Goal: Ask a question: Seek information or help from site administrators or community

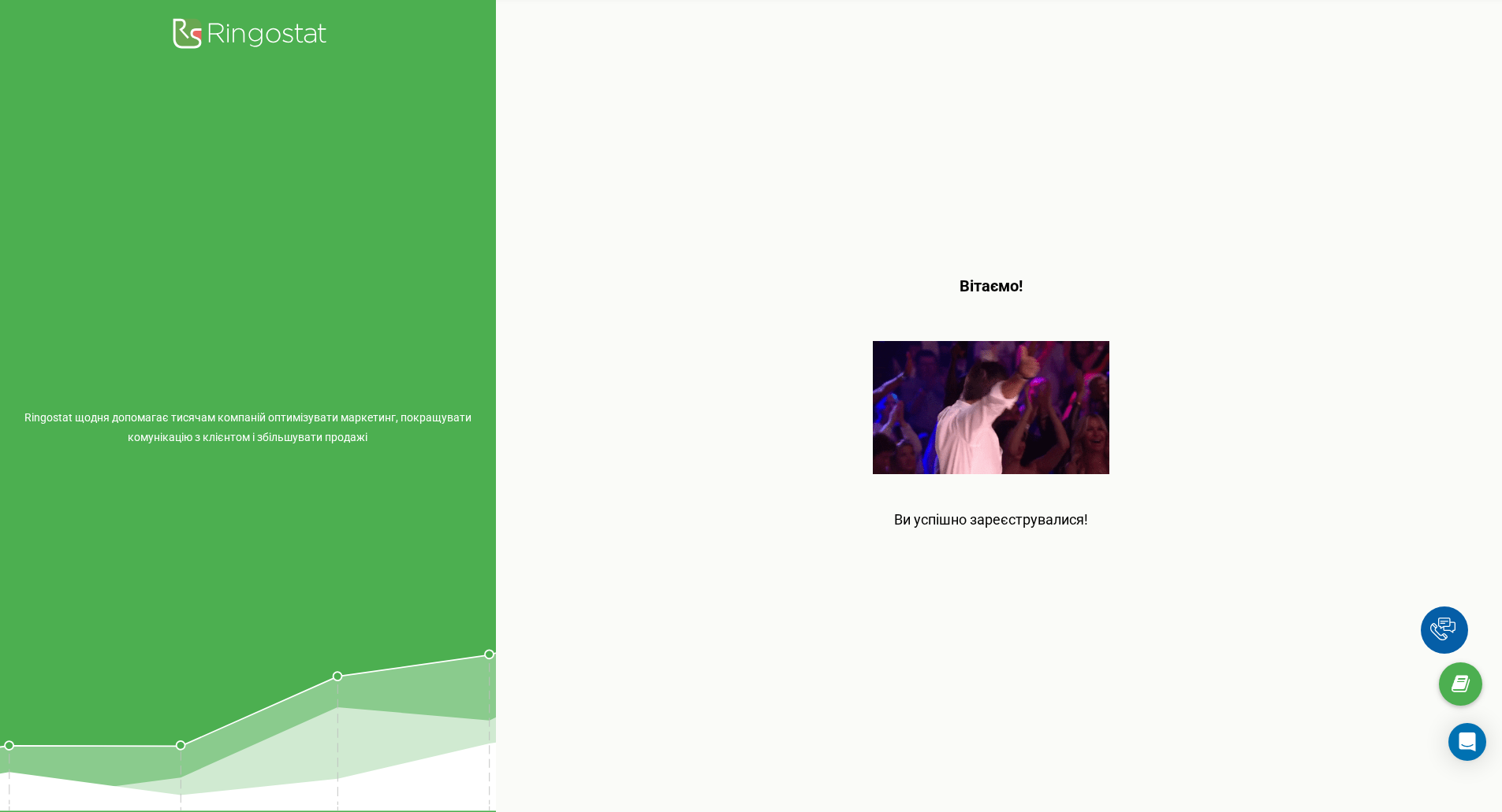
click at [1347, 239] on div "Вітаємо! Ви успішно зареєструвалися!" at bounding box center [991, 406] width 991 height 812
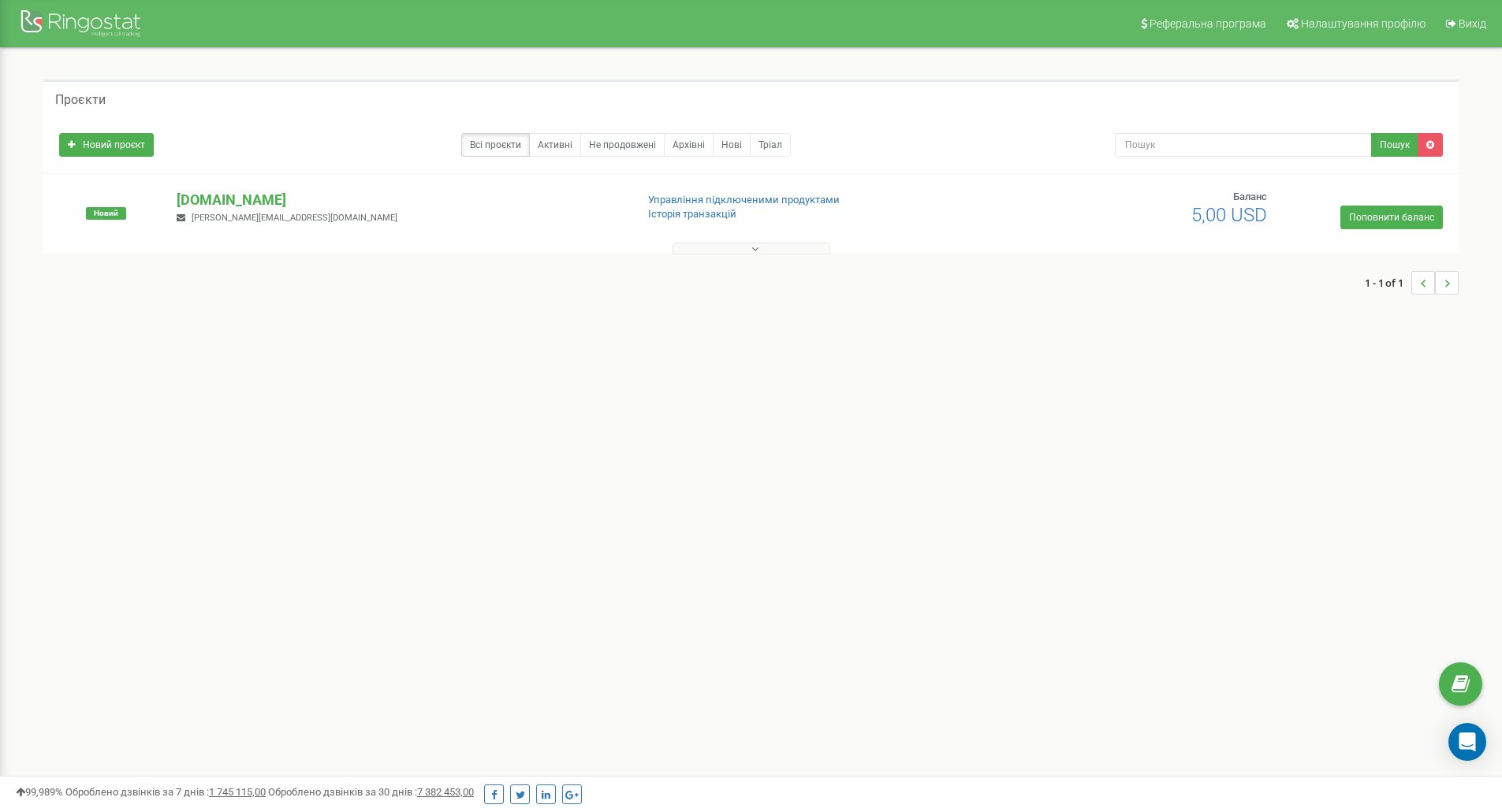
click at [755, 483] on div "Реферальна програма Налаштування профілю Вихід Проєкти Новий проєкт Всі проєкти…" at bounding box center [751, 473] width 1502 height 945
click at [247, 194] on p "kozak-group.com" at bounding box center [399, 200] width 445 height 21
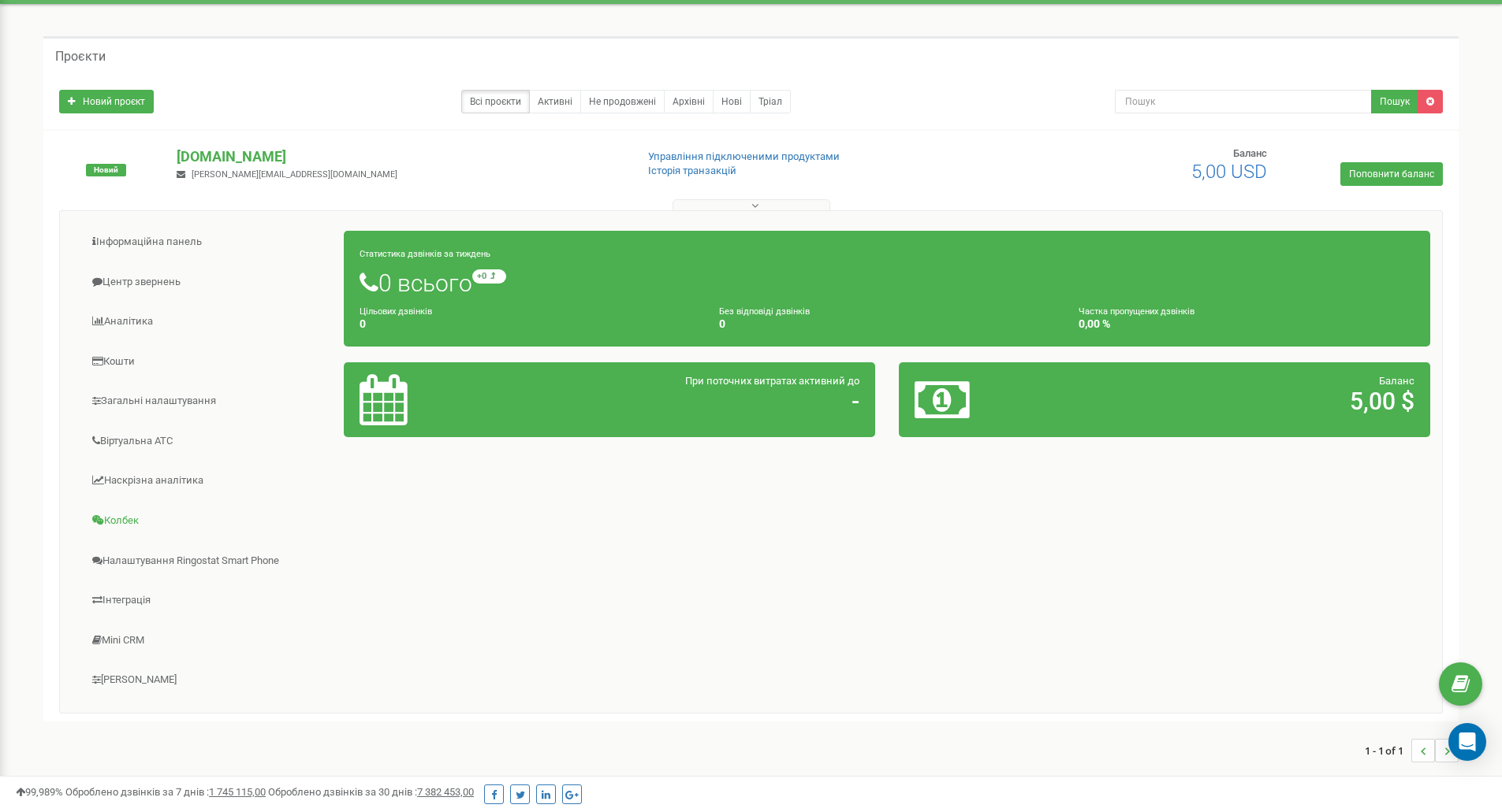
scroll to position [78, 0]
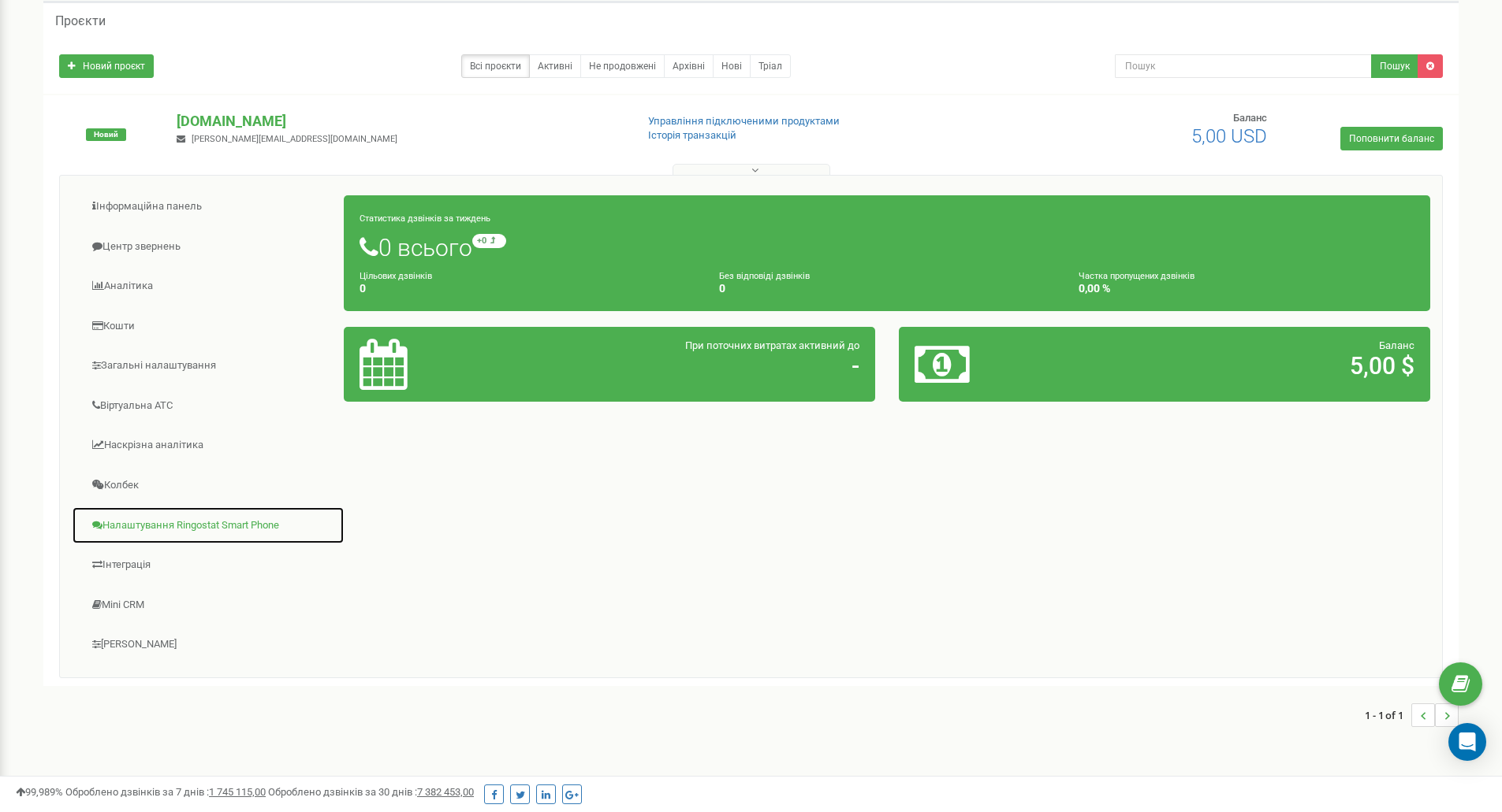
click at [157, 526] on link "Налаштування Ringostat Smart Phone" at bounding box center [208, 526] width 272 height 39
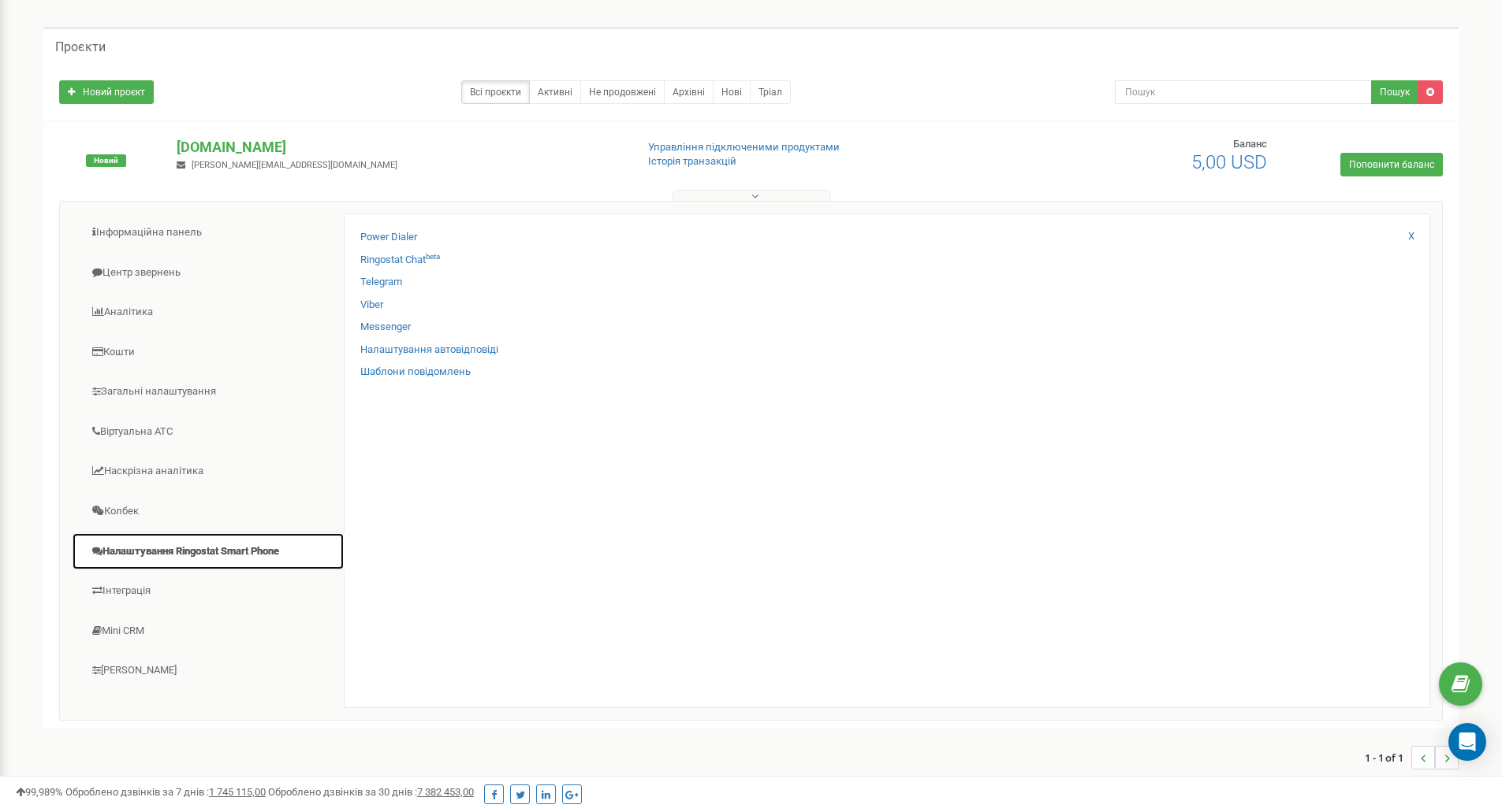
scroll to position [0, 0]
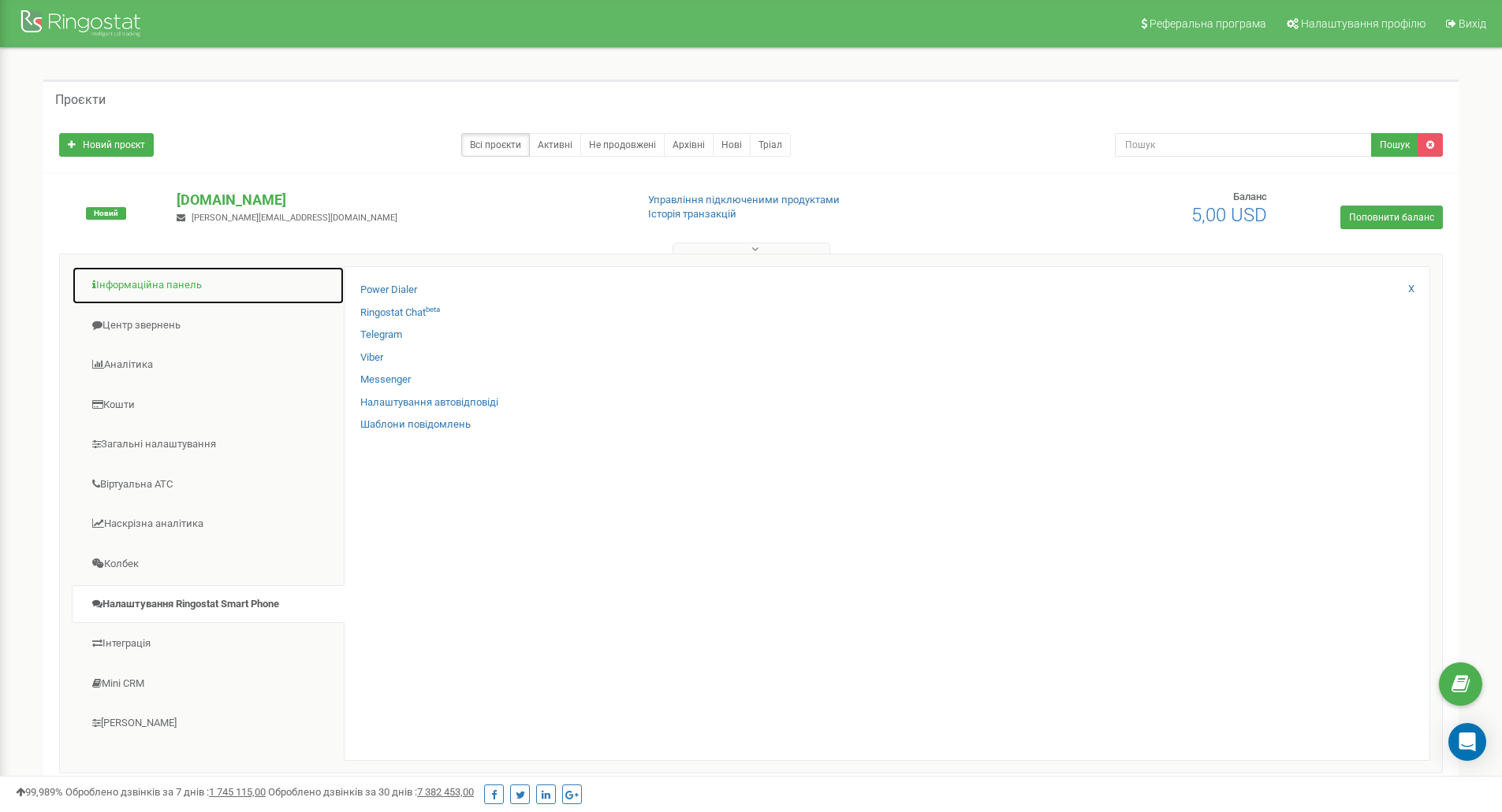
click at [163, 284] on link "Інформаційна панель" at bounding box center [208, 285] width 272 height 39
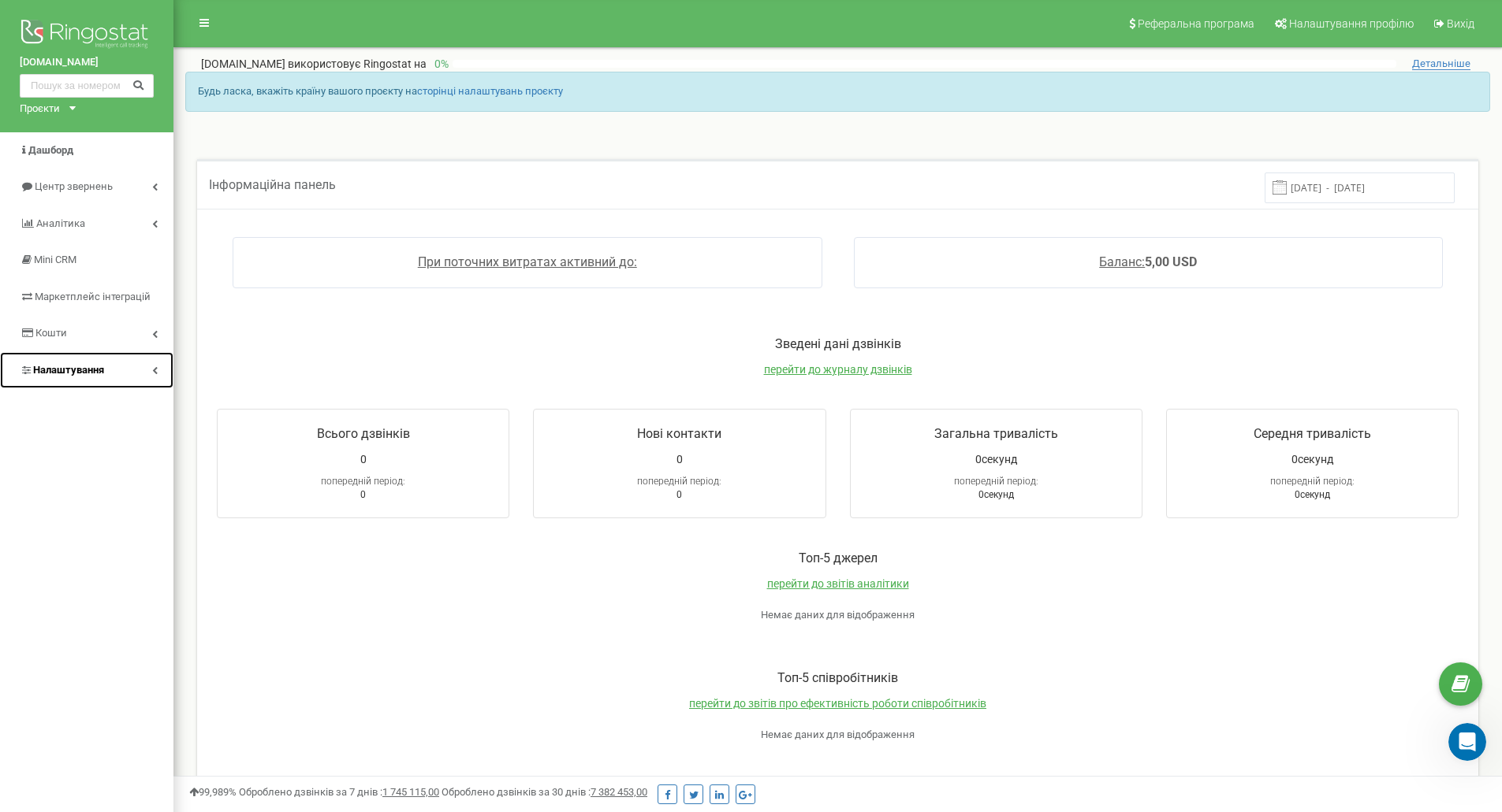
click at [114, 369] on link "Налаштування" at bounding box center [86, 371] width 173 height 37
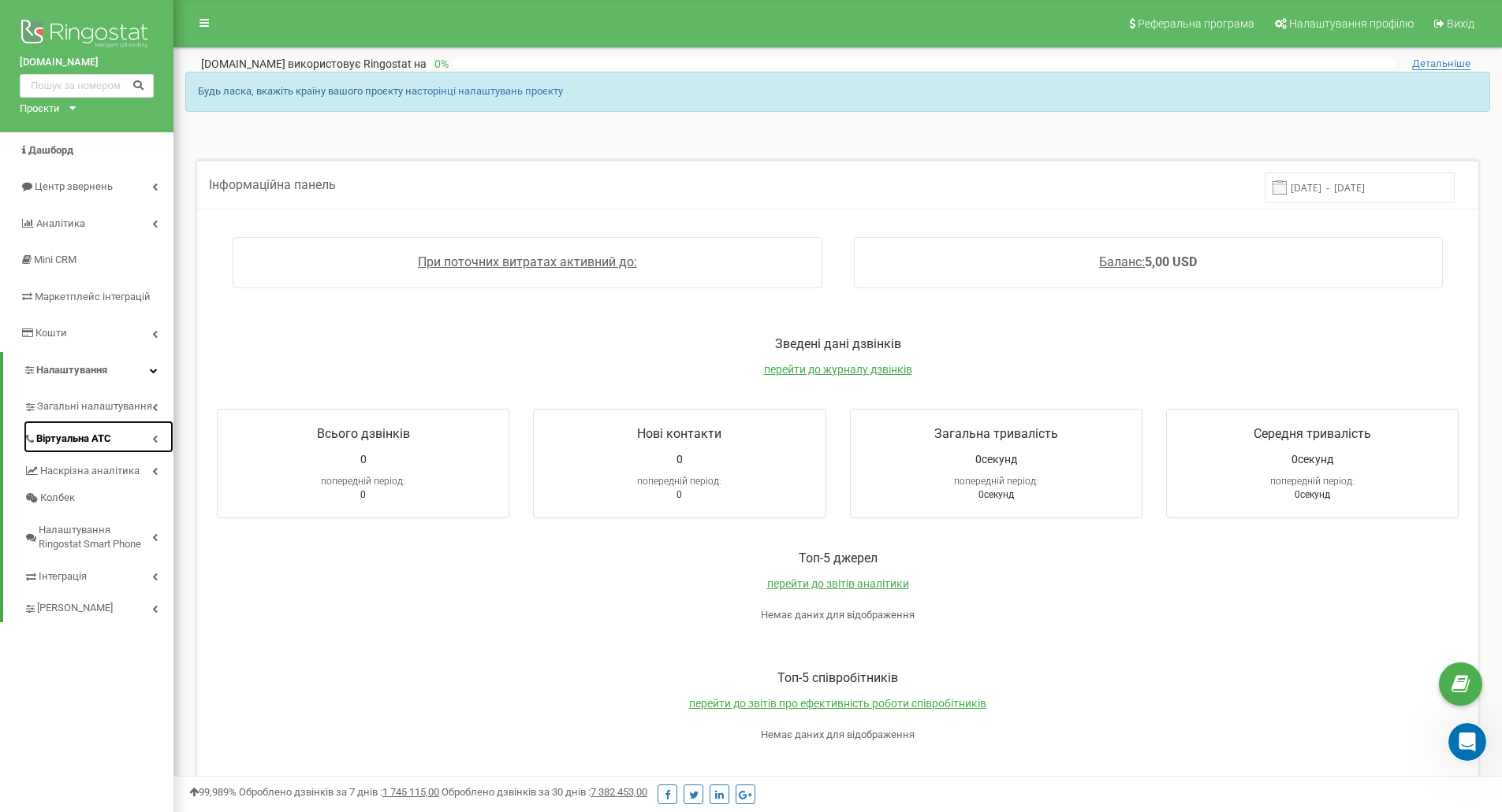
click at [80, 439] on span "Віртуальна АТС" at bounding box center [73, 440] width 75 height 15
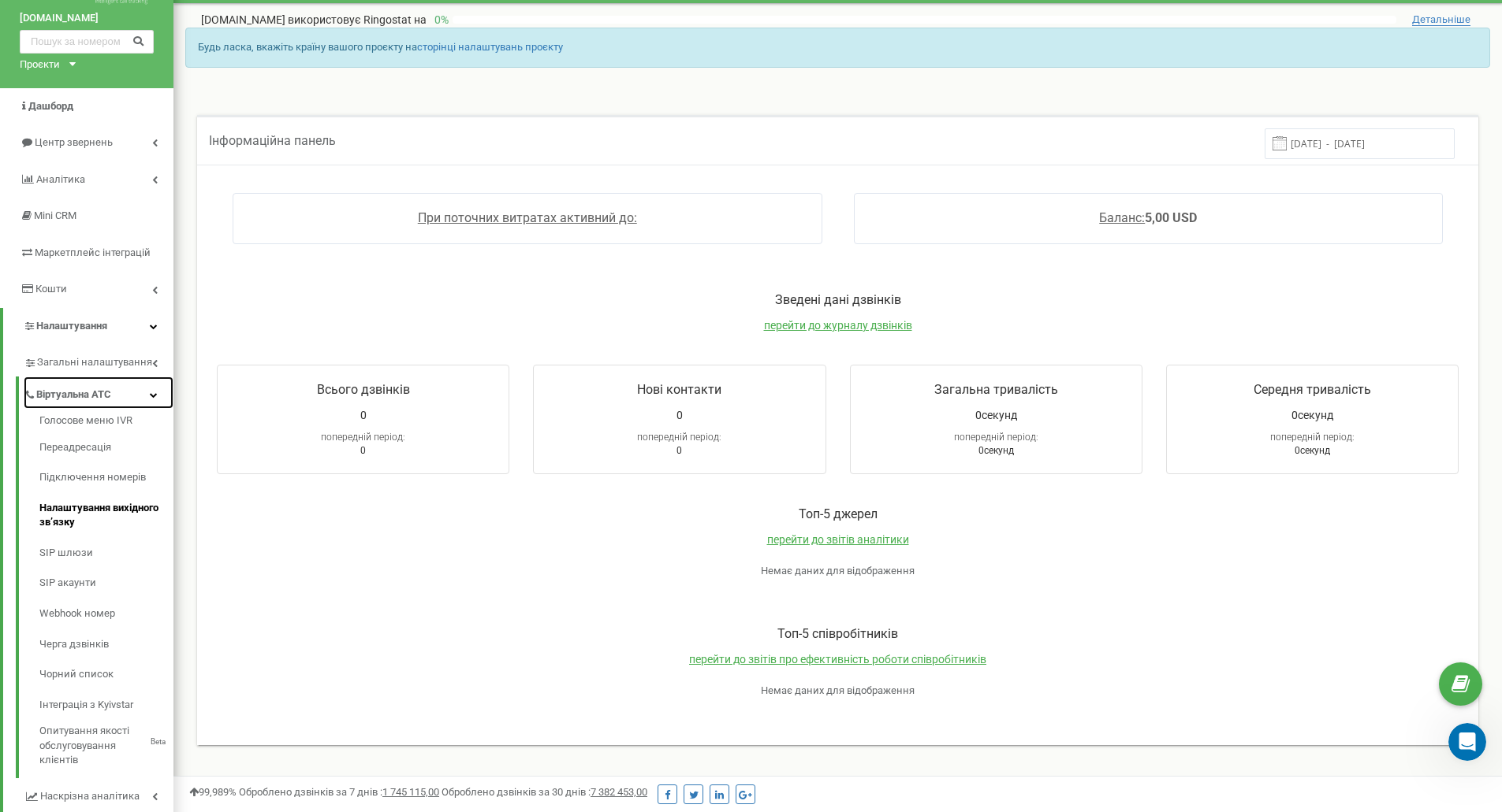
scroll to position [78, 0]
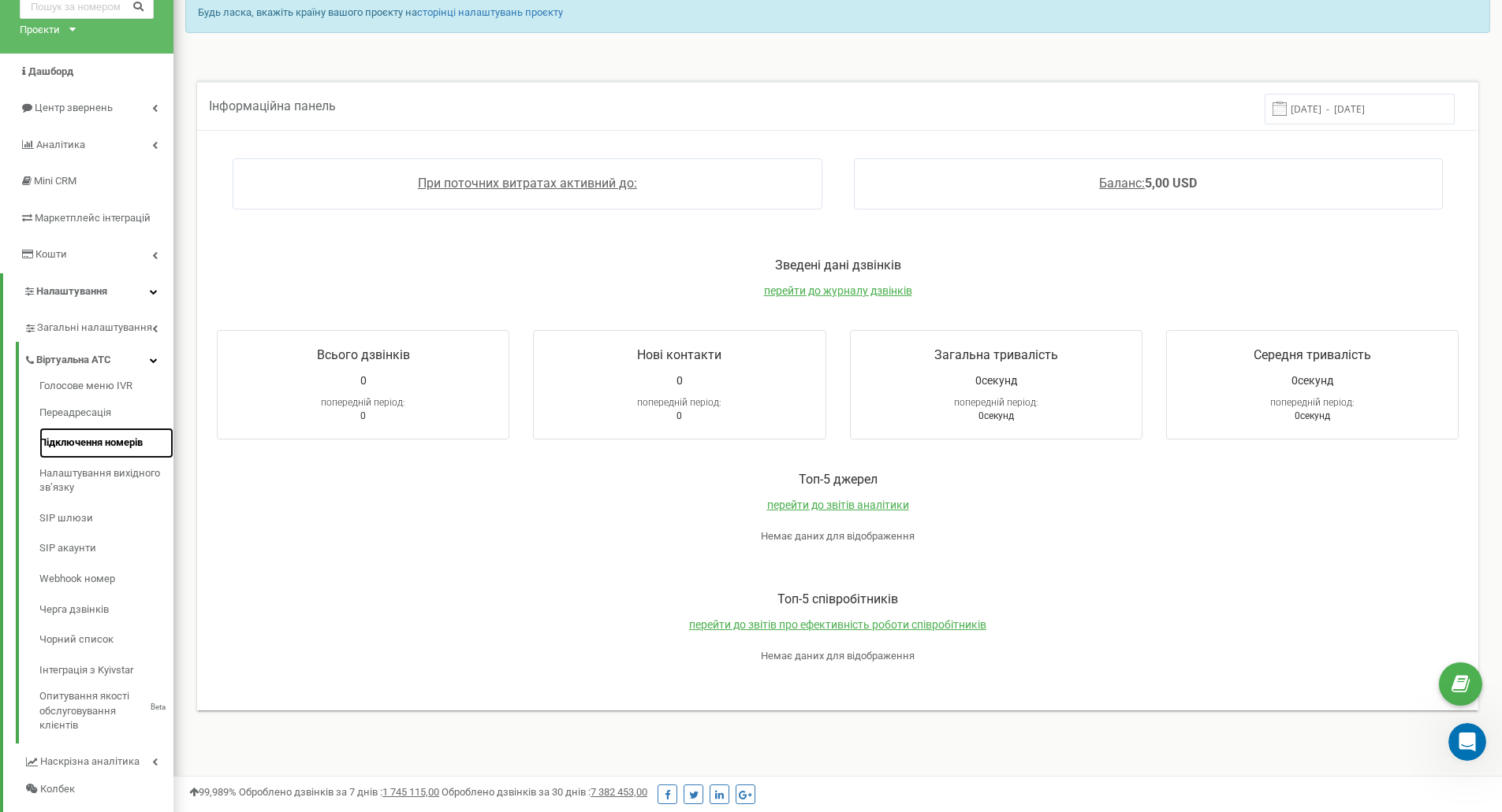
click at [84, 447] on link "Підключення номерів" at bounding box center [107, 443] width 134 height 31
click at [72, 550] on link "SIP акаунти" at bounding box center [107, 548] width 134 height 31
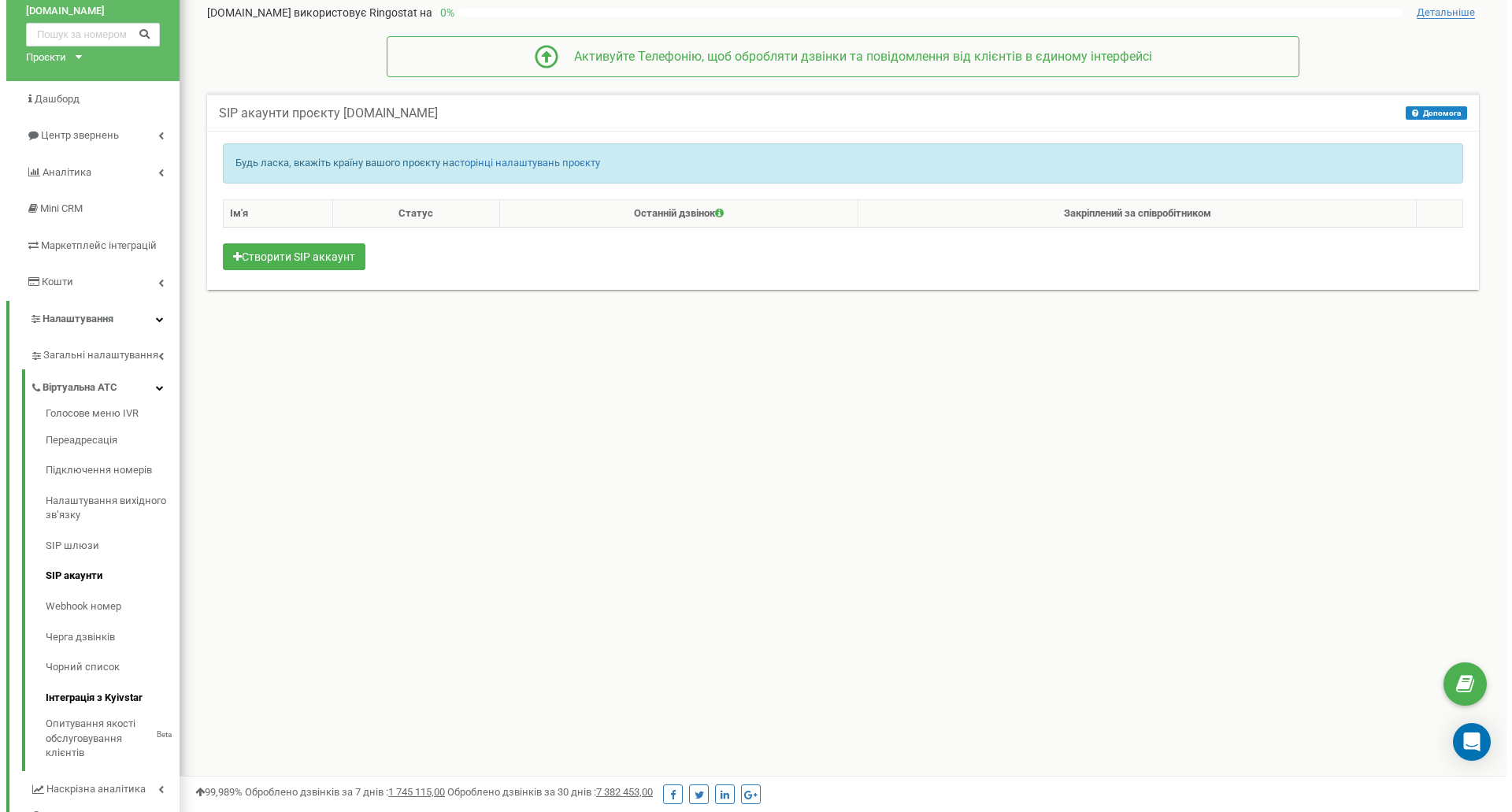
scroll to position [78, 0]
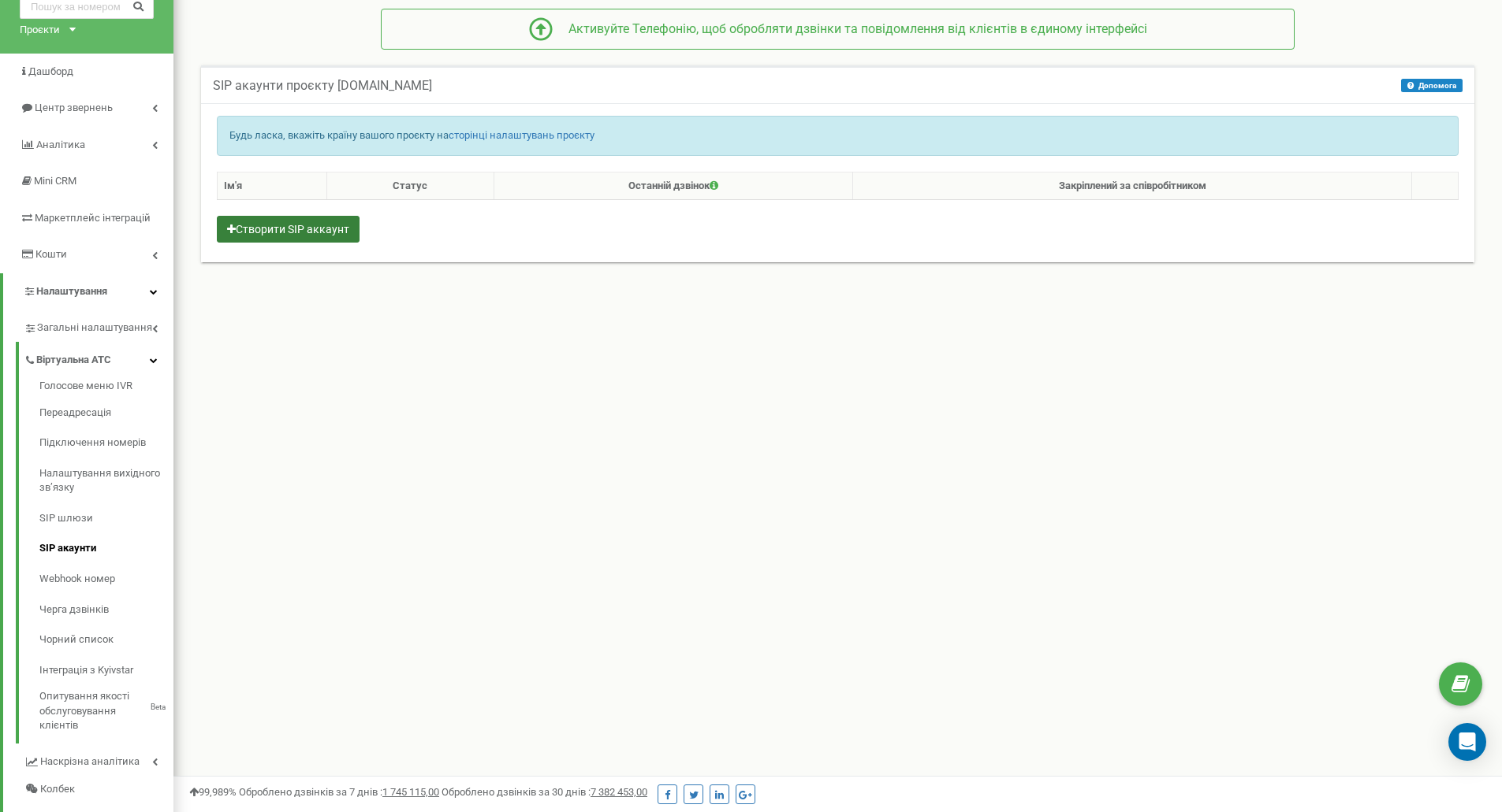
click at [301, 229] on button "Створити SIP аккаунт" at bounding box center [288, 229] width 143 height 26
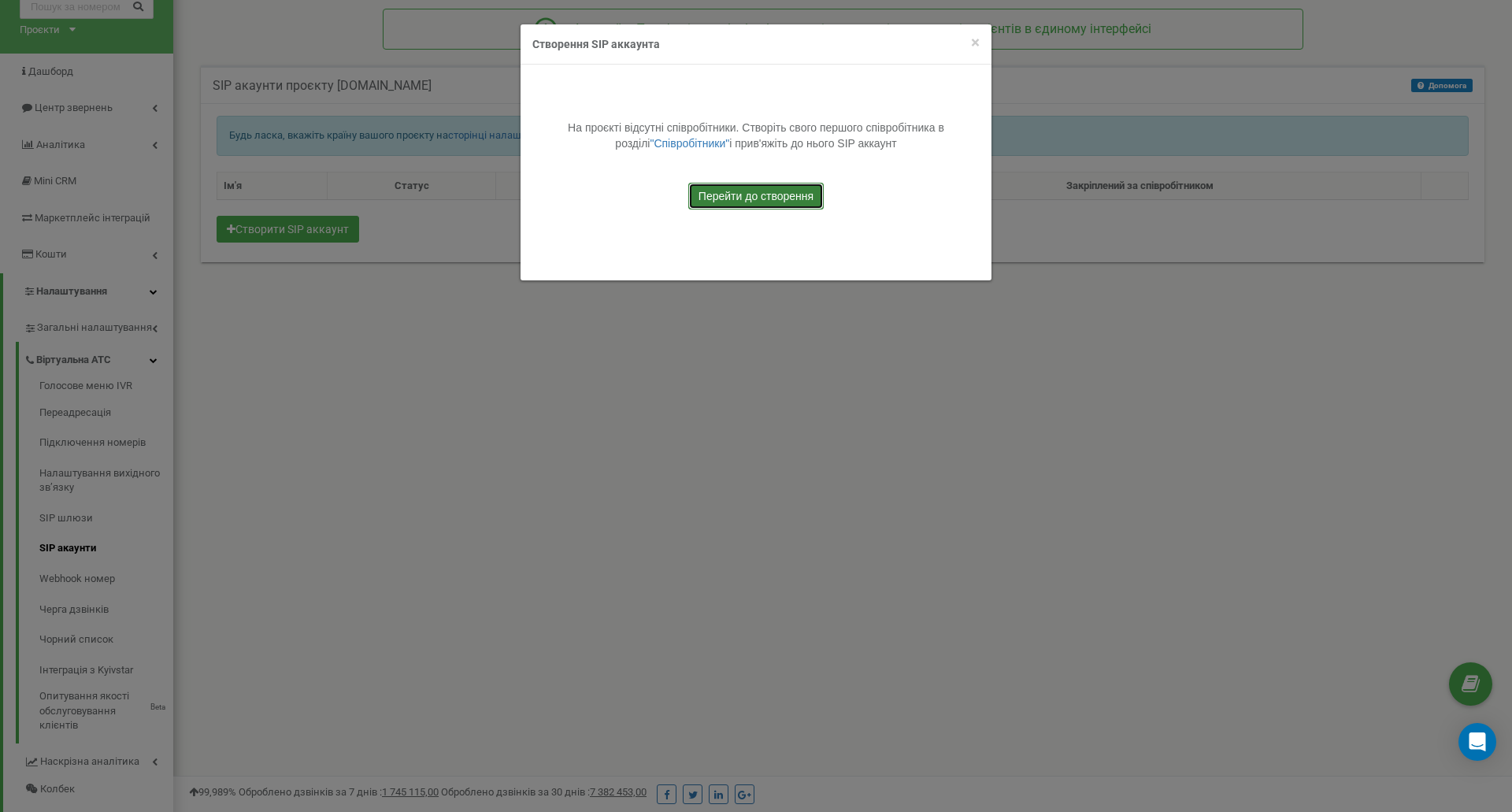
click at [739, 194] on link "Перейти до створення" at bounding box center [756, 196] width 135 height 26
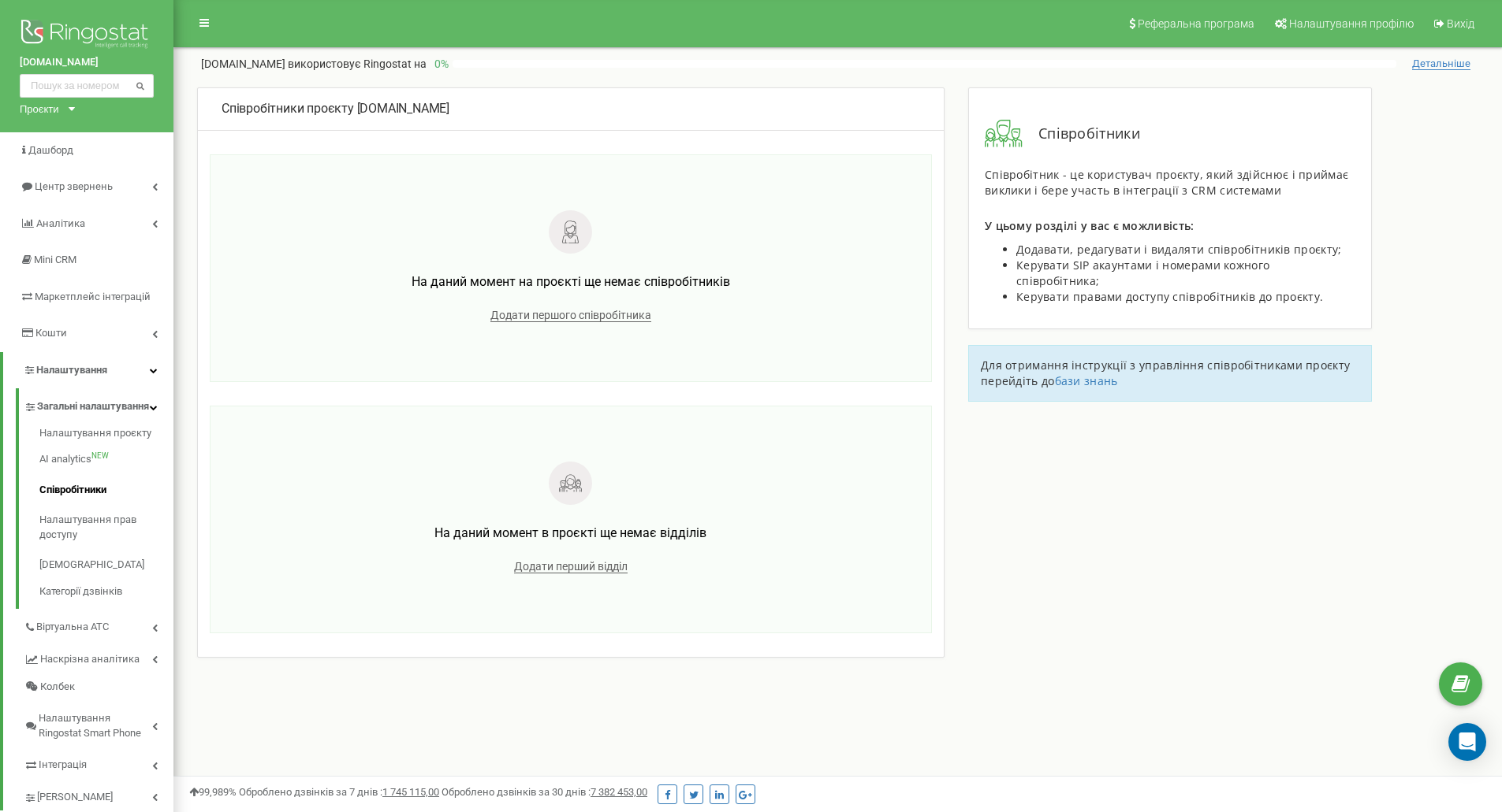
click at [565, 310] on div "На даний момент на проєкті ще немає співробітників Додати першого співробітника" at bounding box center [570, 268] width 690 height 195
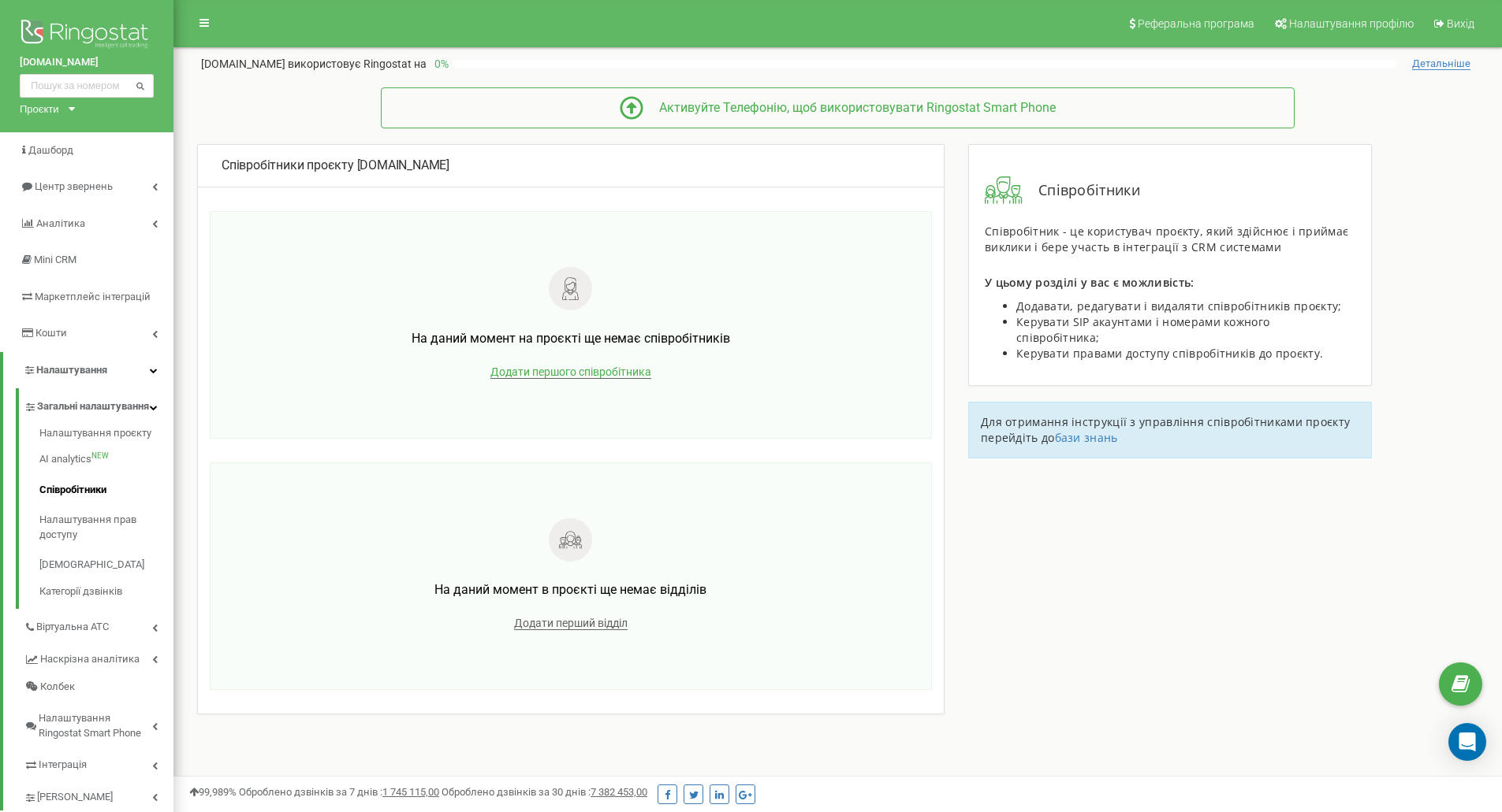
click at [544, 371] on span "Додати першого співробітника" at bounding box center [570, 372] width 161 height 13
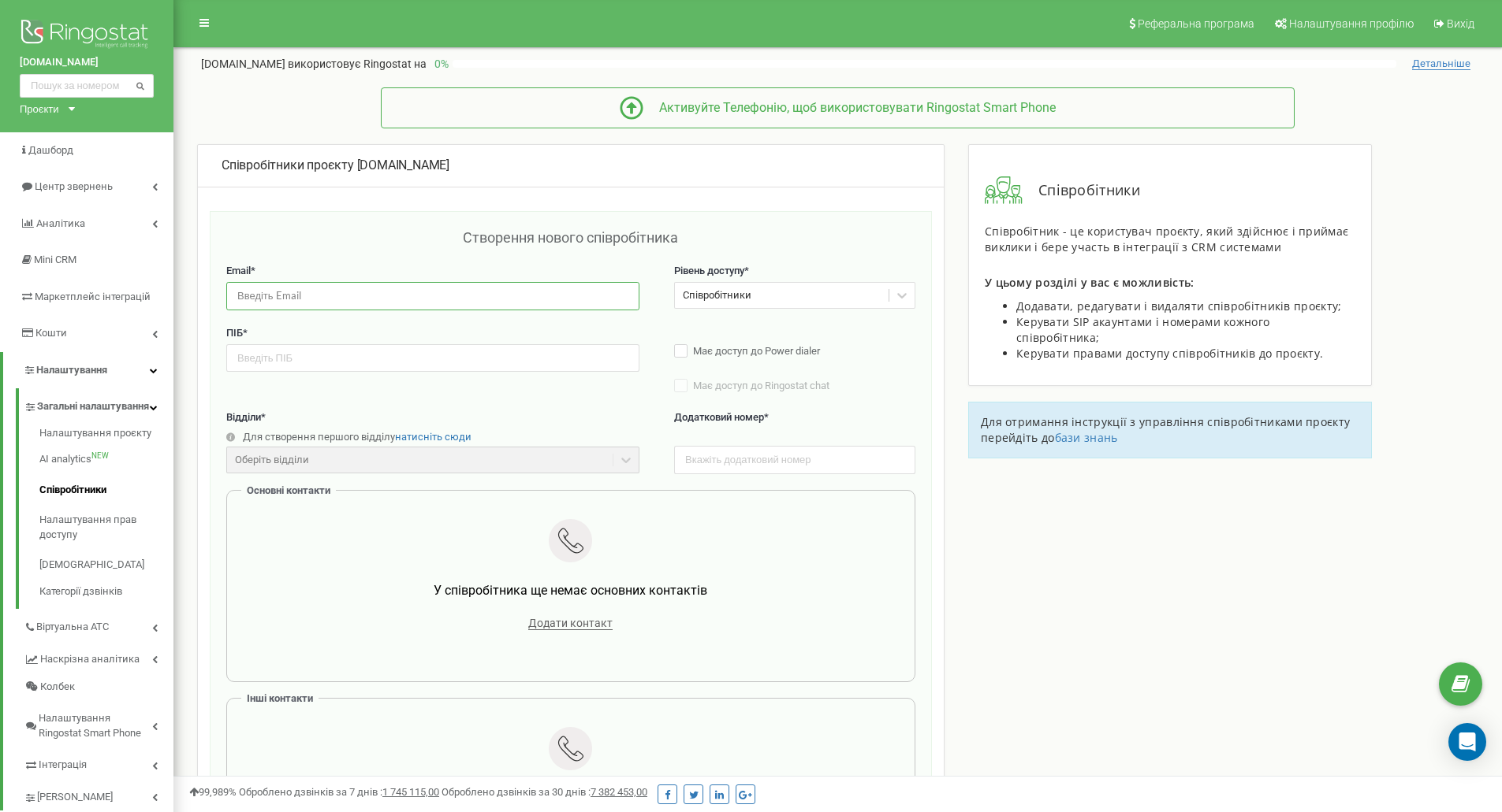
click at [291, 300] on input "email" at bounding box center [432, 295] width 413 height 27
type input "vladyslav.koretskyi@kozak-group.com"
click at [301, 355] on input "text" at bounding box center [432, 357] width 413 height 27
type input "Vladyslav Koretskyi"
click at [525, 394] on div "ПІБ * Vladyslav Koretskyi Має доступ до Power dialer Має доступ до Ringostat ch…" at bounding box center [570, 368] width 690 height 84
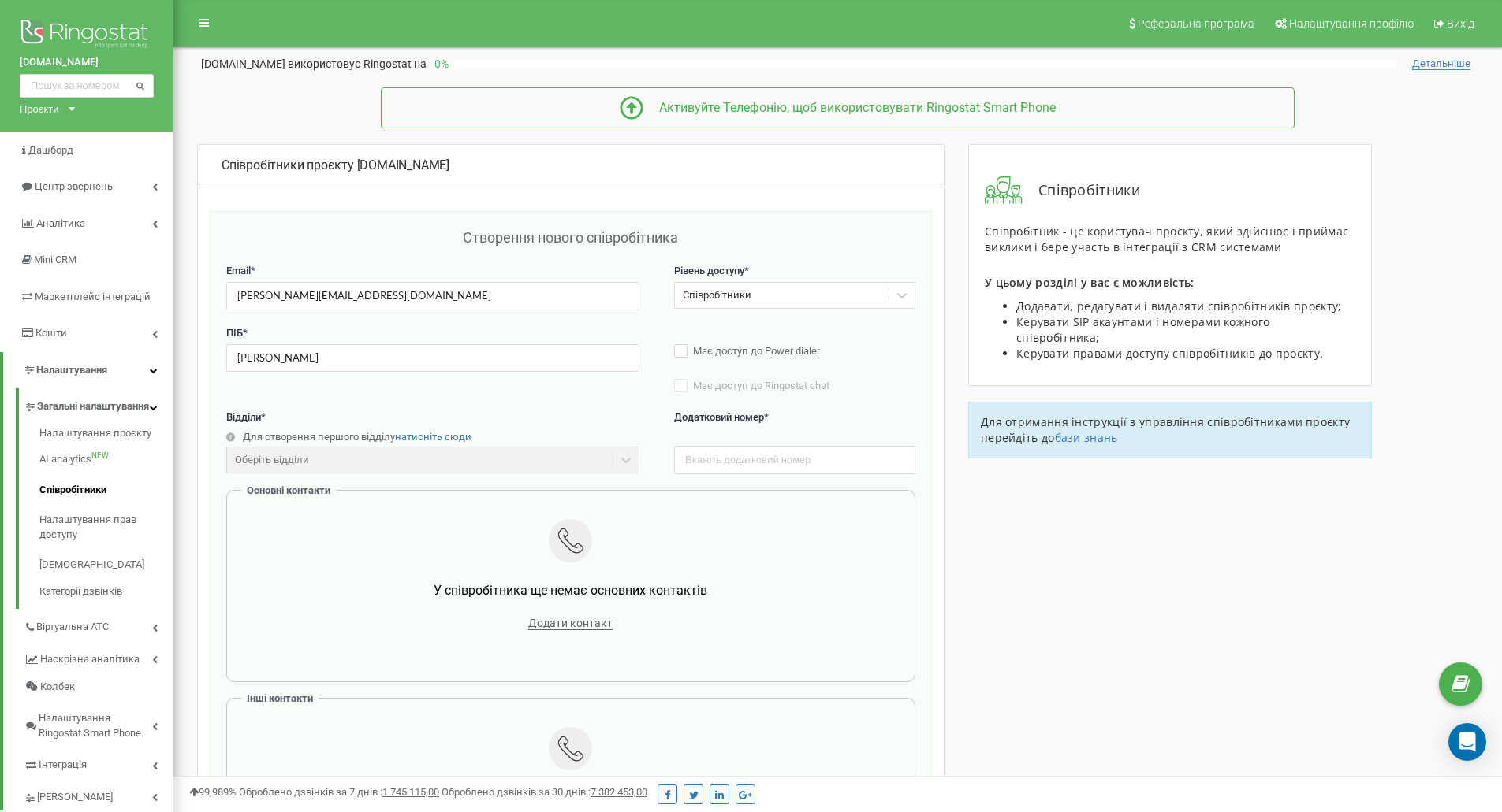
click at [752, 291] on div "Співробітники" at bounding box center [782, 296] width 214 height 25
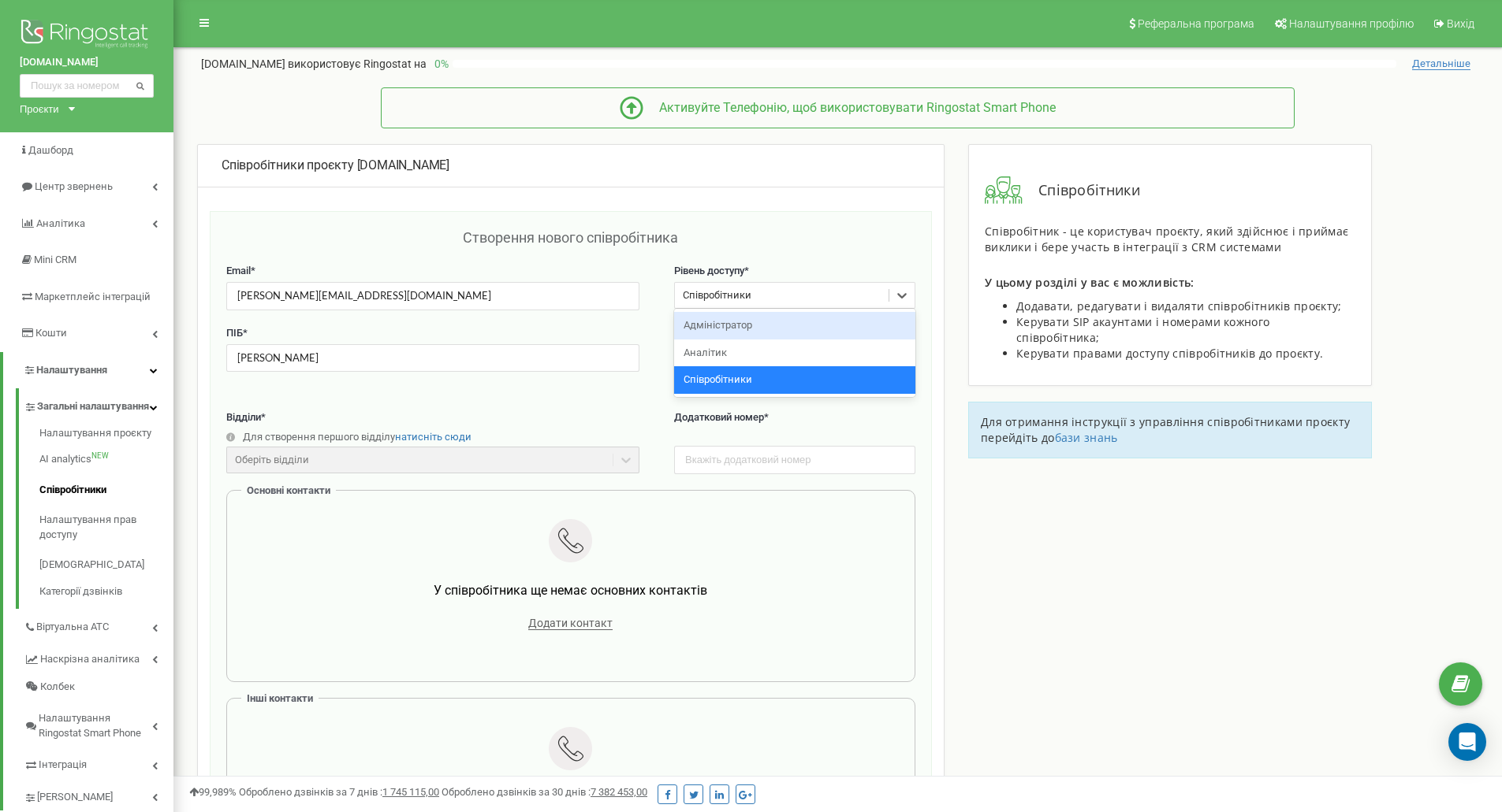
click at [751, 324] on div "Адміністратор" at bounding box center [795, 325] width 241 height 27
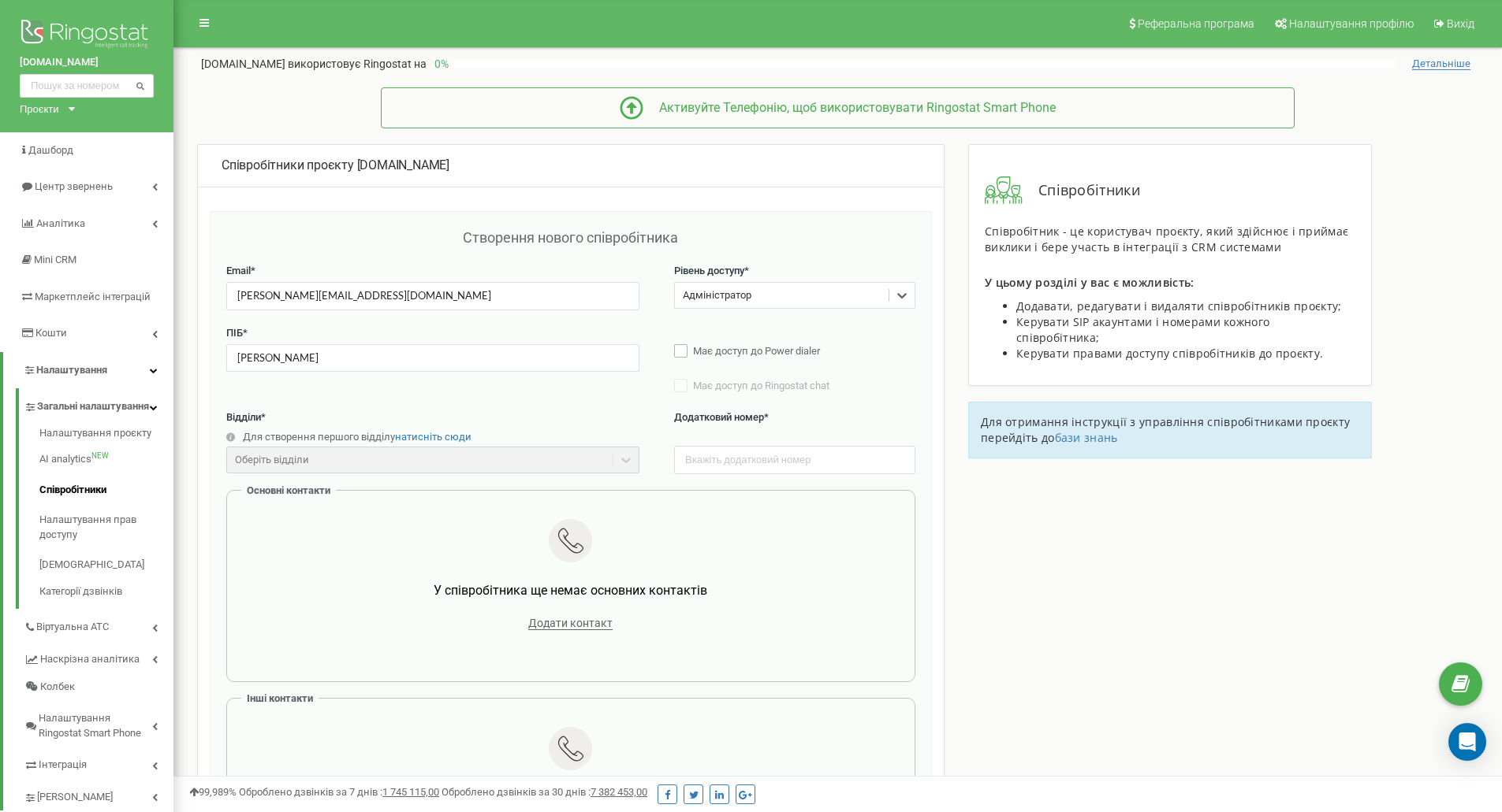
click at [677, 351] on label "Має доступ до Power dialer" at bounding box center [795, 352] width 241 height 16
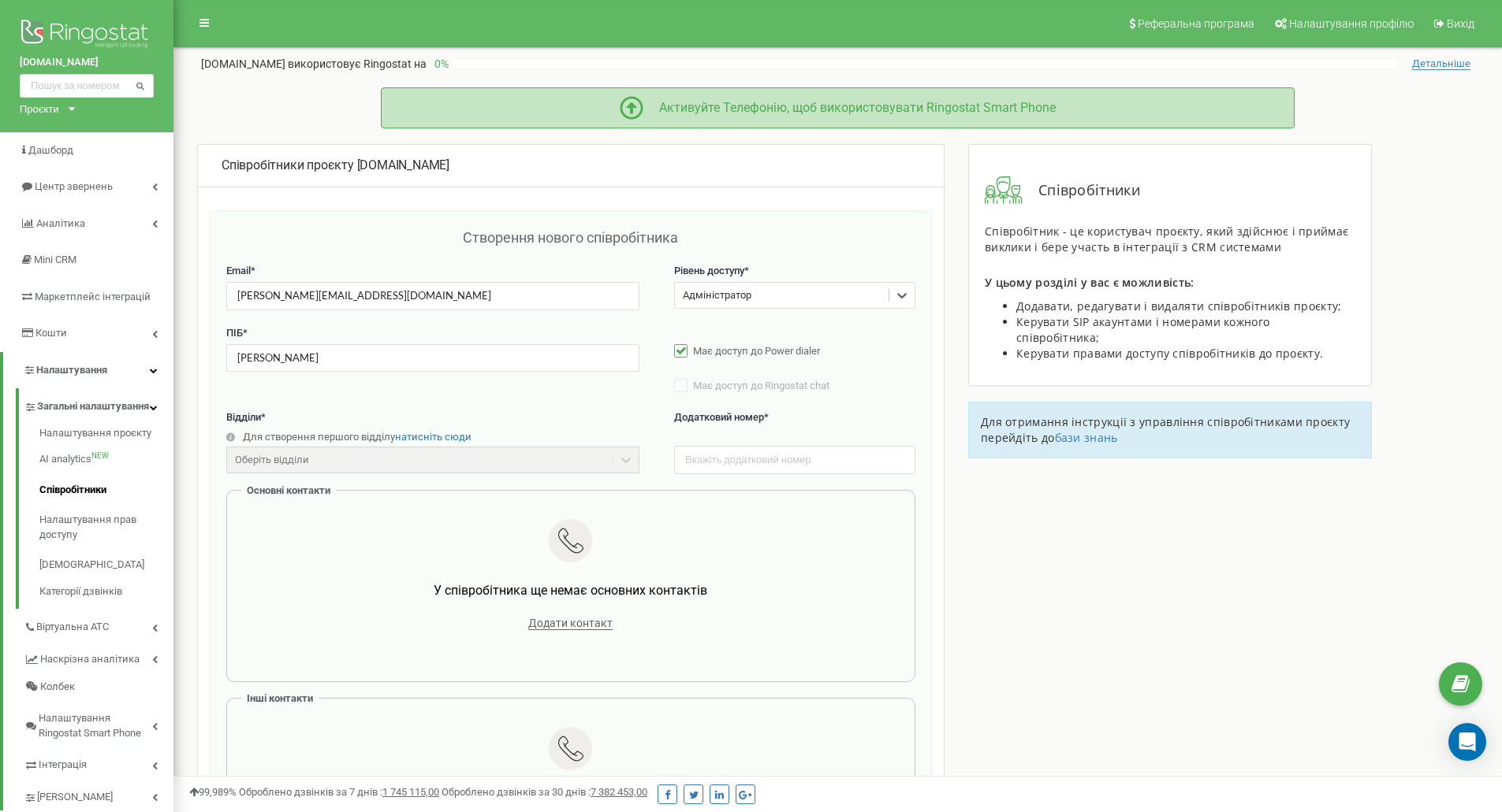
click at [789, 101] on div "Активуйте Телефонію, щоб використовувати Ringostat Smart Phone" at bounding box center [849, 108] width 412 height 18
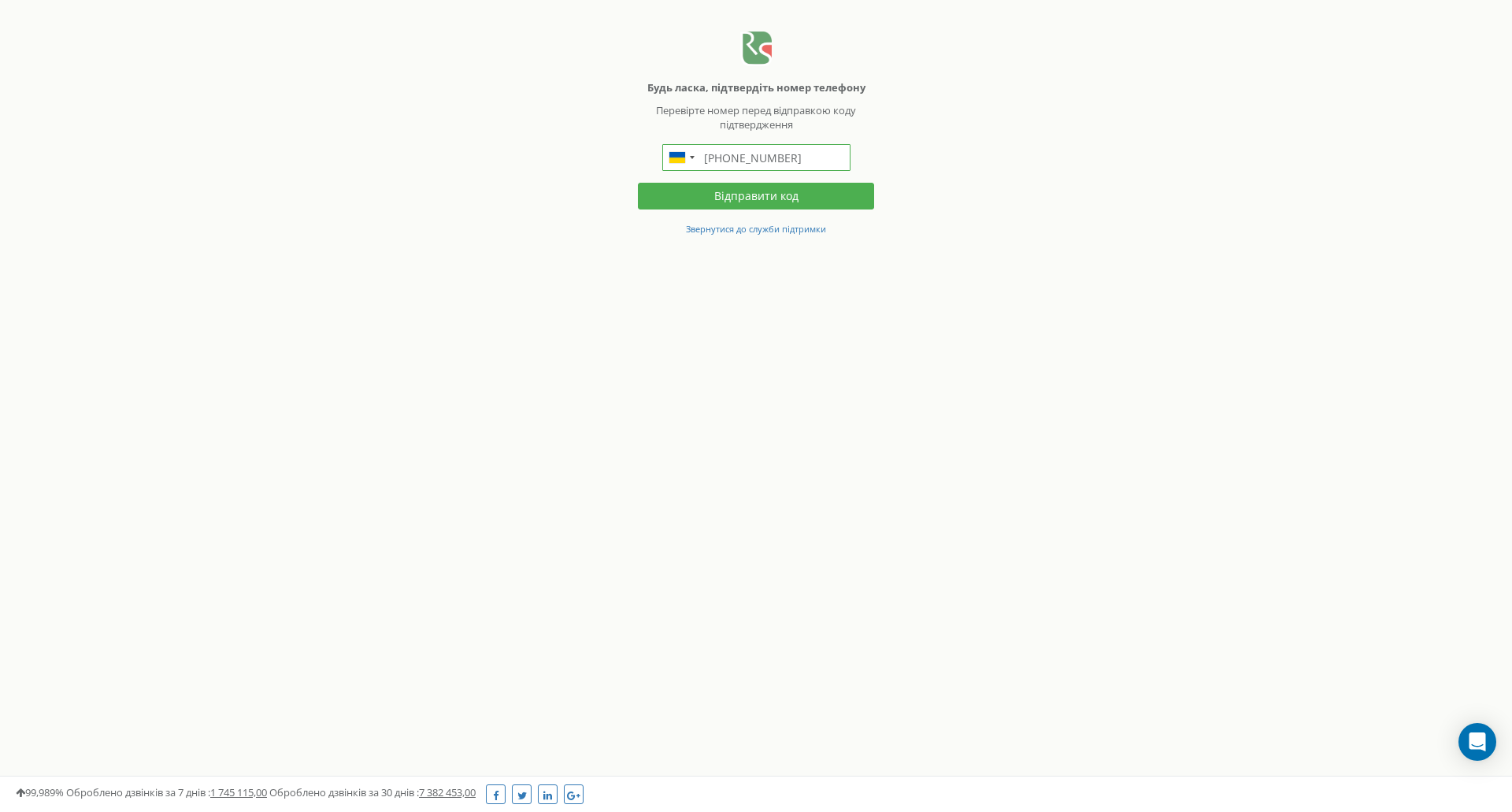
click at [798, 161] on input "[PHONE_NUMBER]" at bounding box center [756, 158] width 188 height 26
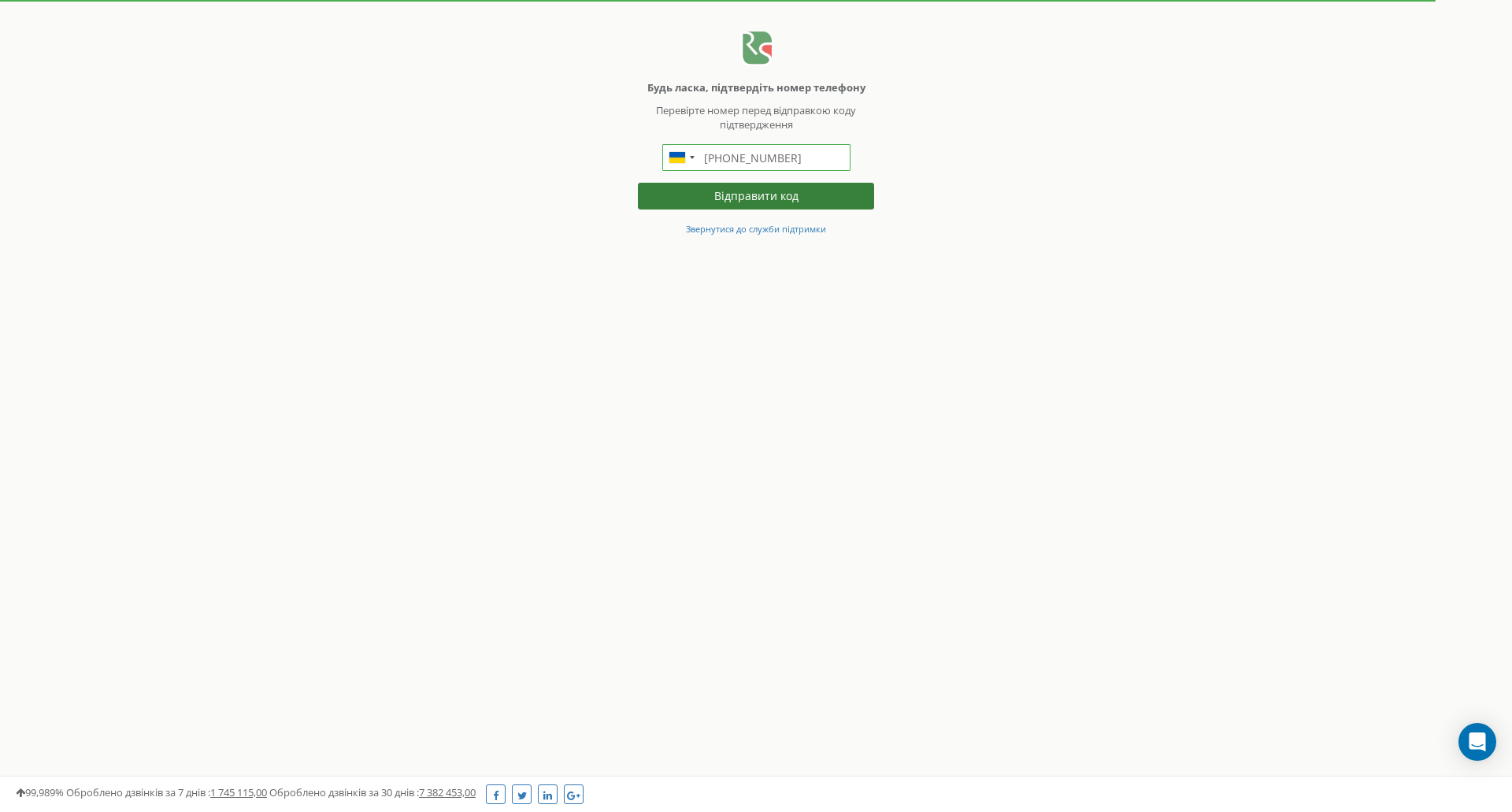
type input "[PHONE_NUMBER]"
click at [763, 201] on button "Відправити код" at bounding box center [756, 196] width 236 height 26
click at [762, 160] on input "[PHONE_NUMBER]" at bounding box center [756, 158] width 188 height 26
click at [696, 159] on div "Telephone country code" at bounding box center [681, 157] width 36 height 26
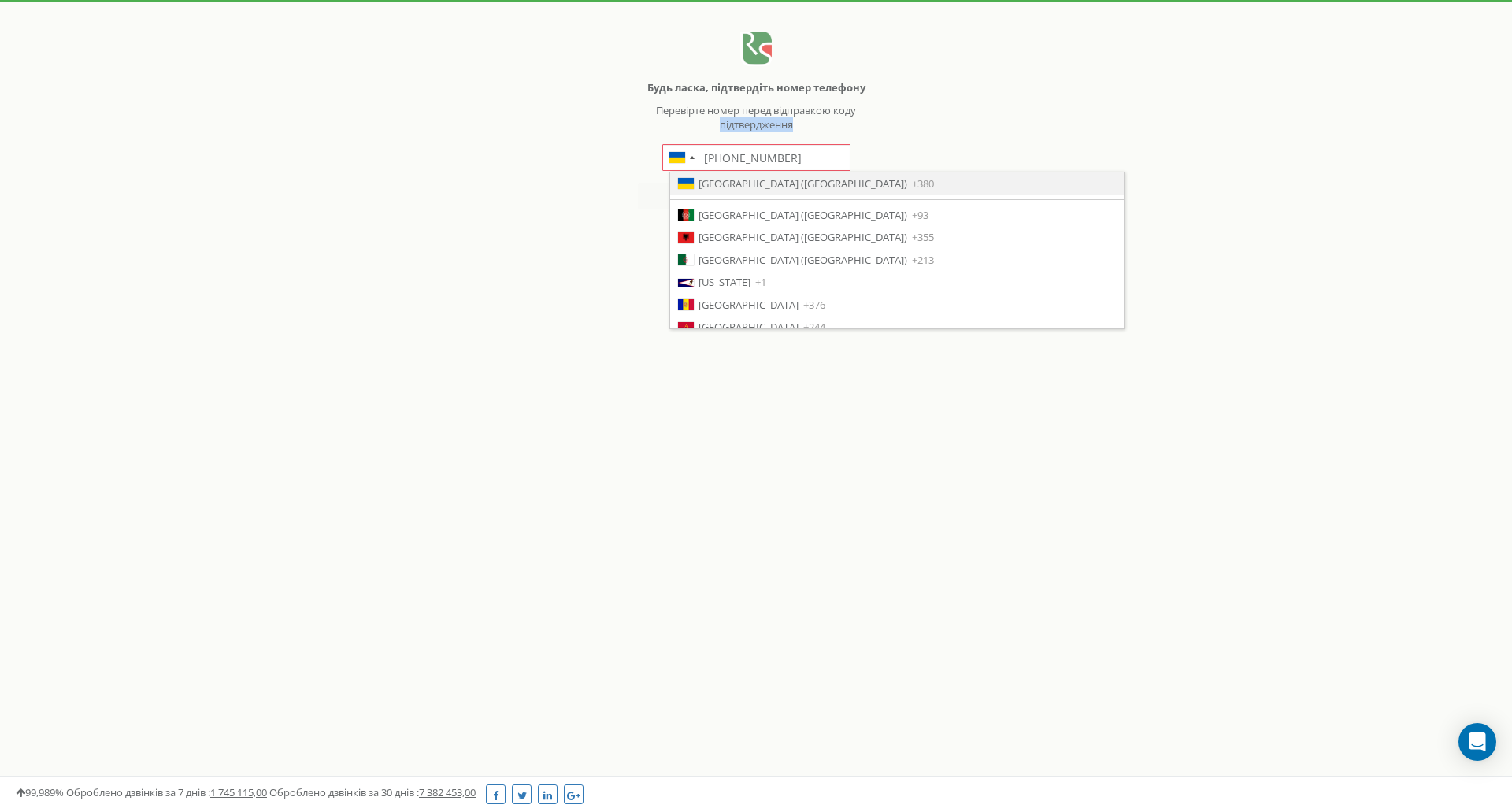
click at [990, 116] on body "Будь ласка, підтвердіть номер телефону Перевірте номер перед відправкою коду пі…" at bounding box center [756, 118] width 1512 height 236
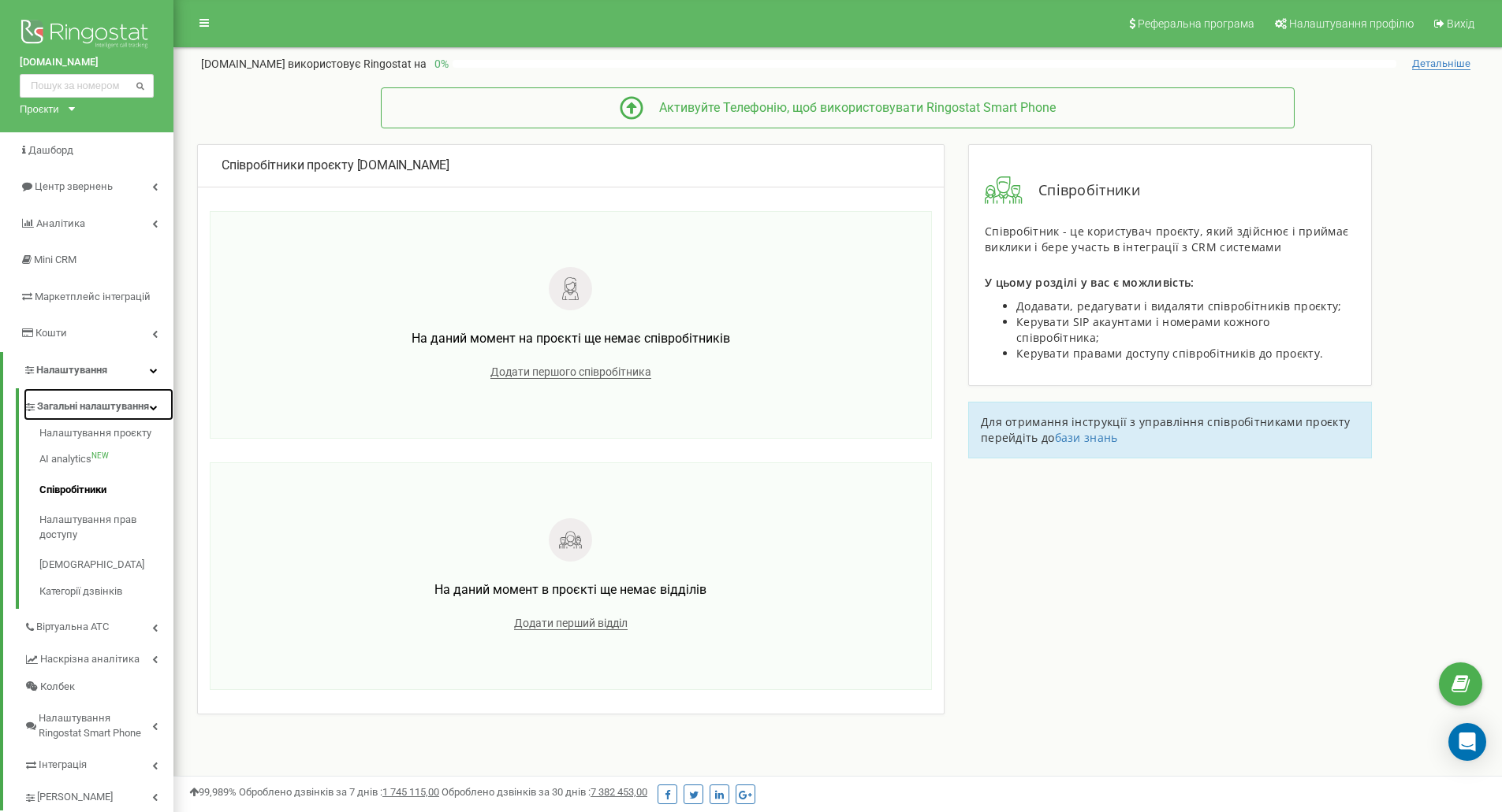
click at [93, 414] on span "Загальні налаштування" at bounding box center [93, 407] width 112 height 15
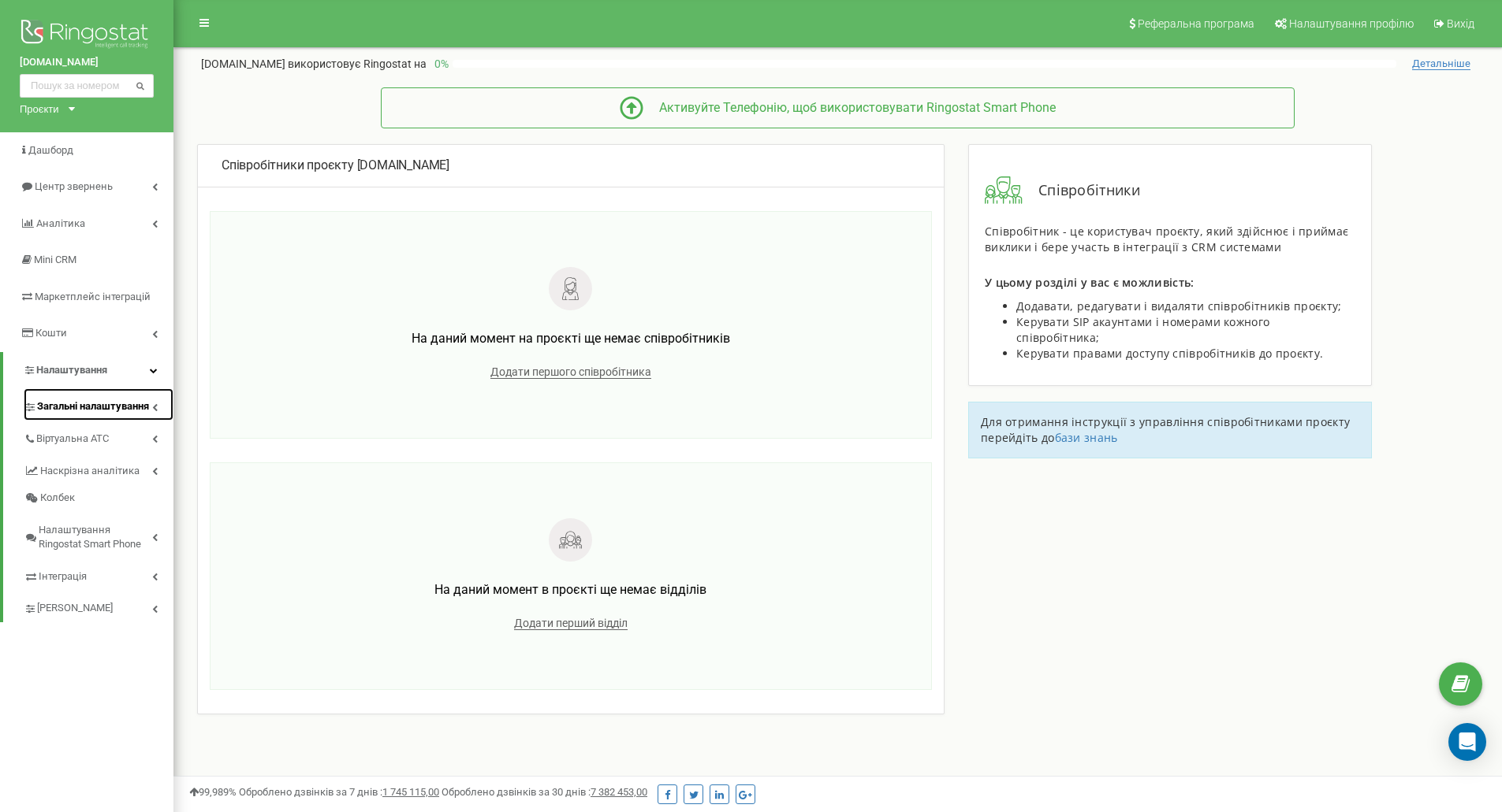
click at [96, 411] on span "Загальні налаштування" at bounding box center [93, 407] width 112 height 15
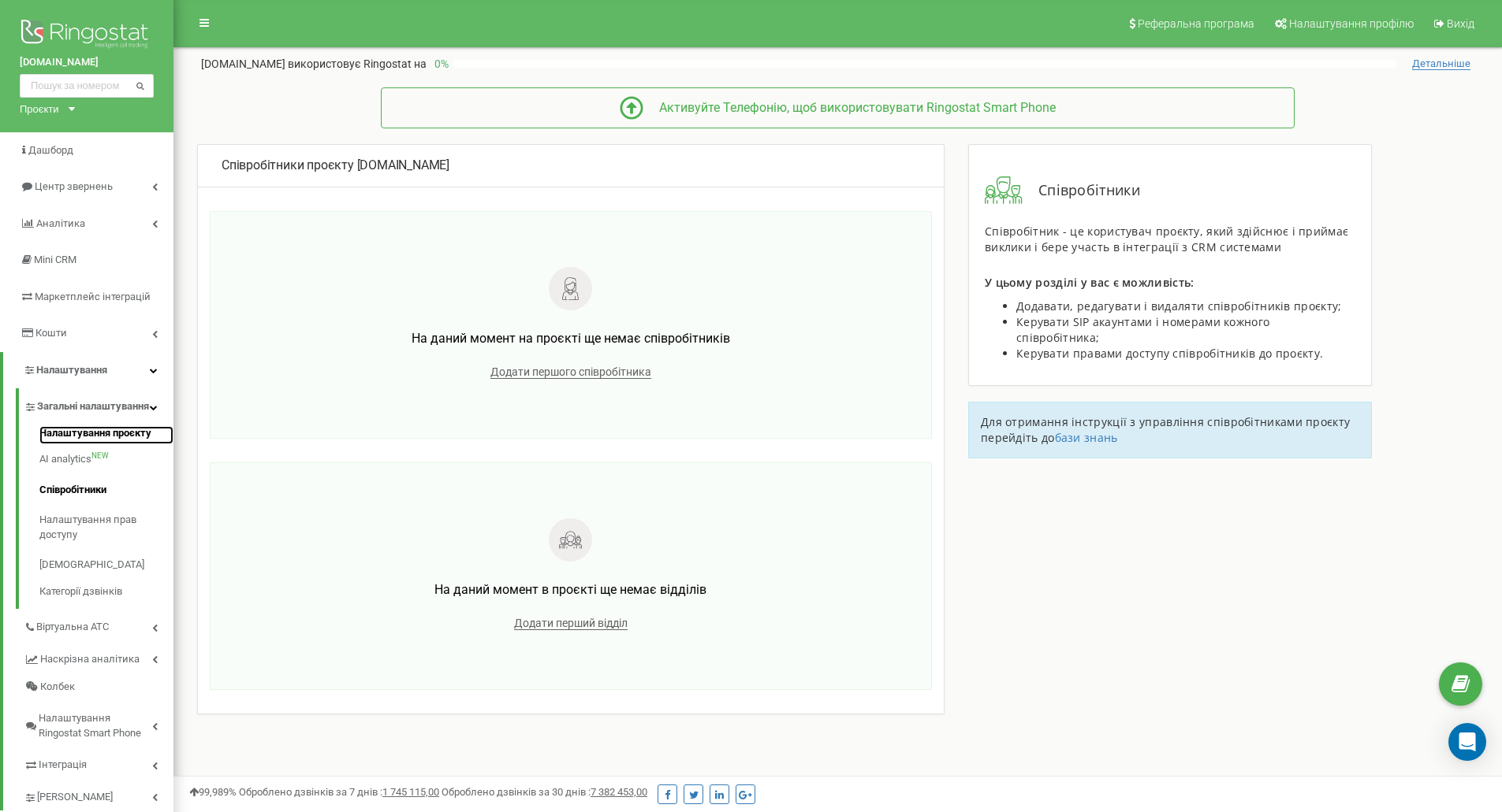
click at [70, 445] on link "Налаштування проєкту" at bounding box center [107, 436] width 134 height 19
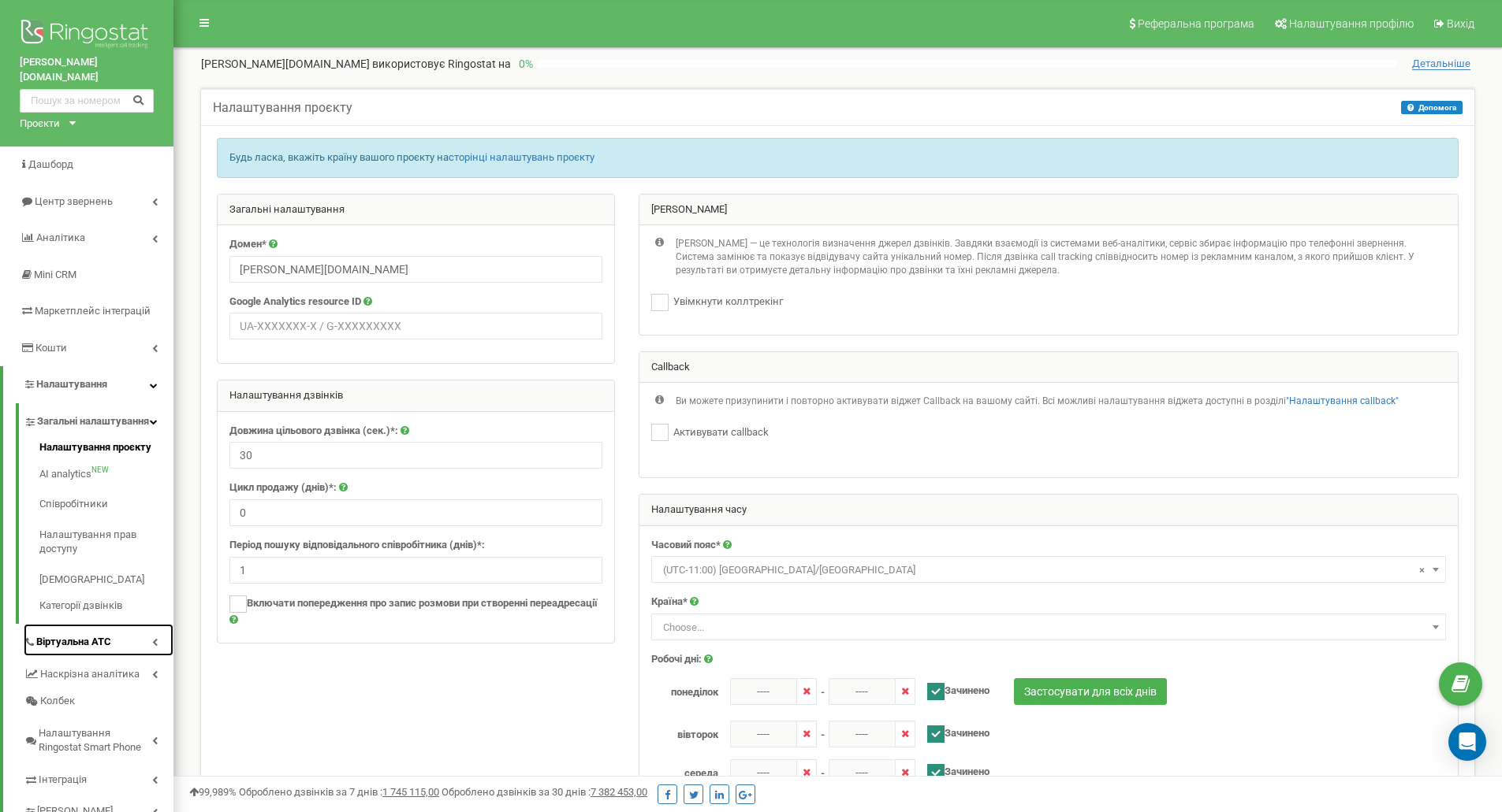
click at [122, 639] on link "Віртуальна АТС" at bounding box center [98, 640] width 149 height 32
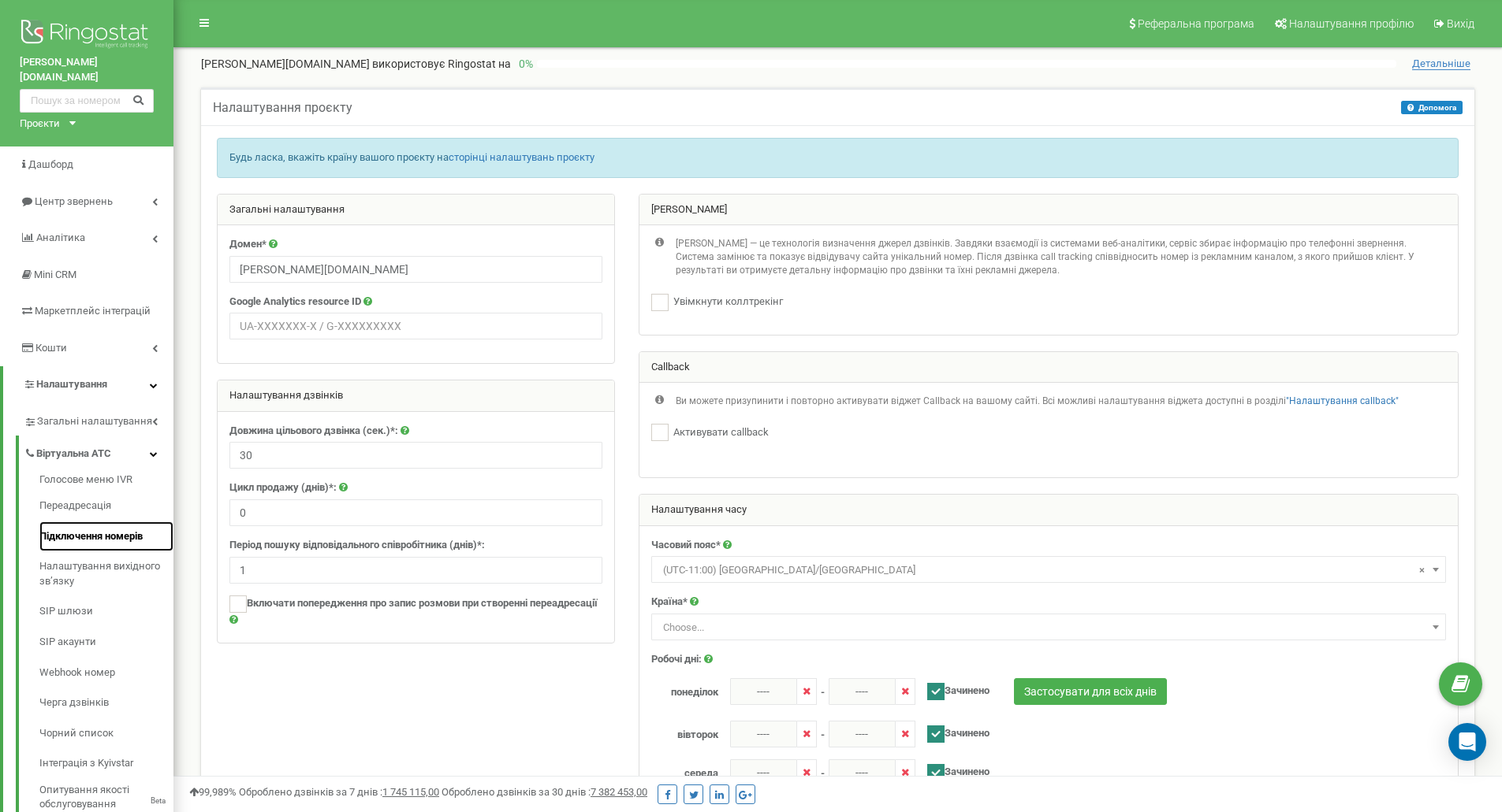
click at [99, 527] on link "Підключення номерів" at bounding box center [107, 537] width 134 height 31
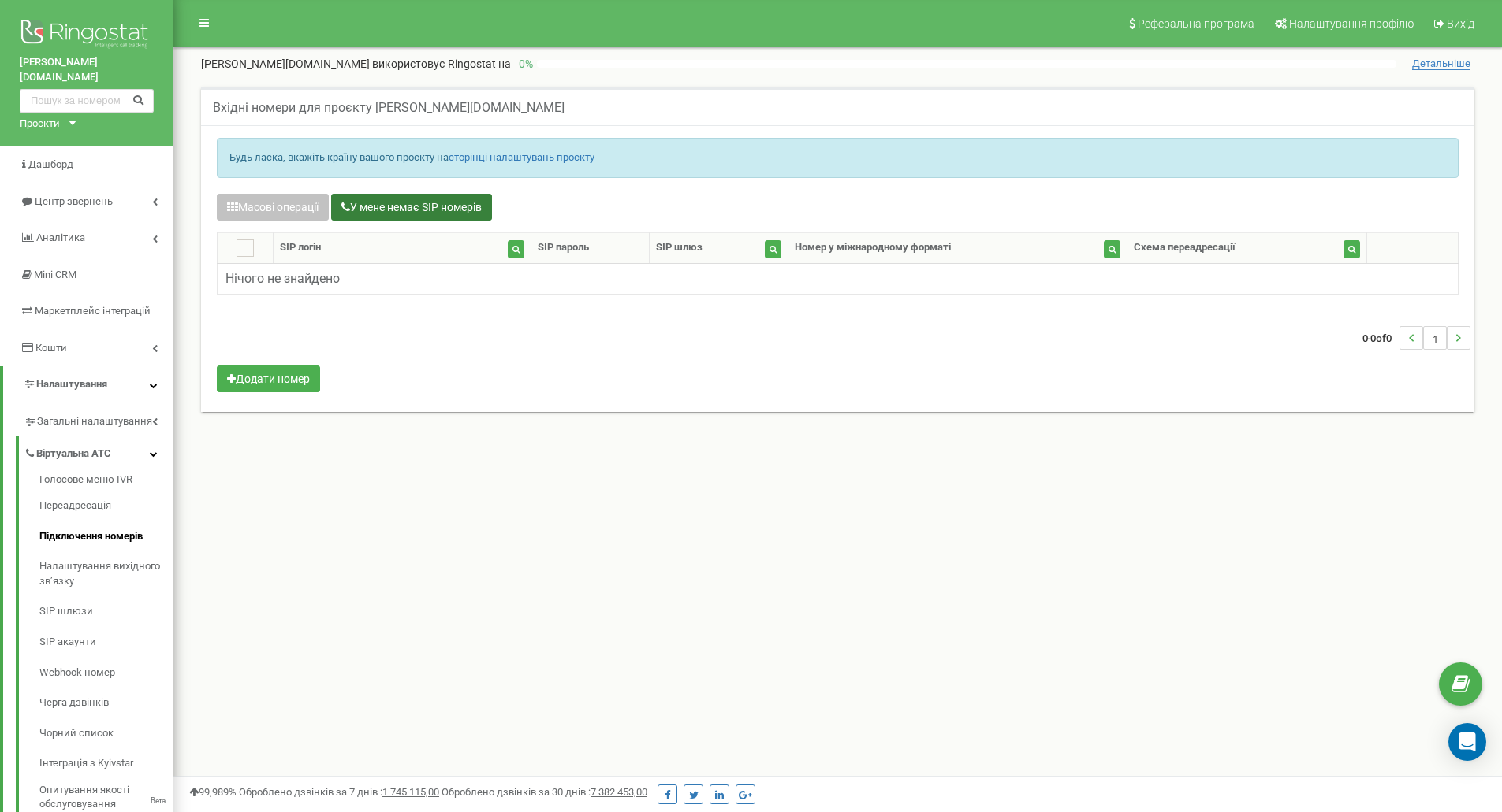
click at [424, 203] on button "У мене немає SIP номерів" at bounding box center [411, 207] width 161 height 26
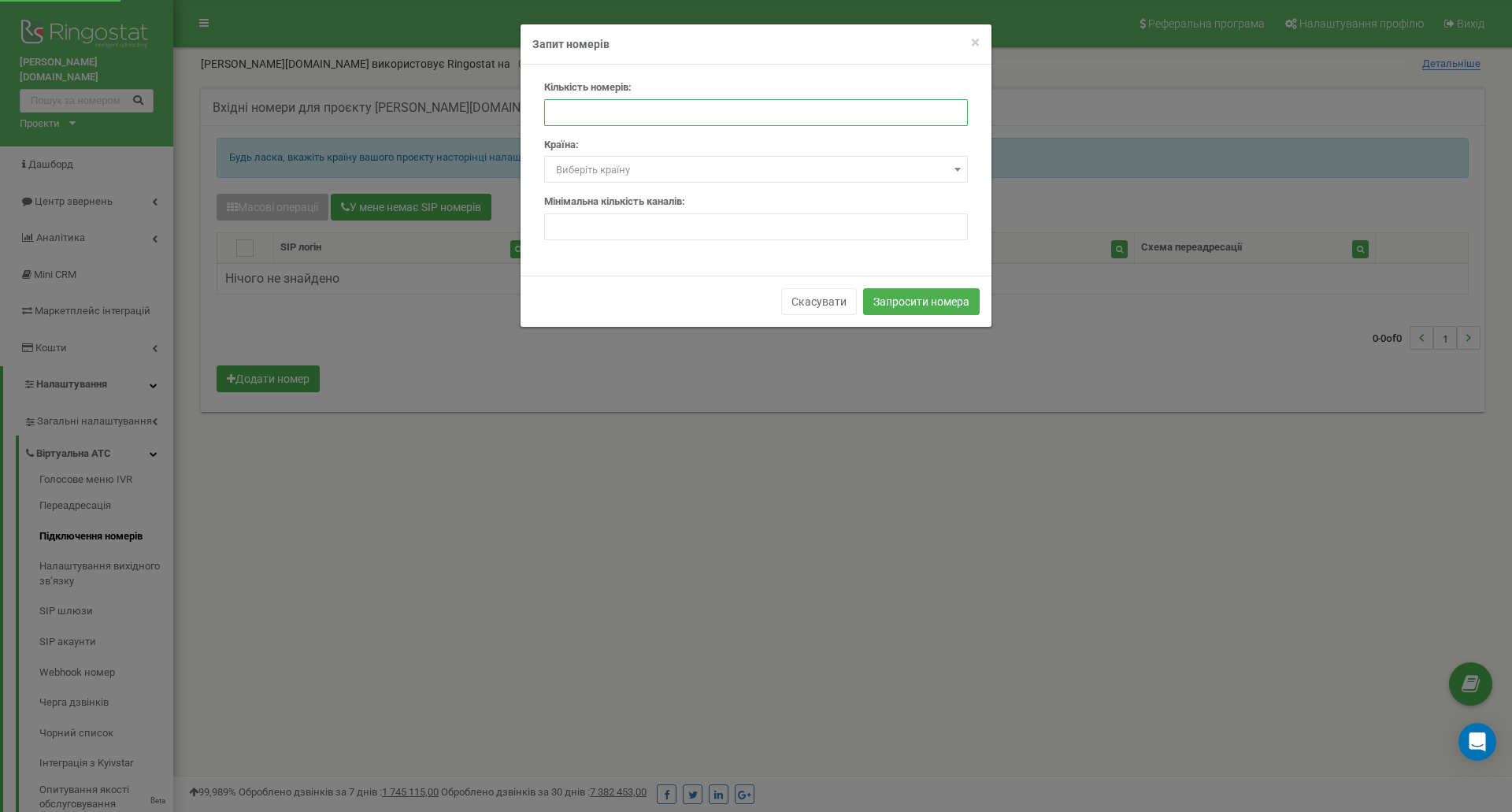
click at [633, 119] on input "number" at bounding box center [756, 112] width 423 height 26
type input "3"
click at [609, 170] on span "Виберіть країну" at bounding box center [593, 169] width 74 height 12
type input "г"
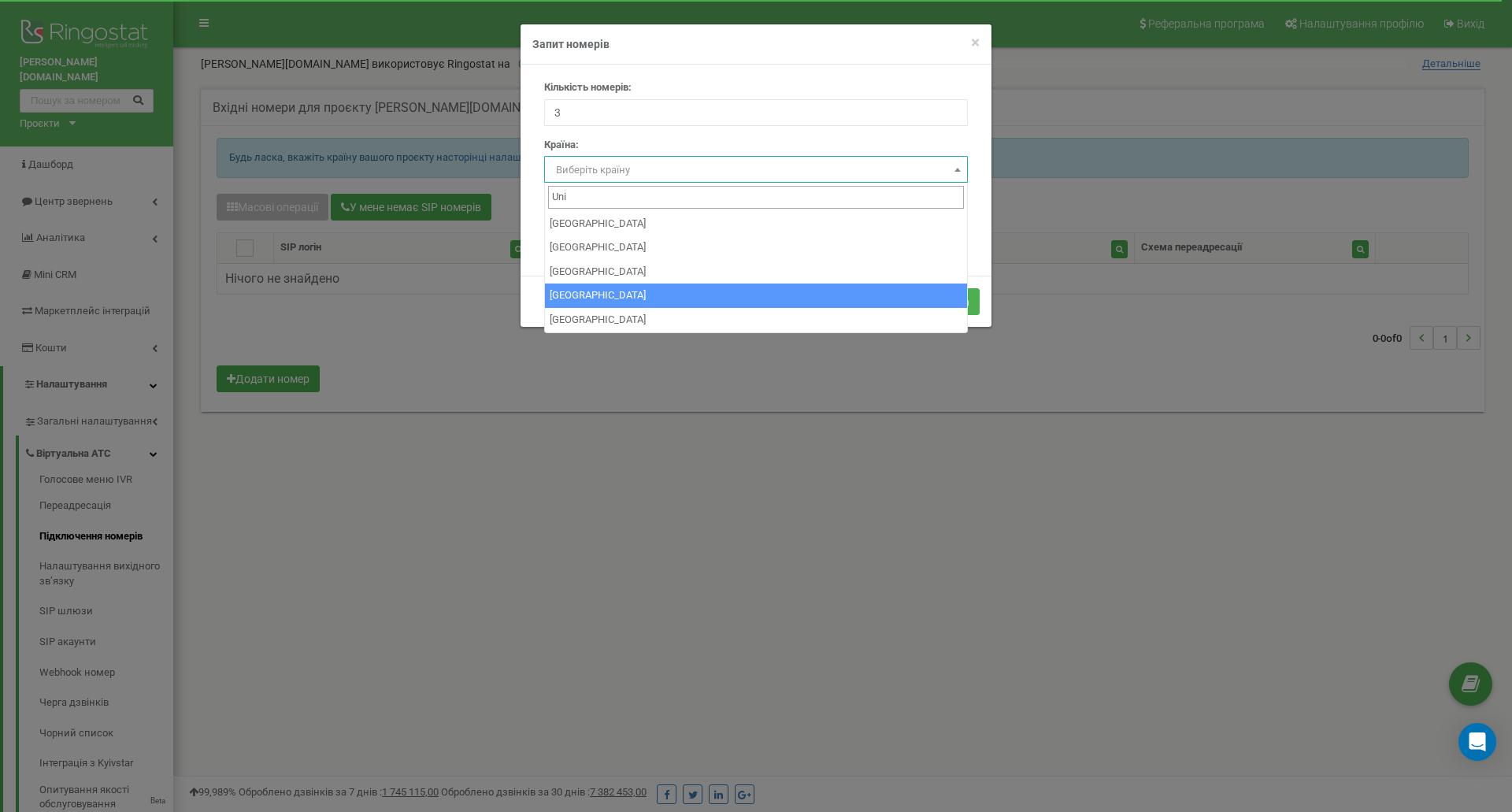
type input "Uni"
select select "GB"
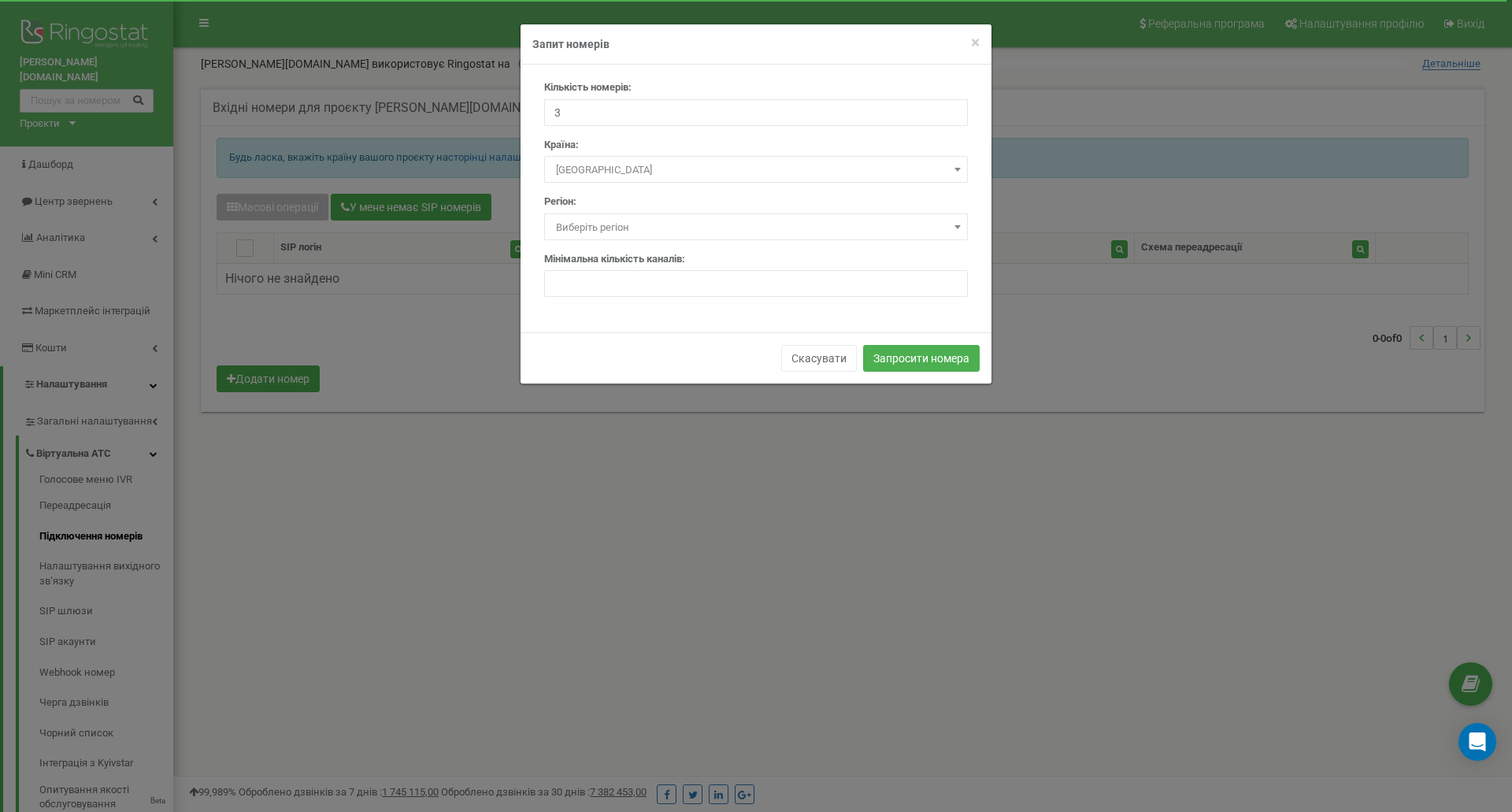
click at [646, 225] on span "Виберіть регіон" at bounding box center [756, 227] width 413 height 22
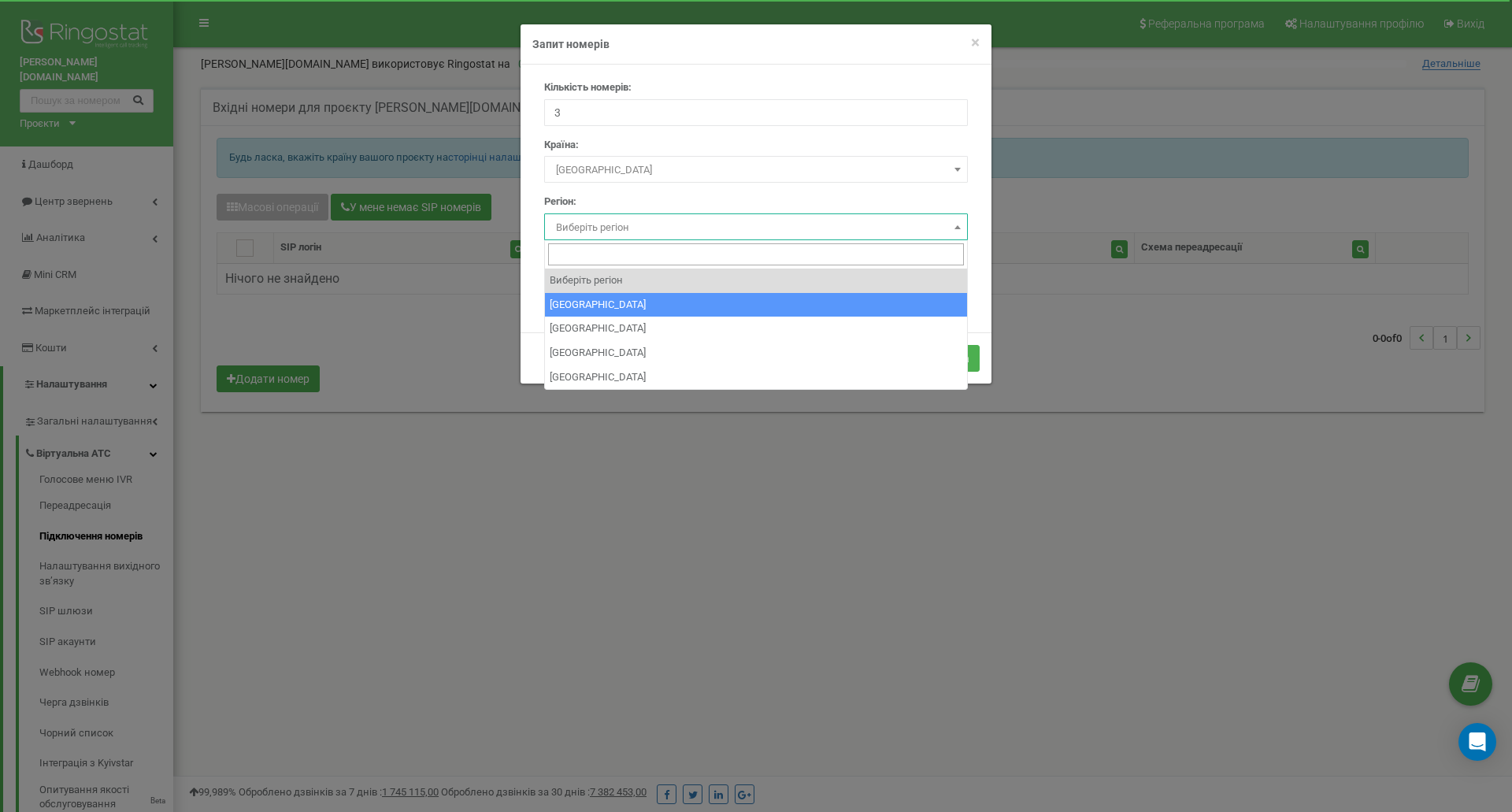
select select "GB_ENG"
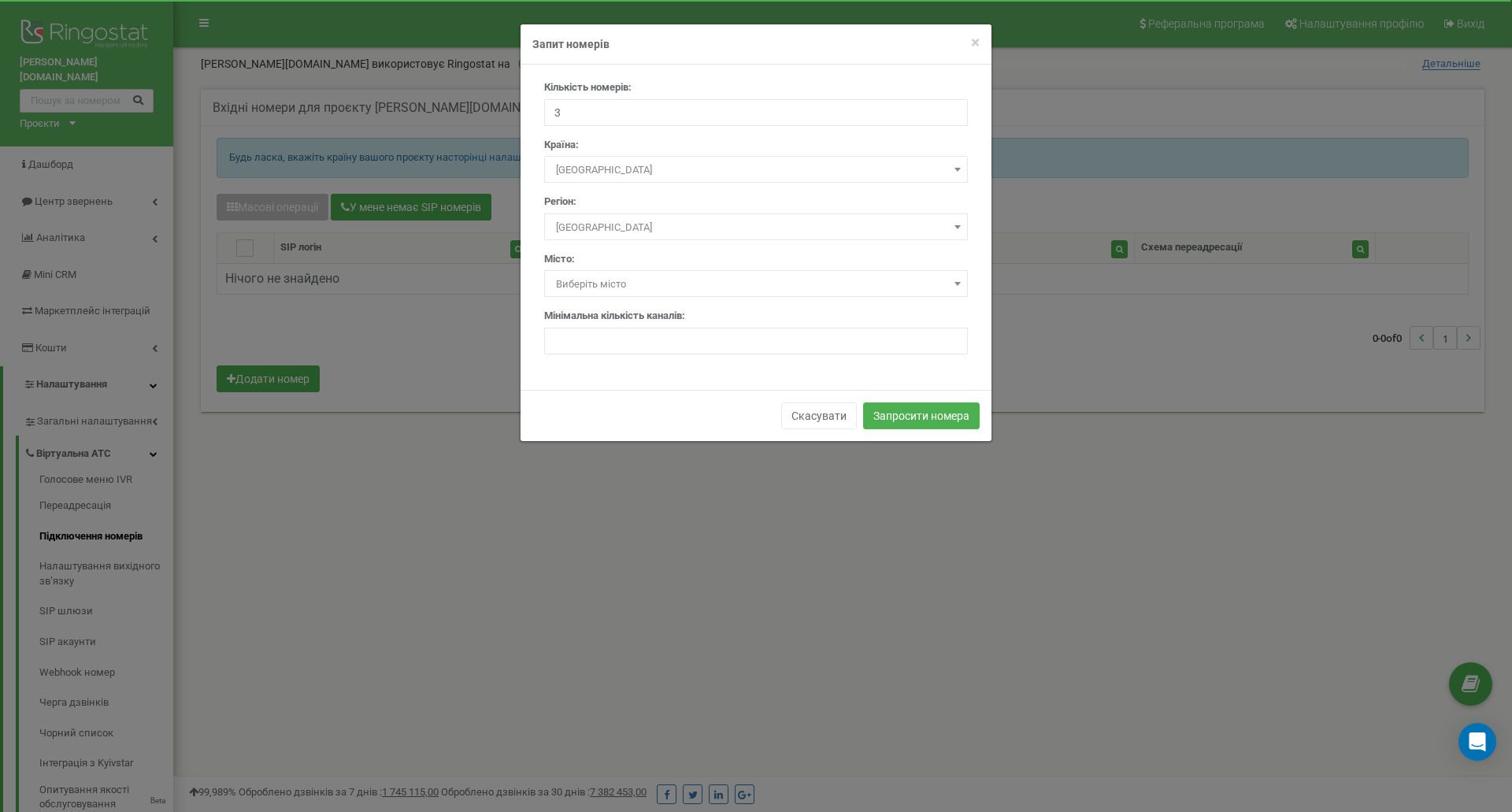
click at [632, 289] on span "Виберіть місто" at bounding box center [756, 284] width 413 height 22
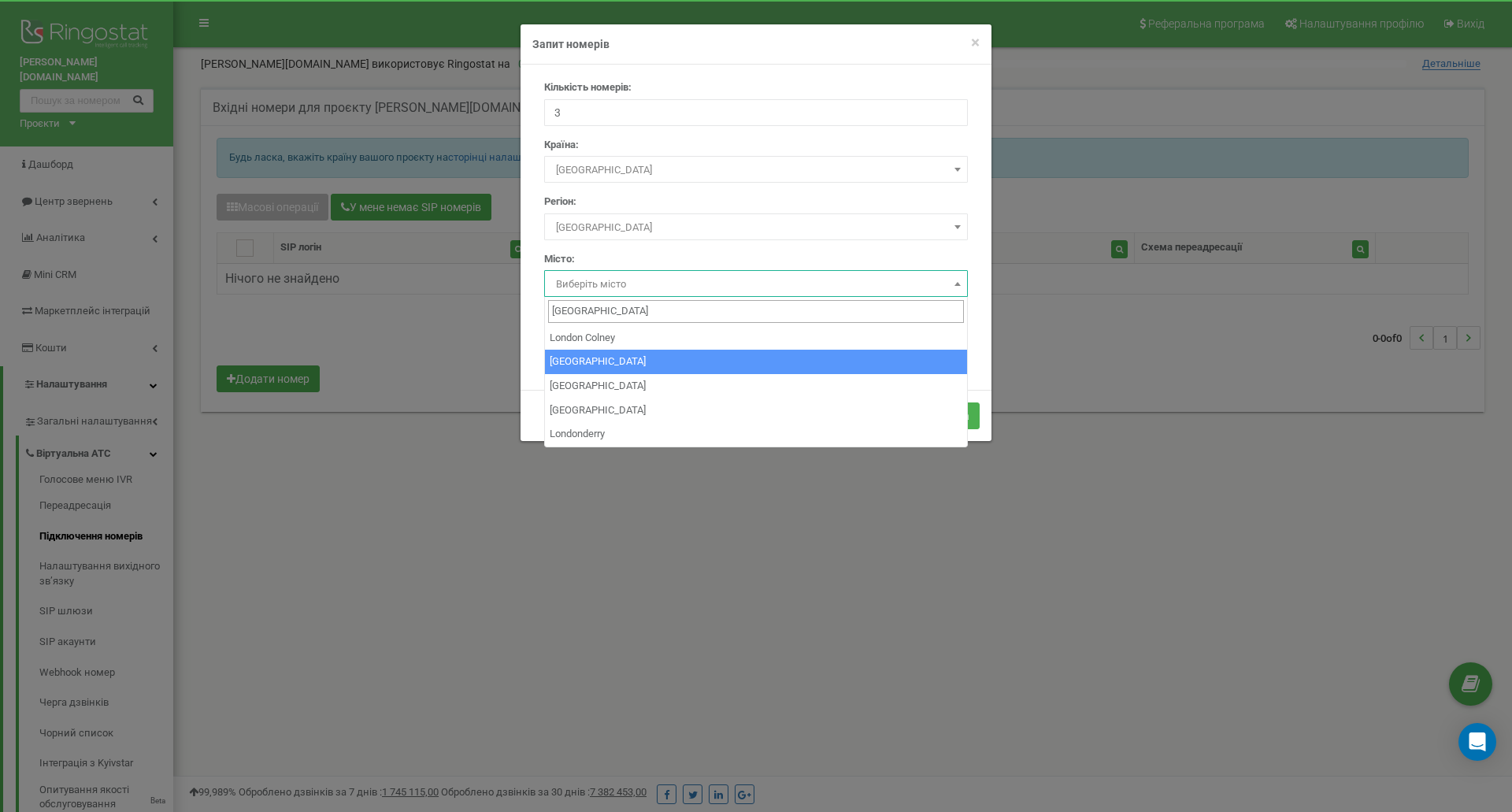
type input "london"
select select "2643743"
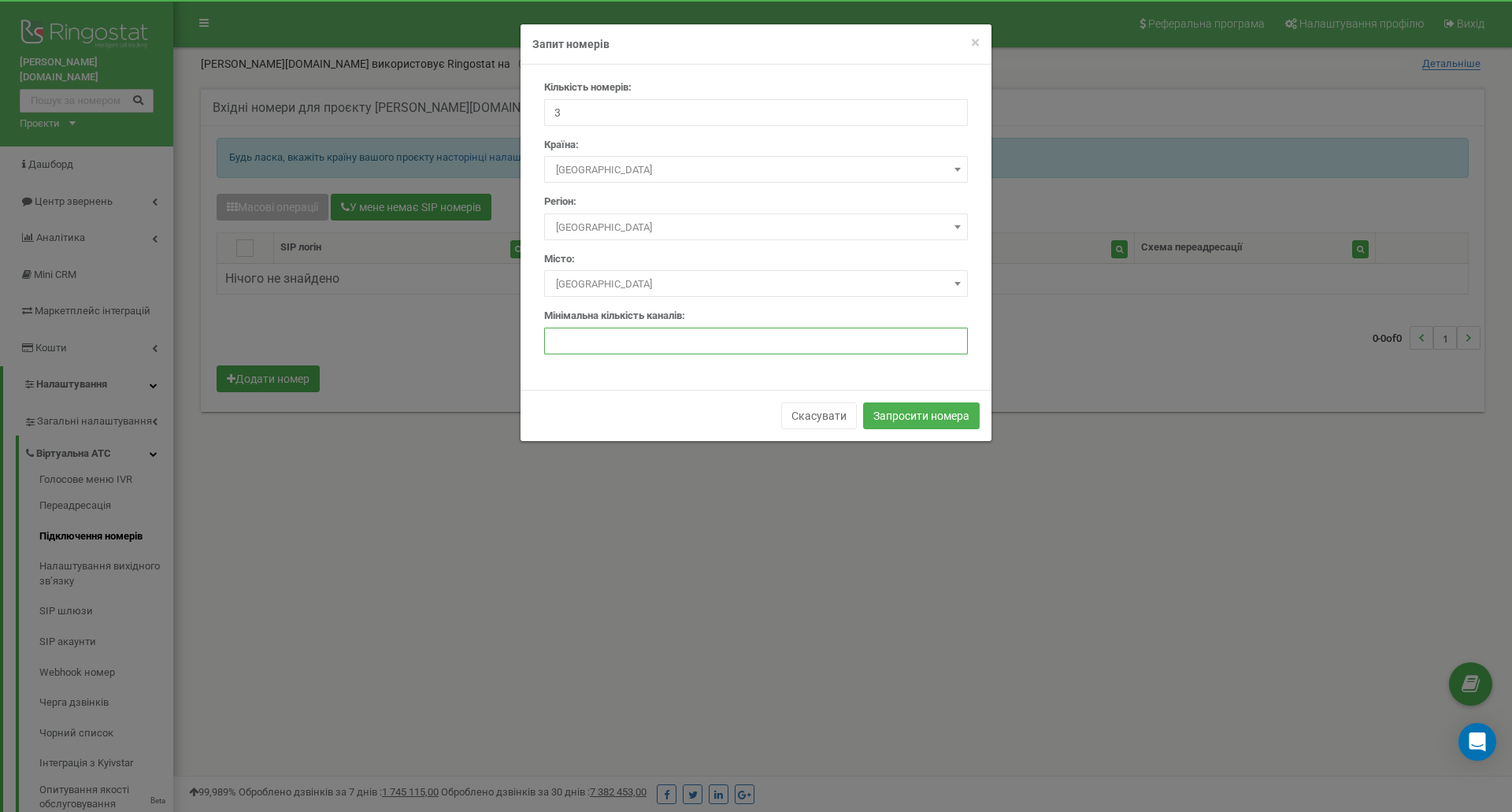
click at [644, 339] on input "number" at bounding box center [756, 341] width 423 height 26
type input "1"
click at [911, 410] on button "Запросити номера" at bounding box center [921, 416] width 116 height 26
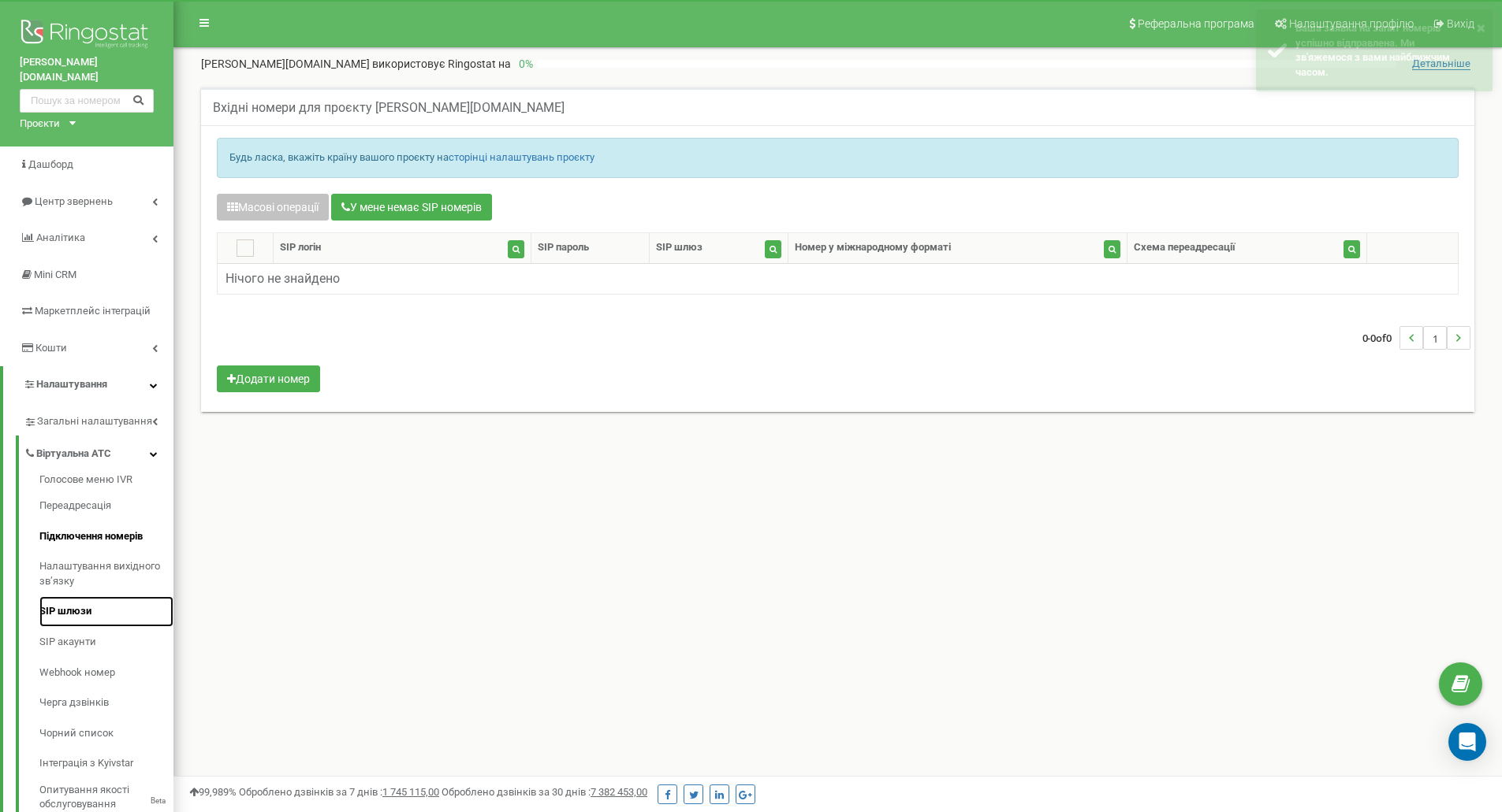
click at [71, 596] on link "SIP шлюзи" at bounding box center [107, 612] width 134 height 31
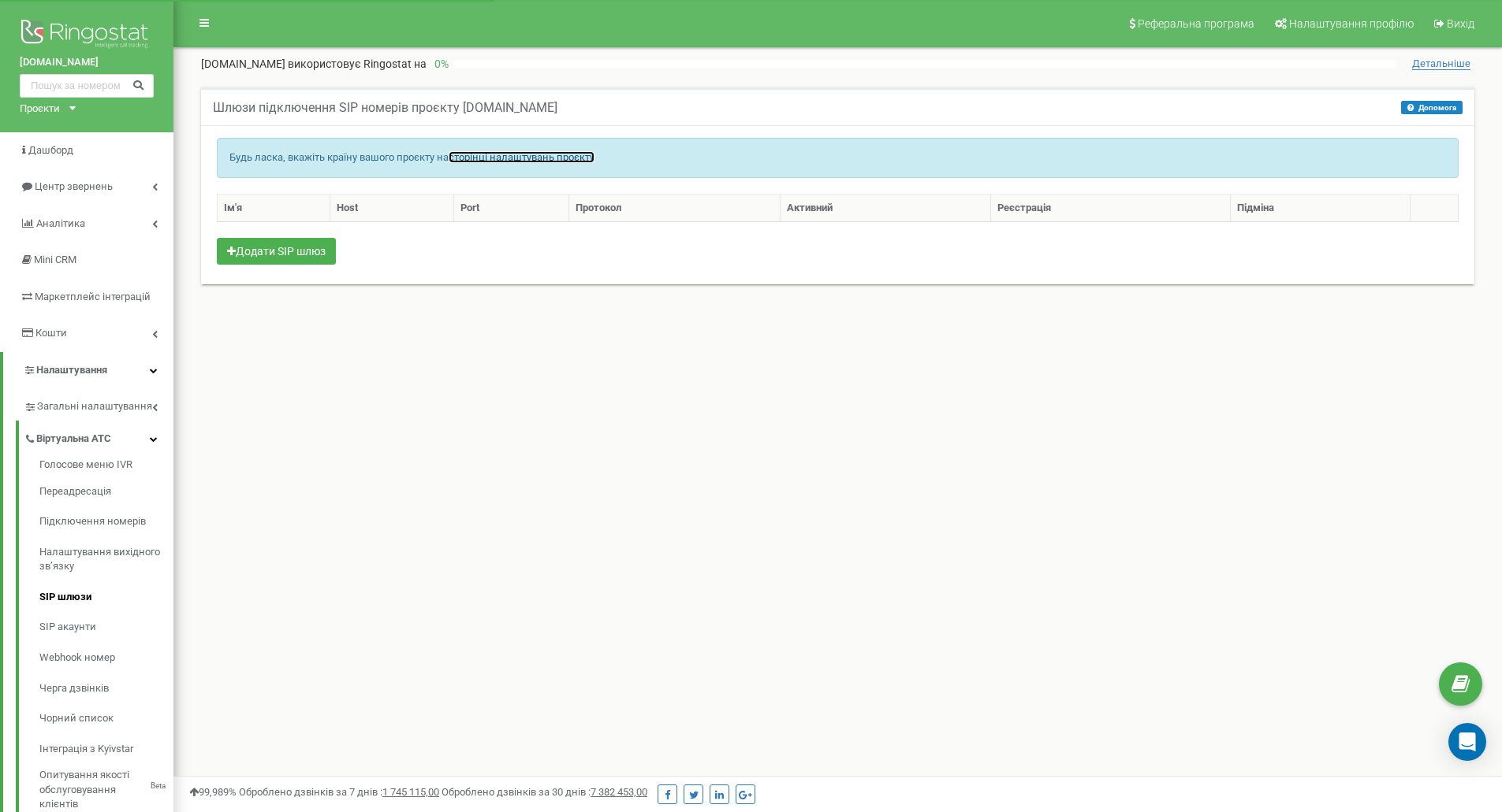
click at [569, 152] on link "сторінці налаштувань проєкту" at bounding box center [521, 157] width 146 height 12
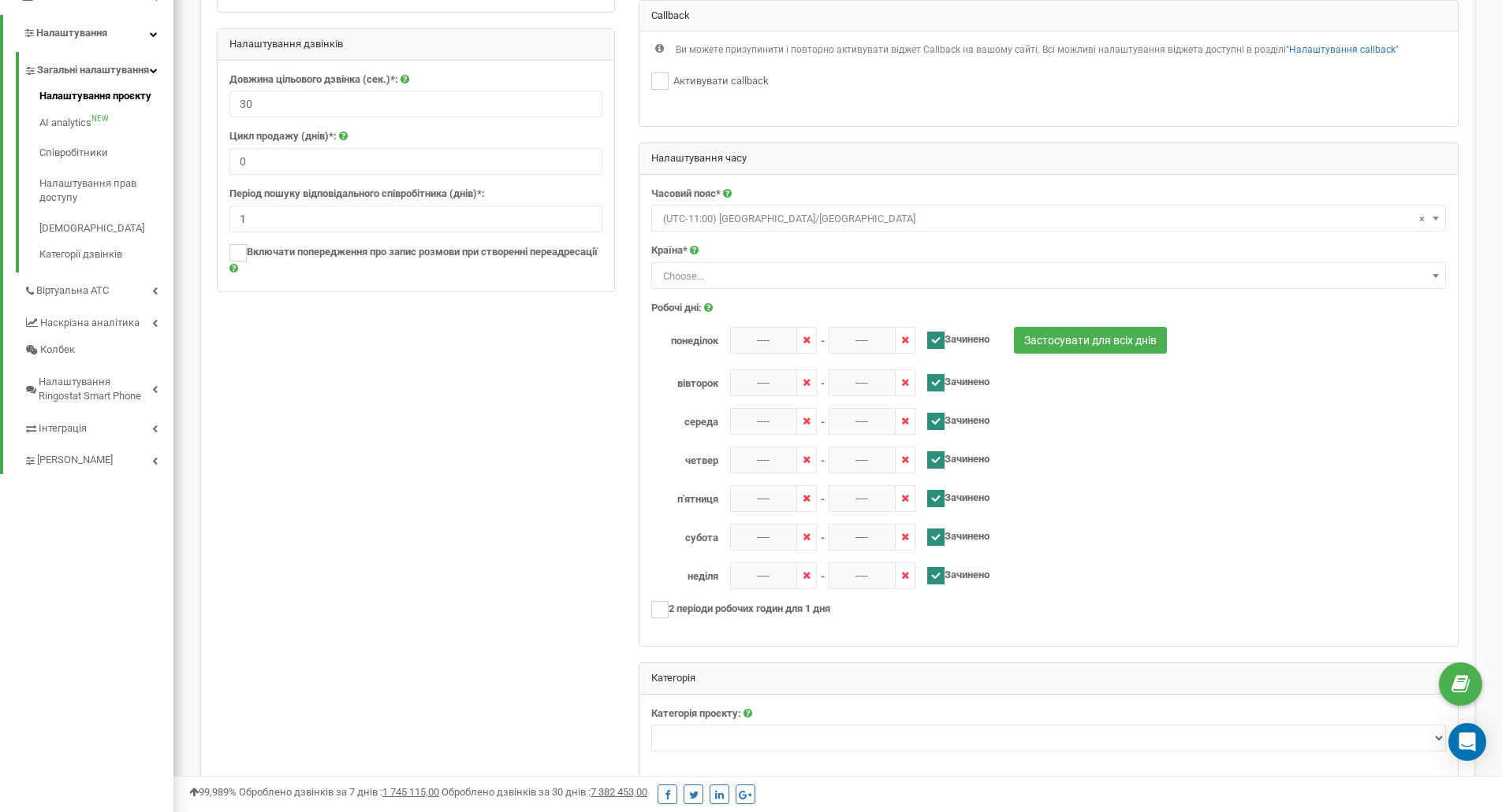
scroll to position [442, 0]
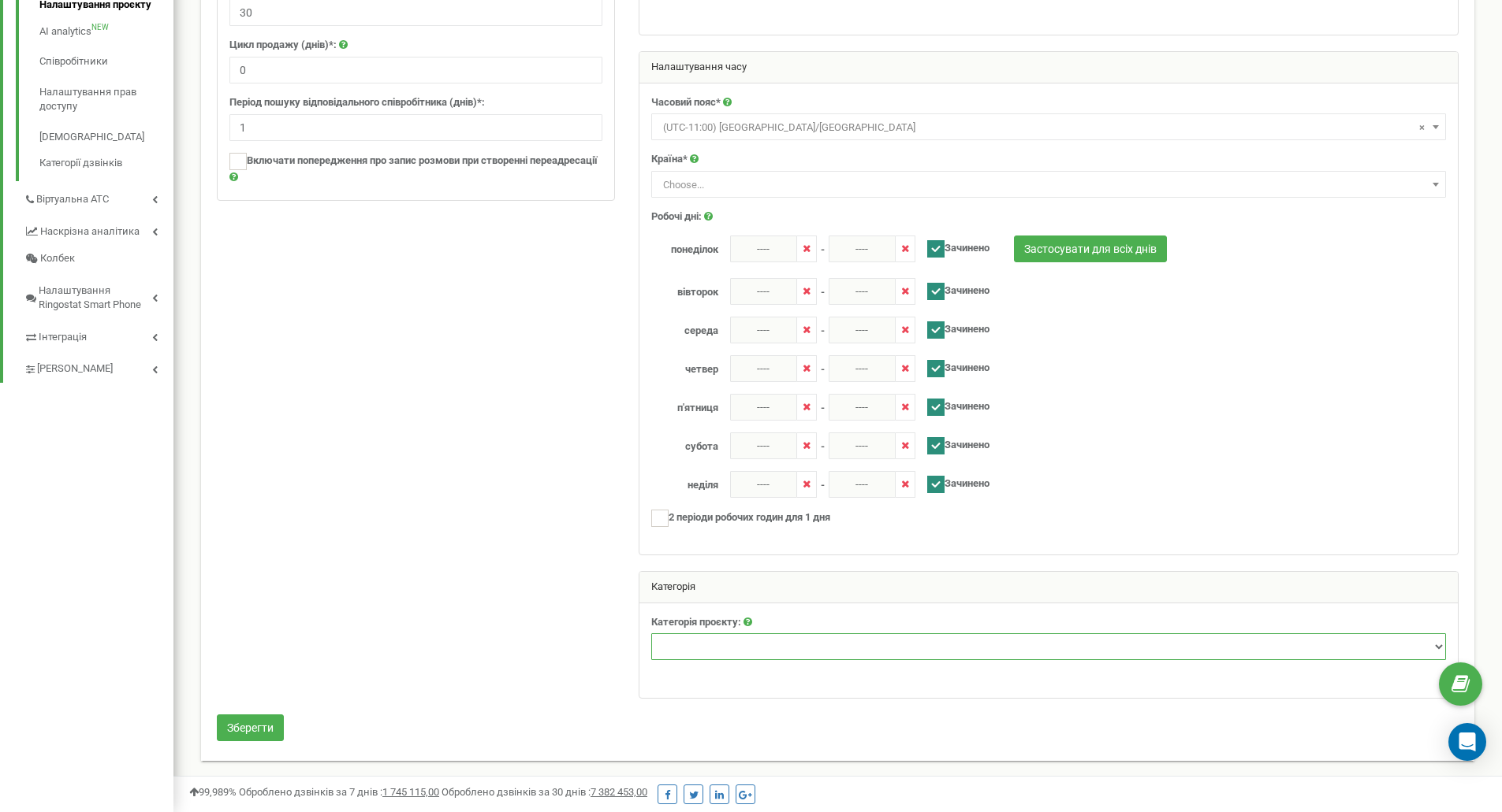
click at [746, 644] on select "Нерухомість Туризм Юридичні послуги Промислові та спеціалізовані товари Товари …" at bounding box center [1049, 647] width 795 height 26
select select "44"
click at [652, 633] on select "Нерухомість Туризм Юридичні послуги Промислові та спеціалізовані товари Товари …" at bounding box center [1049, 647] width 795 height 26
click at [227, 724] on button "Зберегти" at bounding box center [250, 728] width 67 height 26
click at [740, 189] on span "Choose..." at bounding box center [1048, 184] width 784 height 22
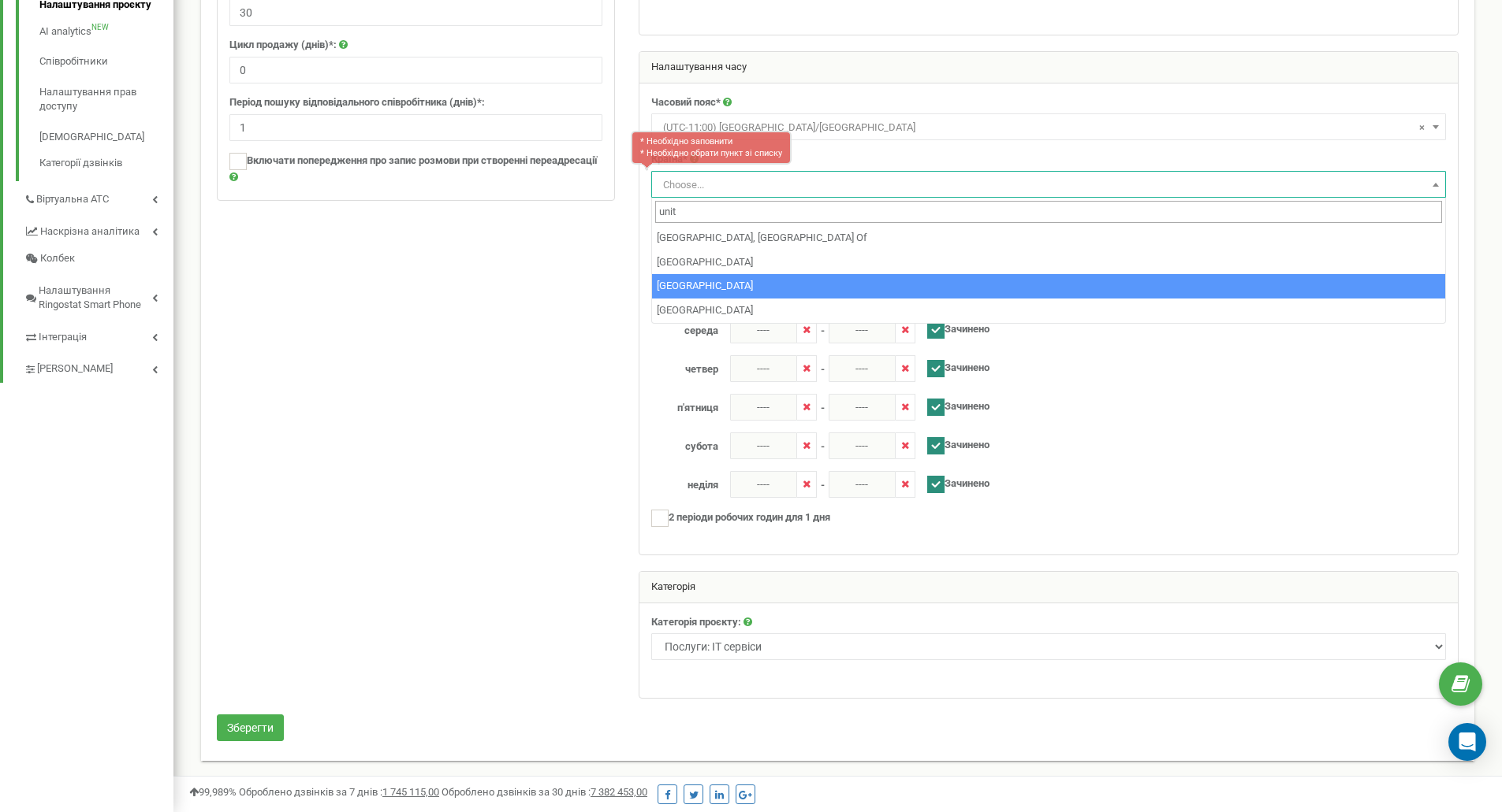
type input "unit"
select select "GBR"
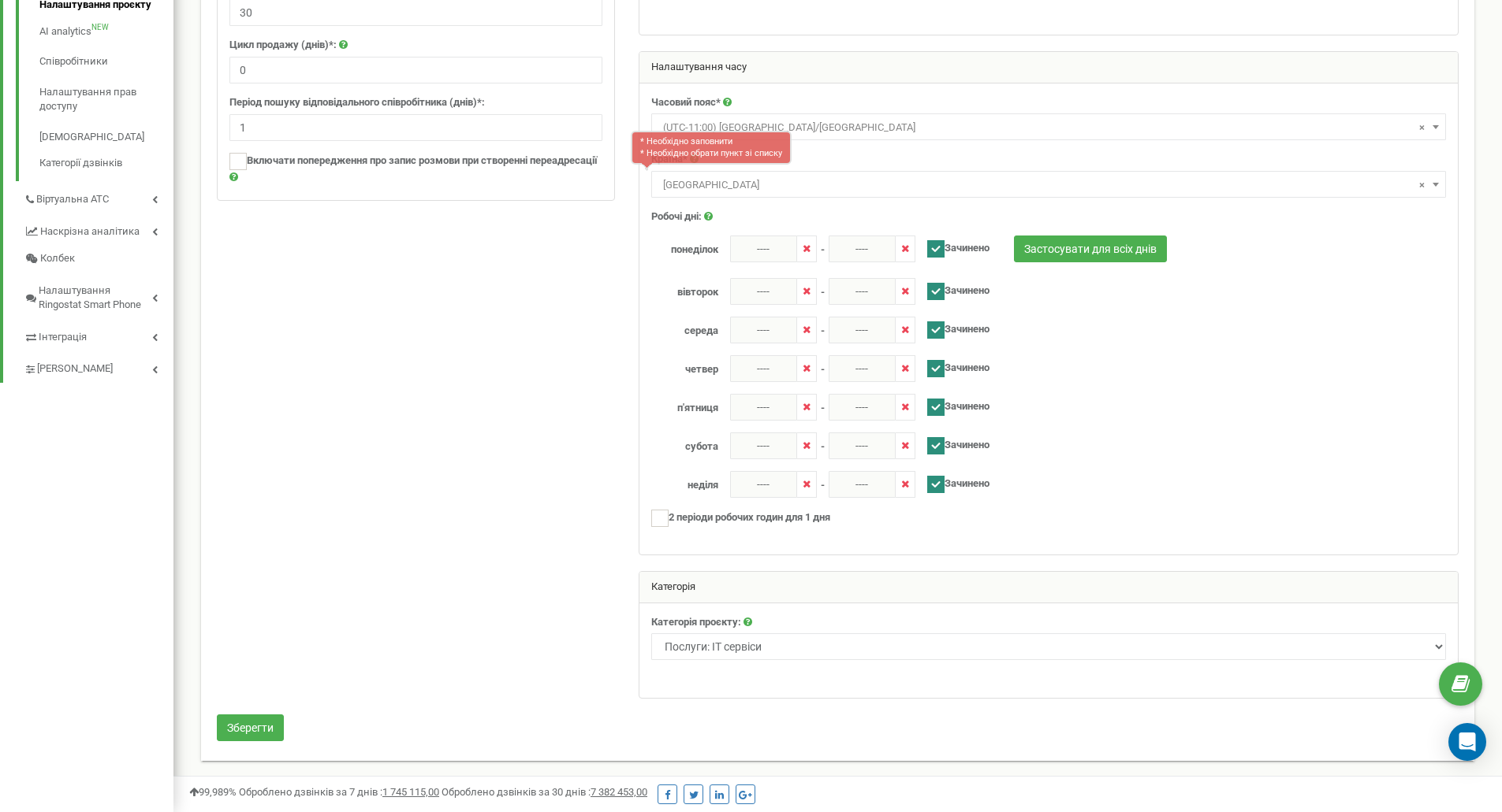
click at [616, 277] on div at bounding box center [838, 233] width 1266 height 963
click at [838, 149] on div "Часовий пояс* (UTC-11:00) Pacific/Midway (UTC-11:00) Pacific/Niue (UTC-11:00) P…" at bounding box center [1048, 319] width 818 height 472
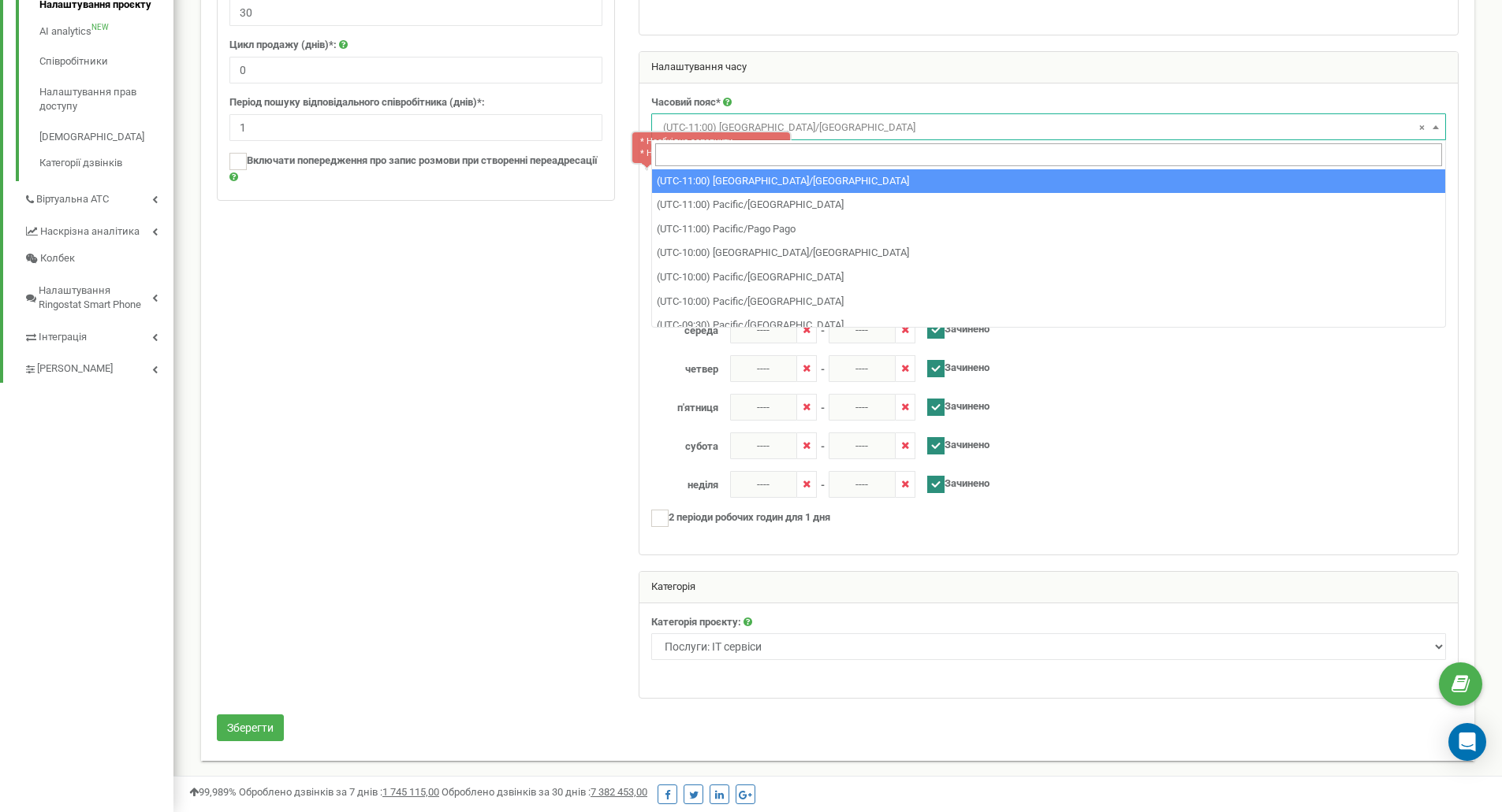
click at [846, 130] on span "× (UTC-11:00) Pacific/Midway" at bounding box center [1048, 127] width 784 height 22
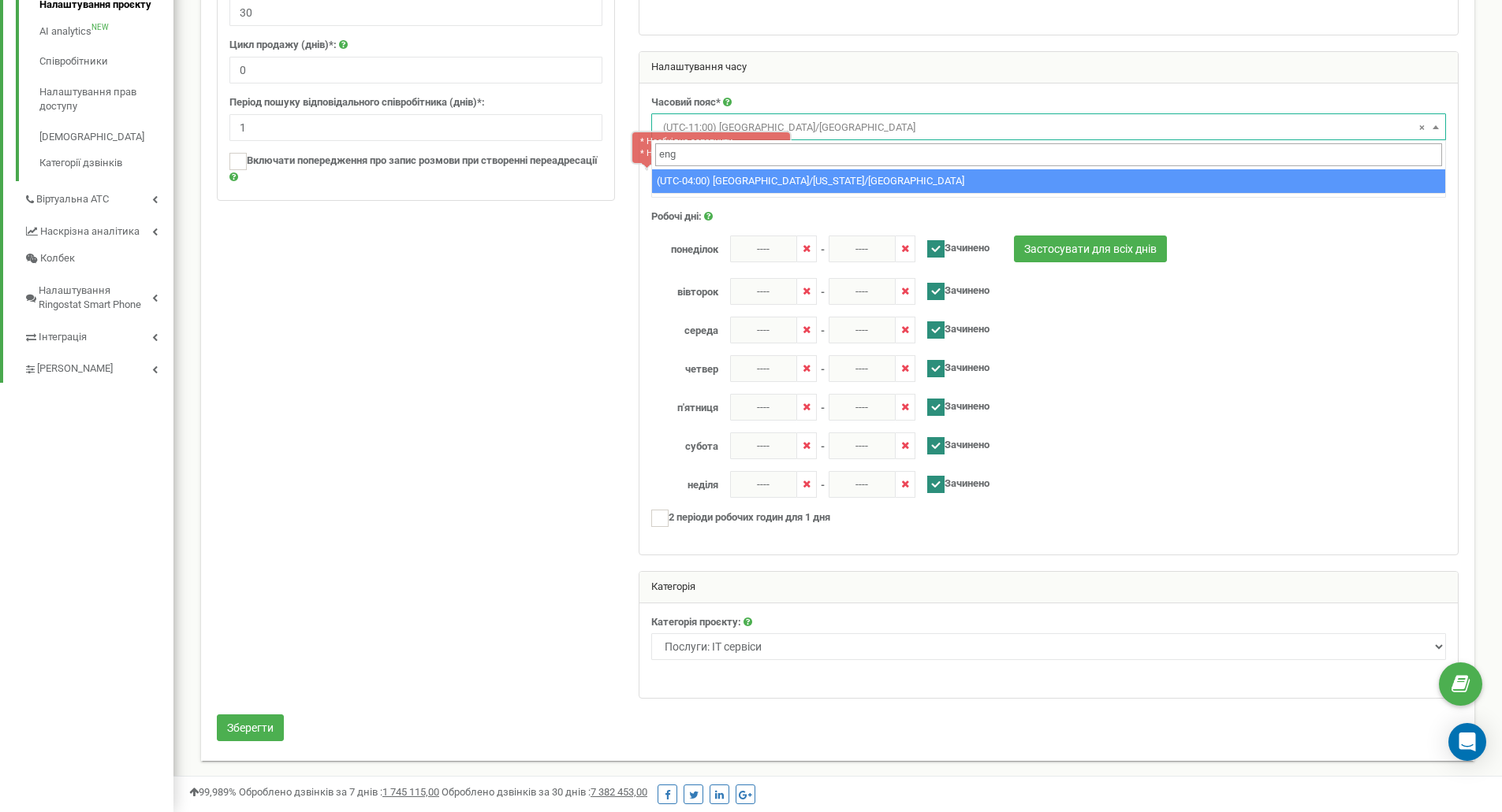
scroll to position [0, 0]
type input "e"
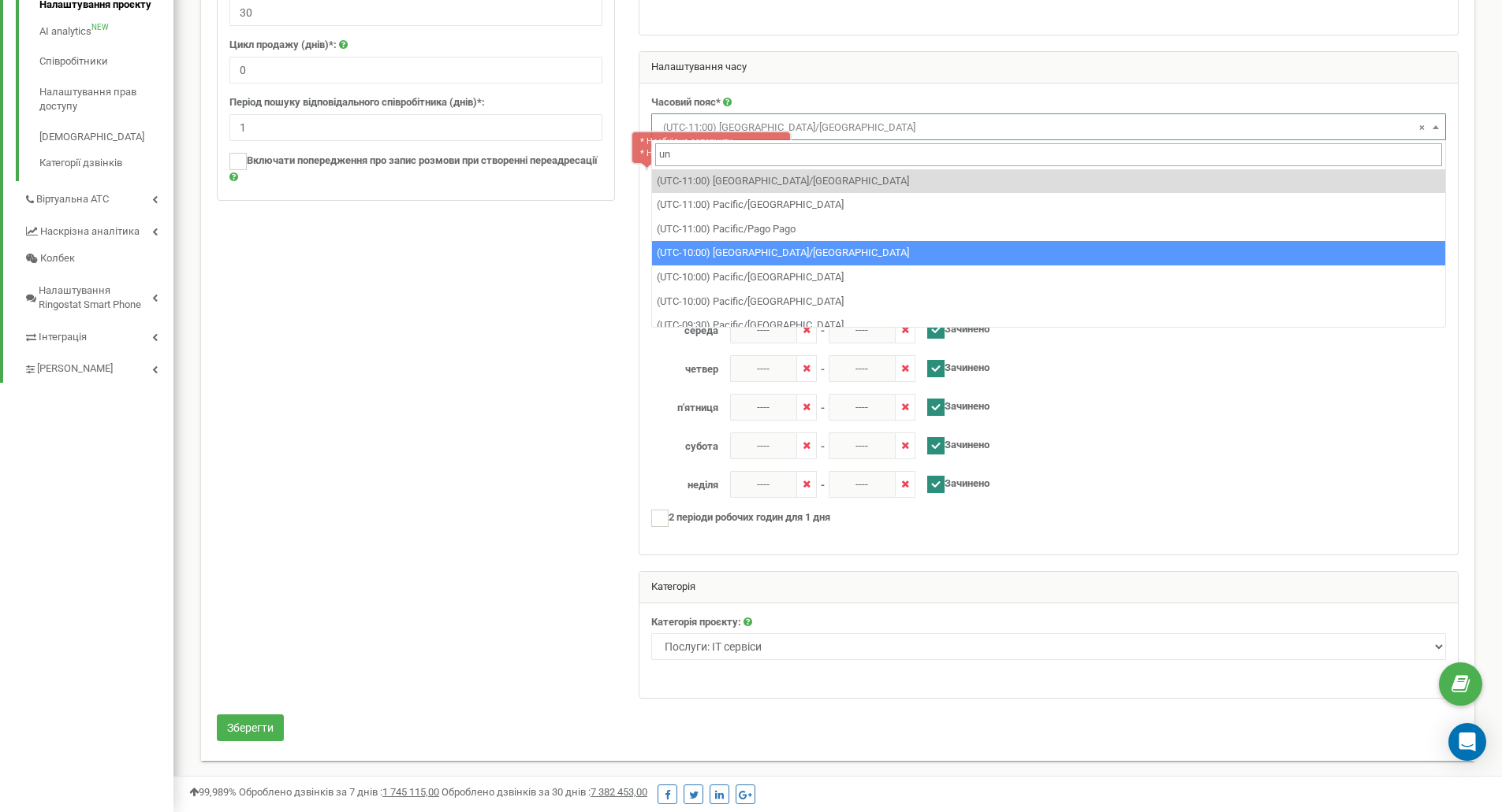
type input "u"
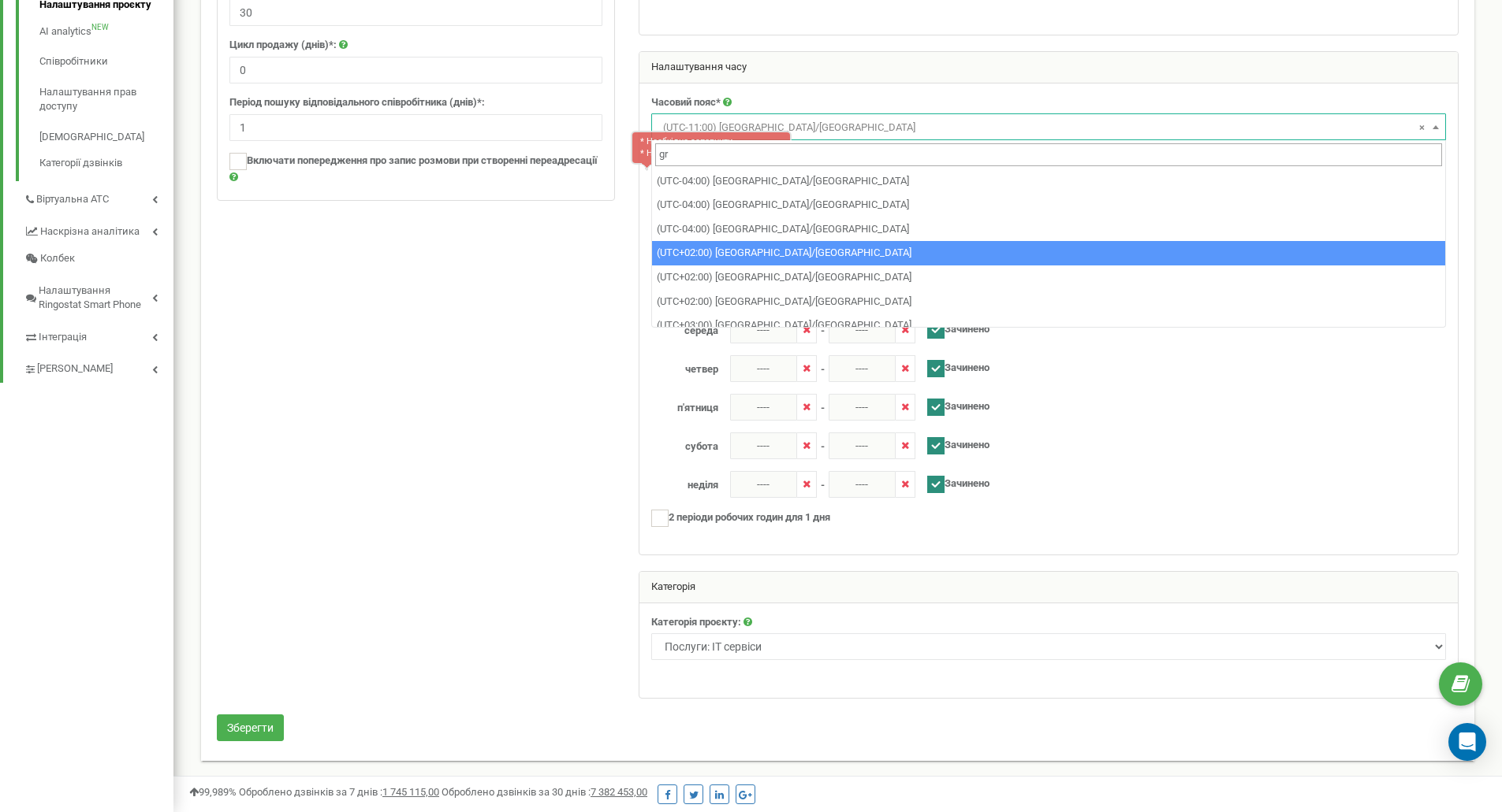
type input "g"
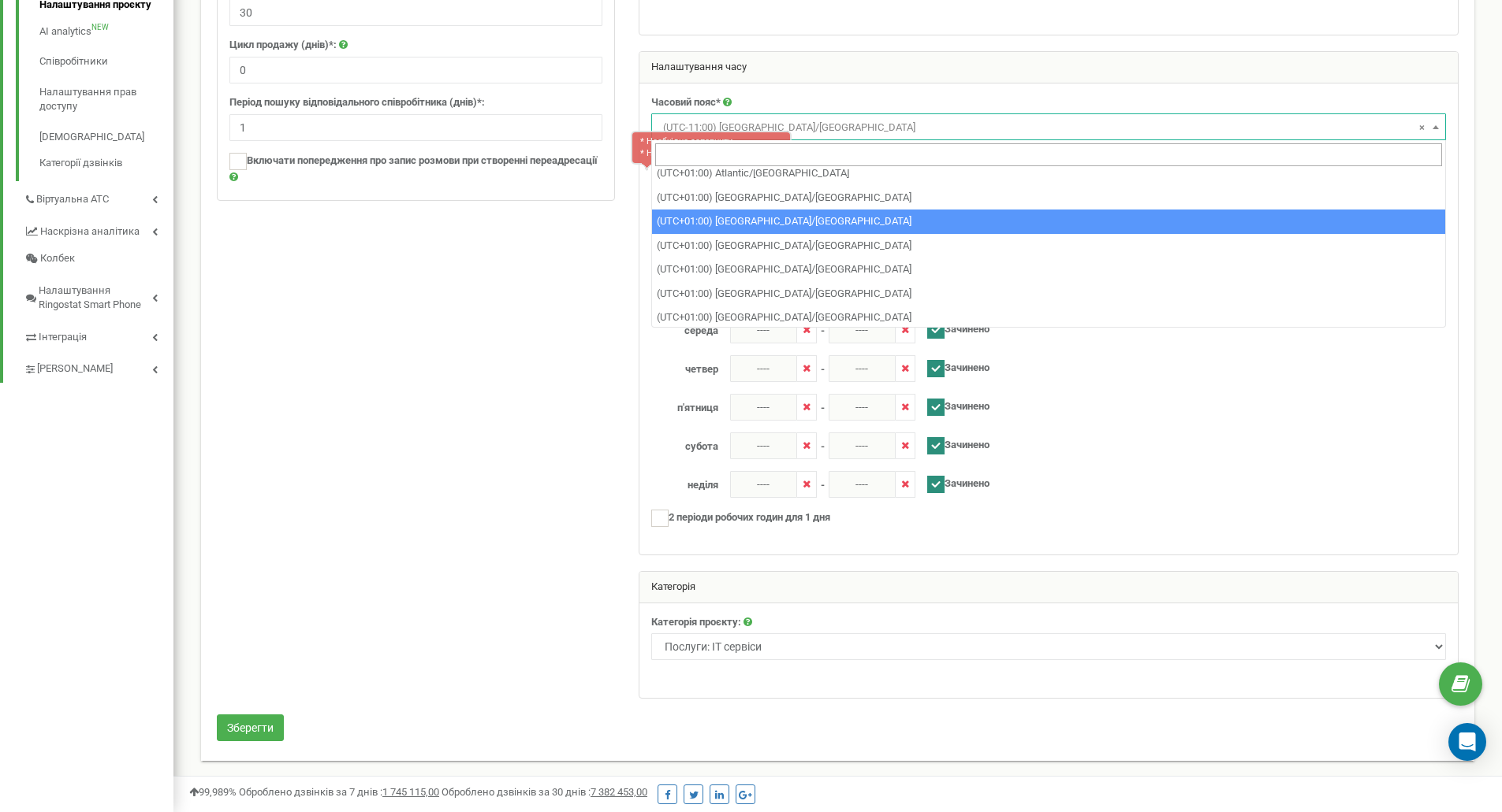
scroll to position [4807, 0]
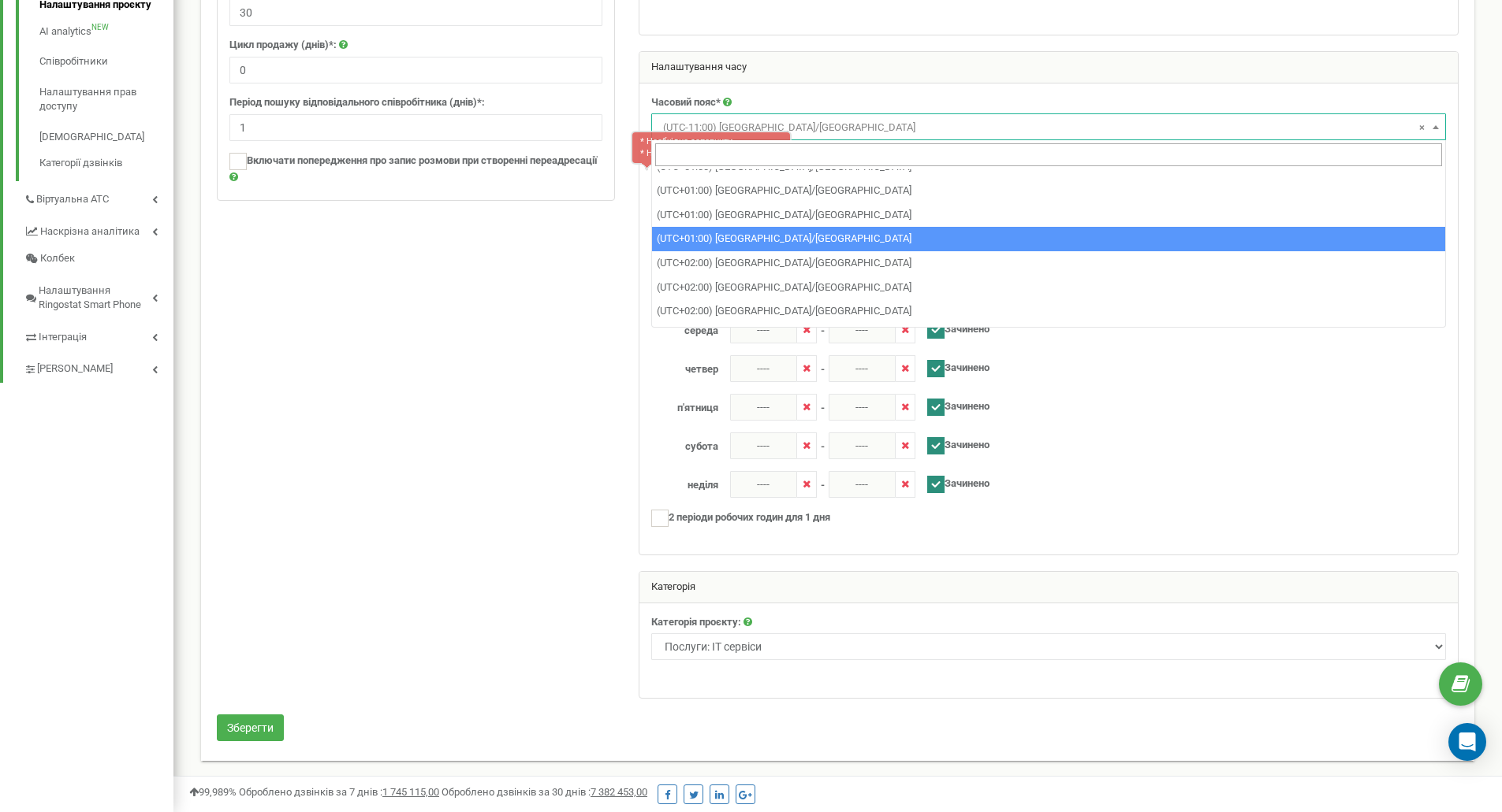
select select "Europe/London"
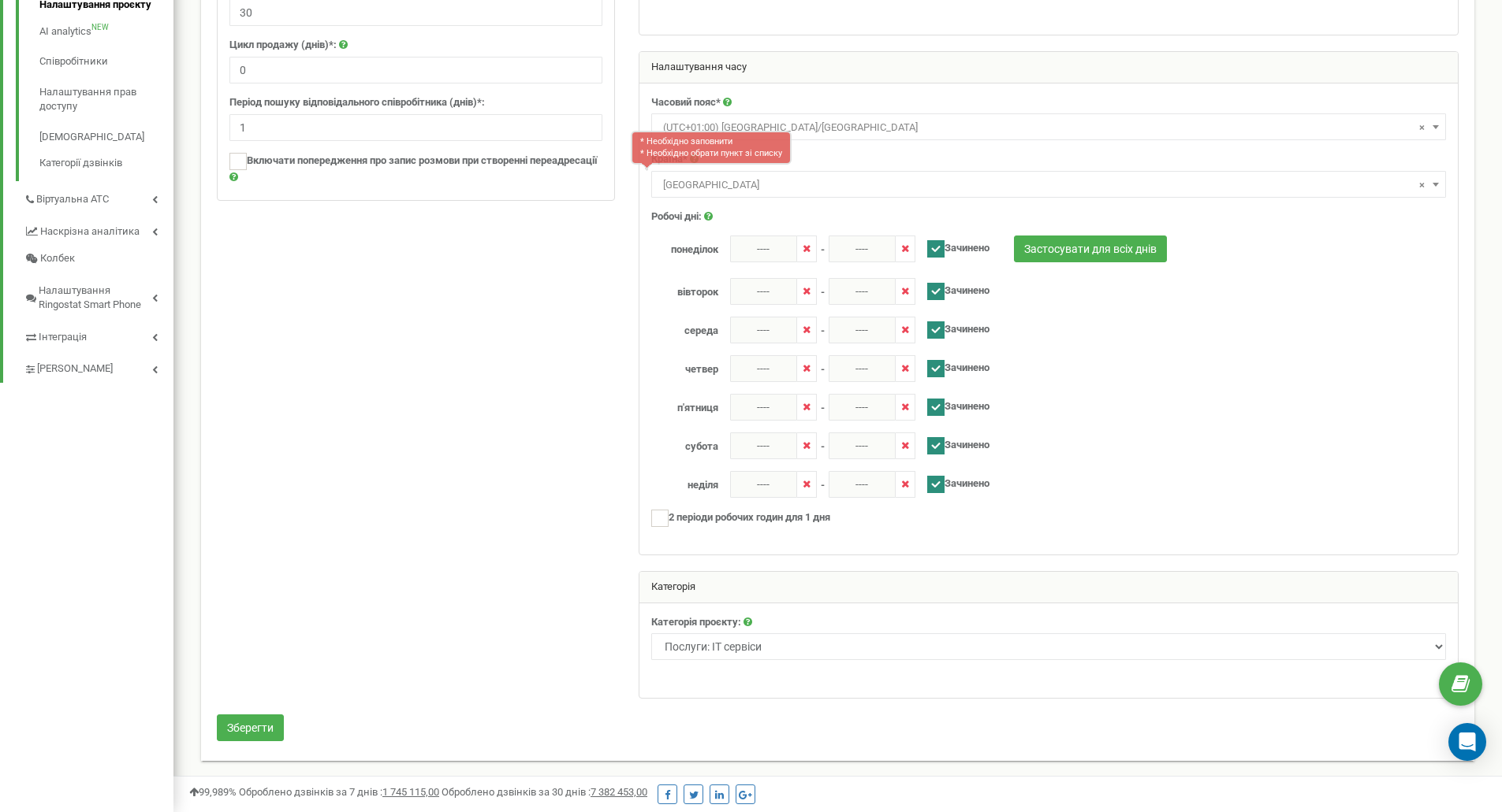
click at [861, 158] on div "Країна* * Необхідно заповнити * Необхідно обрати пункт зі списку Не вибрано Afg…" at bounding box center [1049, 175] width 795 height 45
click at [241, 725] on button "Зберегти" at bounding box center [250, 728] width 67 height 26
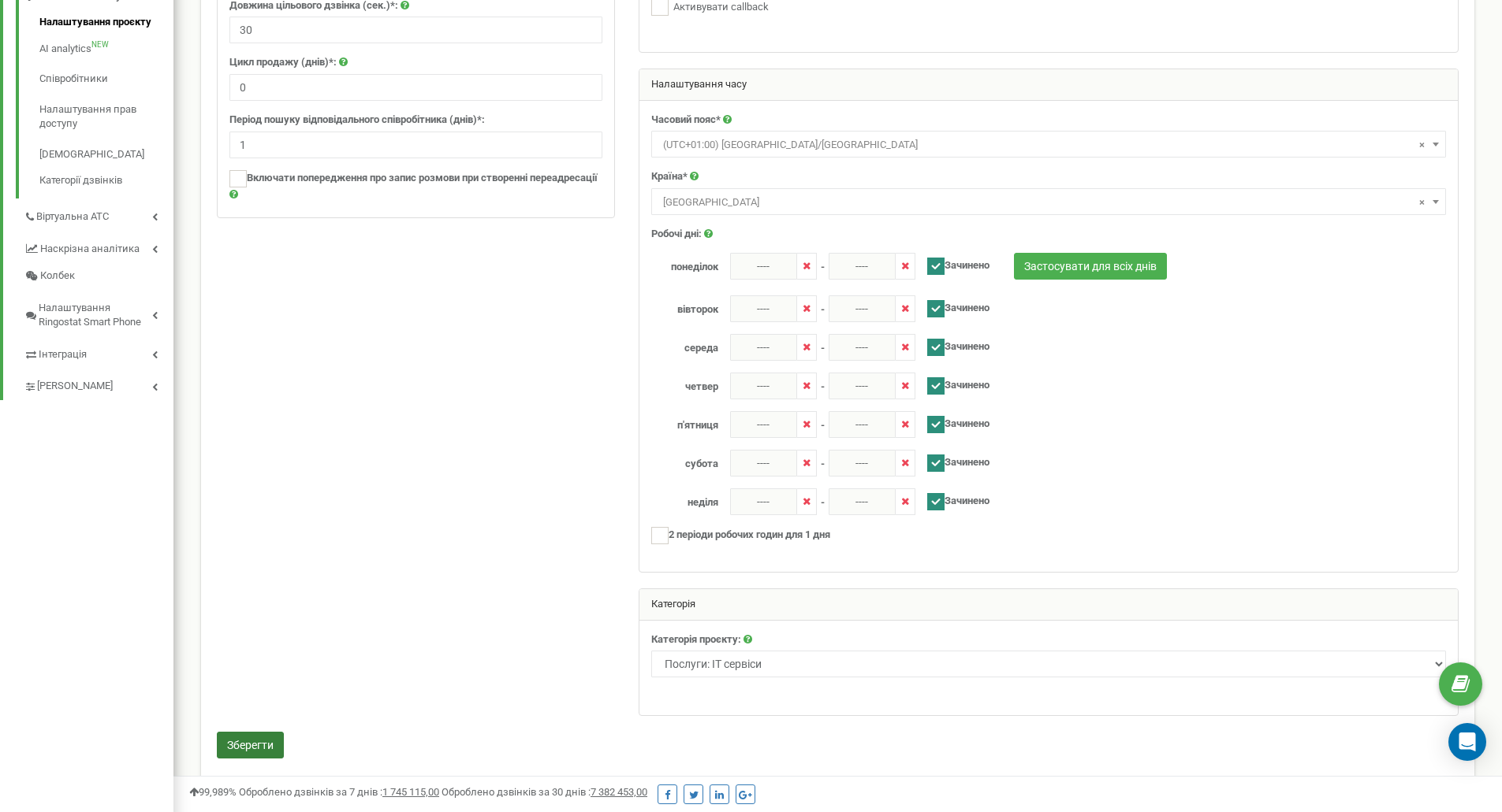
scroll to position [442, 0]
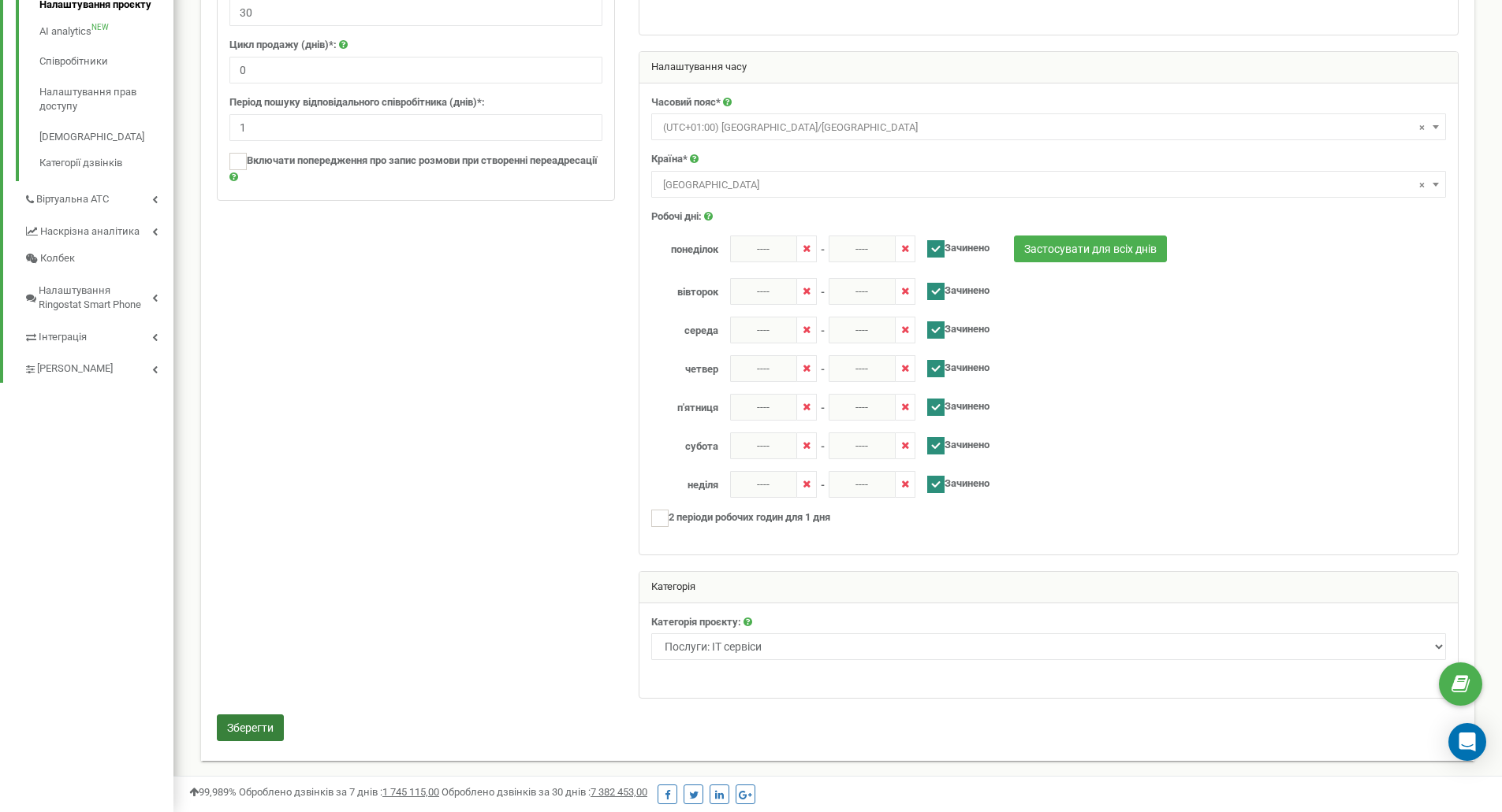
click at [258, 727] on button "Зберегти" at bounding box center [250, 728] width 67 height 26
click at [251, 726] on button "Зберегти" at bounding box center [250, 728] width 67 height 26
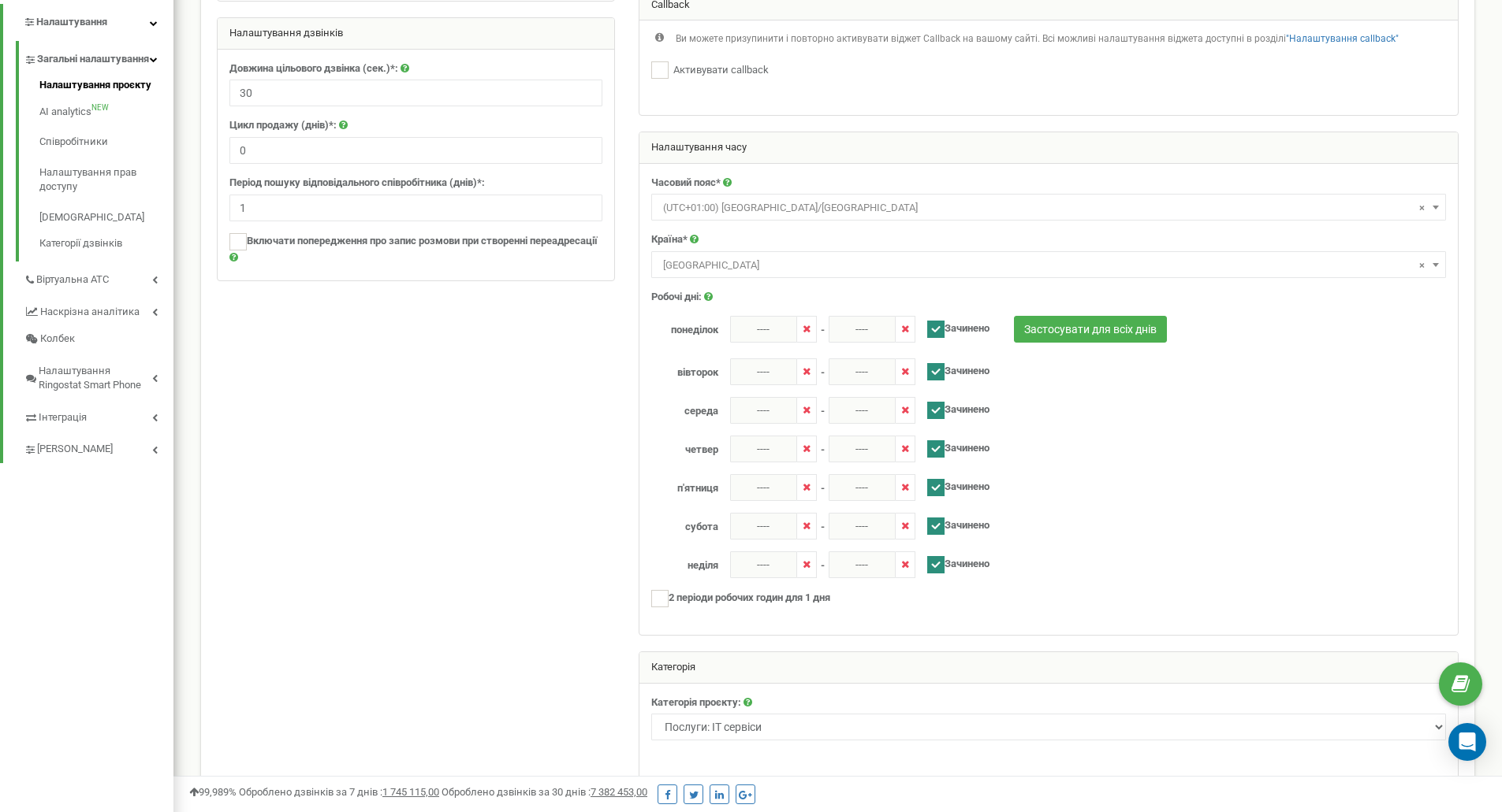
scroll to position [285, 0]
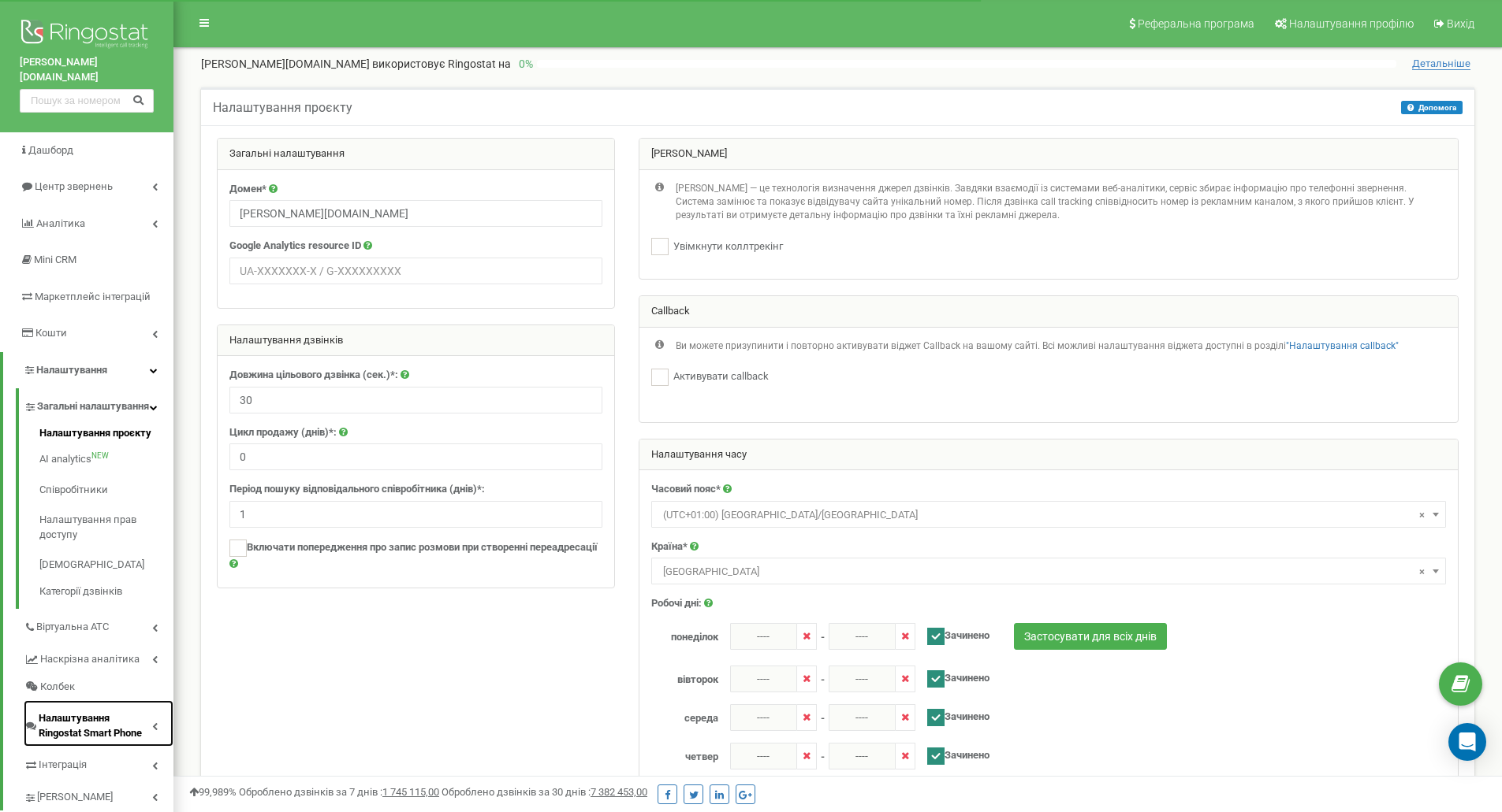
click at [74, 722] on span "Налаштування Ringostat Smart Phone" at bounding box center [96, 726] width 114 height 29
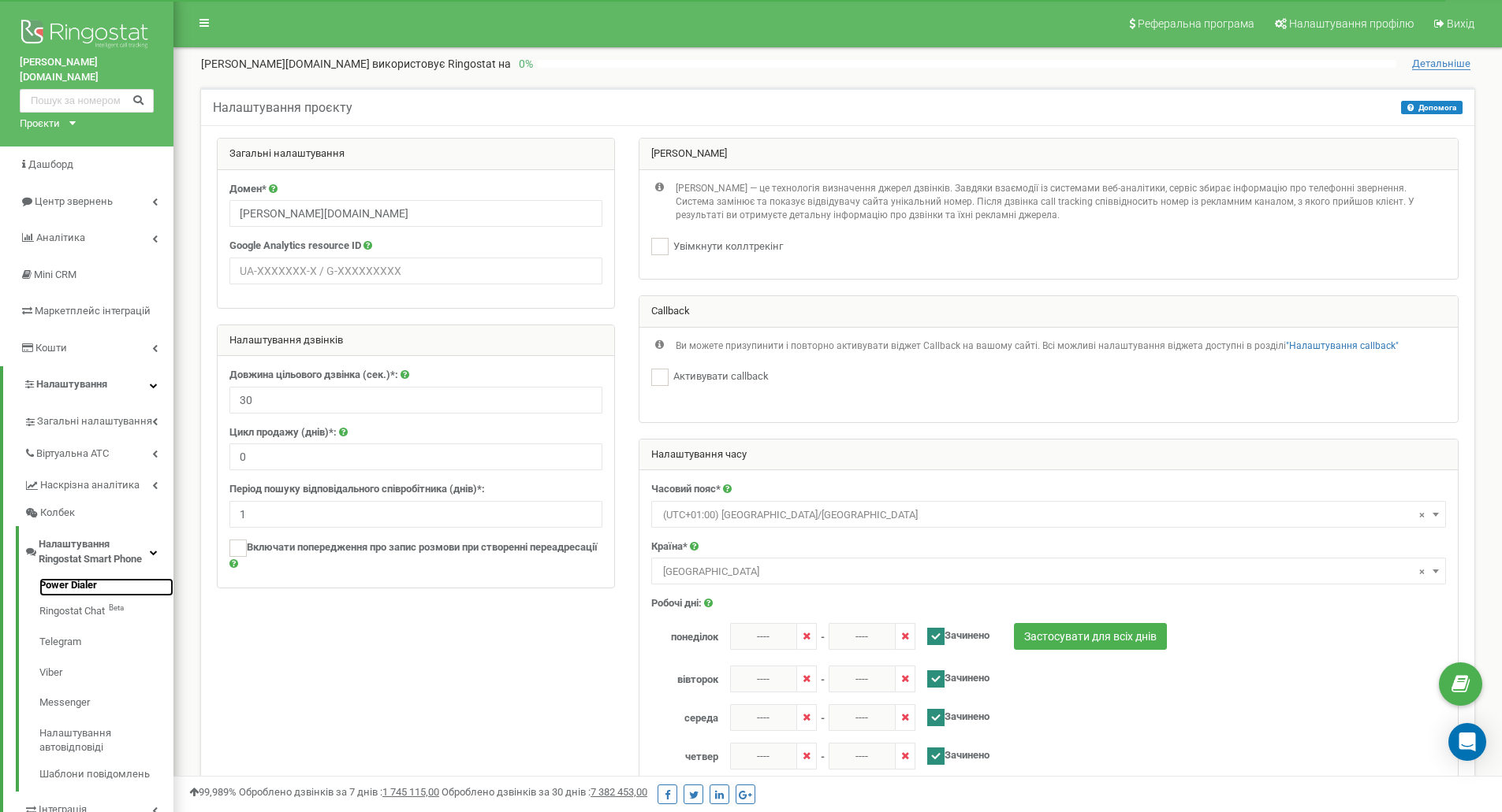
click at [60, 579] on link "Power Dialer" at bounding box center [107, 588] width 134 height 19
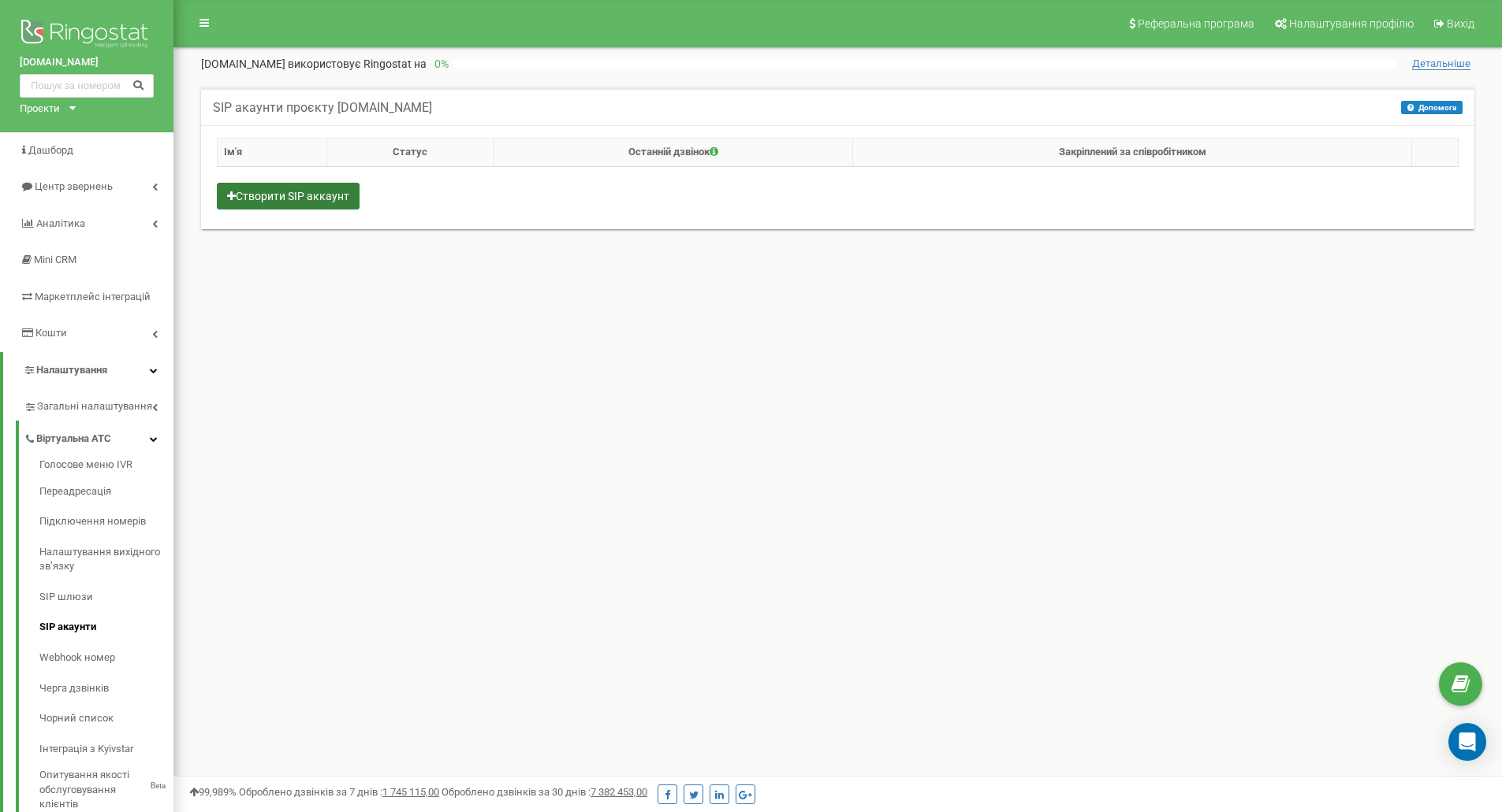
click at [327, 193] on button "Створити SIP аккаунт" at bounding box center [288, 196] width 143 height 26
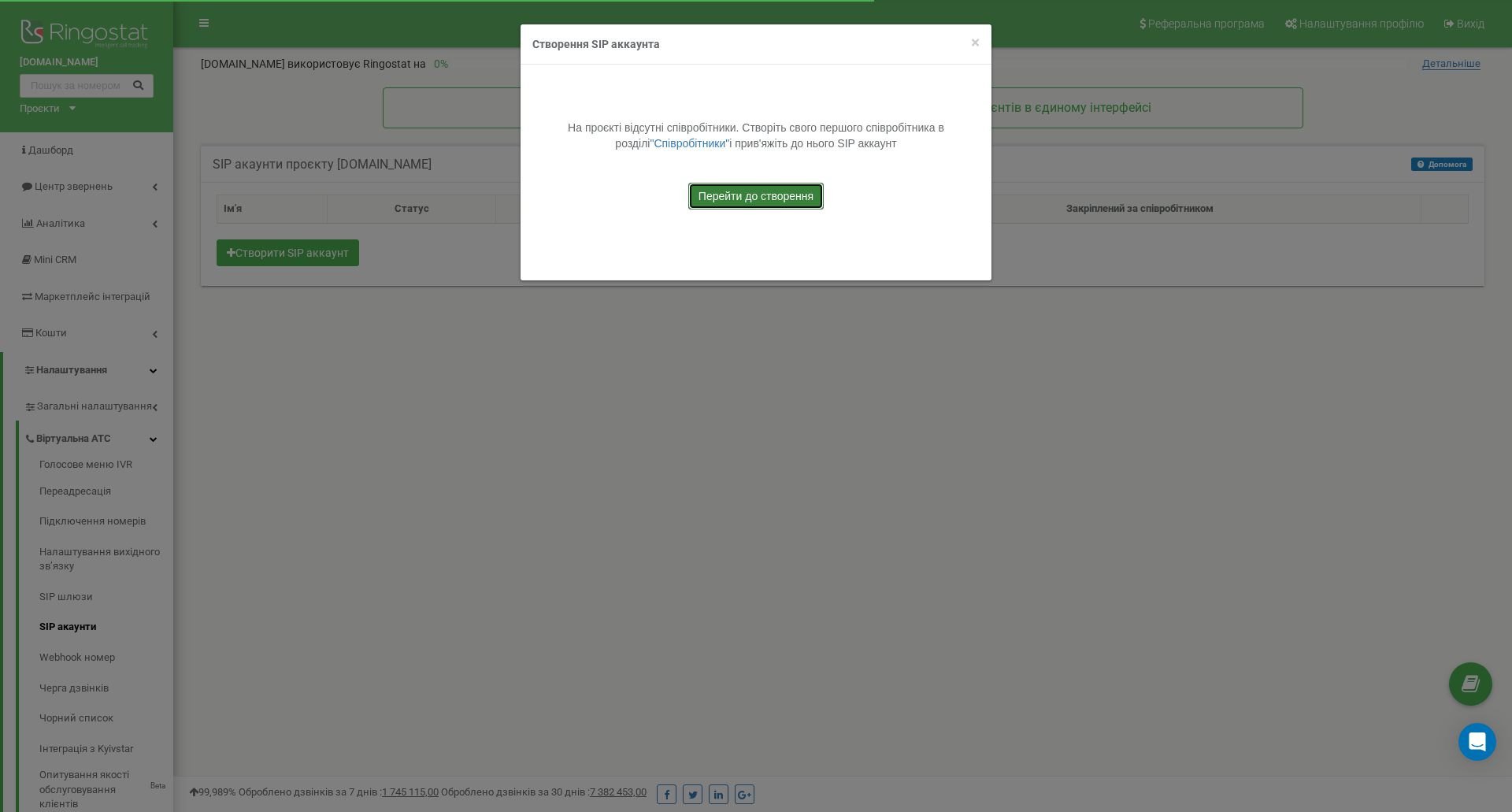
click at [750, 195] on link "Перейти до створення" at bounding box center [756, 196] width 135 height 26
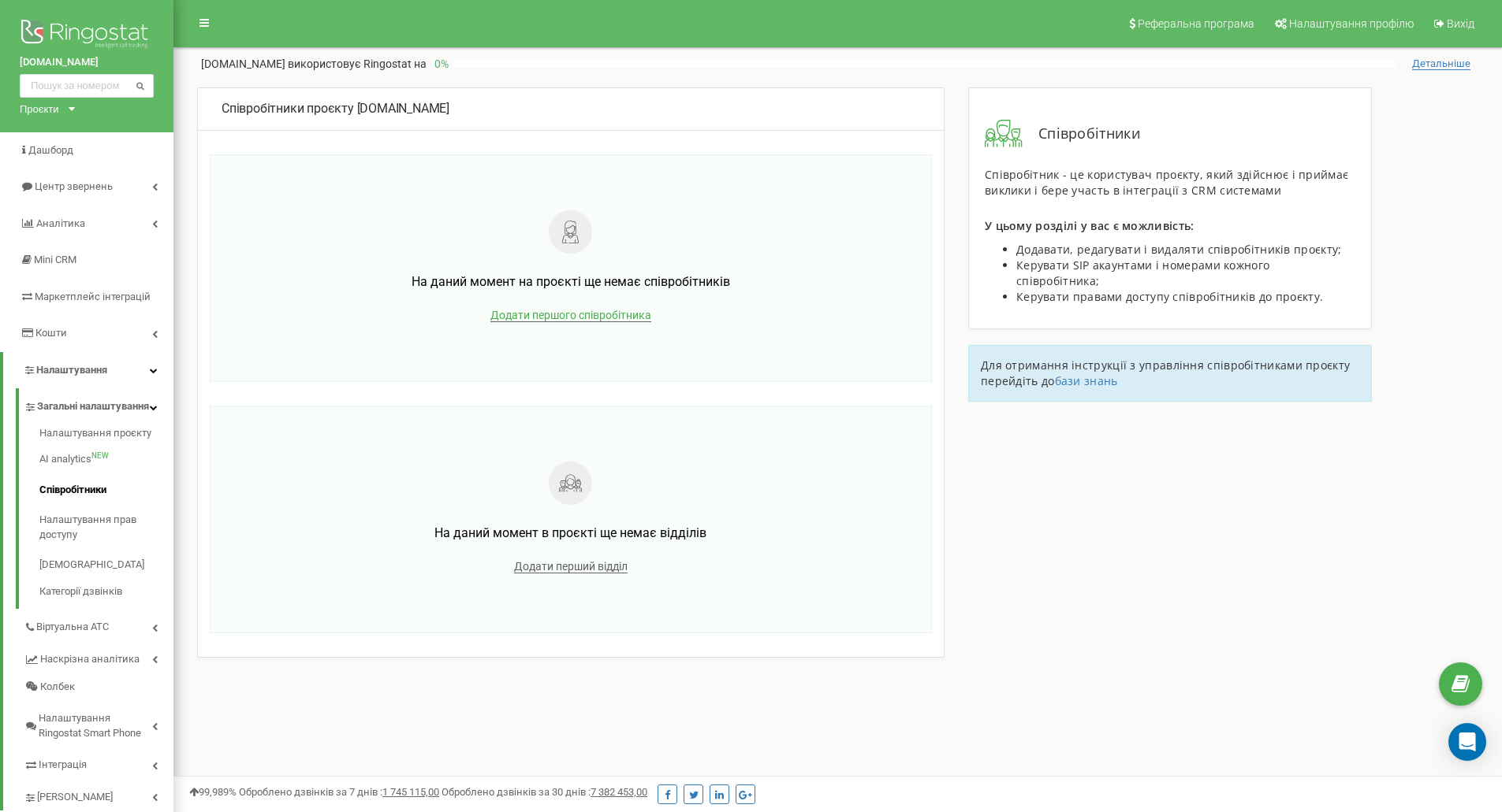
click at [571, 320] on span "Додати першого співробітника" at bounding box center [570, 316] width 161 height 13
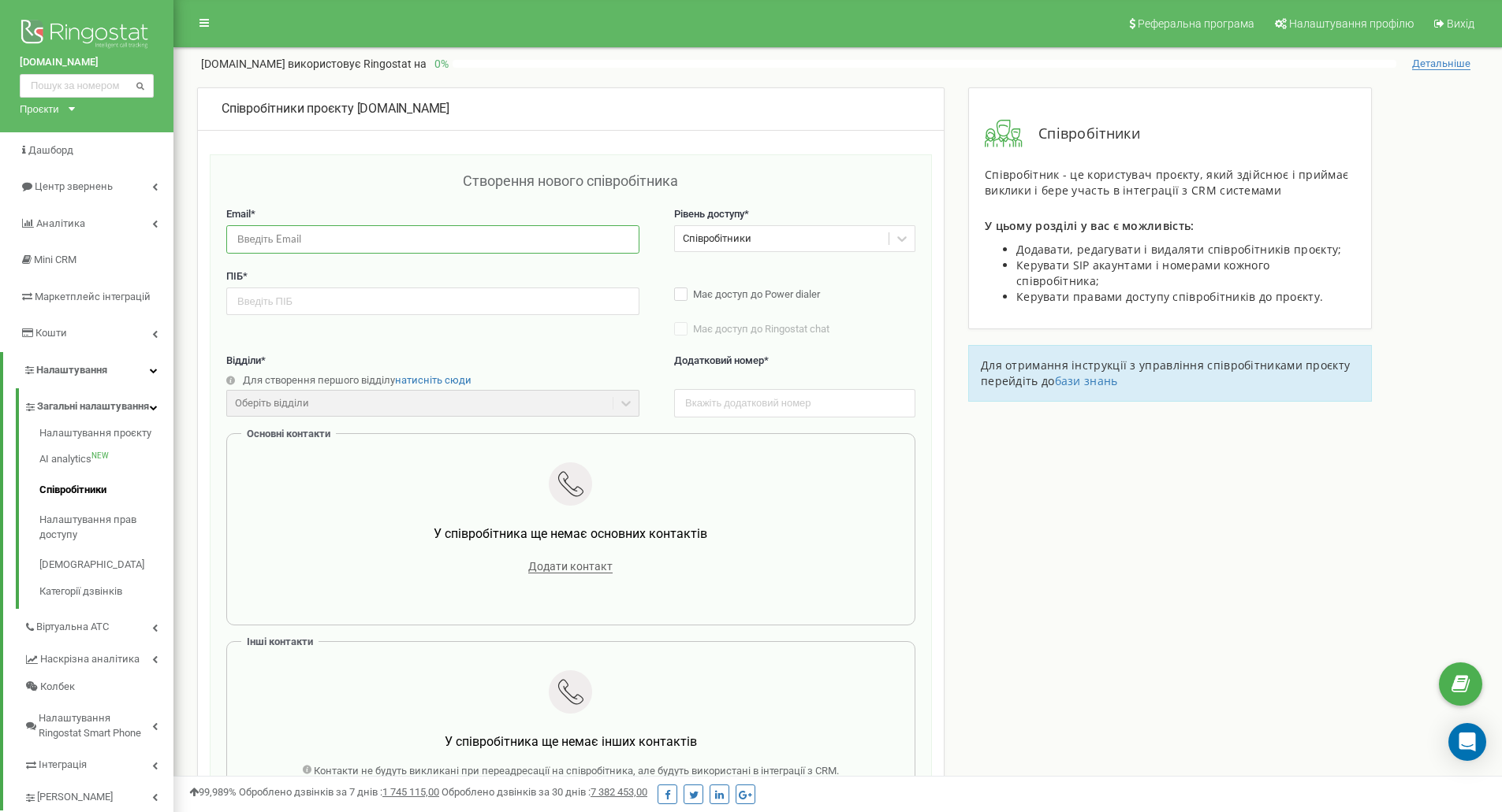
click at [287, 240] on input "email" at bounding box center [432, 238] width 413 height 27
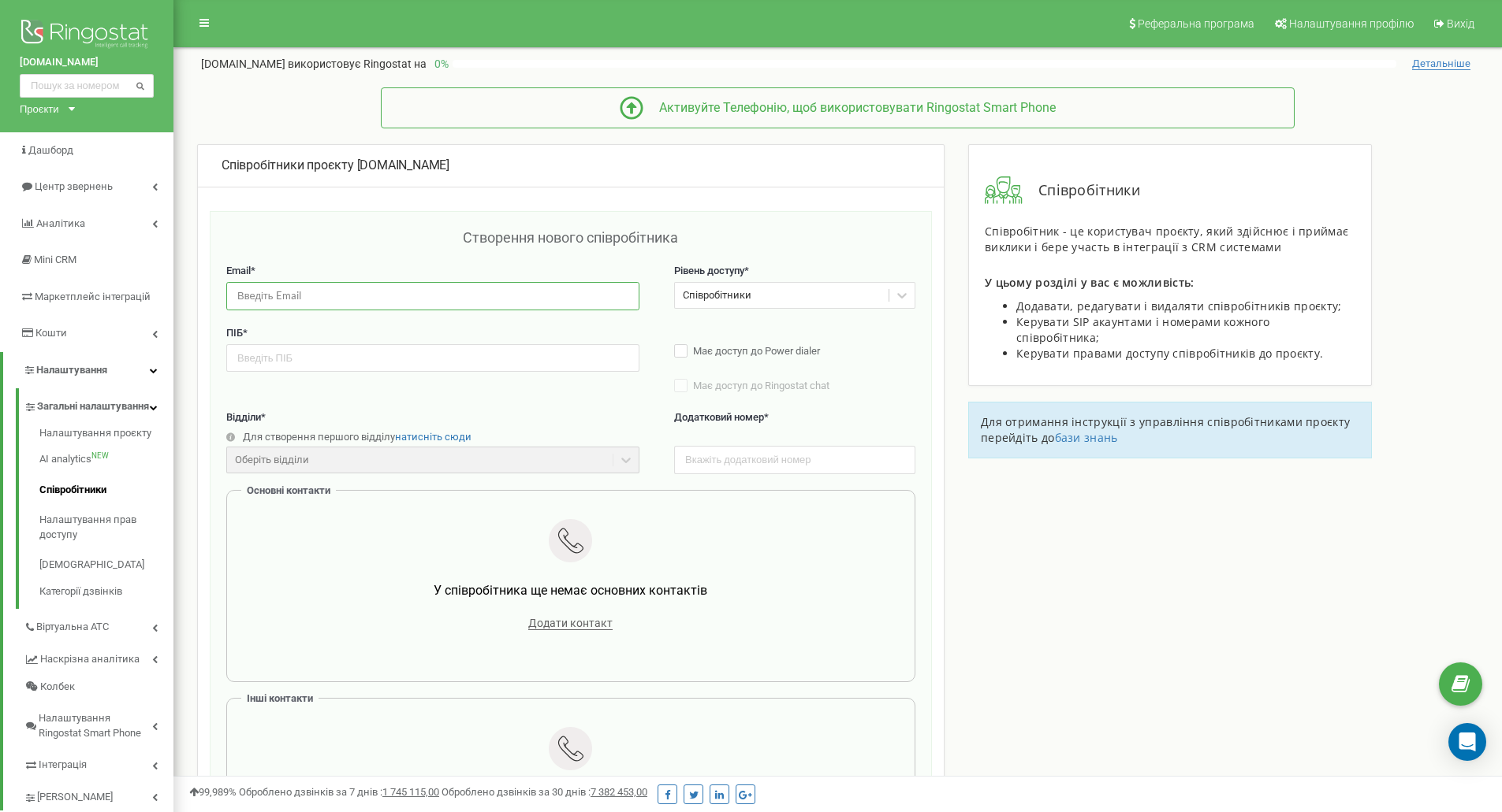
type input "vladyslav.koretskyi@kozak-group.com"
click at [315, 357] on input "text" at bounding box center [432, 357] width 413 height 27
type input "R"
type input "Vladyslav Koretskyi"
click at [795, 301] on div "Співробітники" at bounding box center [782, 296] width 214 height 25
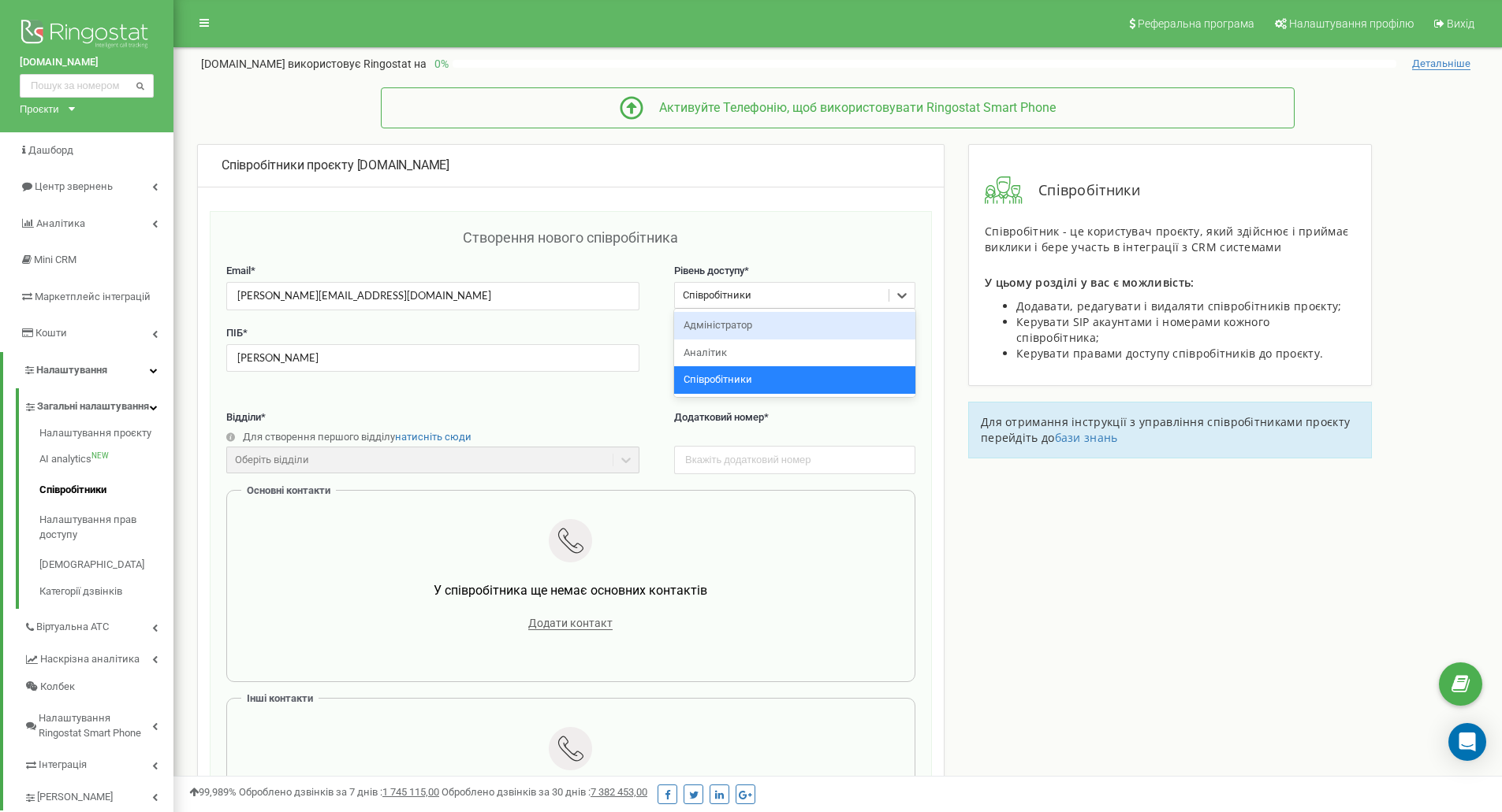
click at [782, 337] on div "Адміністратор" at bounding box center [795, 325] width 241 height 27
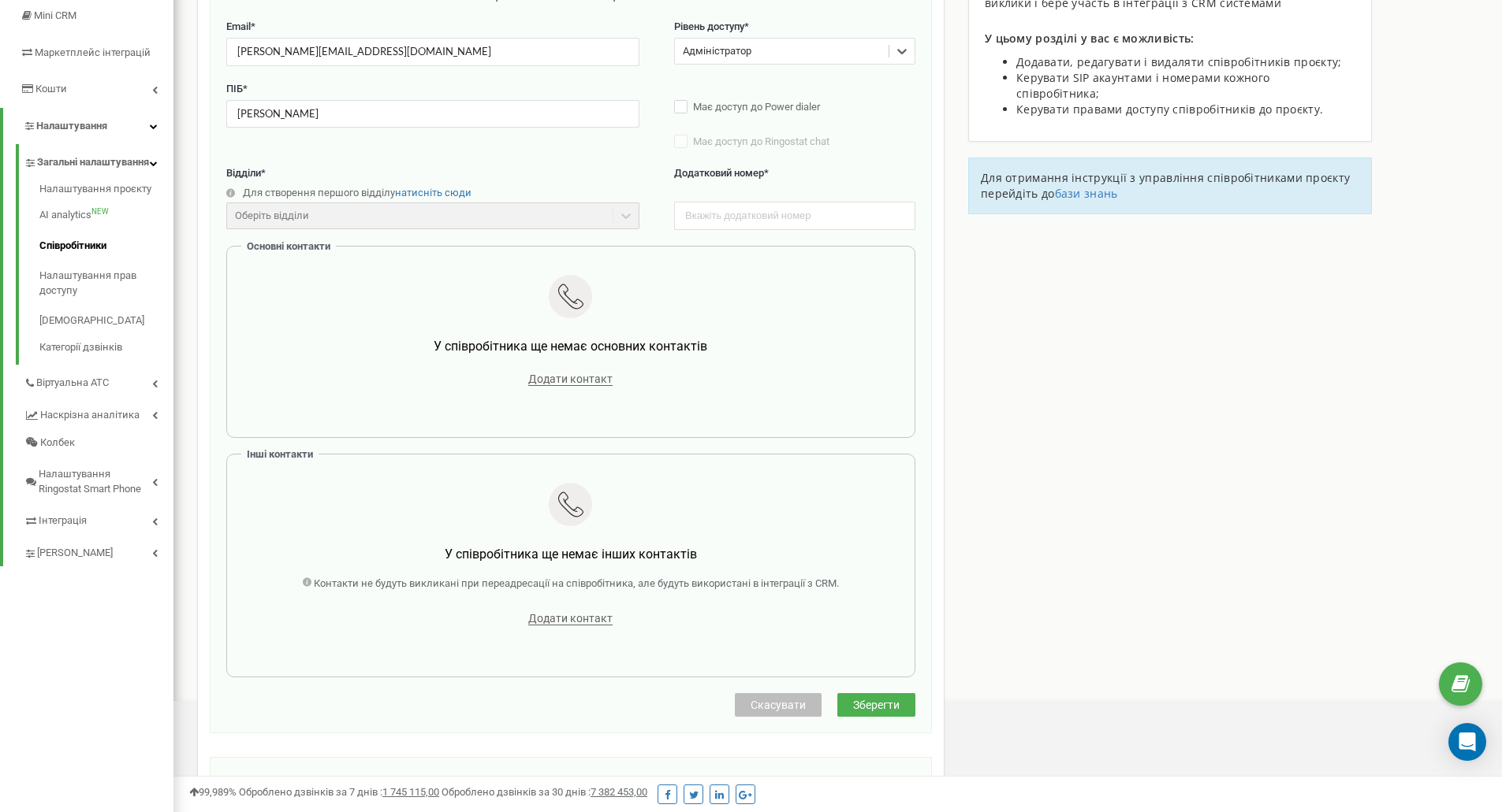
scroll to position [394, 0]
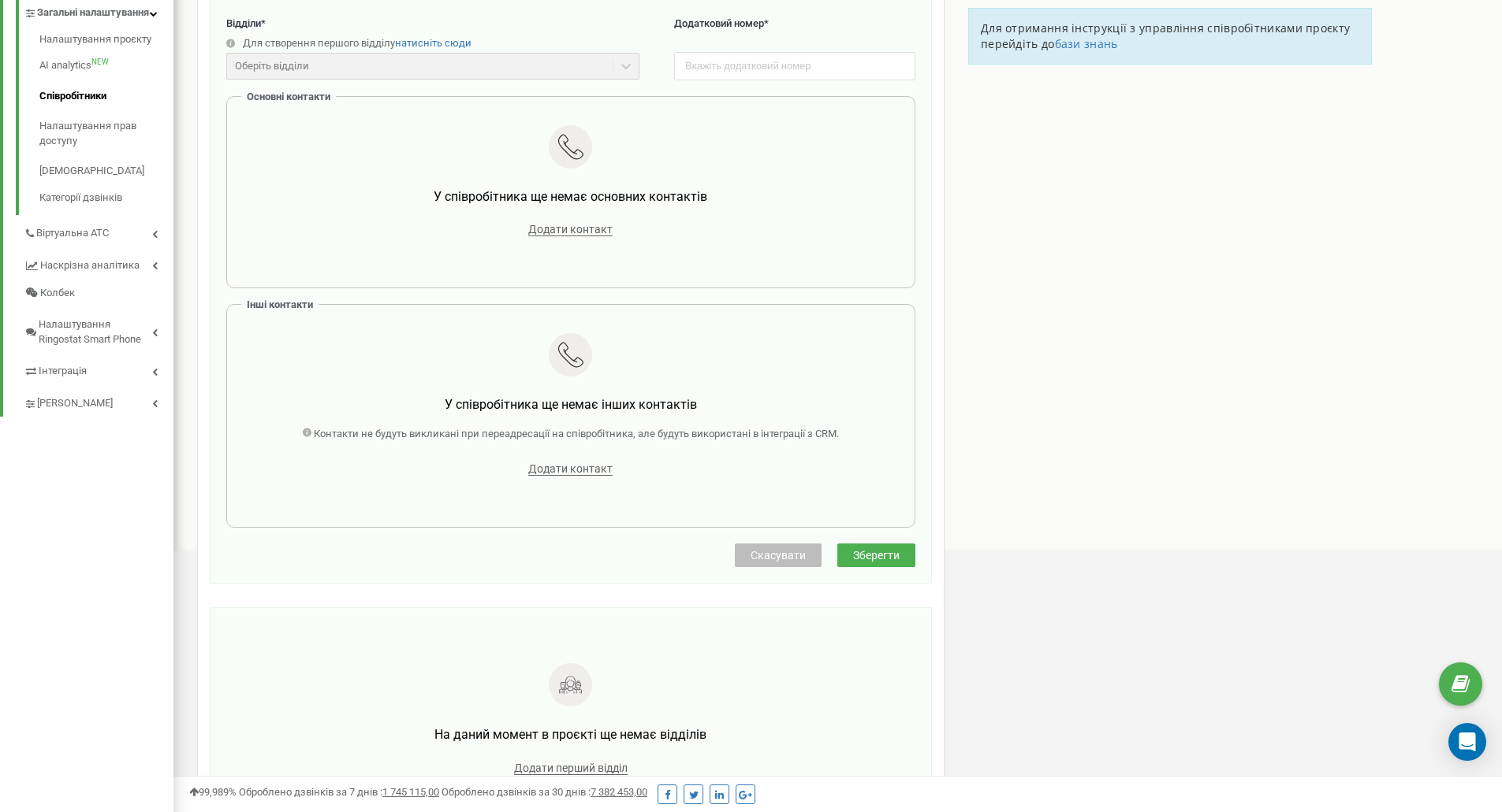
click at [871, 557] on span "Зберегти" at bounding box center [876, 555] width 46 height 12
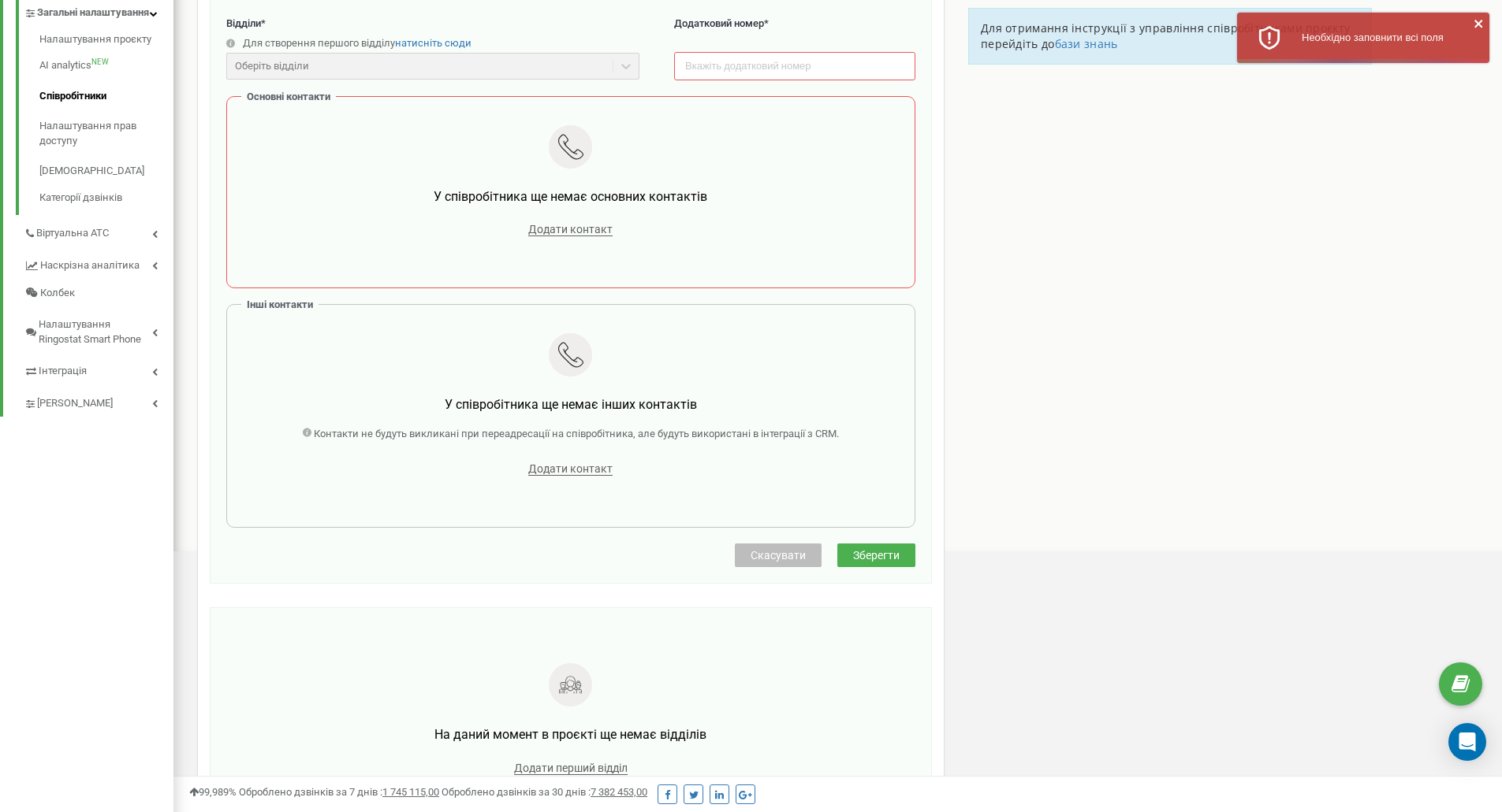
click at [576, 216] on div "У співробітника ще немає основних контактів" at bounding box center [570, 203] width 640 height 31
click at [569, 239] on div "Додати контакт" at bounding box center [570, 229] width 640 height 22
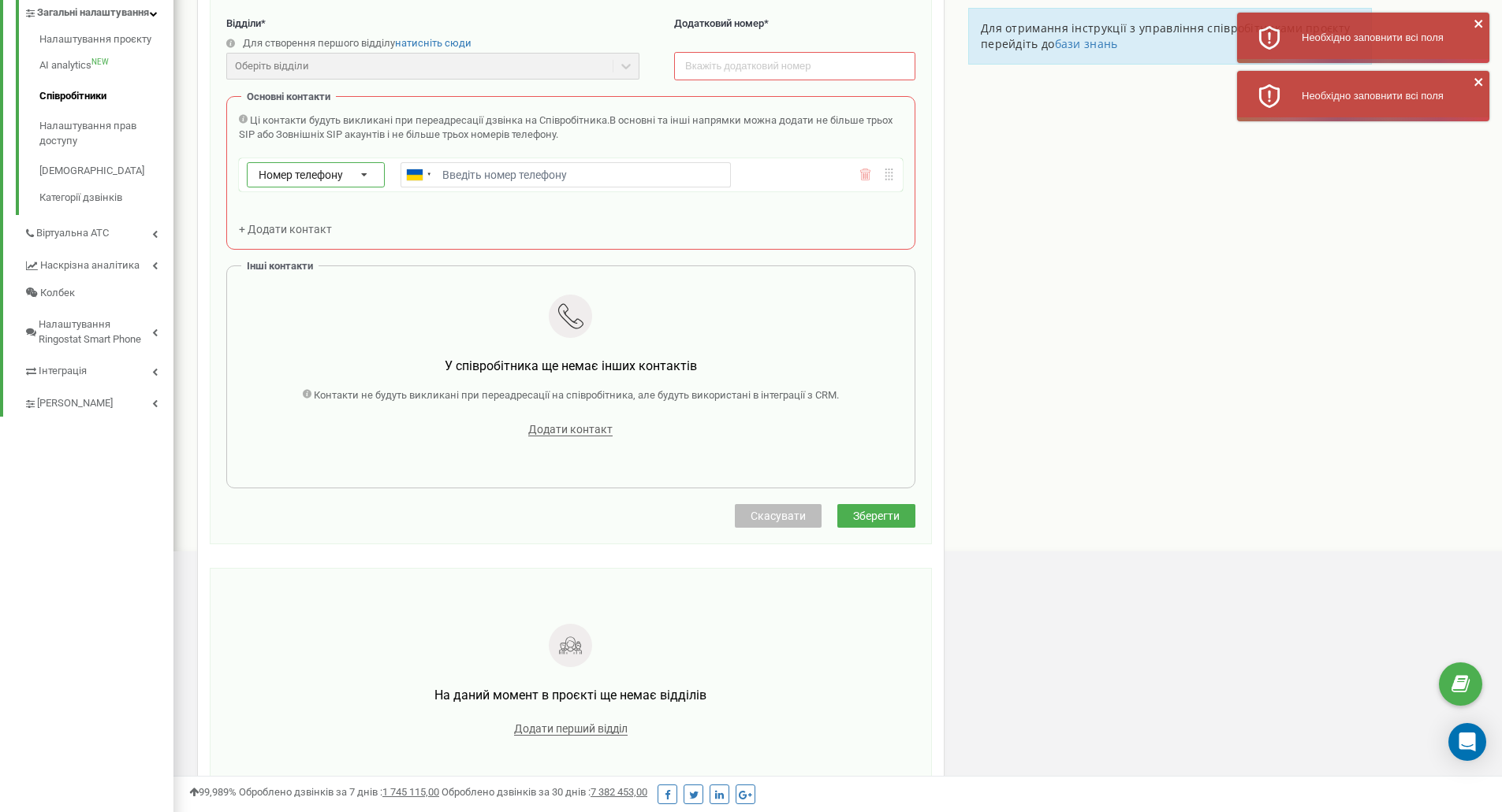
click at [365, 179] on icon at bounding box center [365, 176] width 34 height 26
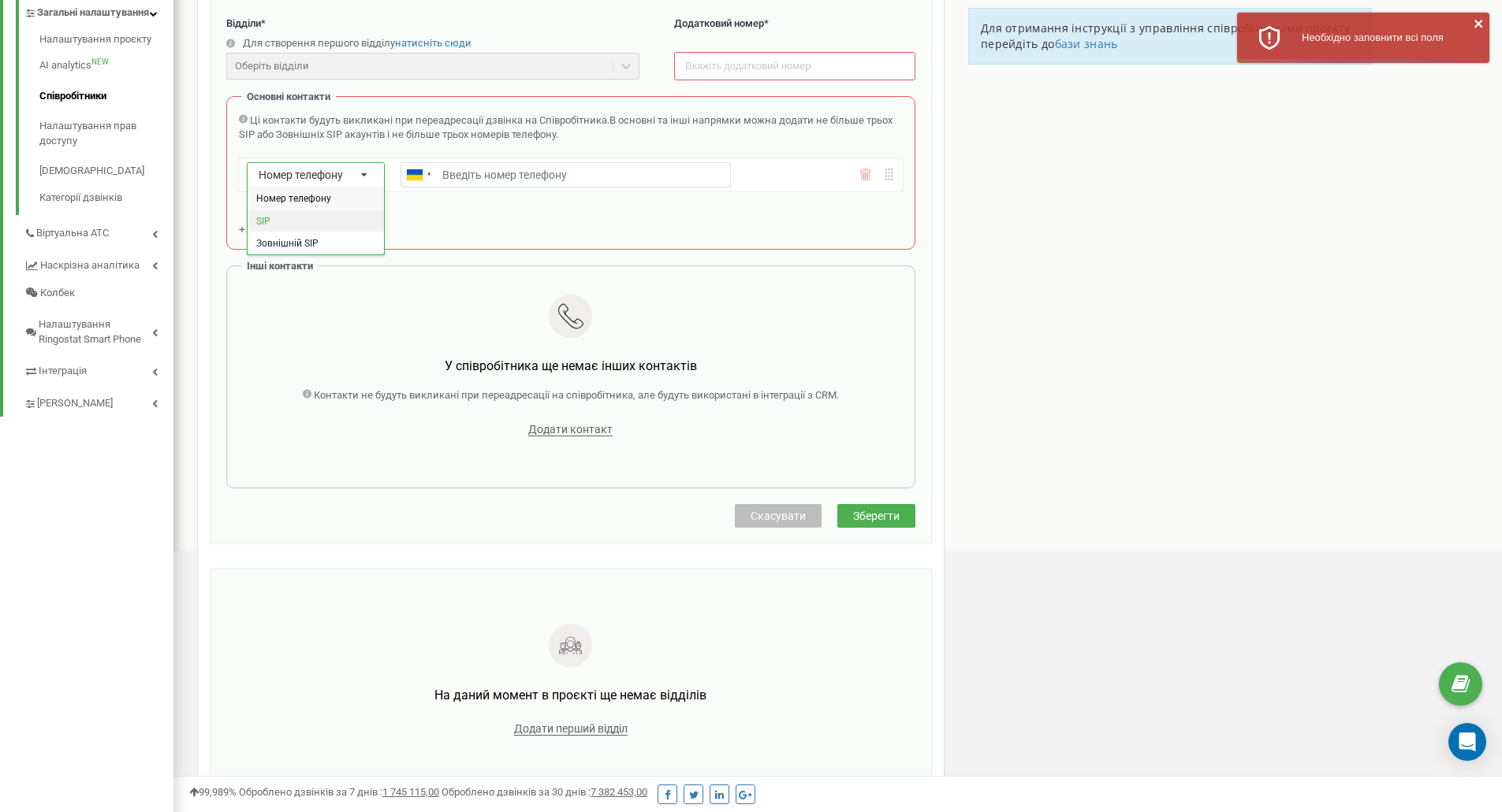
click at [345, 216] on div "SIP" at bounding box center [316, 220] width 136 height 23
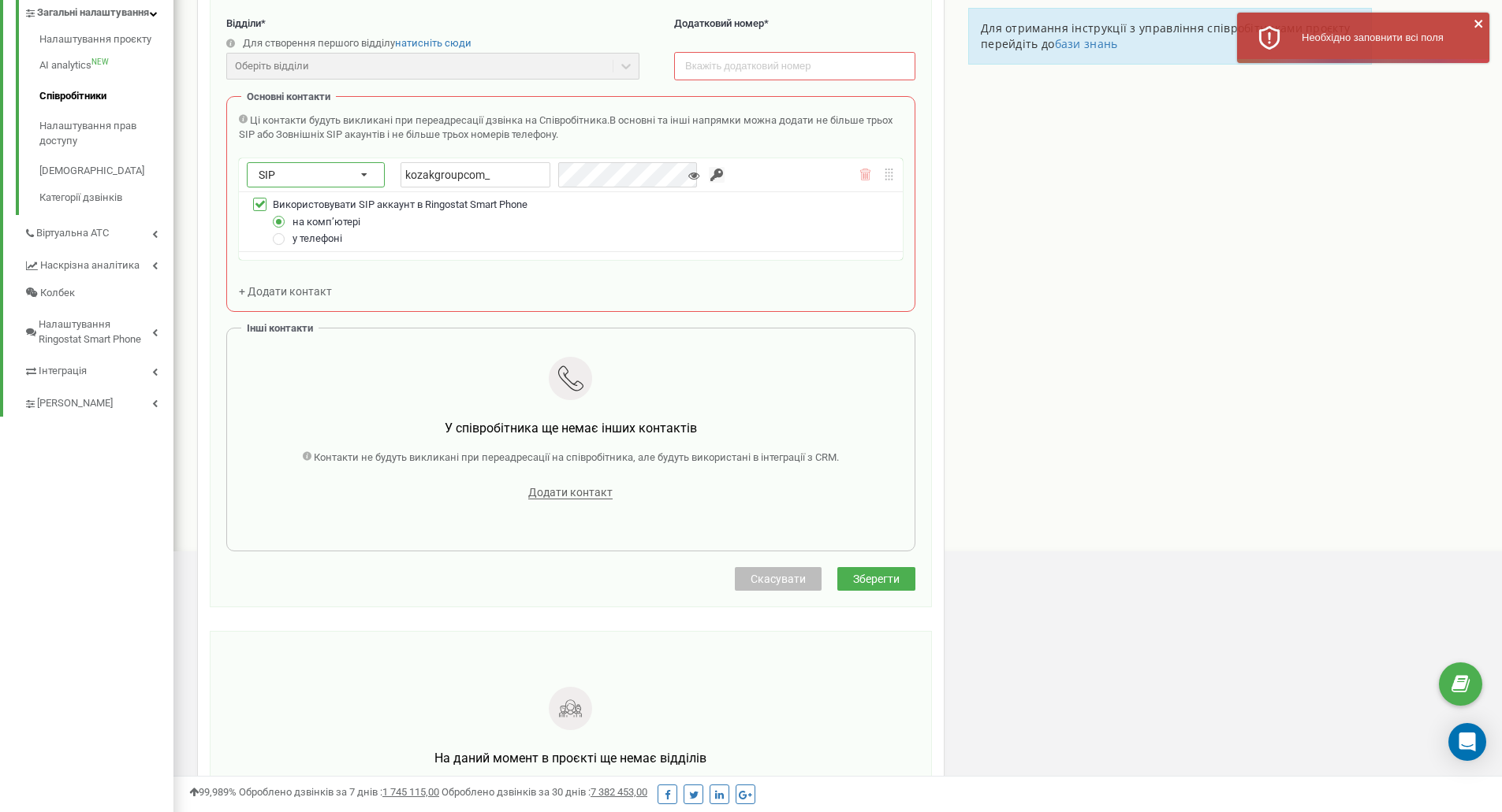
click at [338, 168] on div "SIP Номер телефону SIP Зовнішній SIP" at bounding box center [316, 175] width 138 height 26
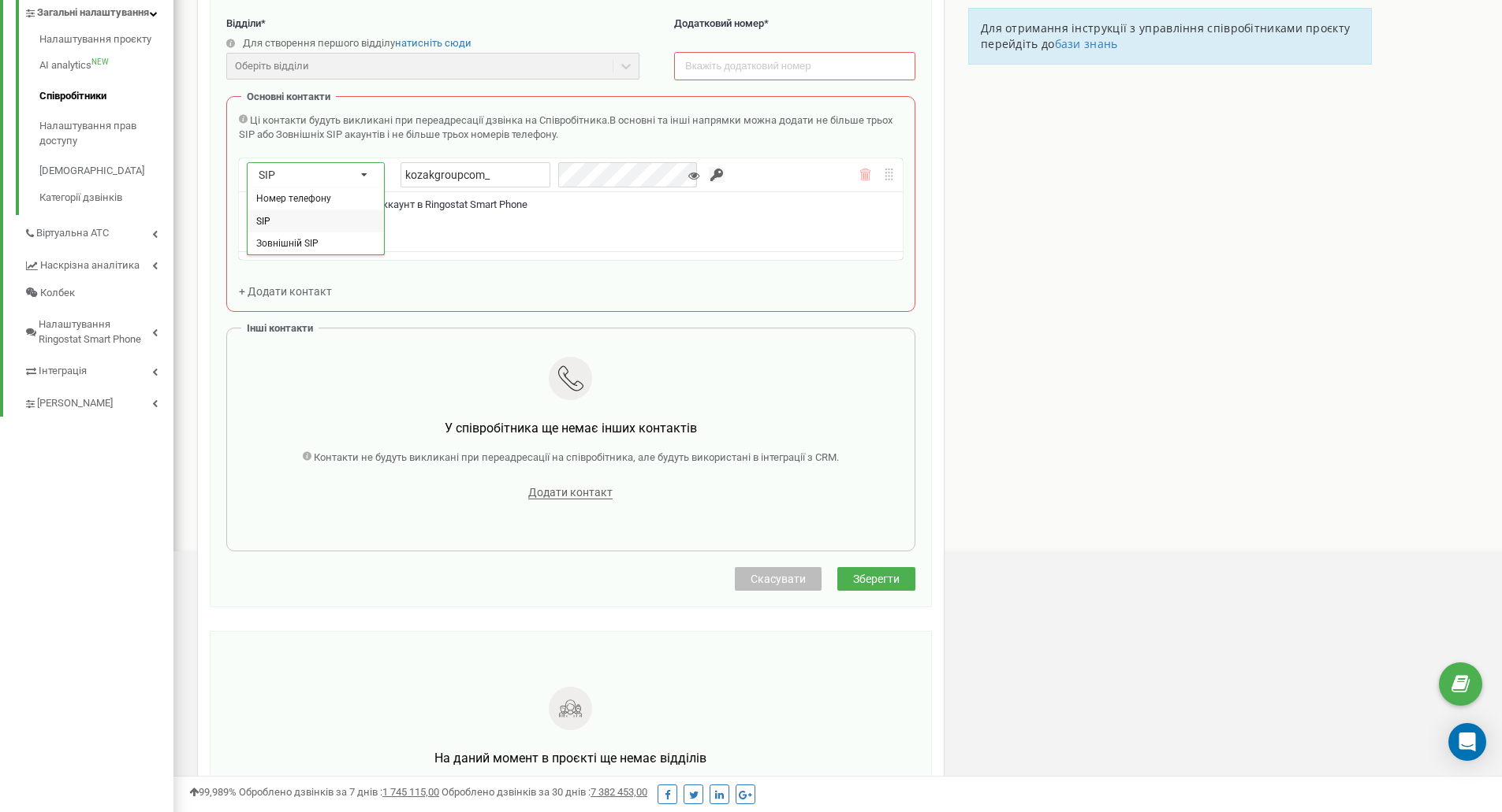
click at [338, 168] on div "SIP Номер телефону SIP Зовнішній SIP" at bounding box center [316, 175] width 138 height 26
click at [495, 174] on input "kozakgroupcom_" at bounding box center [475, 175] width 149 height 26
click at [708, 177] on input "button" at bounding box center [716, 175] width 16 height 16
click at [296, 237] on span "у телефоні" at bounding box center [317, 238] width 50 height 12
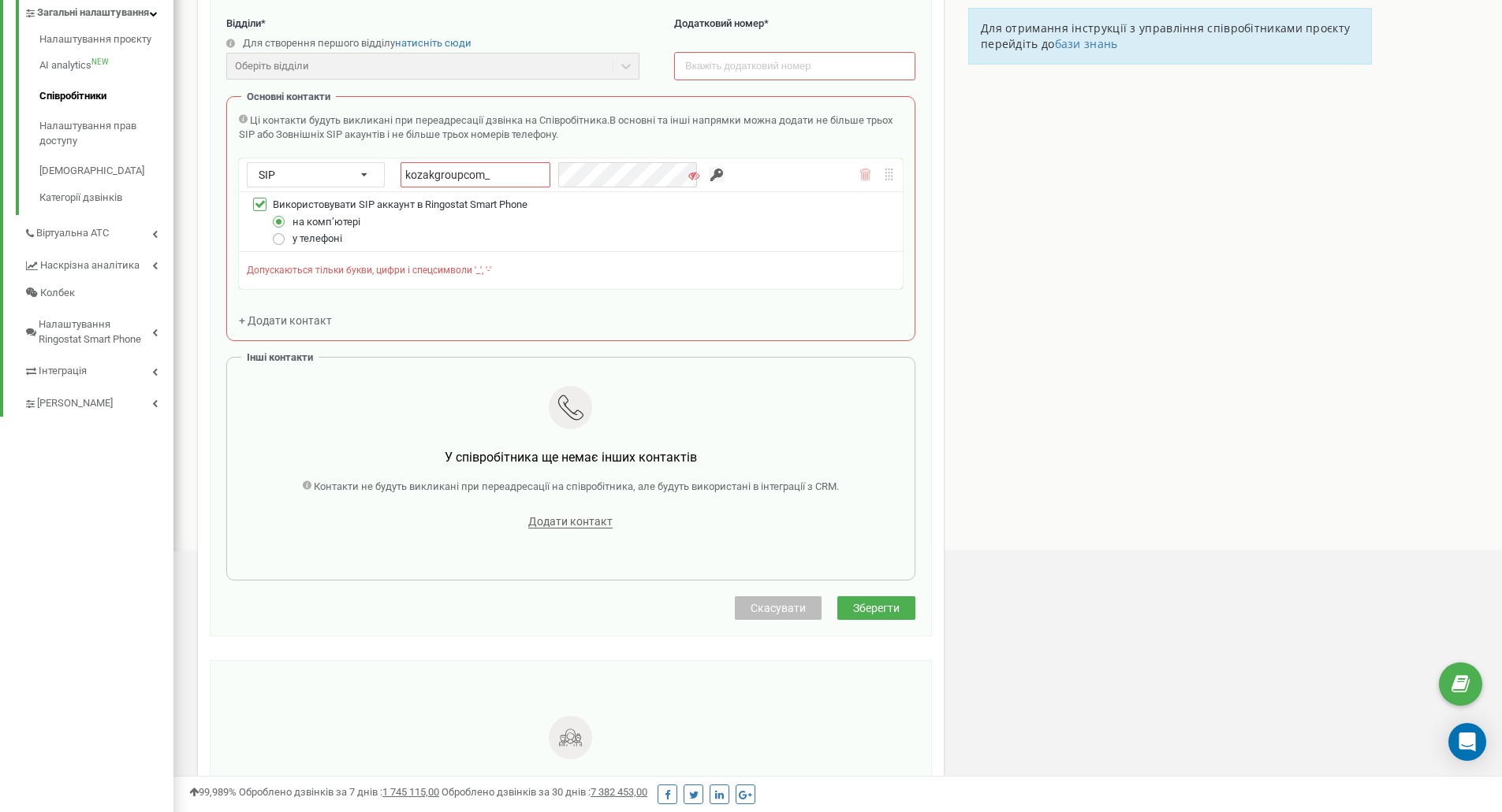
click at [277, 233] on label at bounding box center [279, 233] width 13 height 0
click at [0, 0] on input "у телефоні" at bounding box center [0, 0] width 0 height 0
click at [631, 216] on div "на компʼютері" at bounding box center [581, 222] width 628 height 17
click at [495, 178] on input "kozakgroupcom_" at bounding box center [475, 175] width 149 height 26
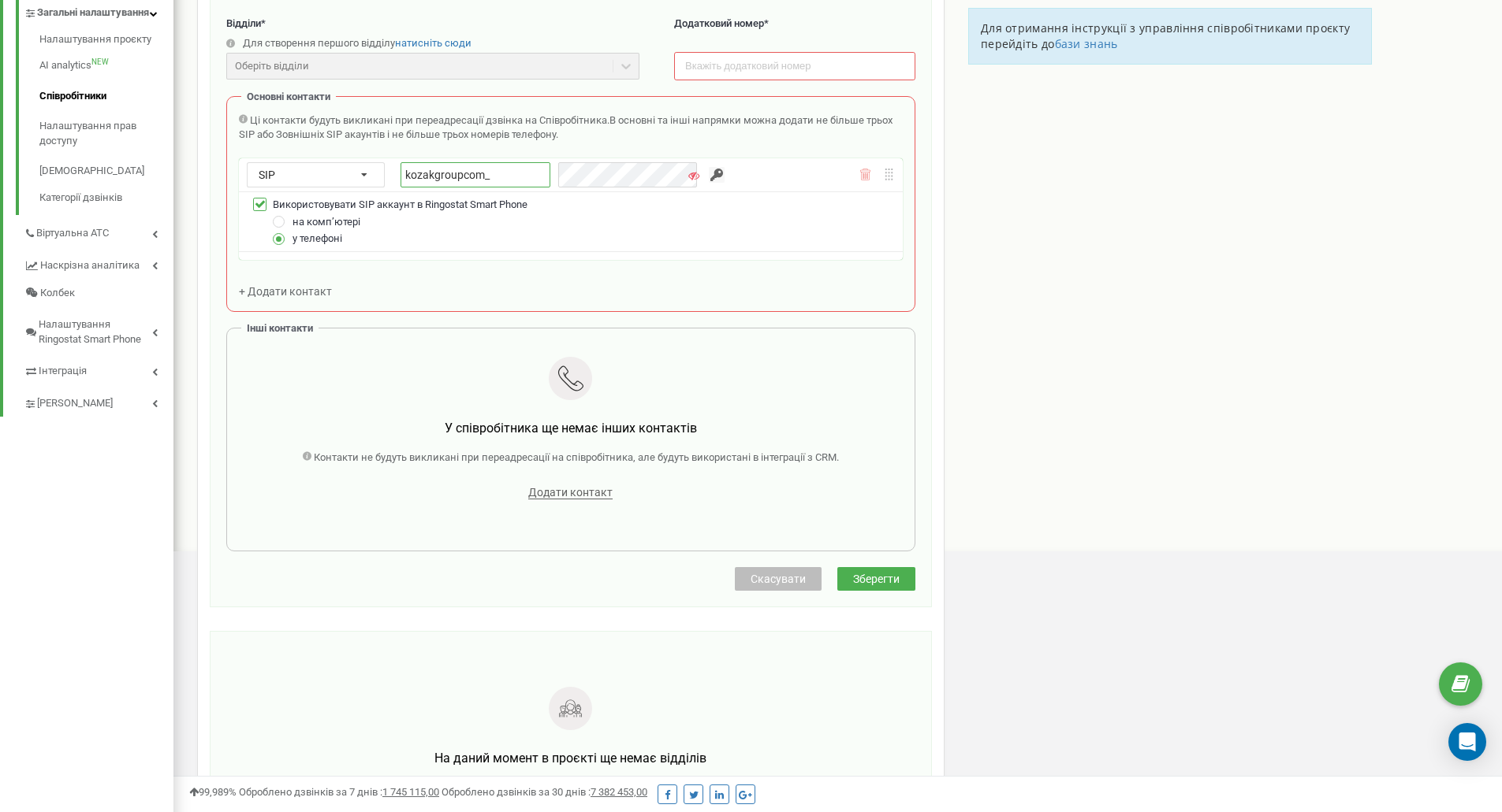
type input "kozakgroupcom_"
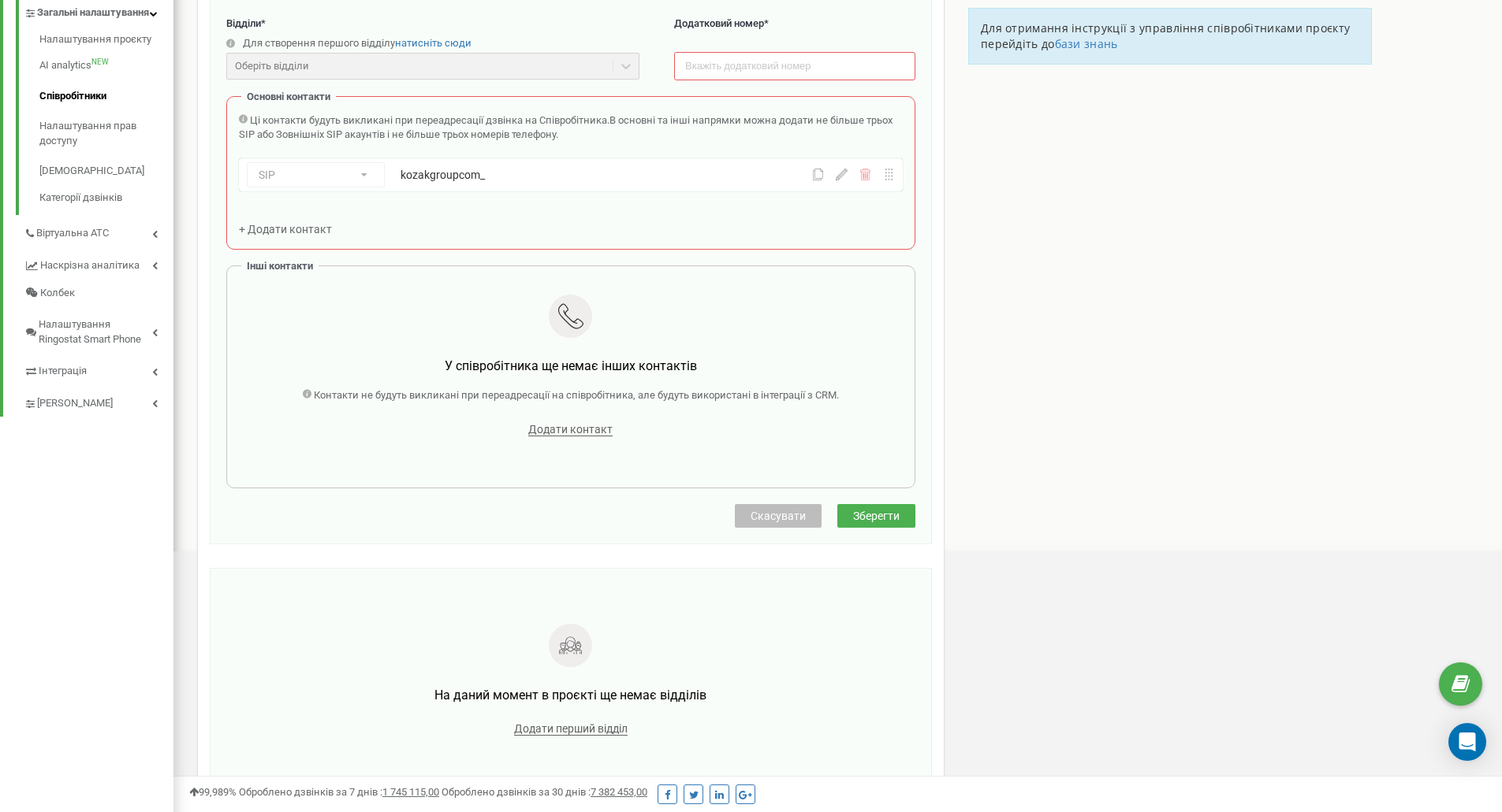
click at [515, 206] on div "Ці контакти будуть викликані при переадресації дзвінка на Співробітника. В осно…" at bounding box center [571, 175] width 664 height 124
click at [1186, 285] on div "Співробітники проєкту kozak-group.com Створення нового співробітника Email * vl…" at bounding box center [838, 337] width 1305 height 1172
click at [892, 517] on span "Зберегти" at bounding box center [876, 515] width 46 height 12
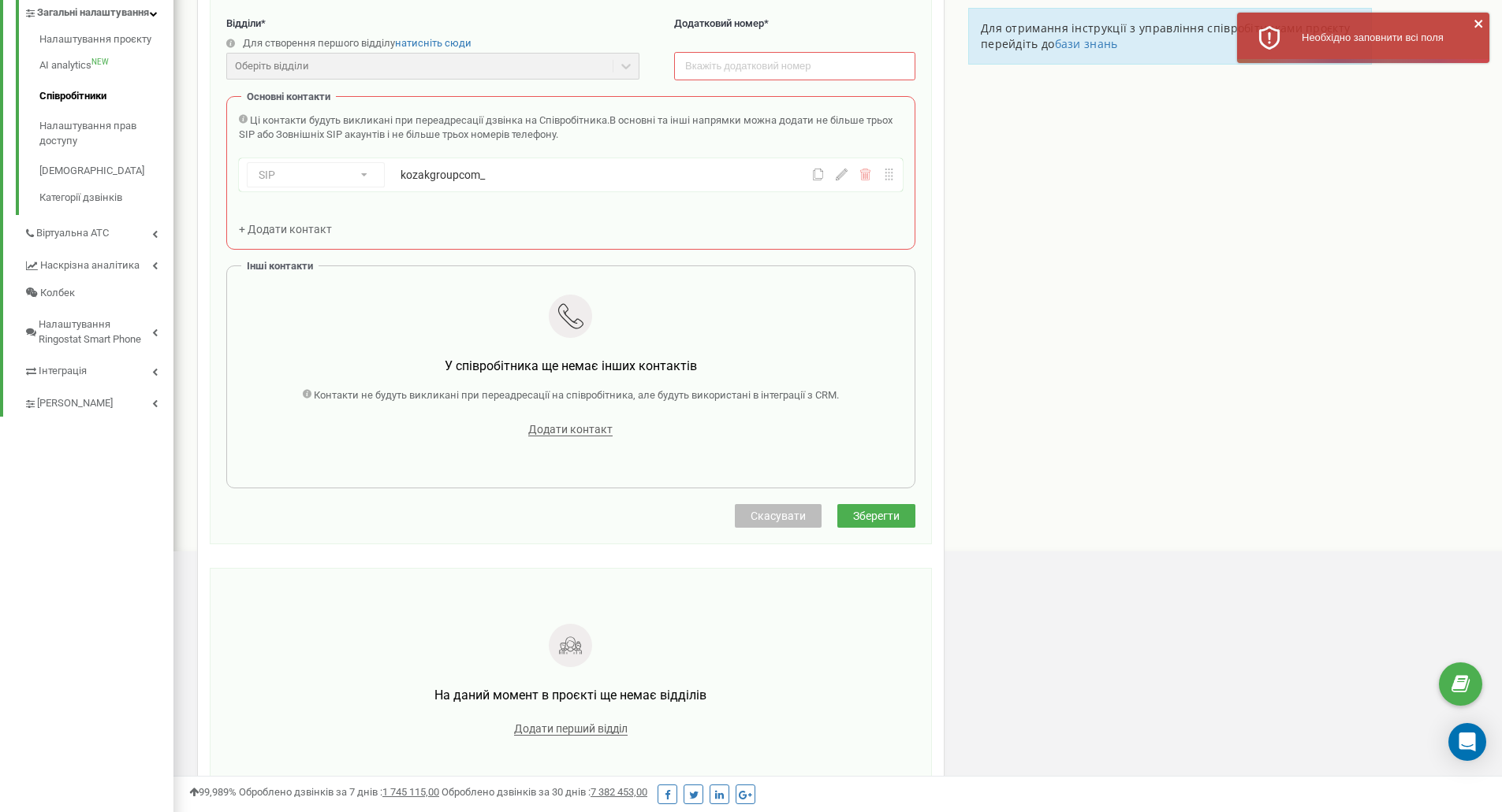
scroll to position [315, 0]
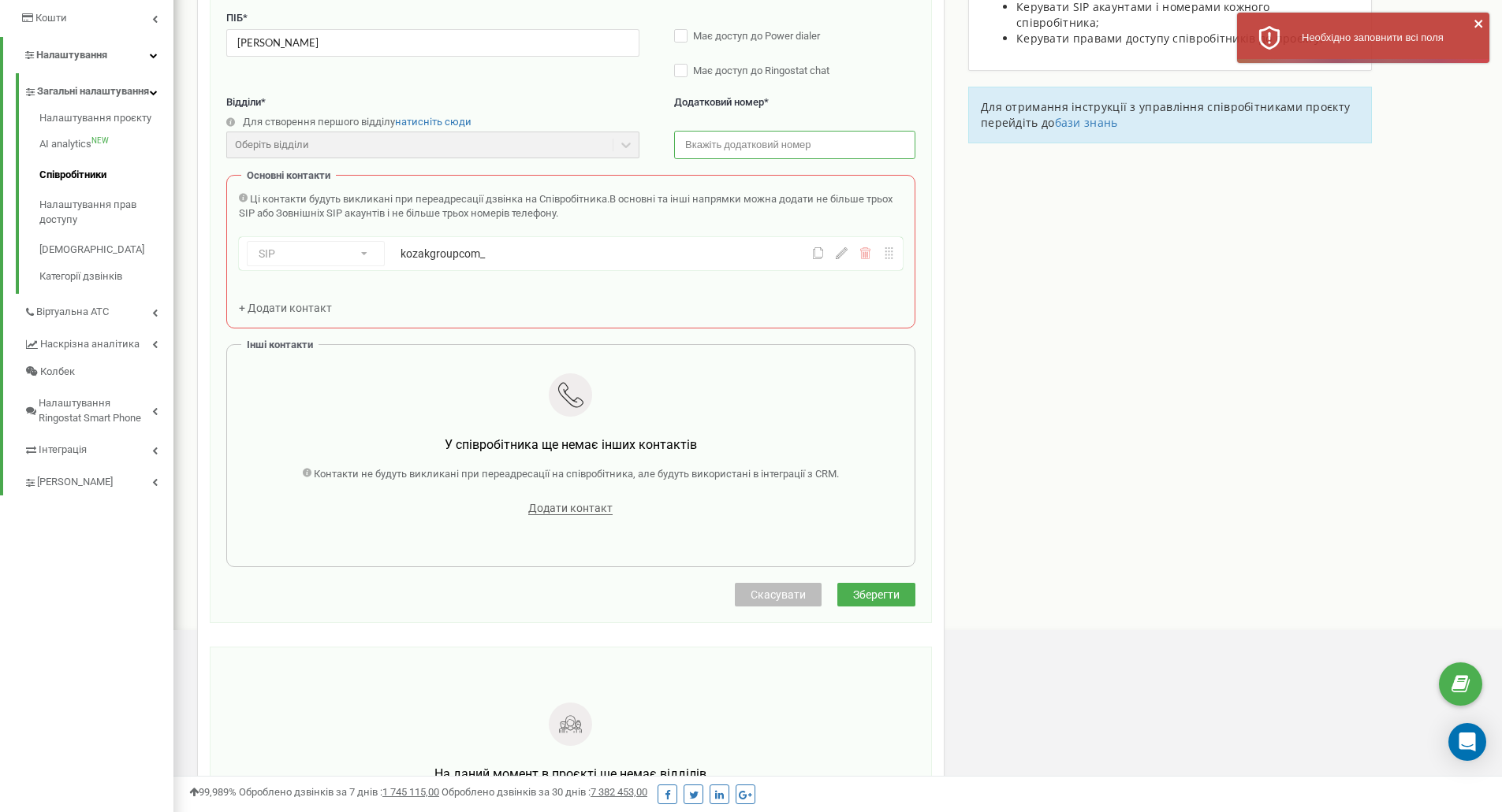
click at [739, 147] on input "text" at bounding box center [795, 144] width 241 height 27
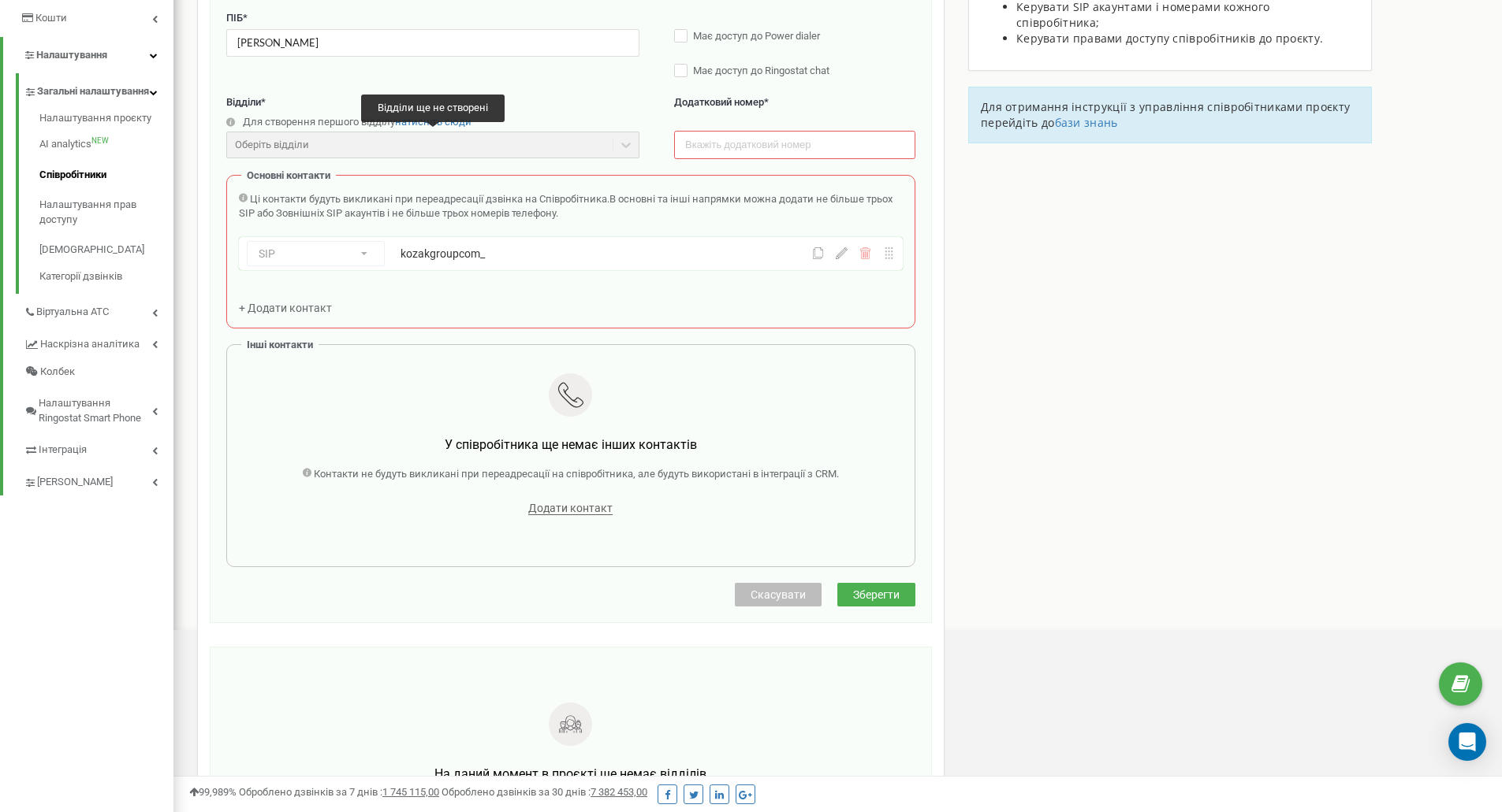
click at [533, 142] on div "Оберіть відділи" at bounding box center [432, 145] width 413 height 26
click at [626, 146] on div "Оберіть відділи" at bounding box center [432, 145] width 413 height 26
click at [575, 259] on div "kozakgroupcom_" at bounding box center [565, 253] width 330 height 16
click at [842, 258] on icon at bounding box center [842, 253] width 12 height 12
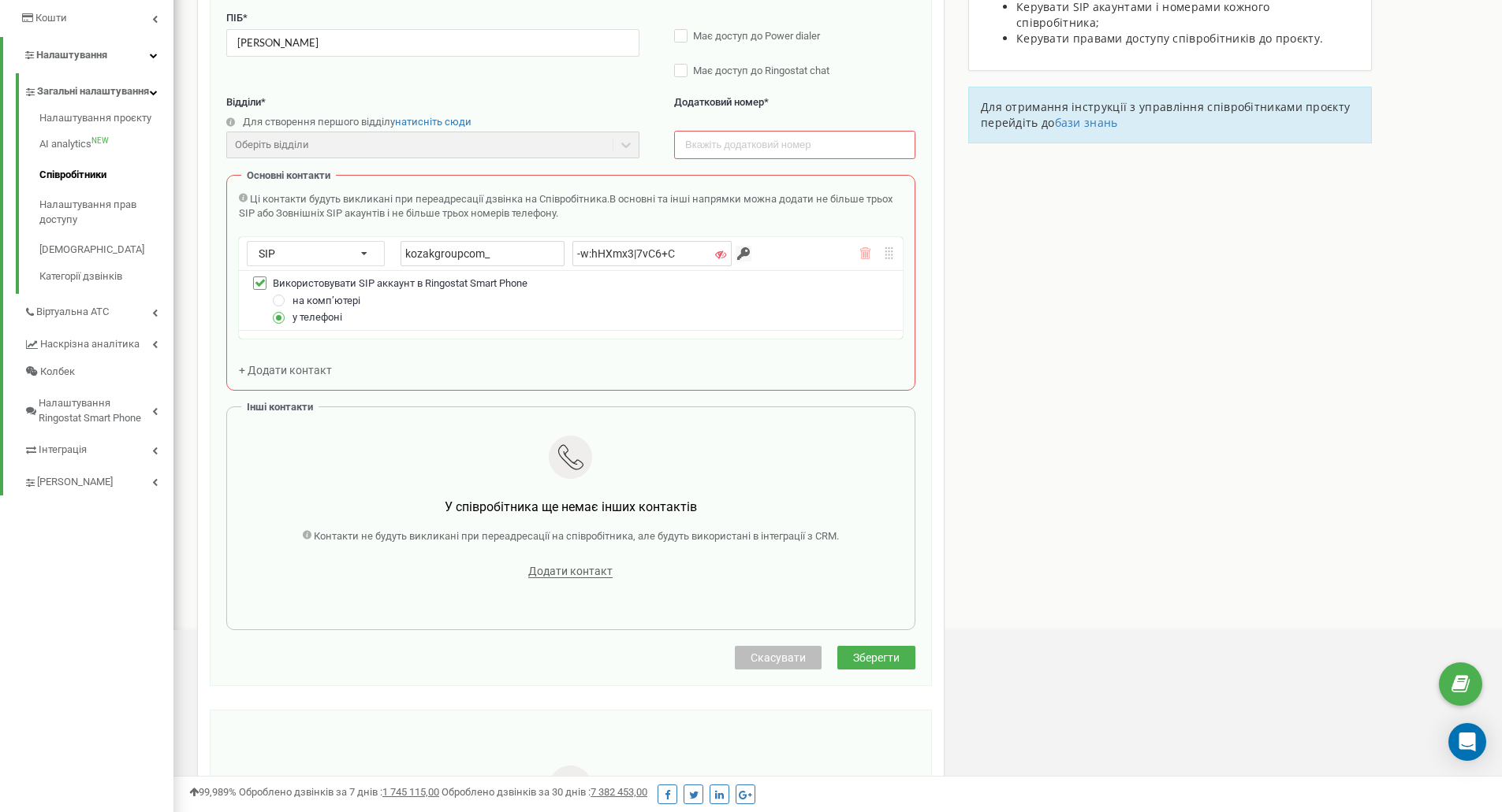
click at [883, 657] on span "Зберегти" at bounding box center [876, 657] width 46 height 12
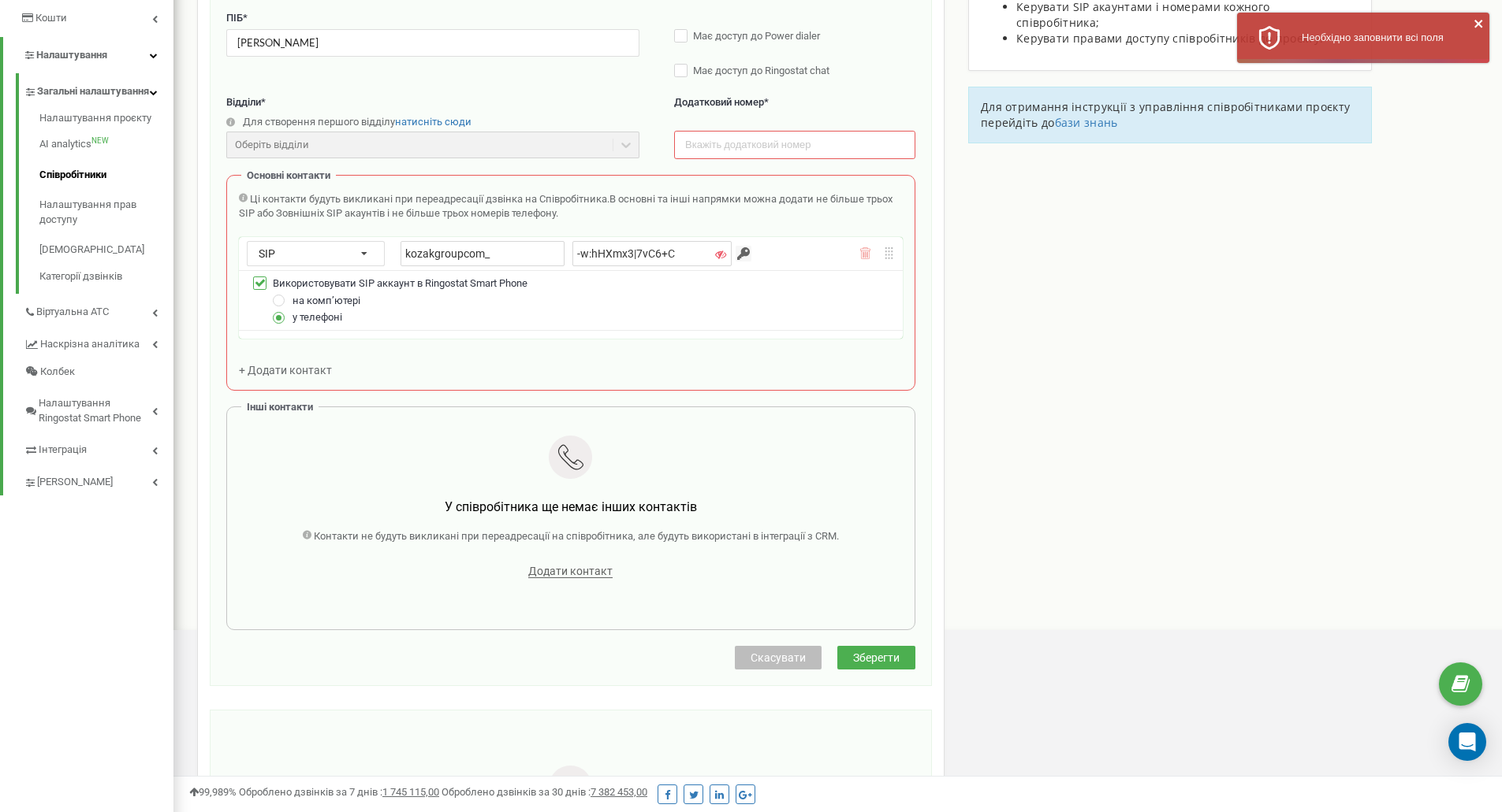
click at [1072, 248] on div "Співробітники проєкту kozak-group.com Створення нового співробітника Email * vl…" at bounding box center [838, 446] width 1305 height 1235
click at [751, 147] on input "text" at bounding box center [795, 144] width 241 height 27
click at [760, 144] on input "text" at bounding box center [795, 144] width 241 height 27
click at [665, 149] on div "Відділи * Для створення першого відділу натисніть сюди Оберіть відділи Відділи …" at bounding box center [570, 135] width 690 height 79
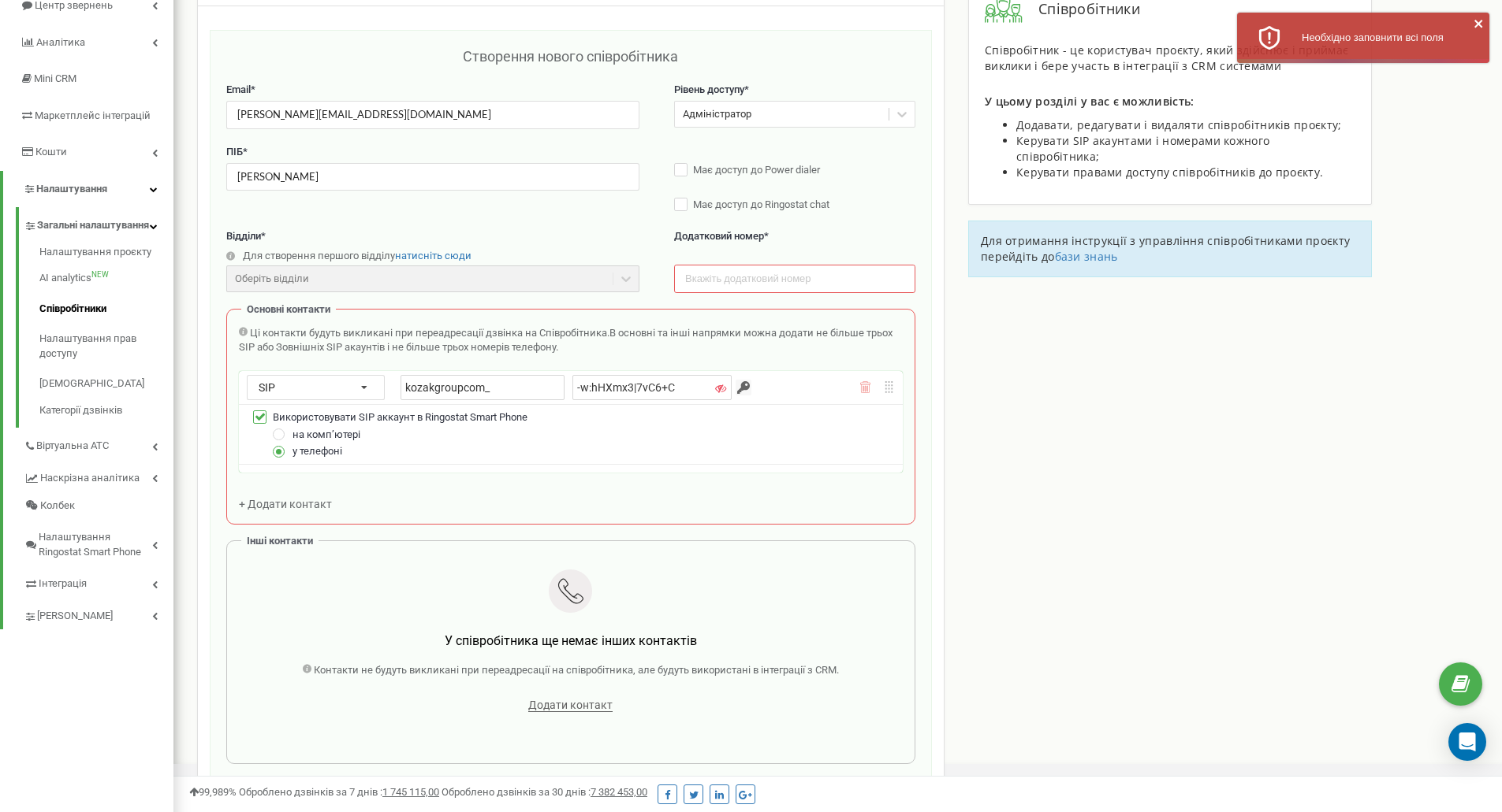
scroll to position [158, 0]
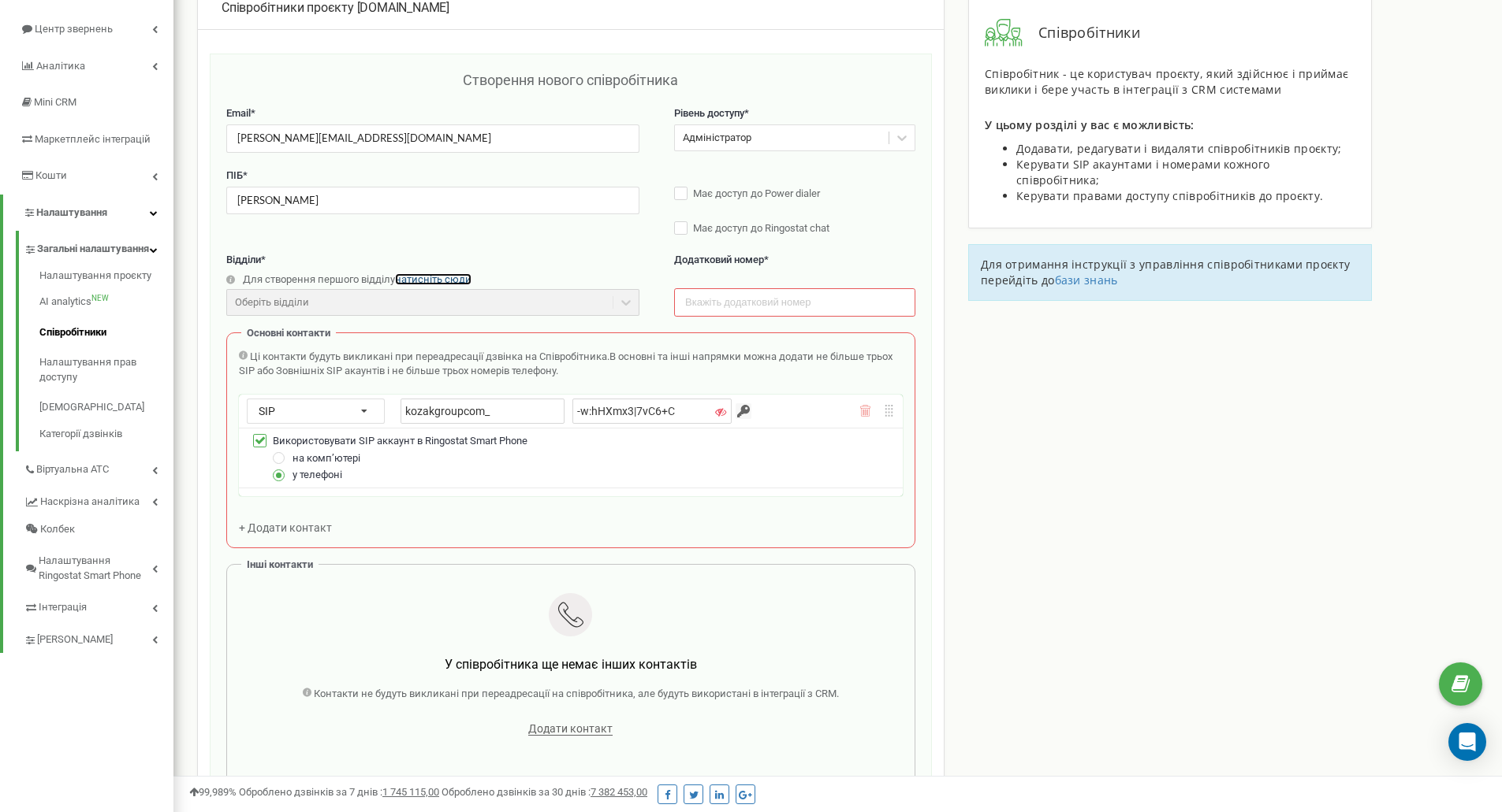
click at [449, 280] on span "натисніть сюди" at bounding box center [433, 279] width 77 height 12
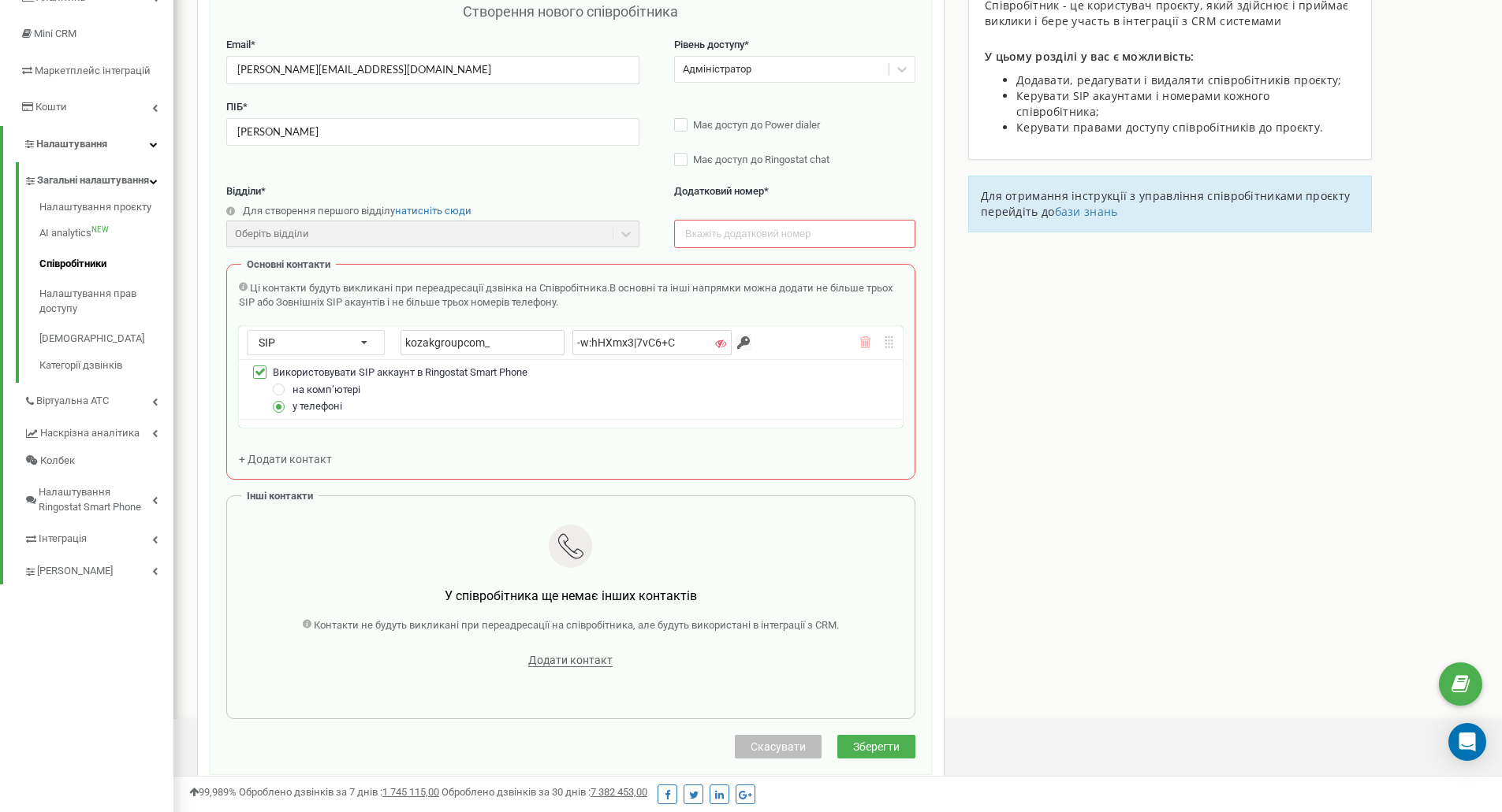
scroll to position [271, 0]
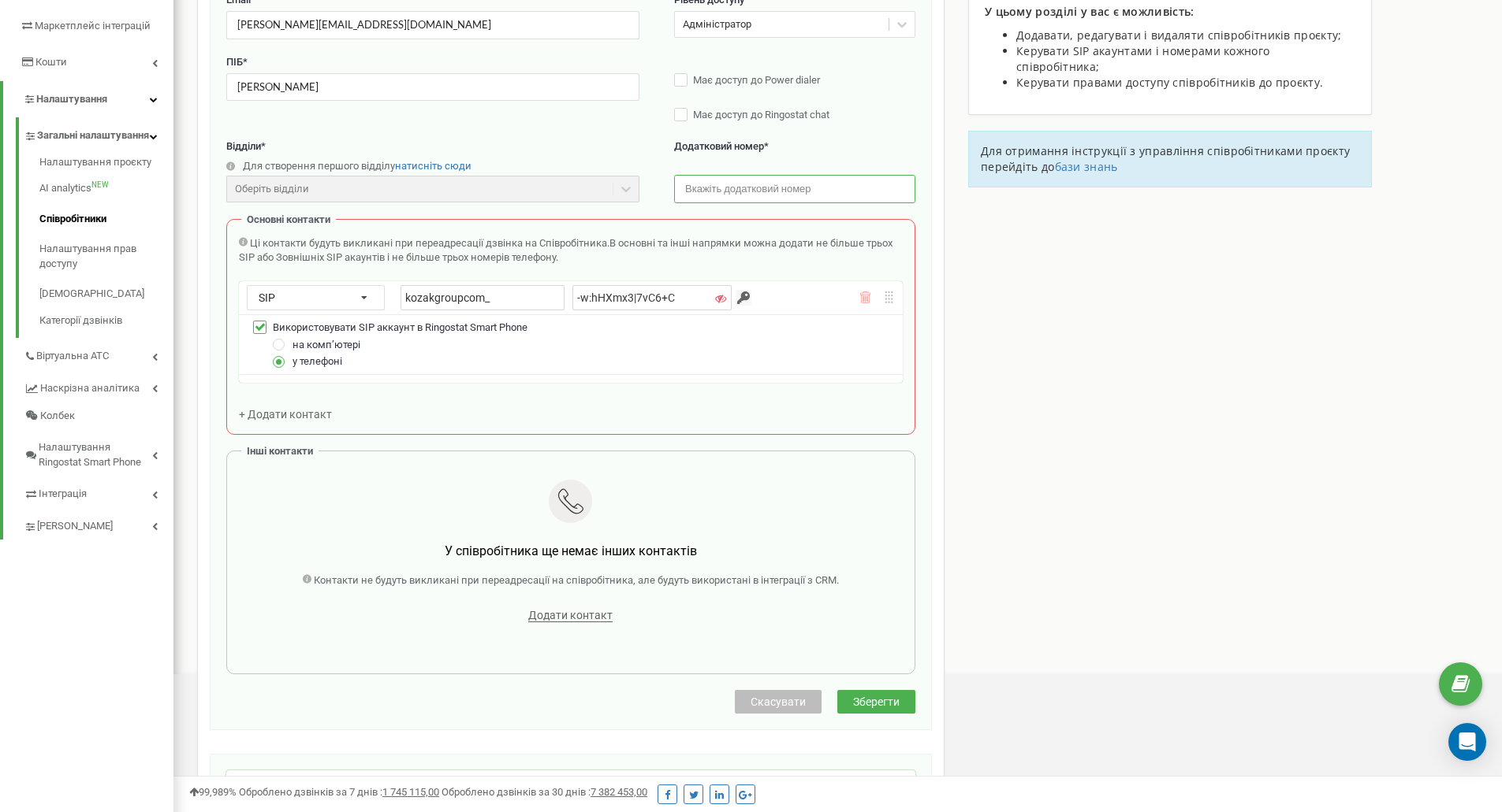
click at [746, 189] on input "text" at bounding box center [795, 188] width 241 height 27
click at [830, 144] on label "Додатковий номер *" at bounding box center [795, 156] width 241 height 32
click at [767, 193] on input "text" at bounding box center [795, 188] width 241 height 27
type input "[PHONE_NUMBER]"
click at [878, 700] on span "Зберегти" at bounding box center [876, 701] width 46 height 12
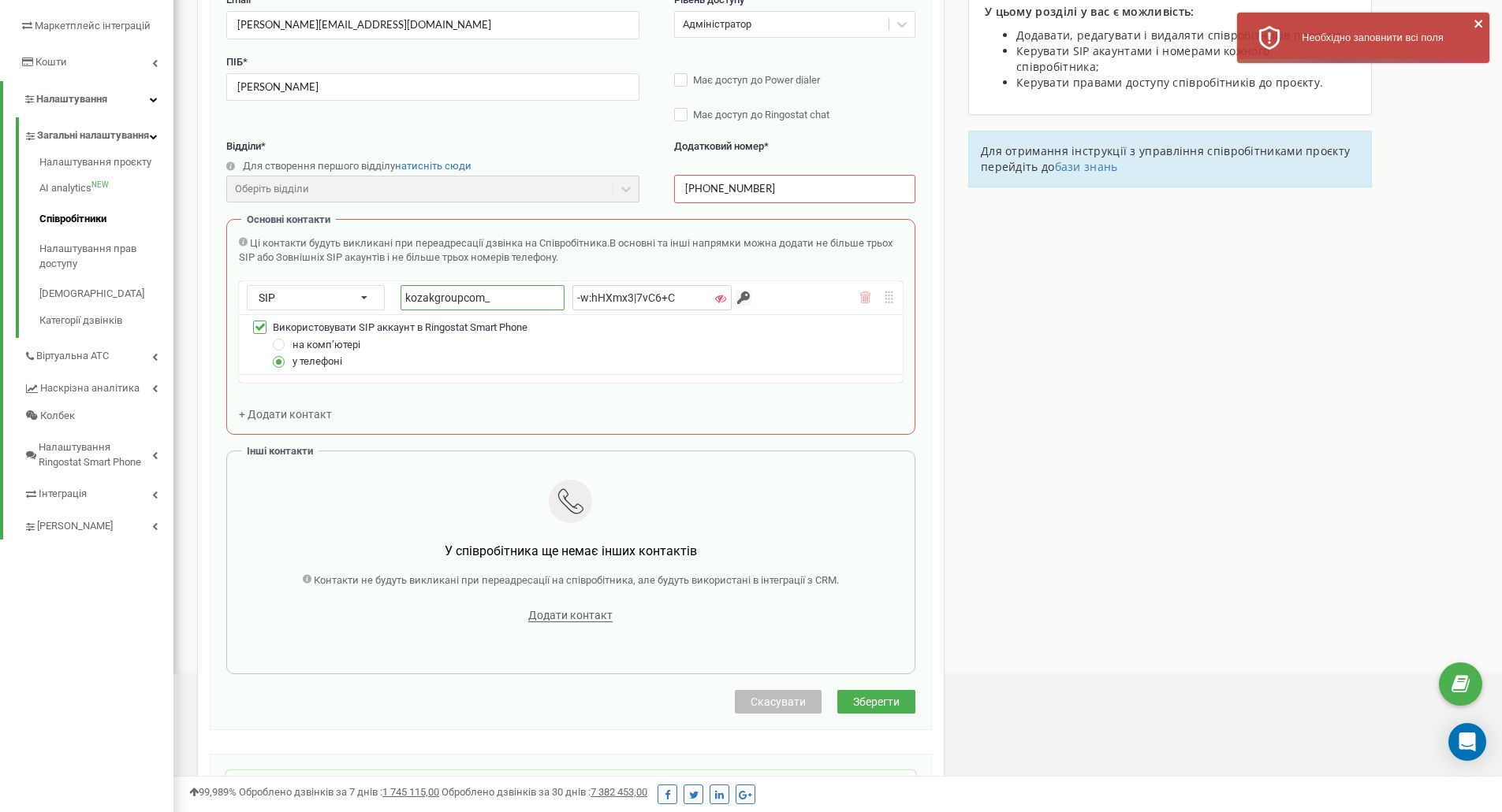
click at [529, 291] on input "kozakgroupcom_" at bounding box center [481, 298] width 164 height 26
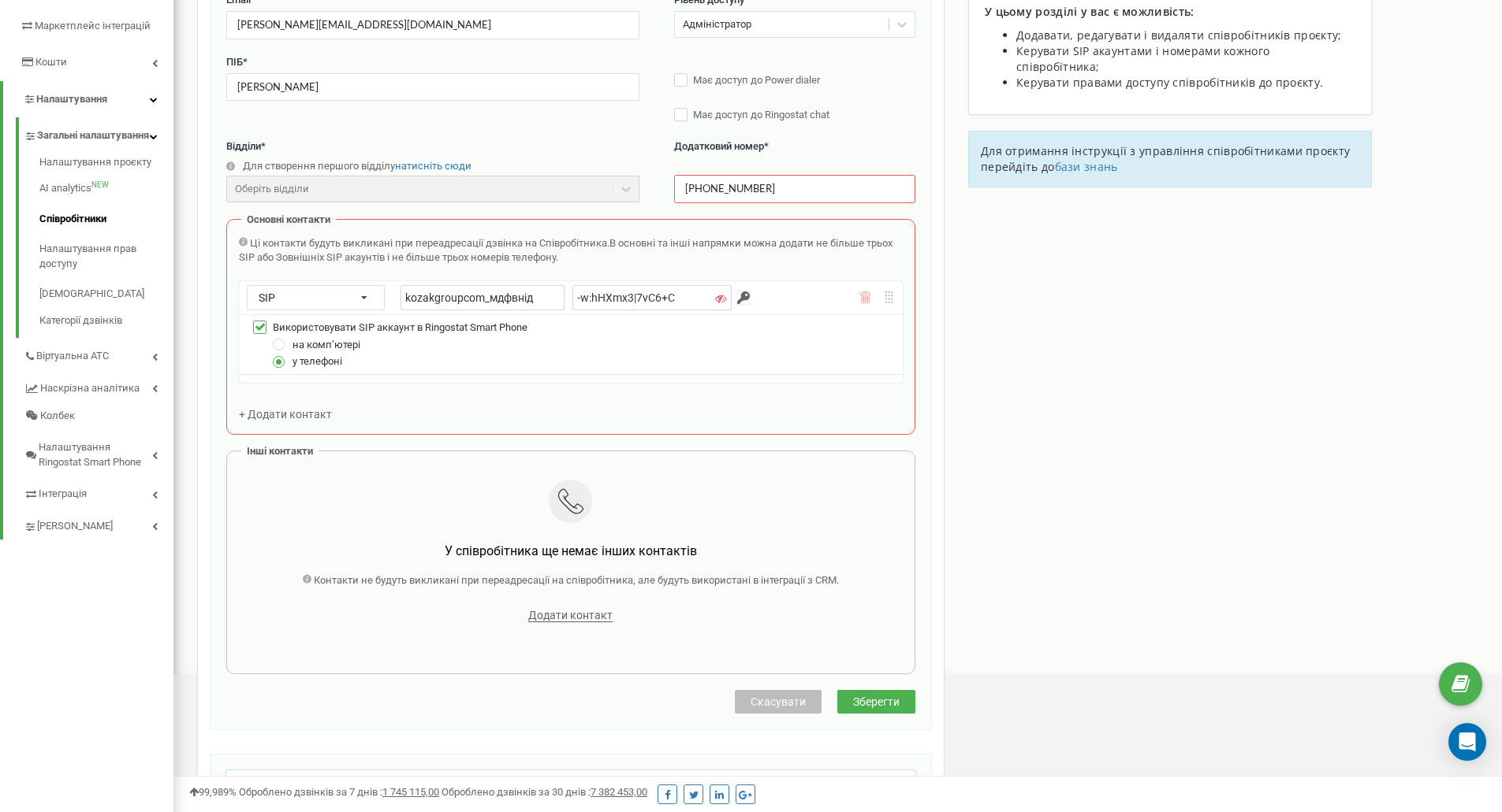
scroll to position [0, 0]
type input "kozakgroupcom_vladyslavk"
click at [920, 354] on div "Співробітники проєкту kozak-group.com Створення нового співробітника Email * vl…" at bounding box center [570, 370] width 747 height 993
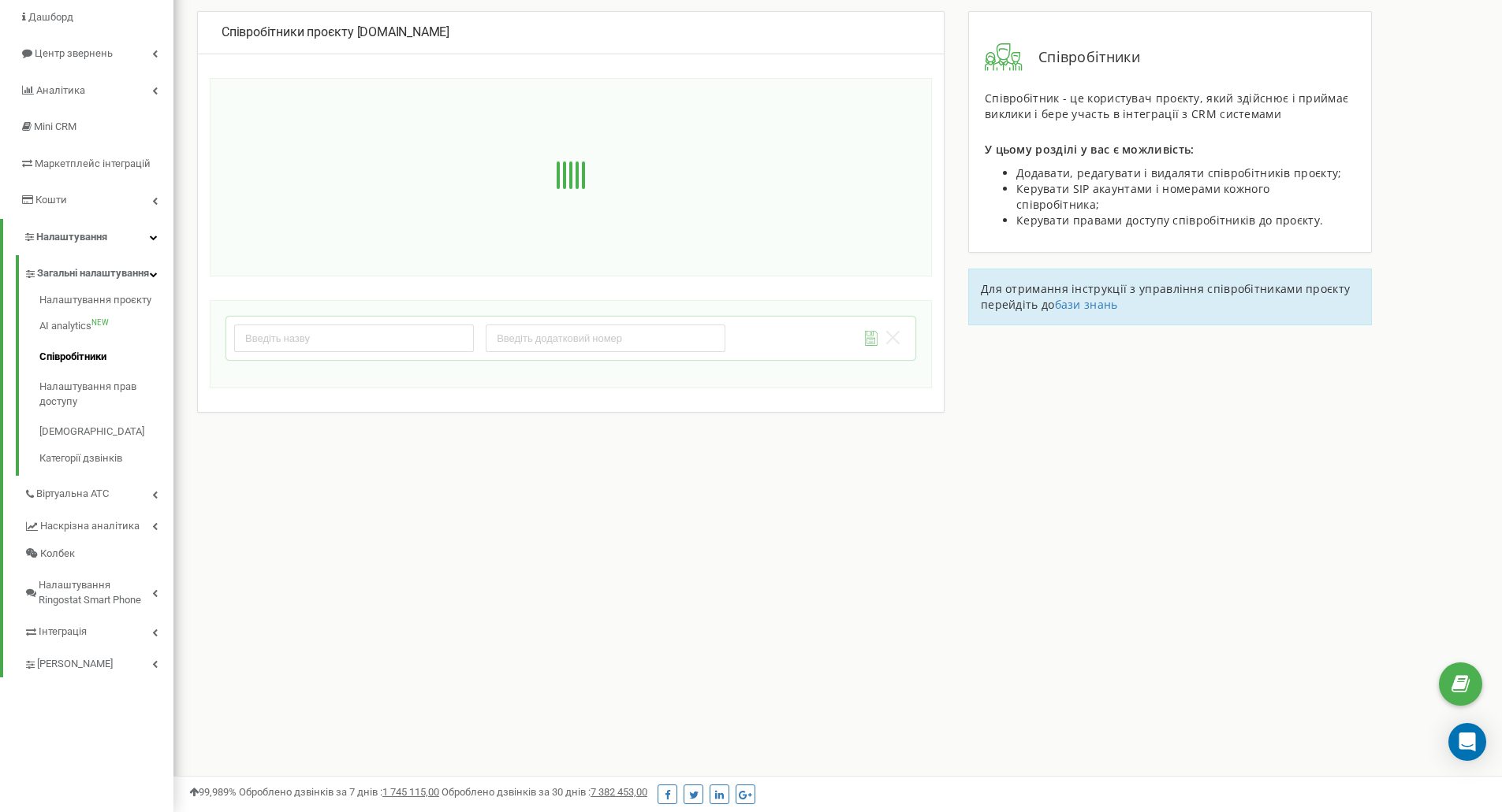
scroll to position [271, 0]
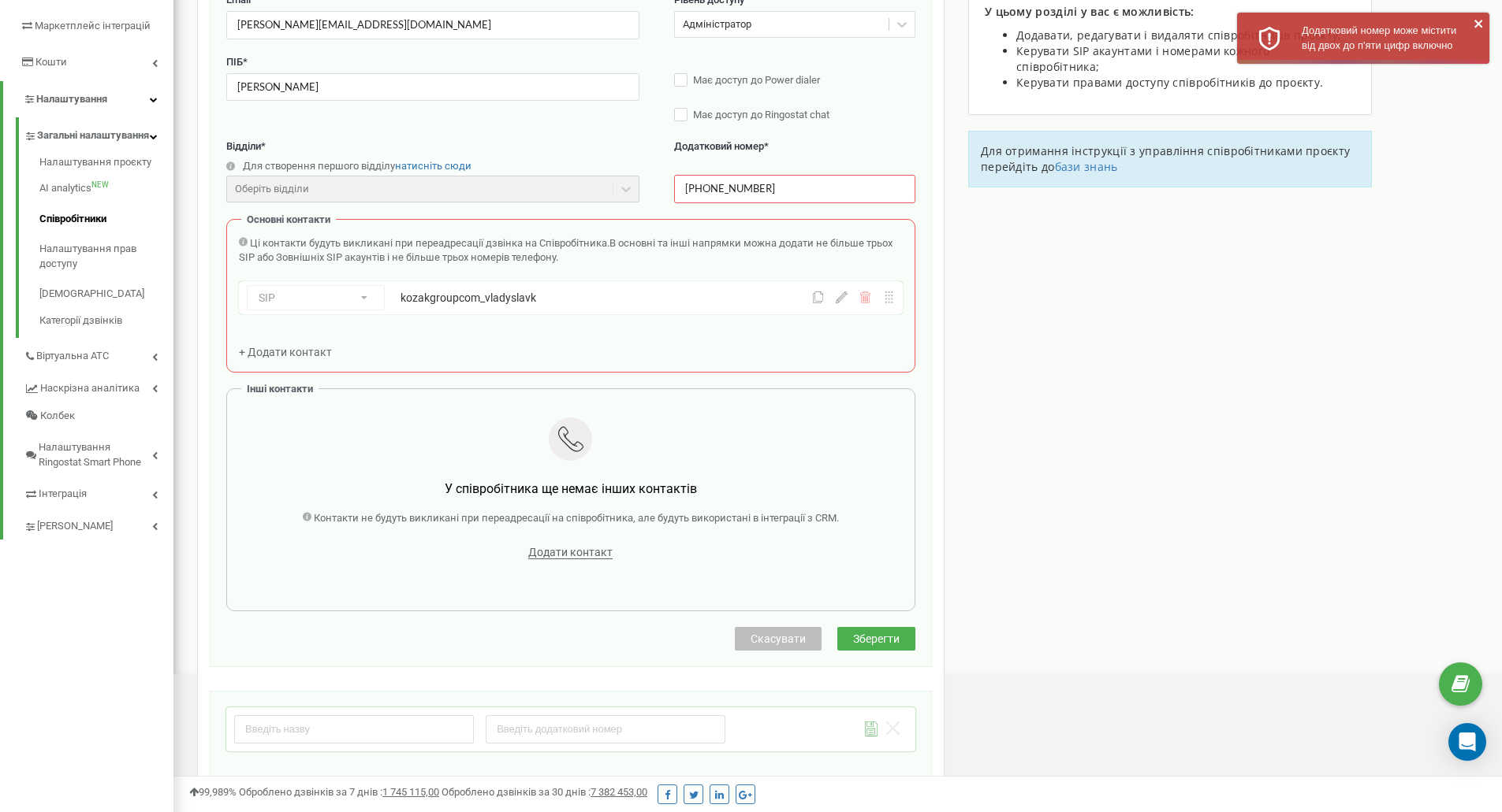
click at [363, 305] on div "SIP Номер телефону SIP Зовнішній SIP kozakgroupcom_vladyslavk" at bounding box center [522, 298] width 551 height 26
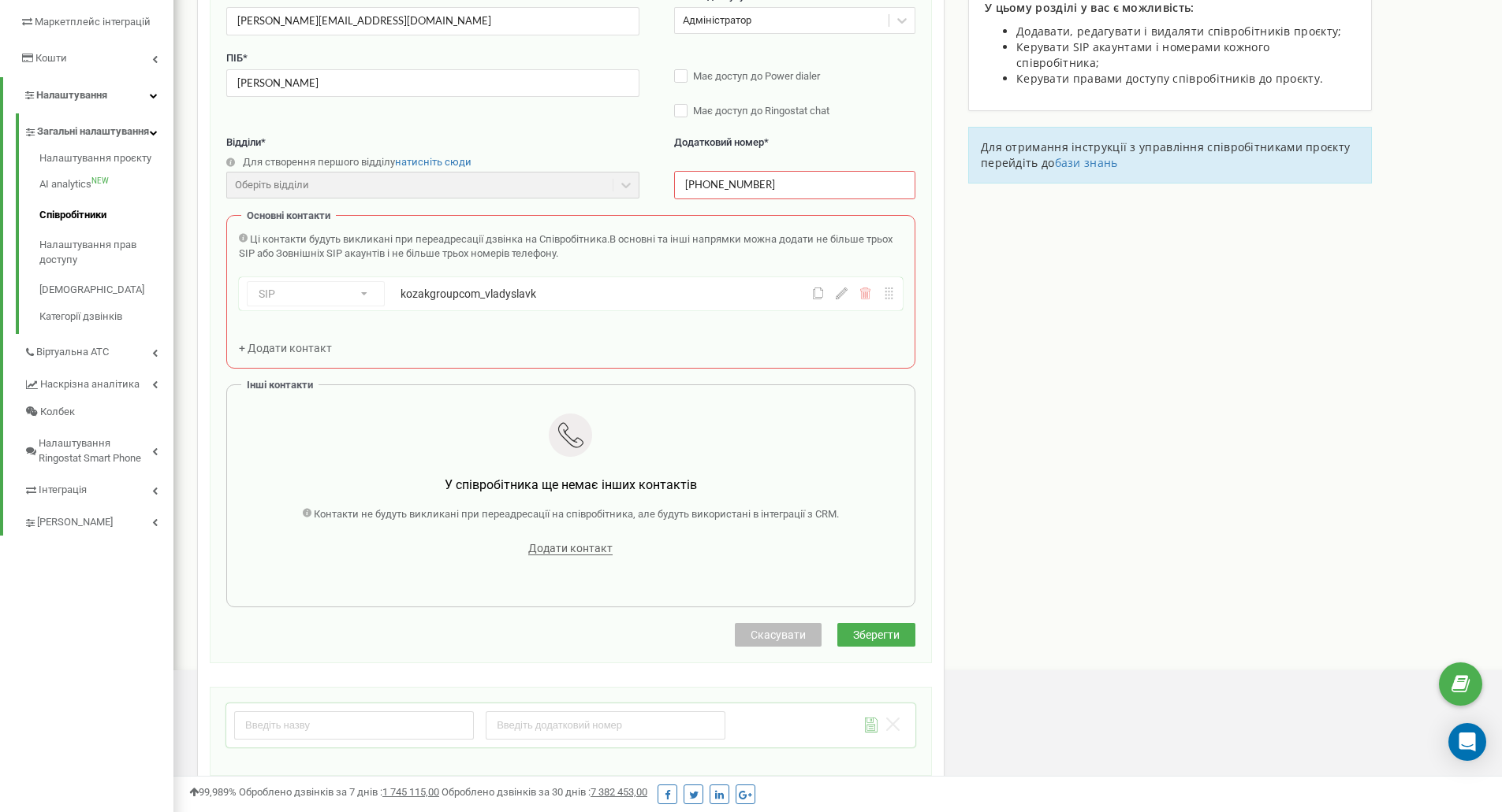
scroll to position [315, 0]
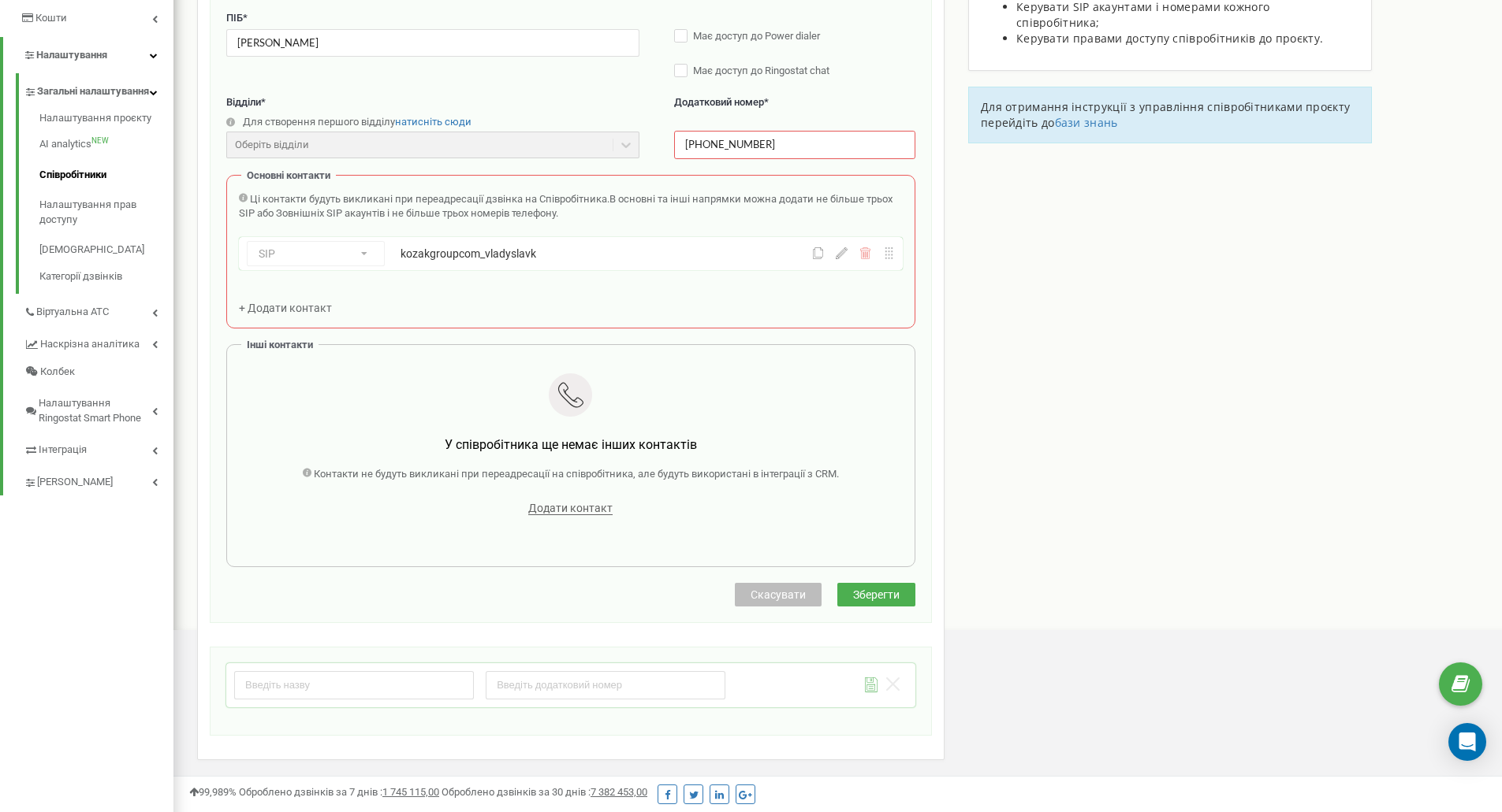
click at [888, 590] on span "Зберегти" at bounding box center [876, 595] width 46 height 12
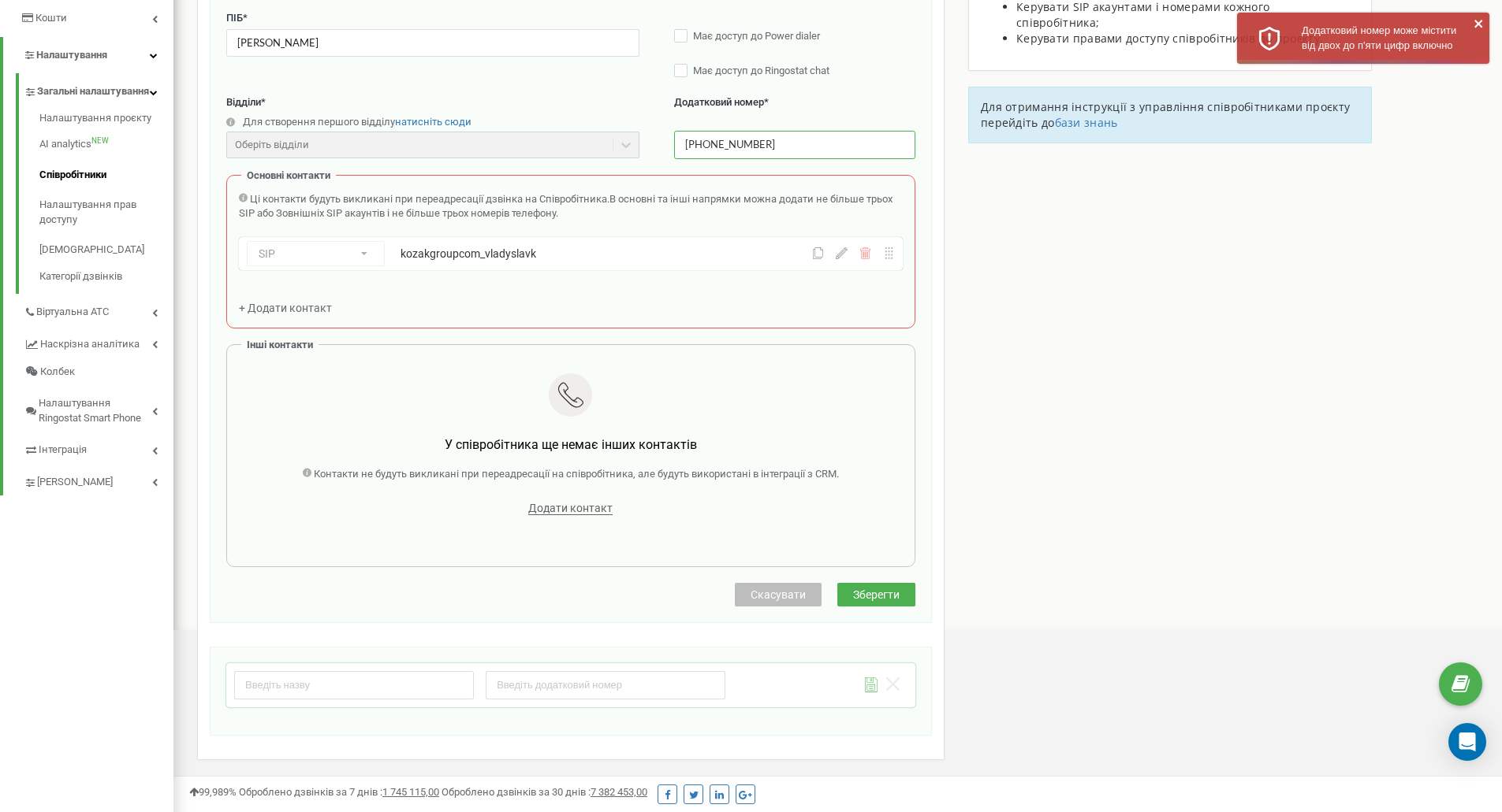
click at [747, 139] on input "+380688765899" at bounding box center [795, 144] width 241 height 27
drag, startPoint x: 693, startPoint y: 148, endPoint x: 619, endPoint y: 149, distance: 74.0
click at [619, 149] on div "Відділи * Для створення першого відділу натисніть сюди Оберіть відділи Відділи …" at bounding box center [570, 135] width 690 height 79
type input "380688765899"
click at [866, 598] on span "Зберегти" at bounding box center [876, 595] width 46 height 12
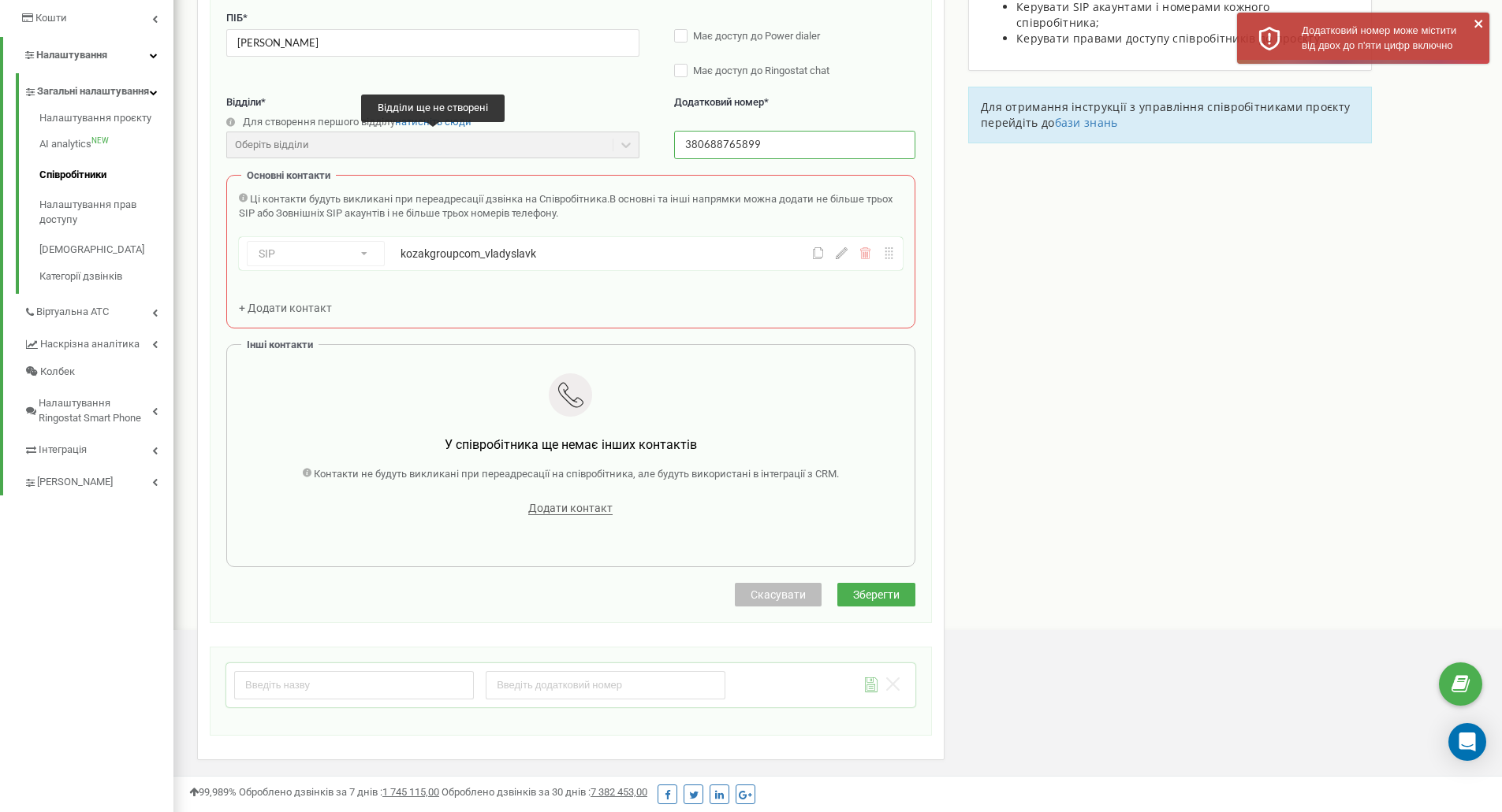
drag, startPoint x: 778, startPoint y: 148, endPoint x: 602, endPoint y: 145, distance: 176.0
click at [602, 145] on div "Відділи * Для створення першого відділу натисніть сюди Оберіть відділи Відділи …" at bounding box center [570, 135] width 690 height 79
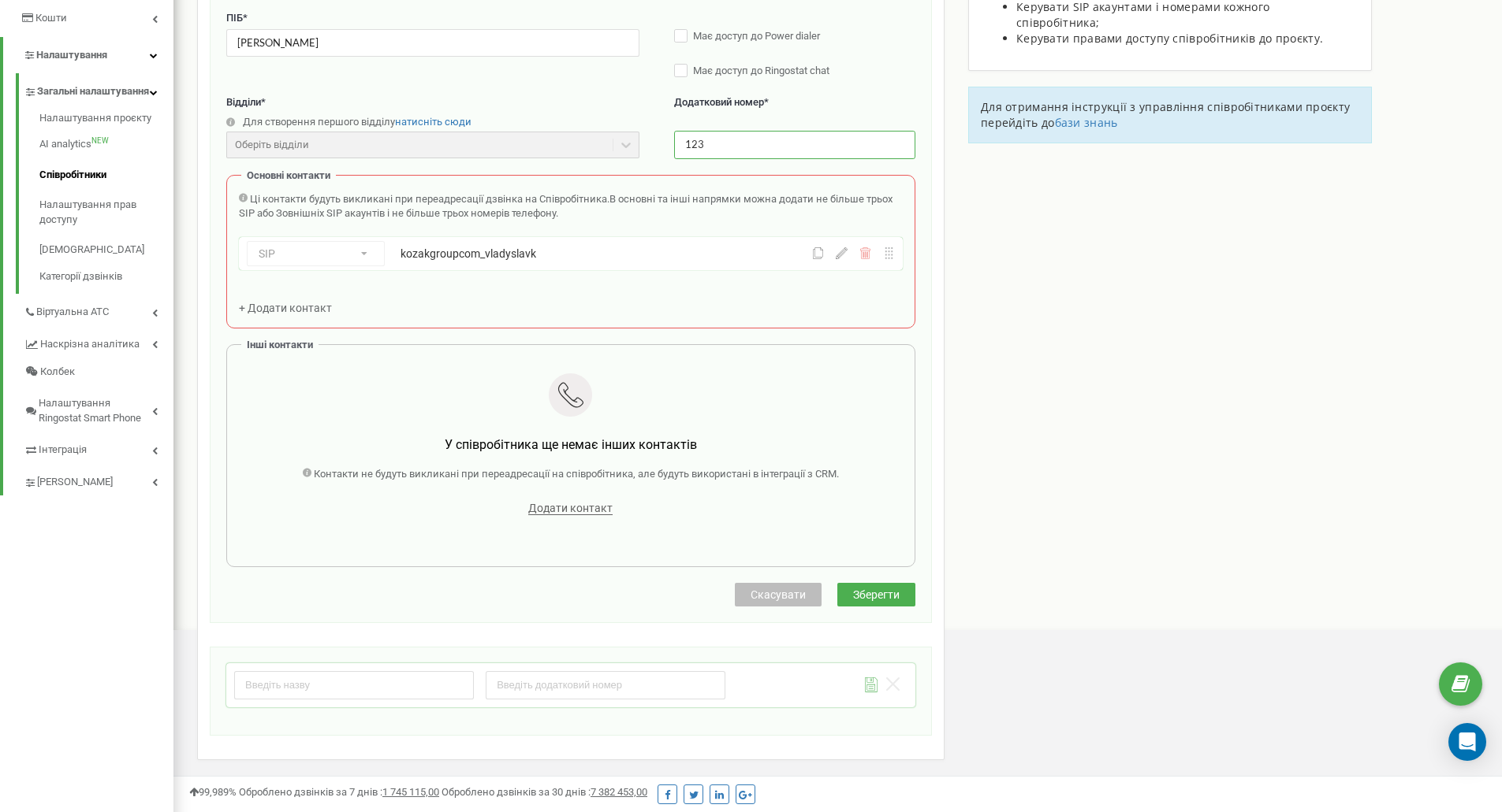
drag, startPoint x: 690, startPoint y: 147, endPoint x: 673, endPoint y: 147, distance: 17.0
click at [673, 147] on div "Відділи * Для створення першого відділу натисніть сюди Оберіть відділи Відділи …" at bounding box center [570, 135] width 690 height 79
type input "123"
click at [876, 582] on div "Створення нового співробітника Email * vladyslav.koretskyi@kozak-group.com Ріве…" at bounding box center [570, 247] width 690 height 670
click at [877, 592] on span "Зберегти" at bounding box center [876, 595] width 46 height 12
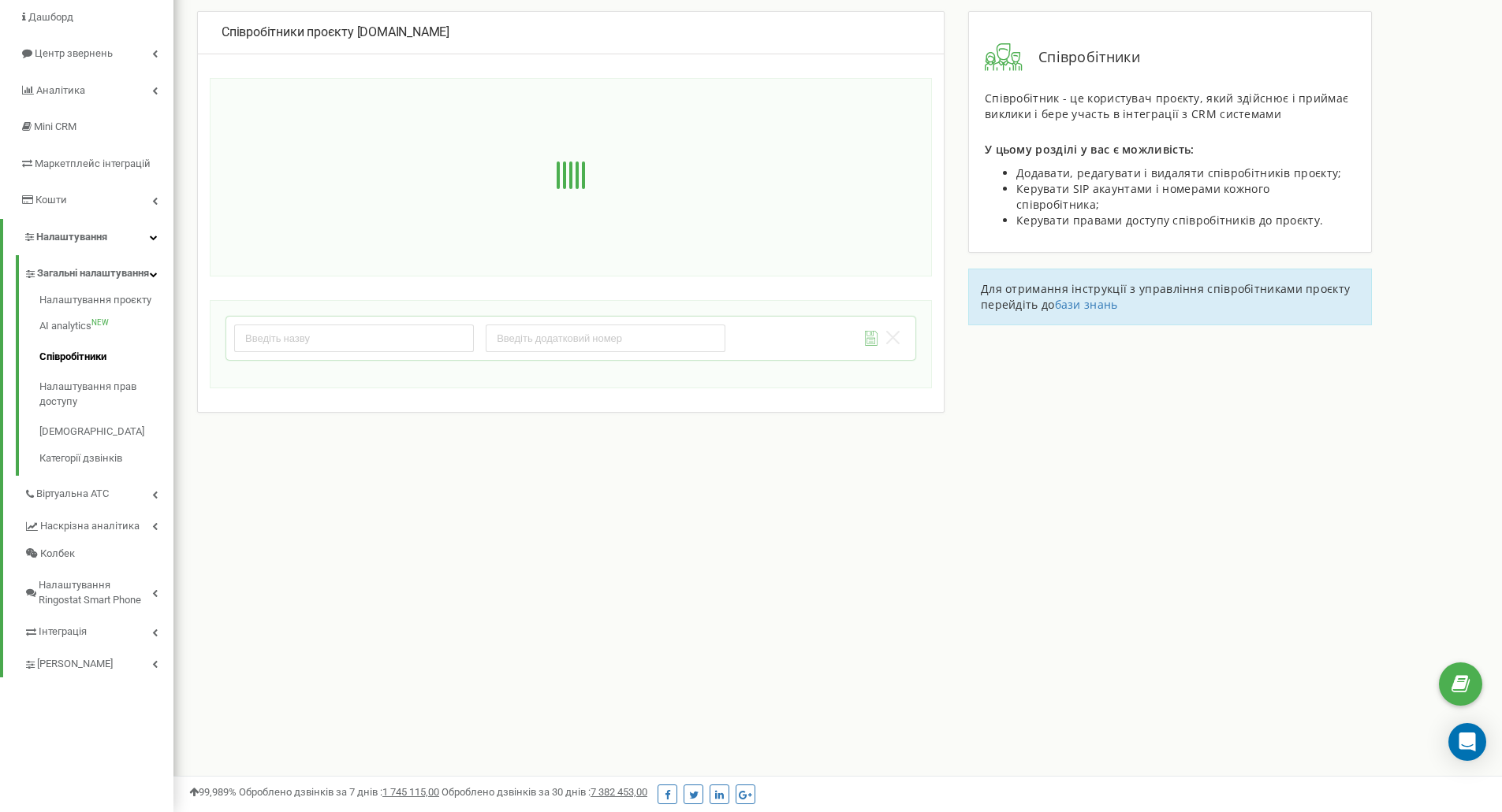
scroll to position [0, 0]
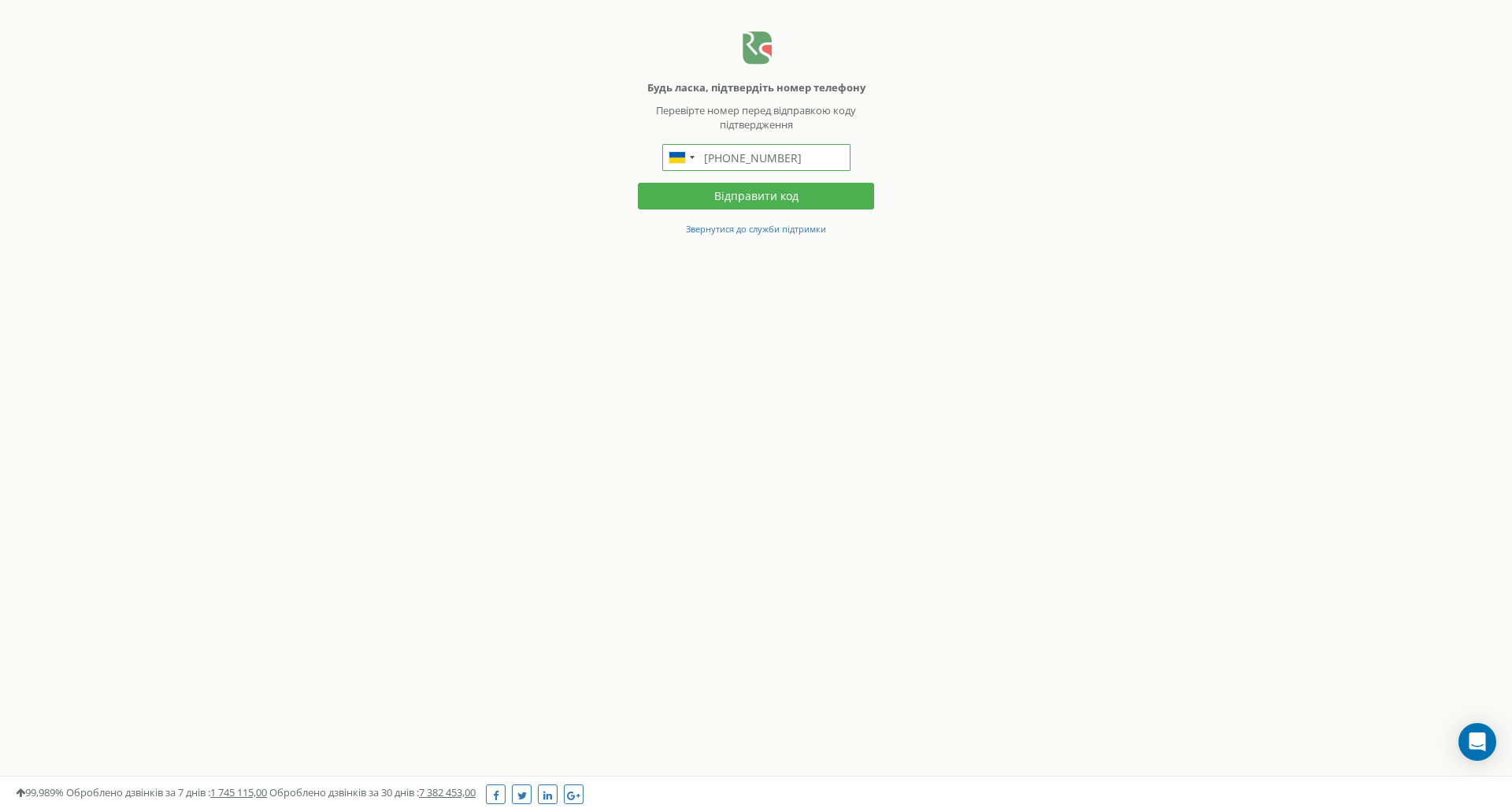
click at [798, 154] on input "+380688765898" at bounding box center [756, 158] width 188 height 26
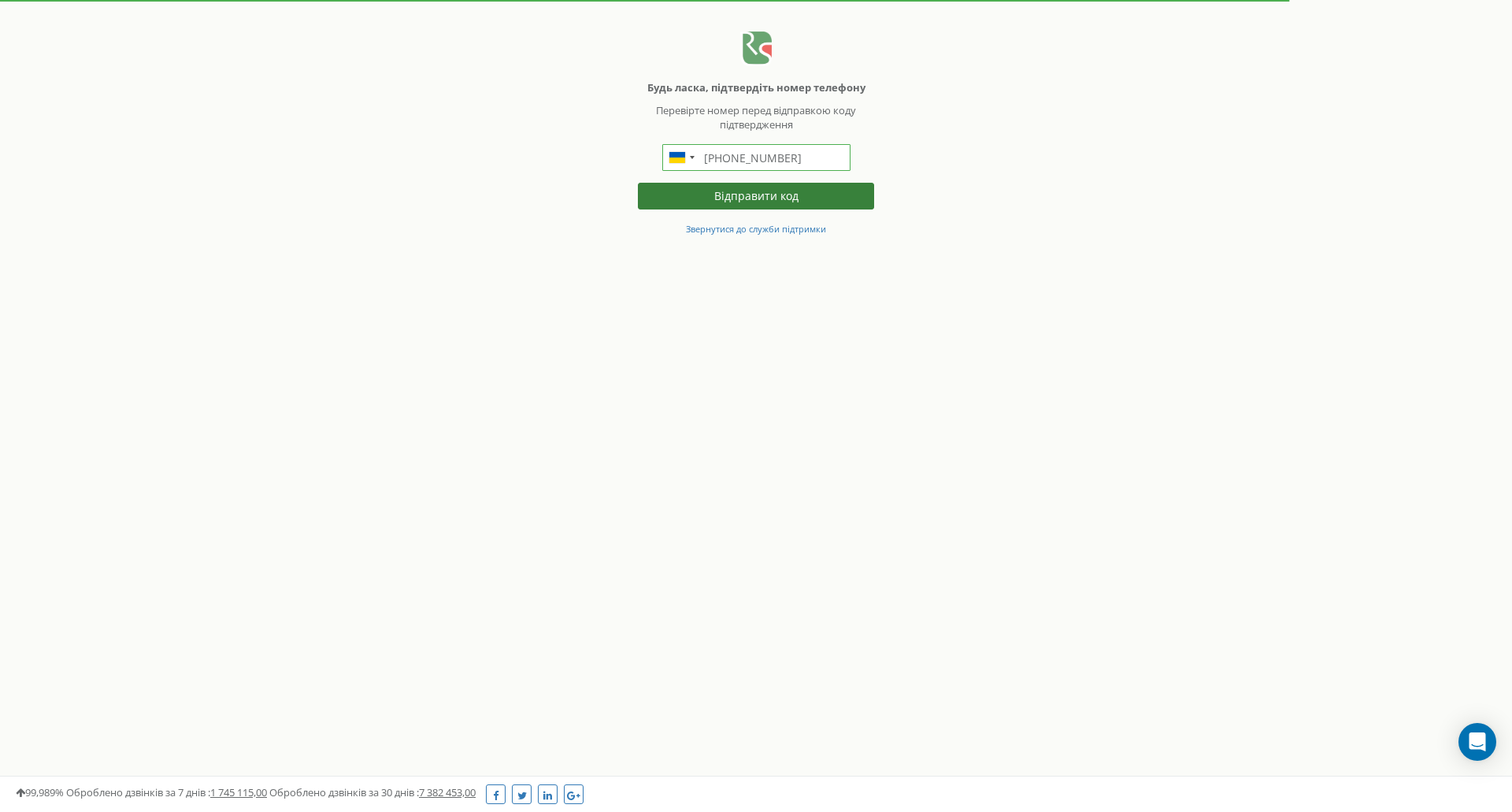
type input "[PHONE_NUMBER]"
click at [787, 200] on button "Відправити код" at bounding box center [756, 196] width 236 height 26
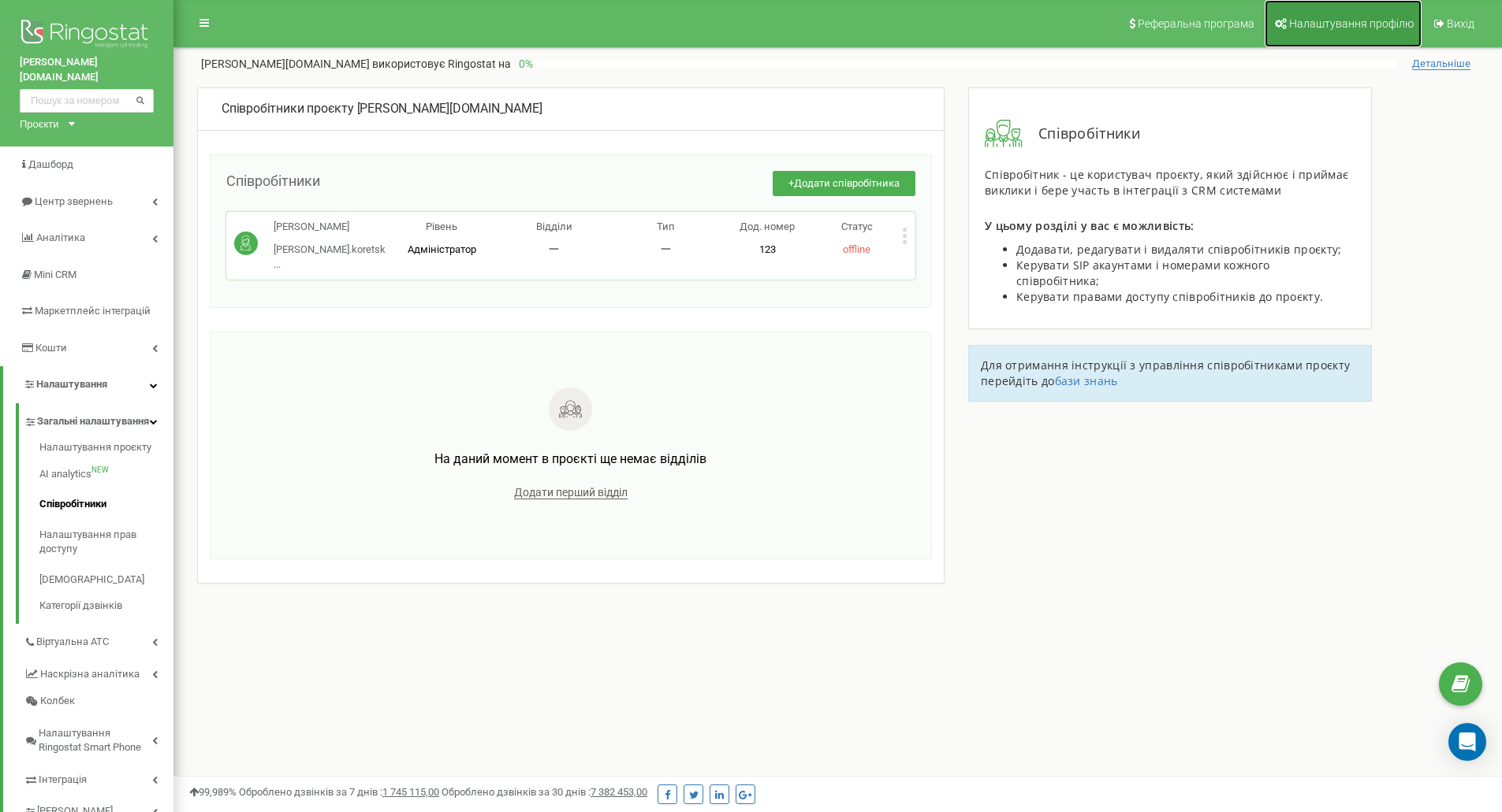
click at [1328, 26] on span "Налаштування профілю" at bounding box center [1352, 23] width 125 height 12
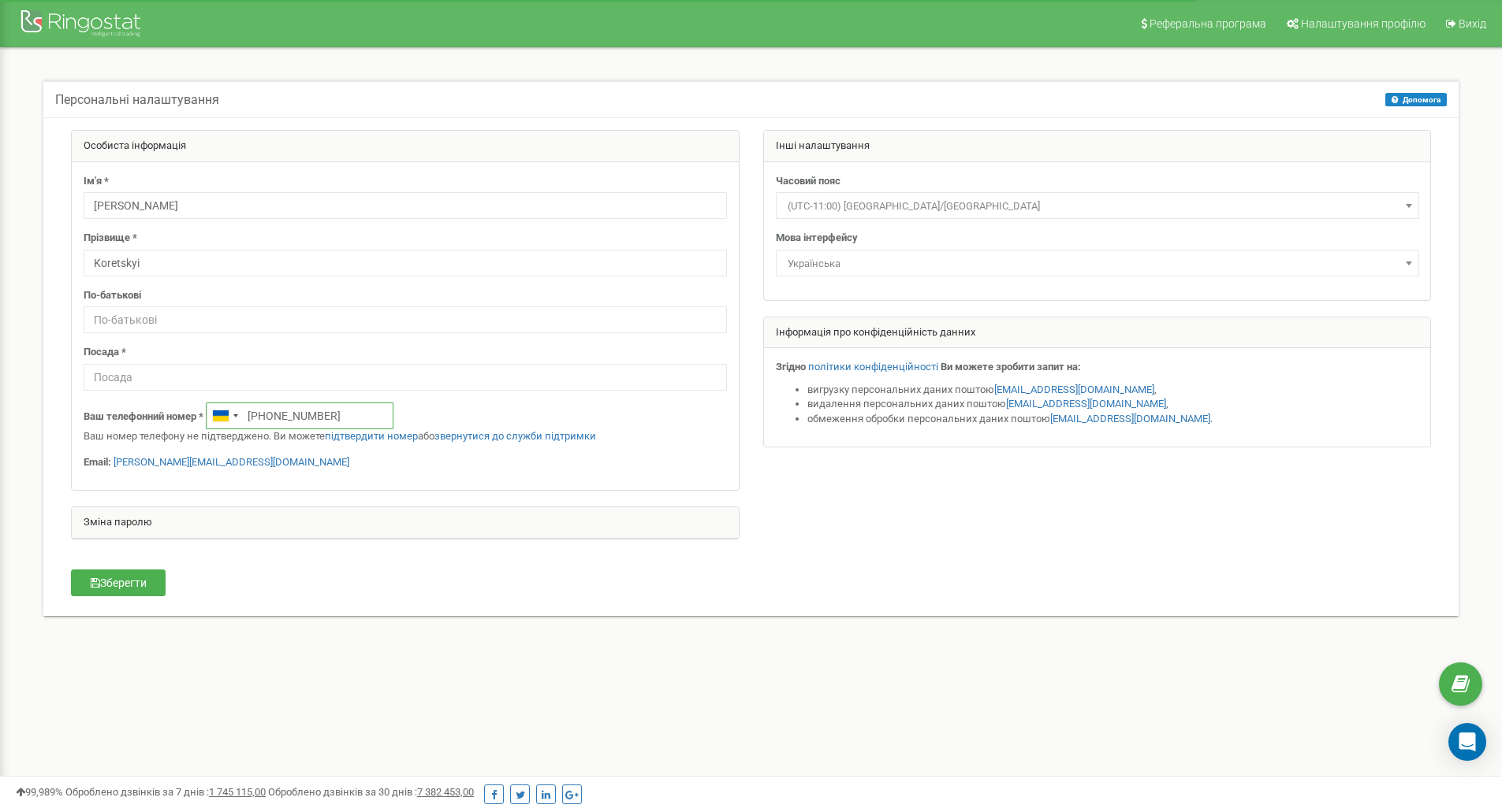
click at [339, 416] on input "[PHONE_NUMBER]" at bounding box center [300, 416] width 187 height 26
type input "[PHONE_NUMBER]"
click at [454, 406] on div "Ваш телефонний номер * [PHONE_NUMBER] Ваш номер телефону не підтверджено. Ви мо…" at bounding box center [405, 423] width 643 height 42
click at [370, 437] on link "підтвердити номер" at bounding box center [371, 436] width 93 height 12
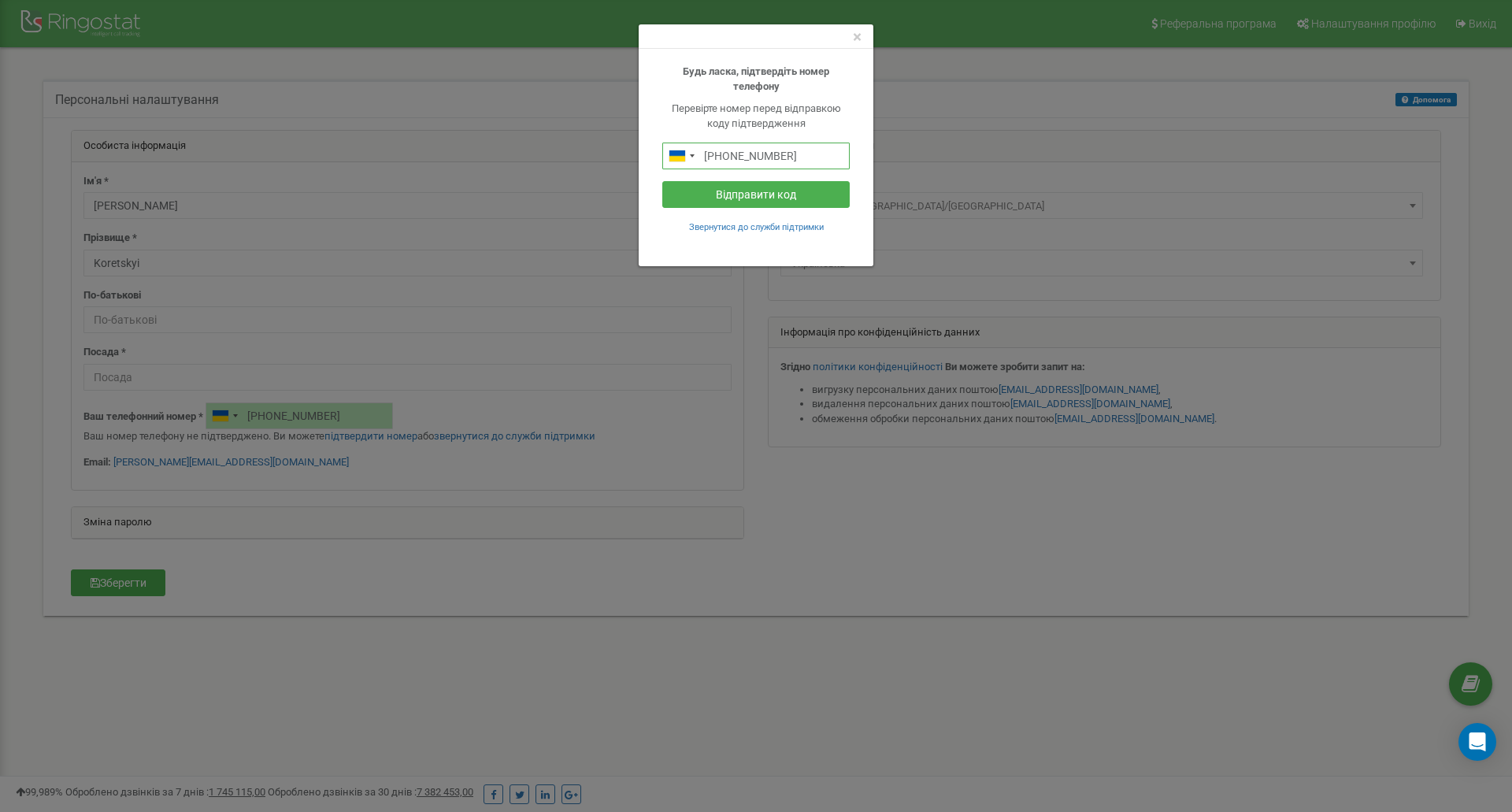
click at [802, 159] on input "[PHONE_NUMBER]" at bounding box center [756, 156] width 187 height 26
type input "[PHONE_NUMBER]"
drag, startPoint x: 788, startPoint y: 182, endPoint x: 788, endPoint y: 194, distance: 12.0
click at [787, 182] on button "Відправити код" at bounding box center [756, 195] width 187 height 26
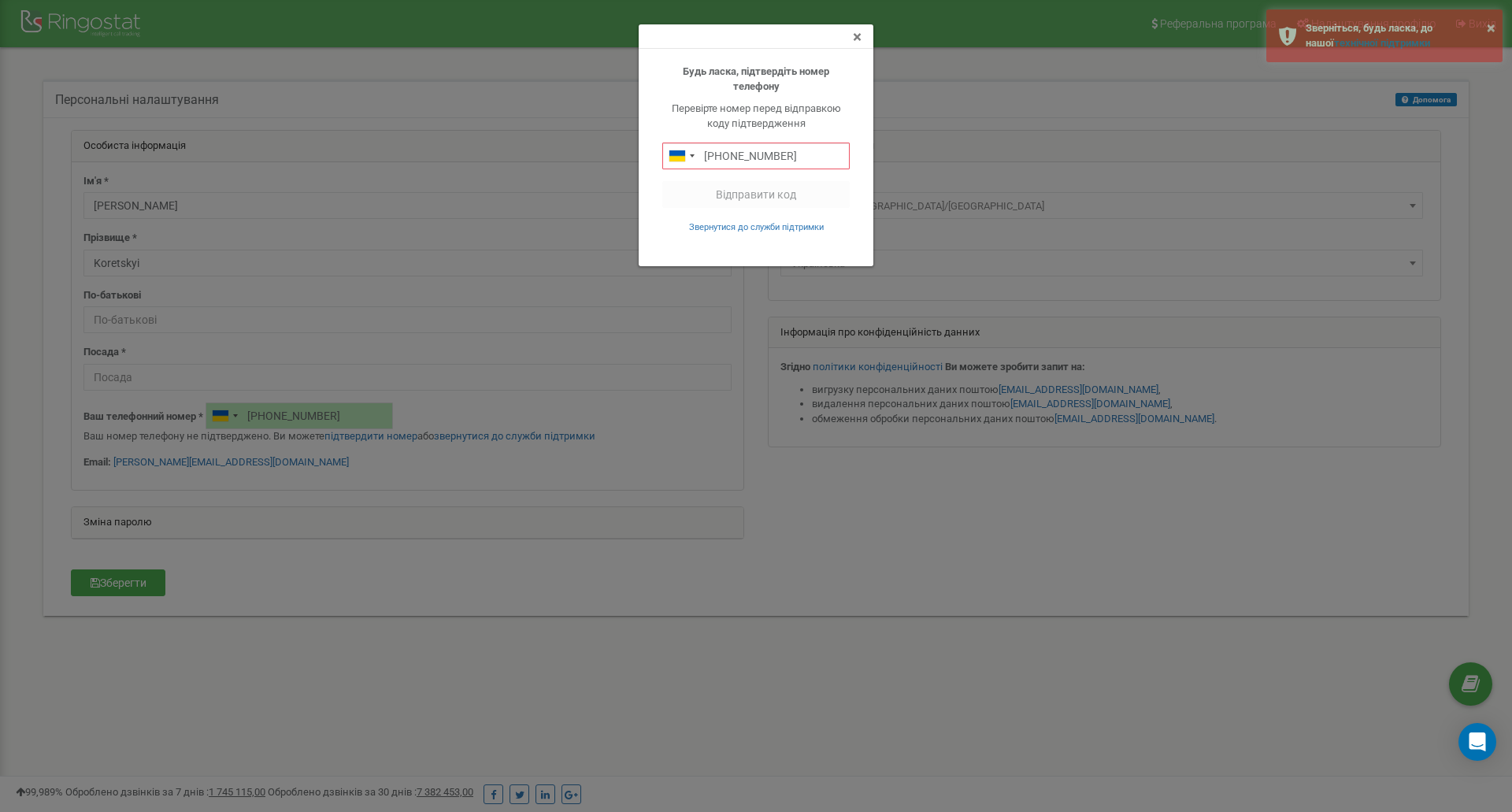
click at [859, 37] on span "×" at bounding box center [857, 37] width 9 height 19
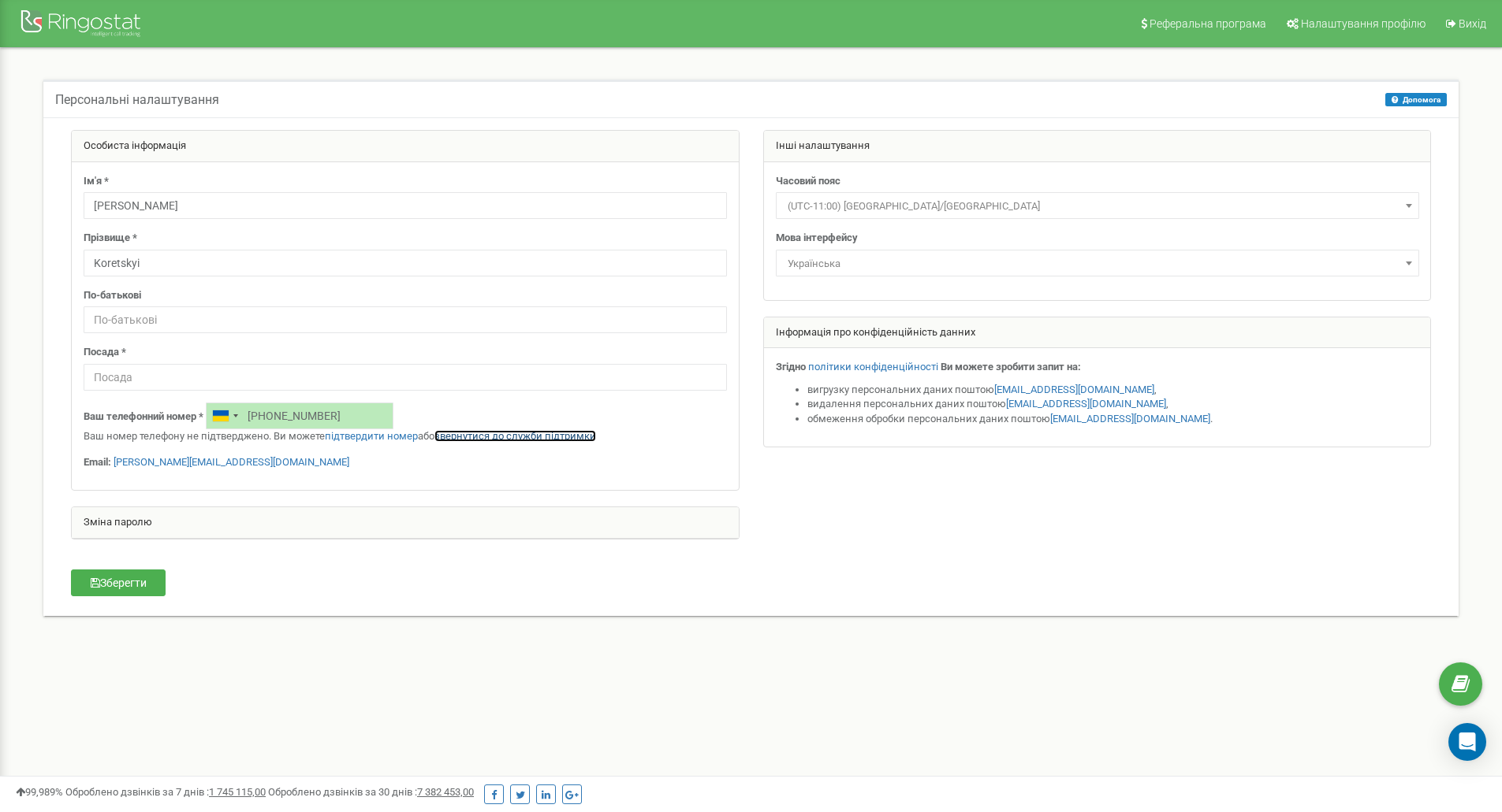
click at [490, 434] on link "звернутися до служби підтримки" at bounding box center [515, 436] width 162 height 12
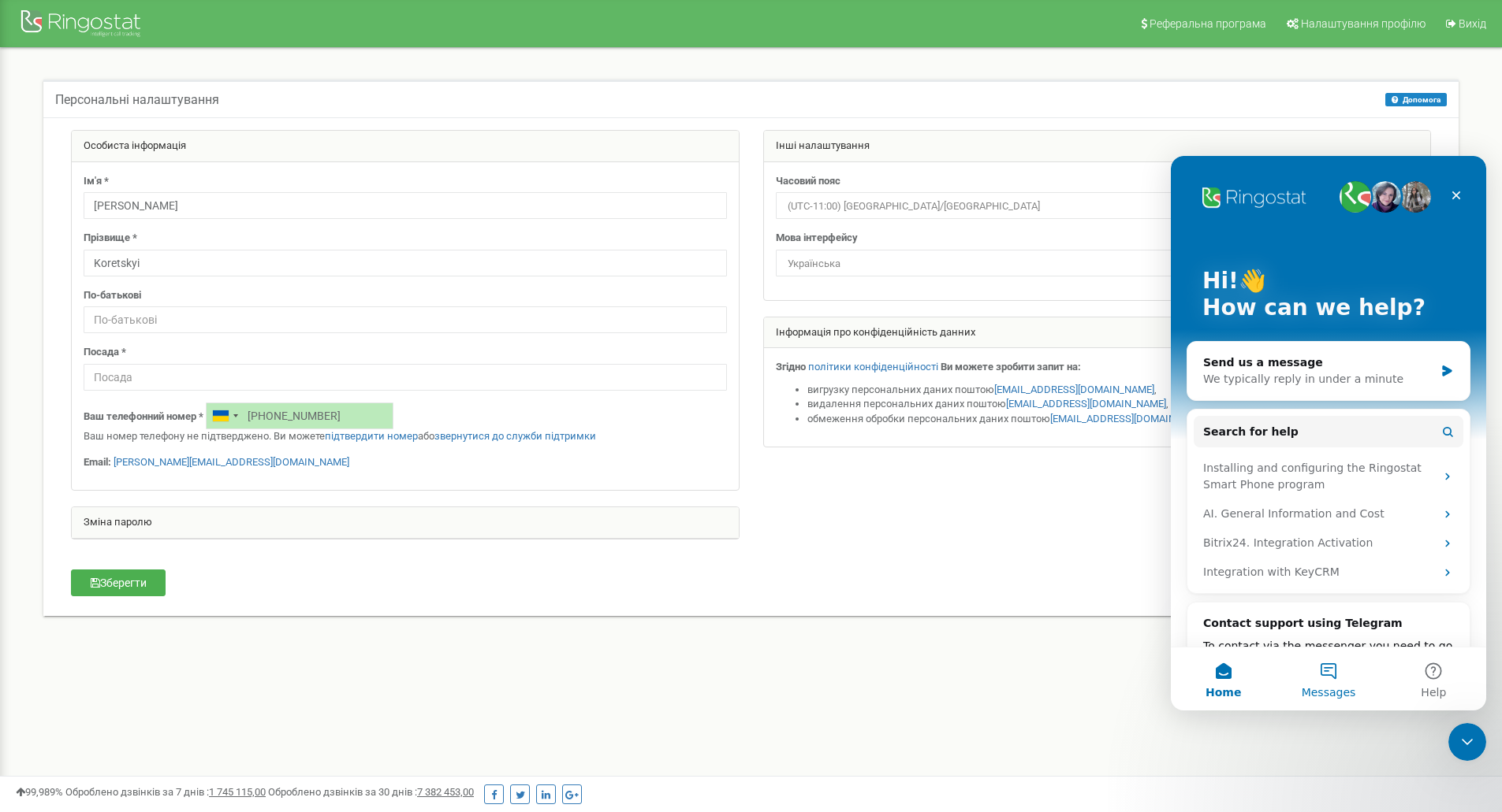
click at [1329, 683] on button "Messages" at bounding box center [1328, 679] width 105 height 63
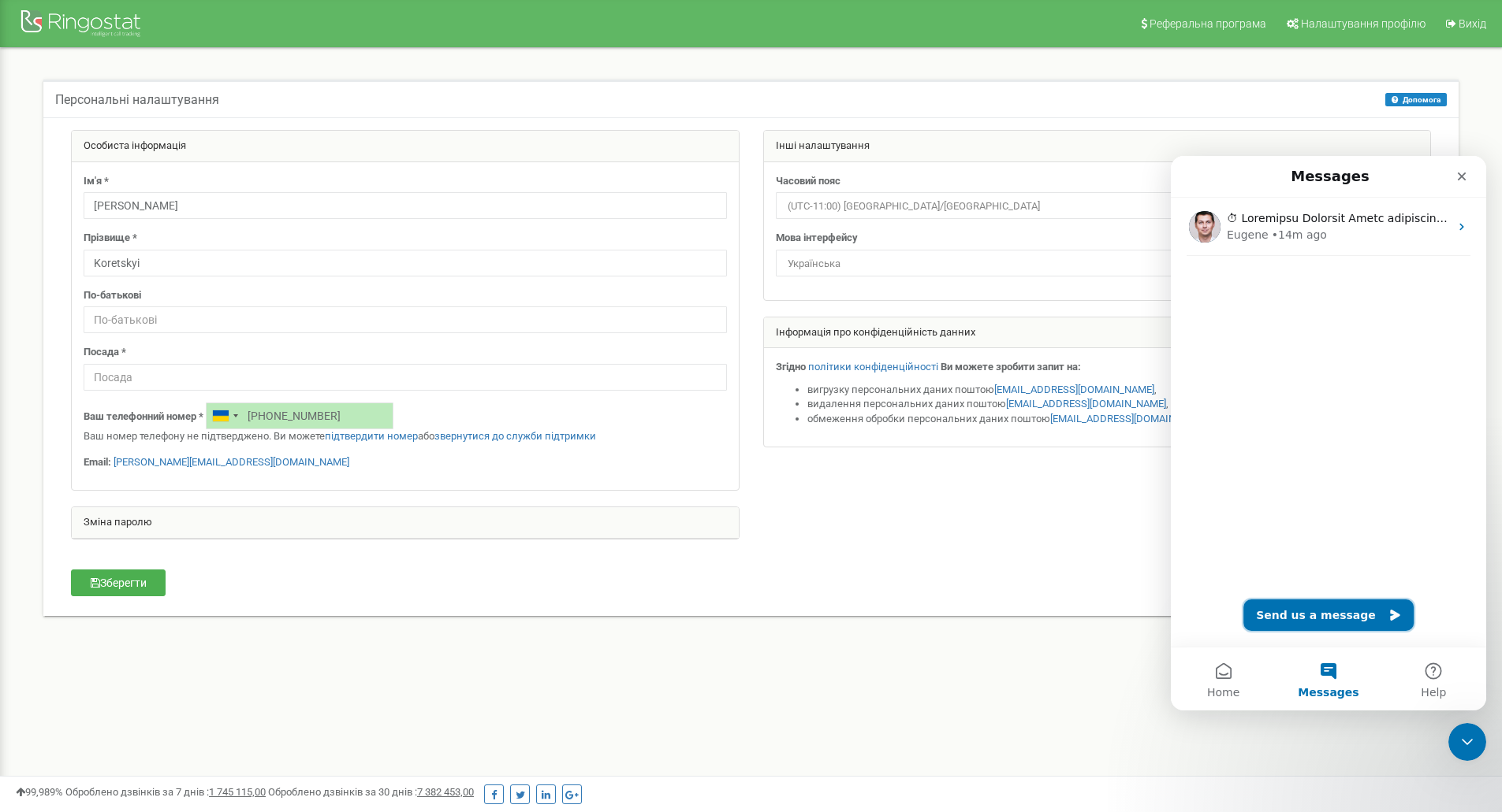
click at [1310, 614] on button "Send us a message" at bounding box center [1329, 614] width 170 height 31
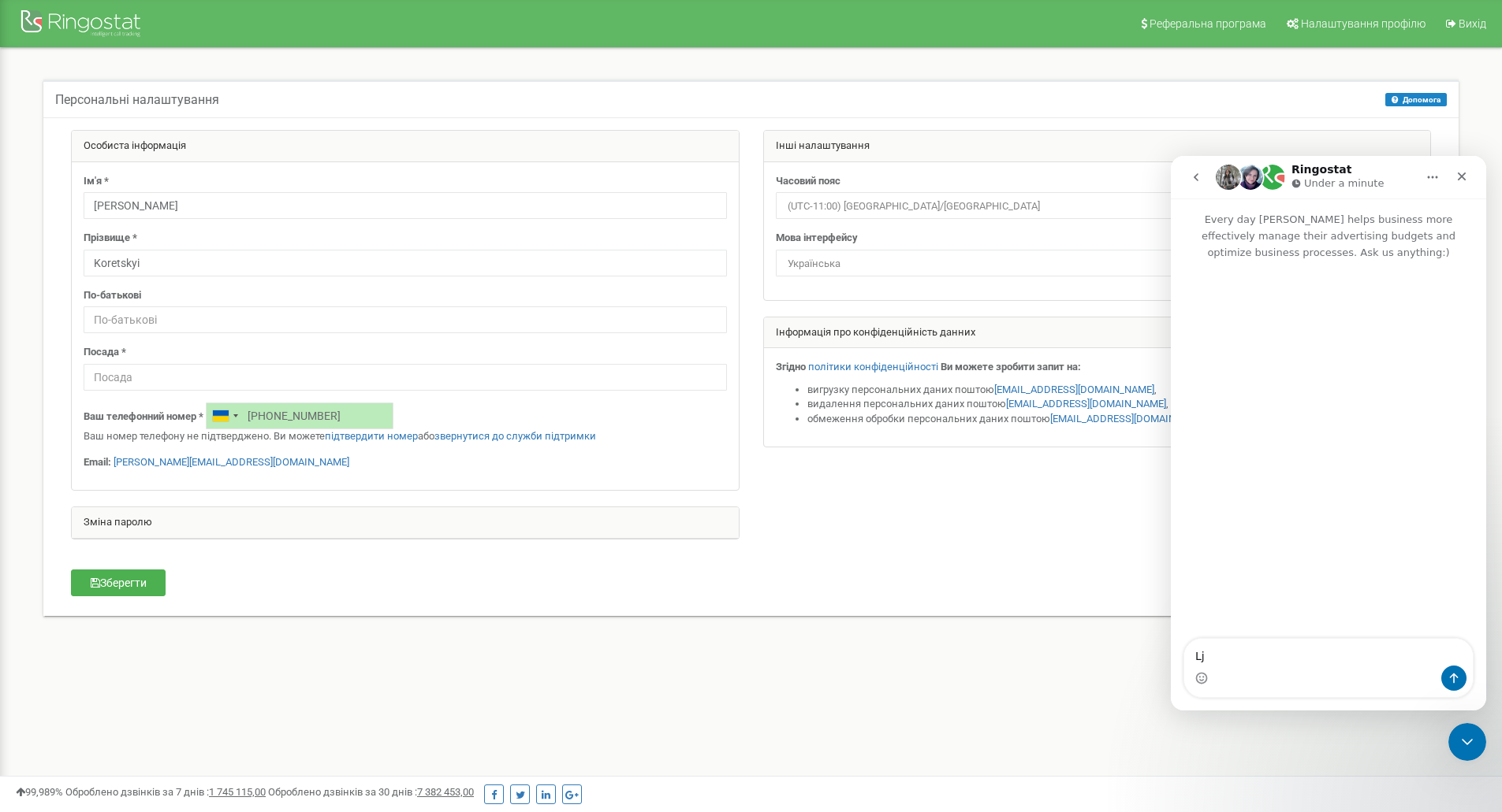
type textarea "L"
type textarea "Добрий день, необхыдно пыдтвердити номер телофону"
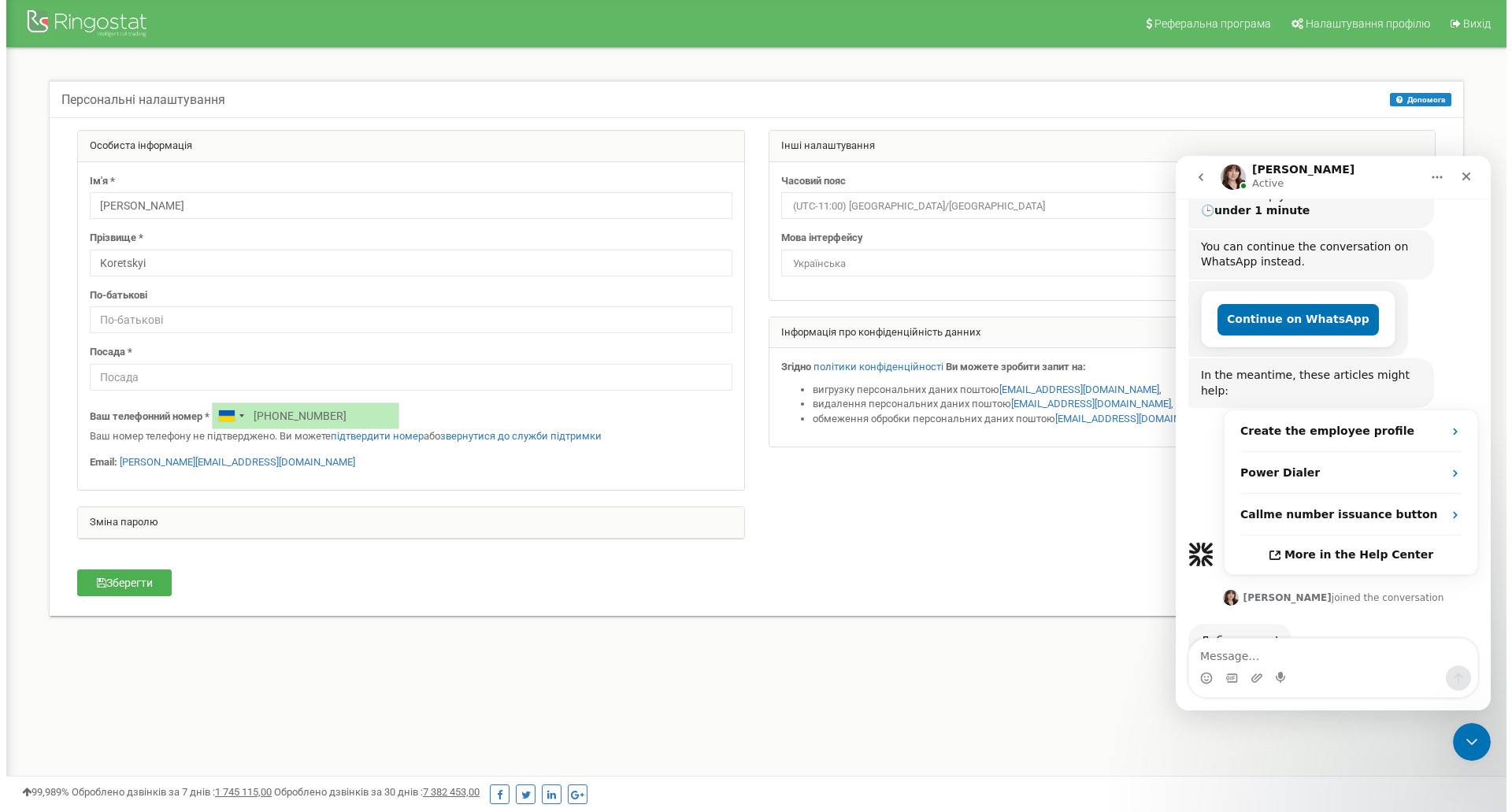
scroll to position [239, 0]
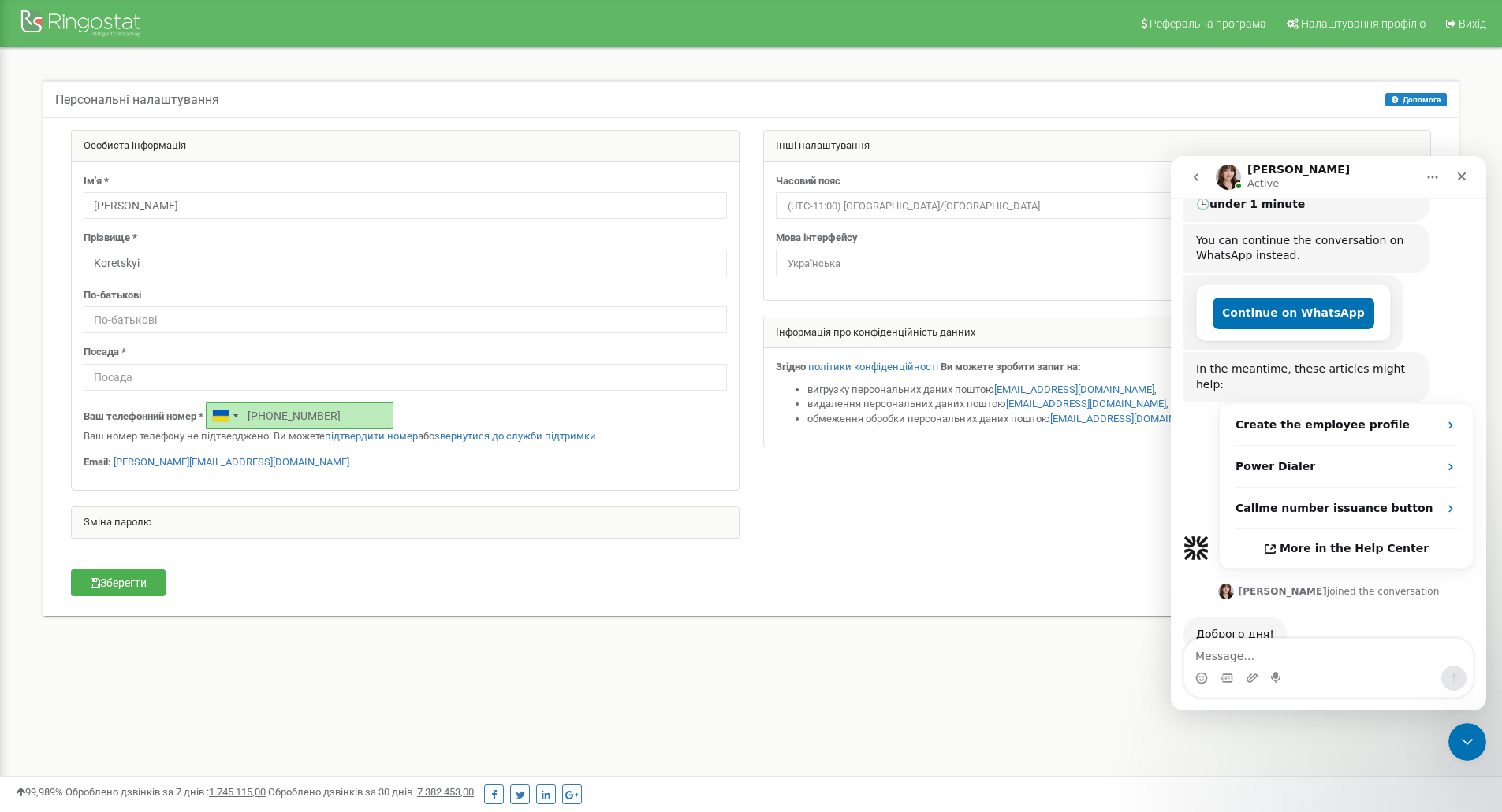
drag, startPoint x: 326, startPoint y: 414, endPoint x: 300, endPoint y: 414, distance: 26.0
click at [300, 414] on input "[PHONE_NUMBER]" at bounding box center [300, 416] width 187 height 26
click at [448, 413] on div "Ваш телефонний номер * [PHONE_NUMBER] Ваш номер телефону не підтверджено. Ви мо…" at bounding box center [405, 423] width 643 height 42
click at [367, 437] on link "підтвердити номер" at bounding box center [371, 436] width 93 height 12
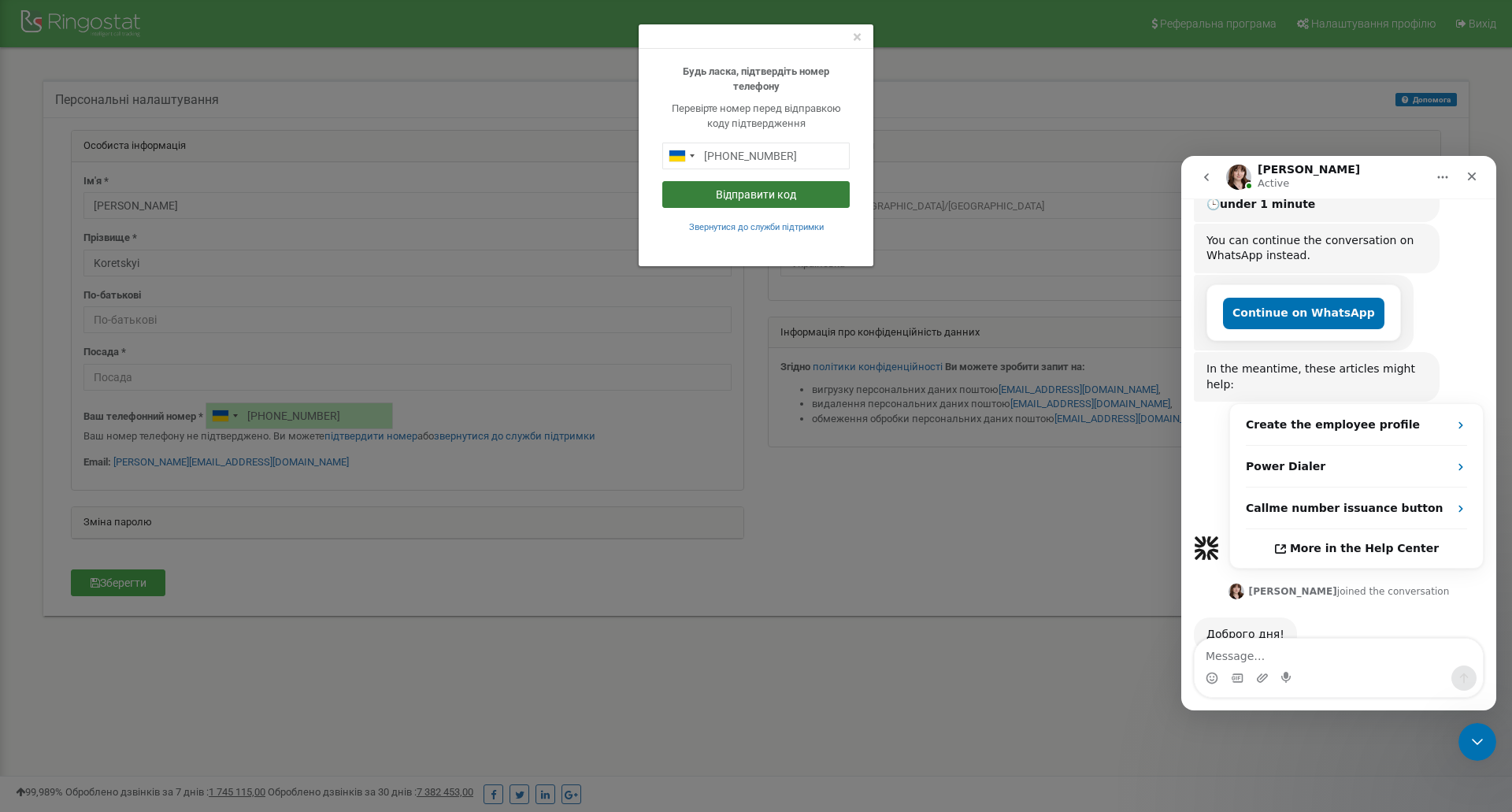
click at [786, 192] on button "Відправити код" at bounding box center [756, 195] width 187 height 26
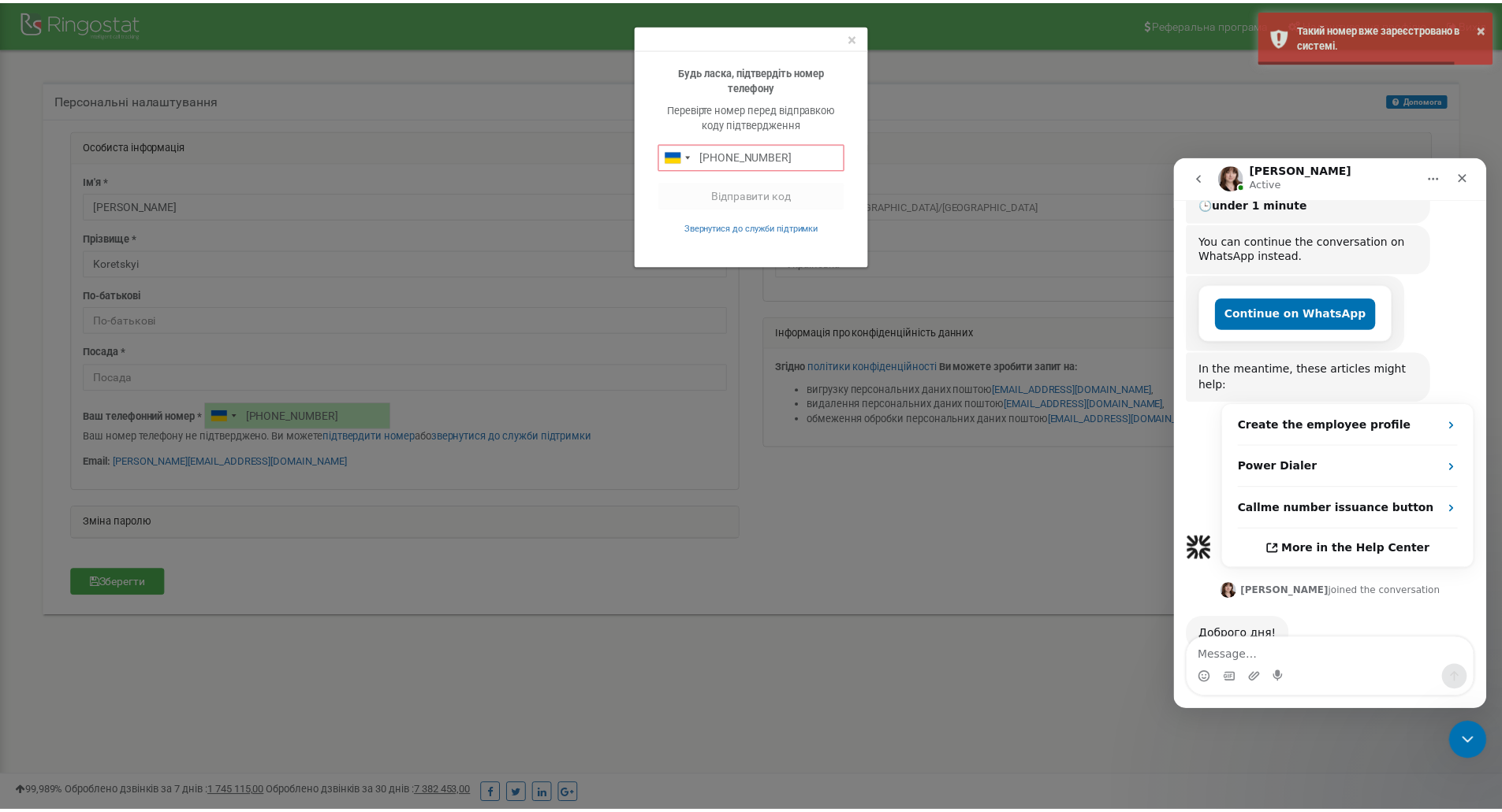
scroll to position [301, 0]
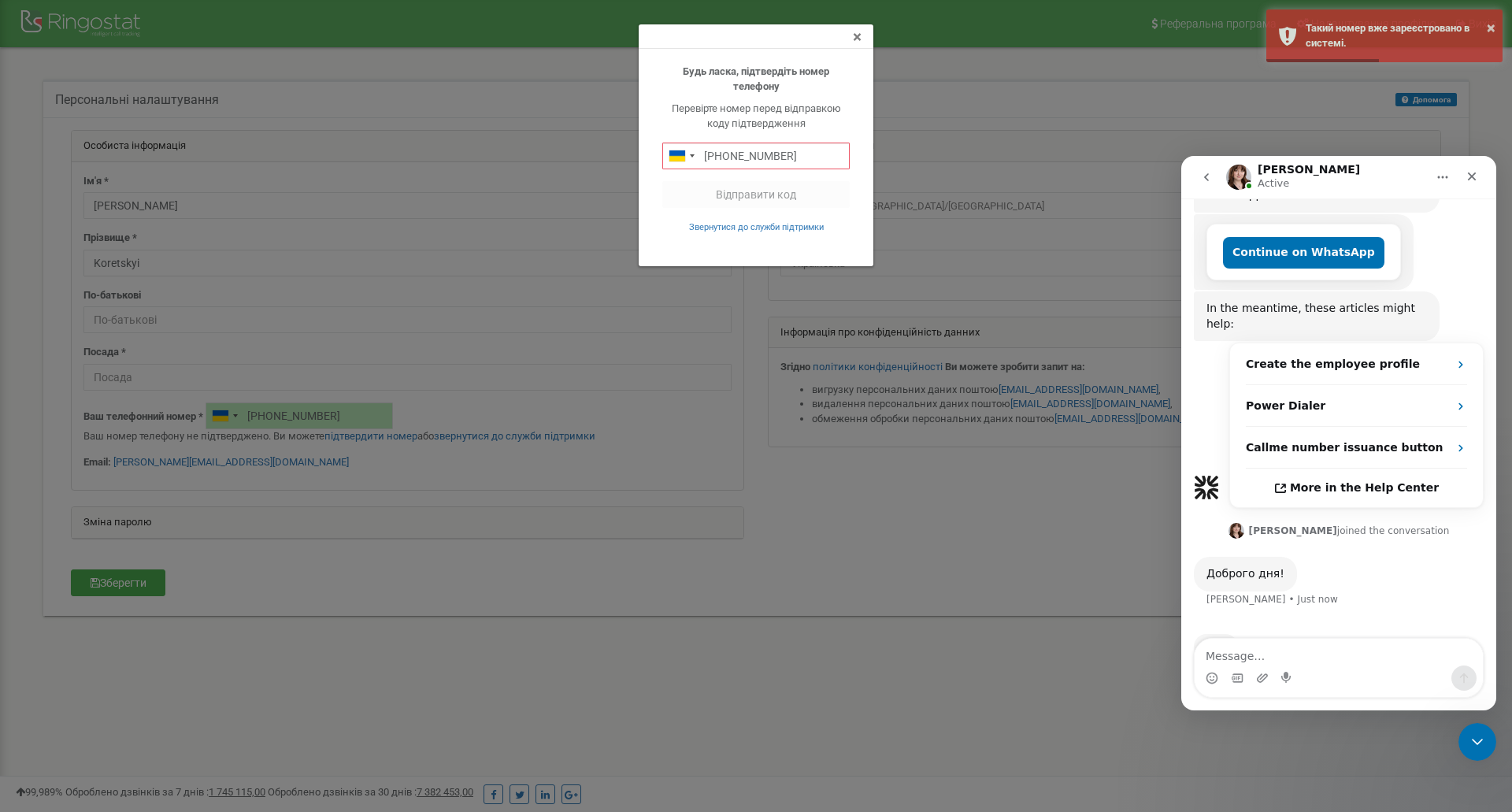
click at [855, 35] on span "×" at bounding box center [857, 37] width 9 height 19
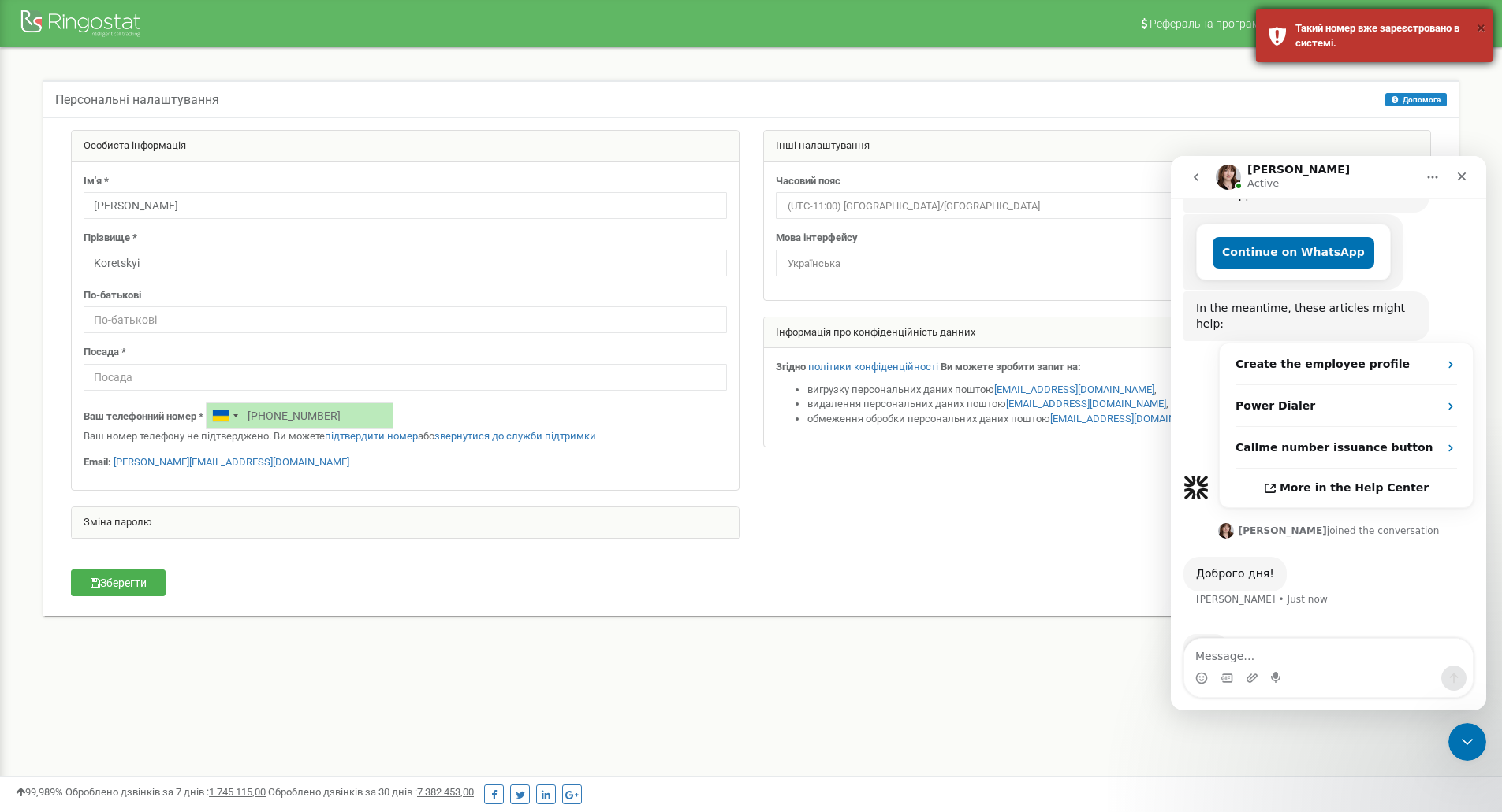
click at [1480, 31] on button "×" at bounding box center [1480, 28] width 9 height 23
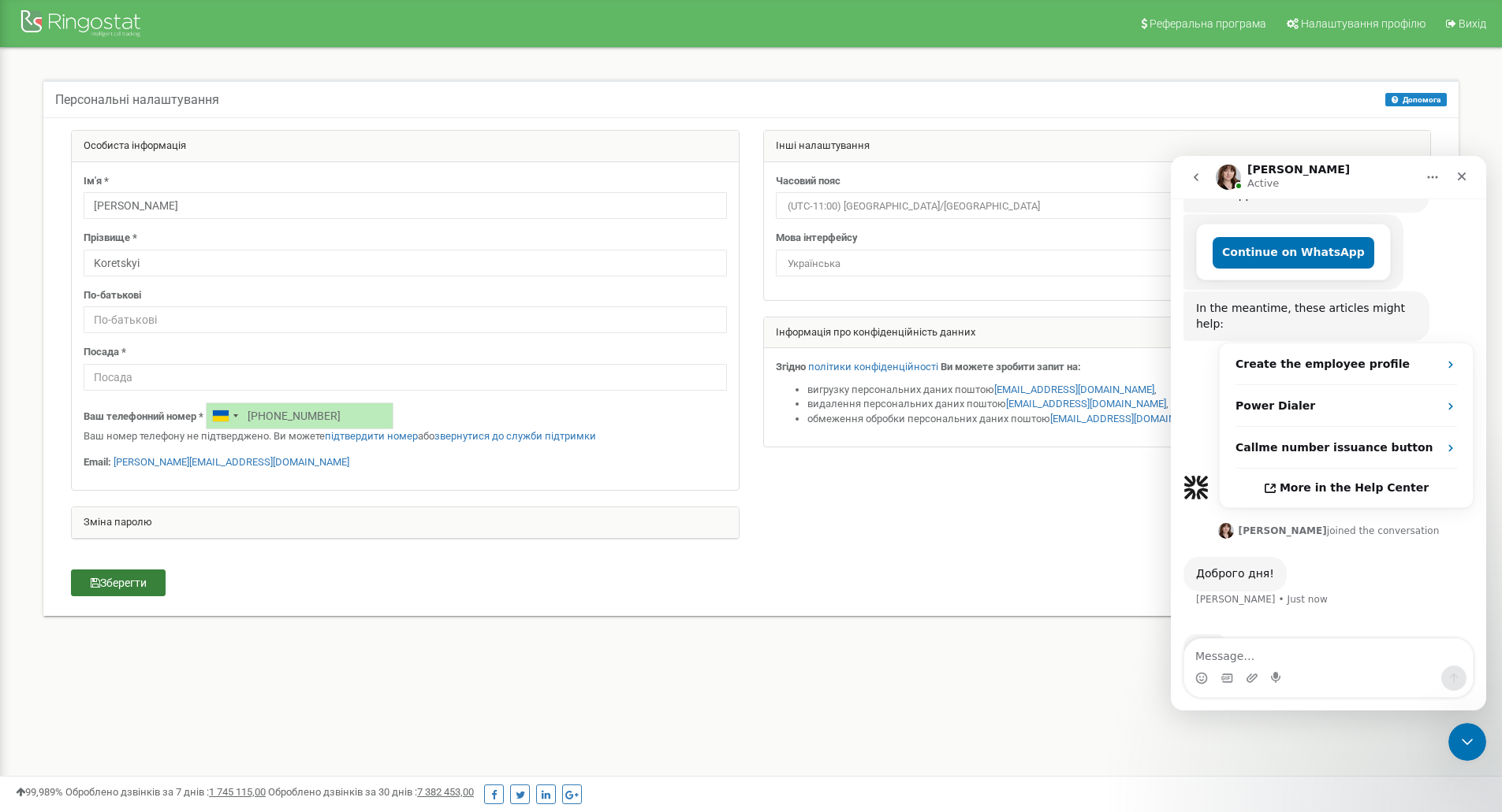
click at [100, 576] on button "Зберегти" at bounding box center [118, 583] width 95 height 26
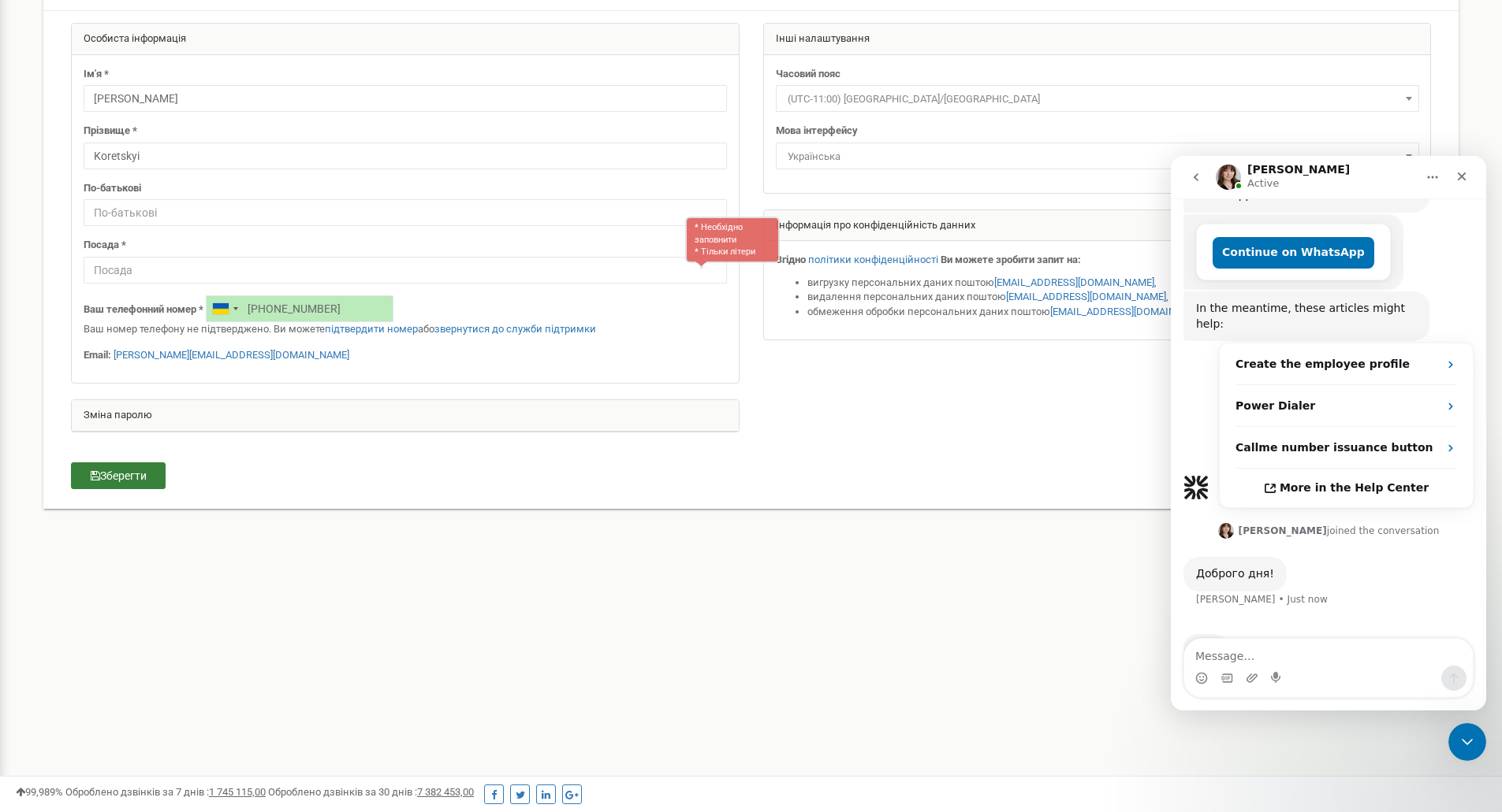
scroll to position [133, 0]
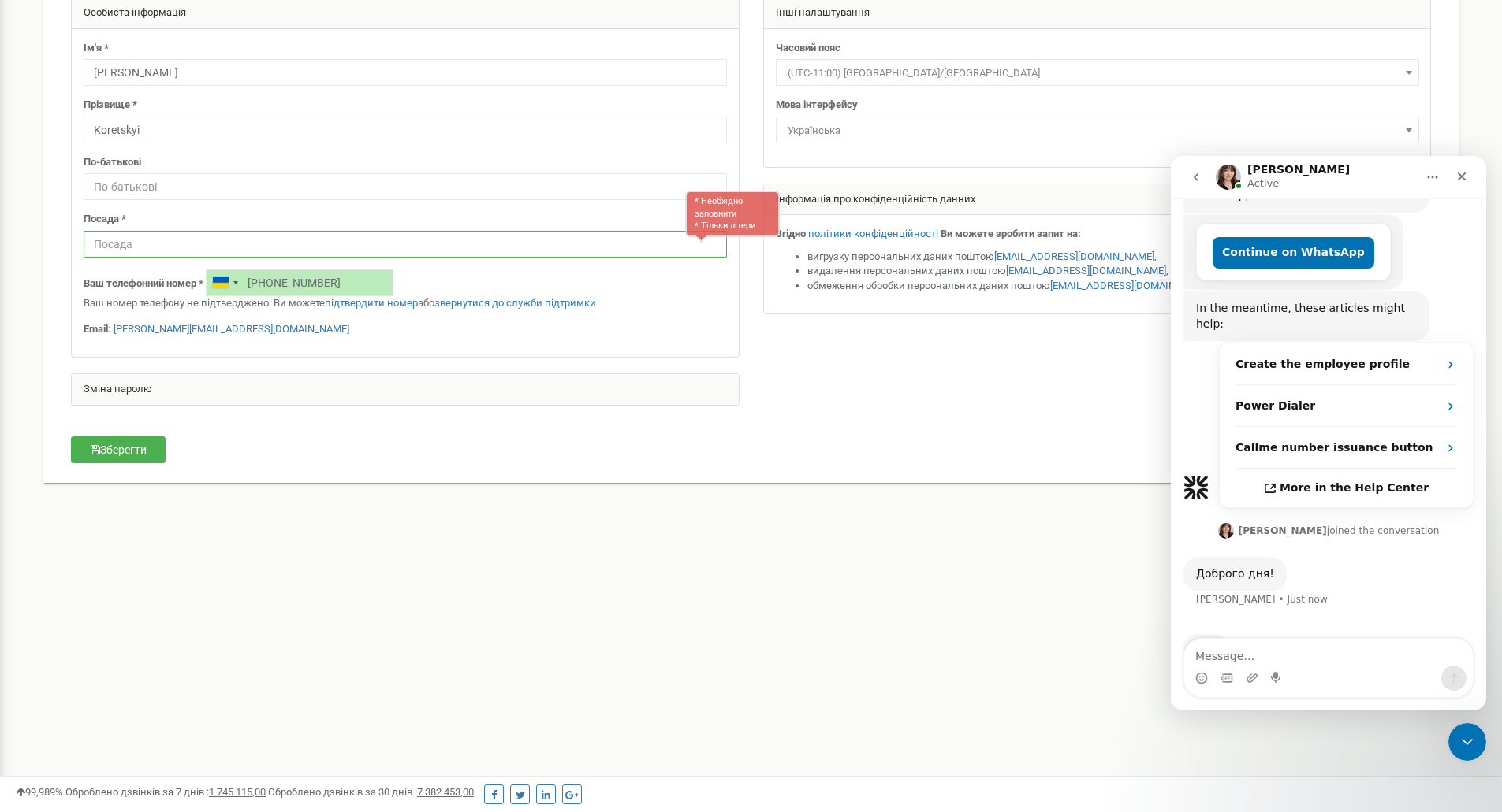
click at [266, 239] on input "text" at bounding box center [405, 244] width 643 height 26
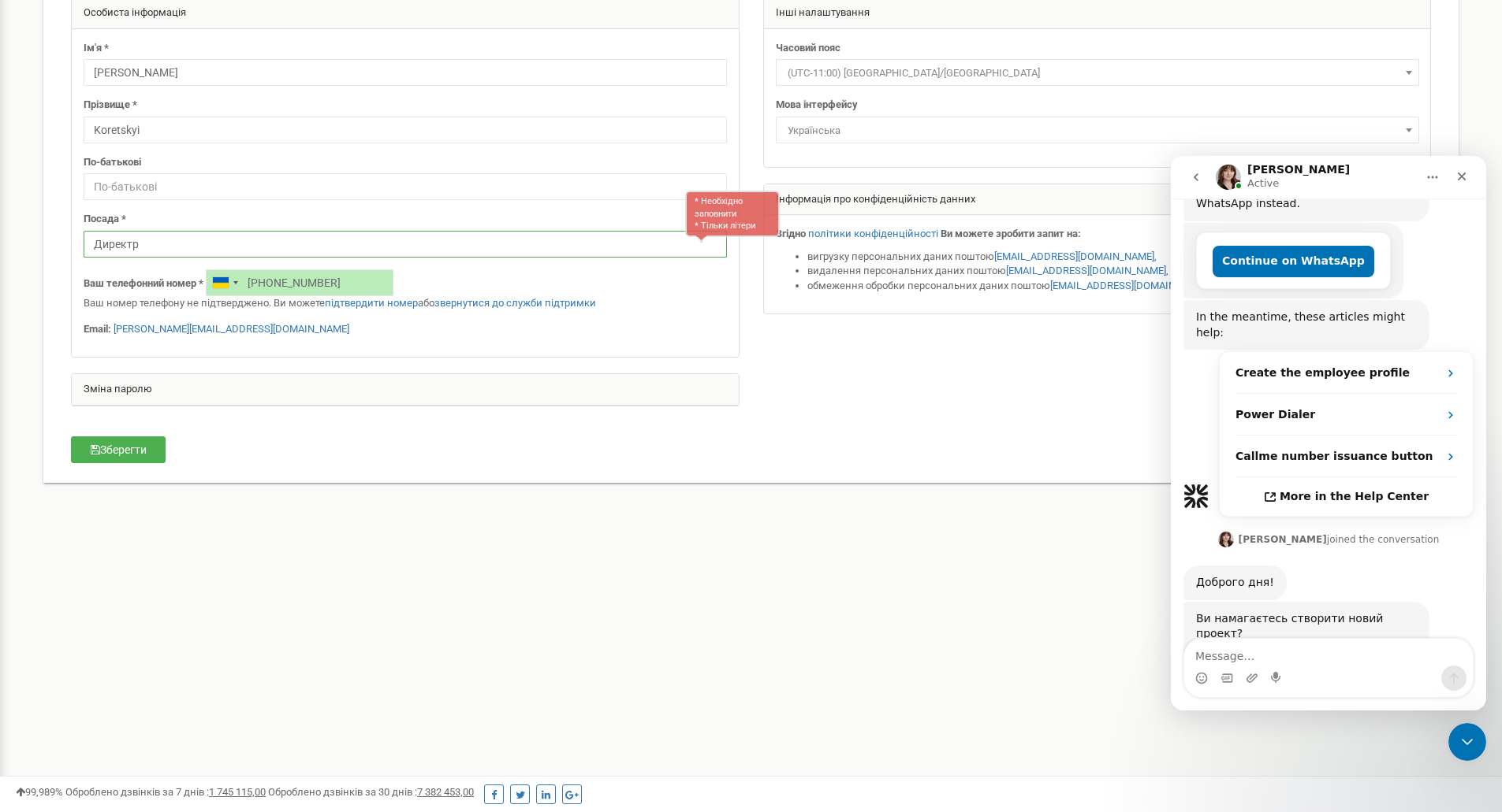
scroll to position [291, 0]
type input "Директор"
click at [117, 459] on button "Зберегти" at bounding box center [118, 450] width 95 height 26
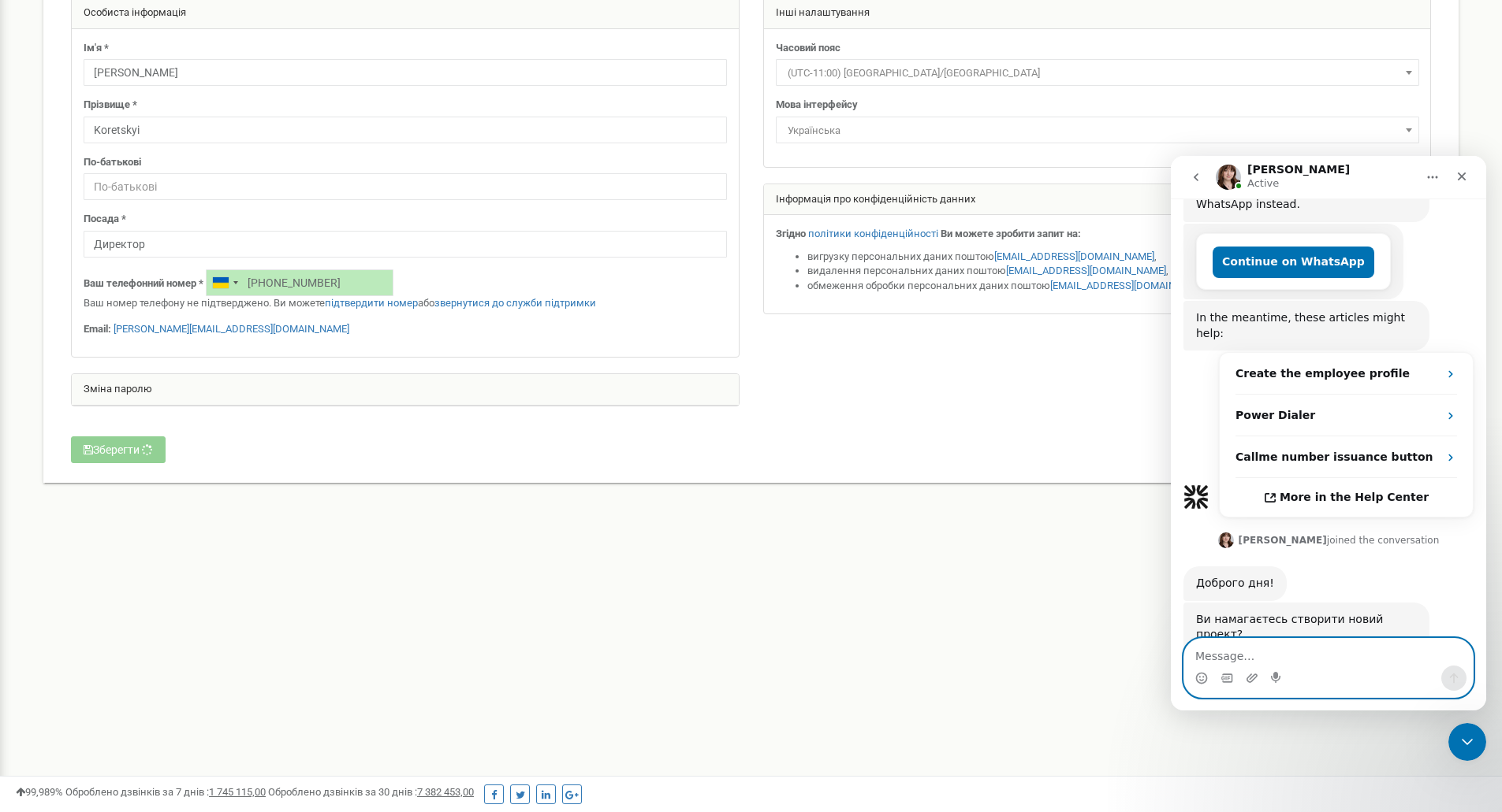
click at [1238, 661] on textarea "Message…" at bounding box center [1328, 652] width 288 height 26
type textarea "той який зарейстрований в аккаунті при реєстрації"
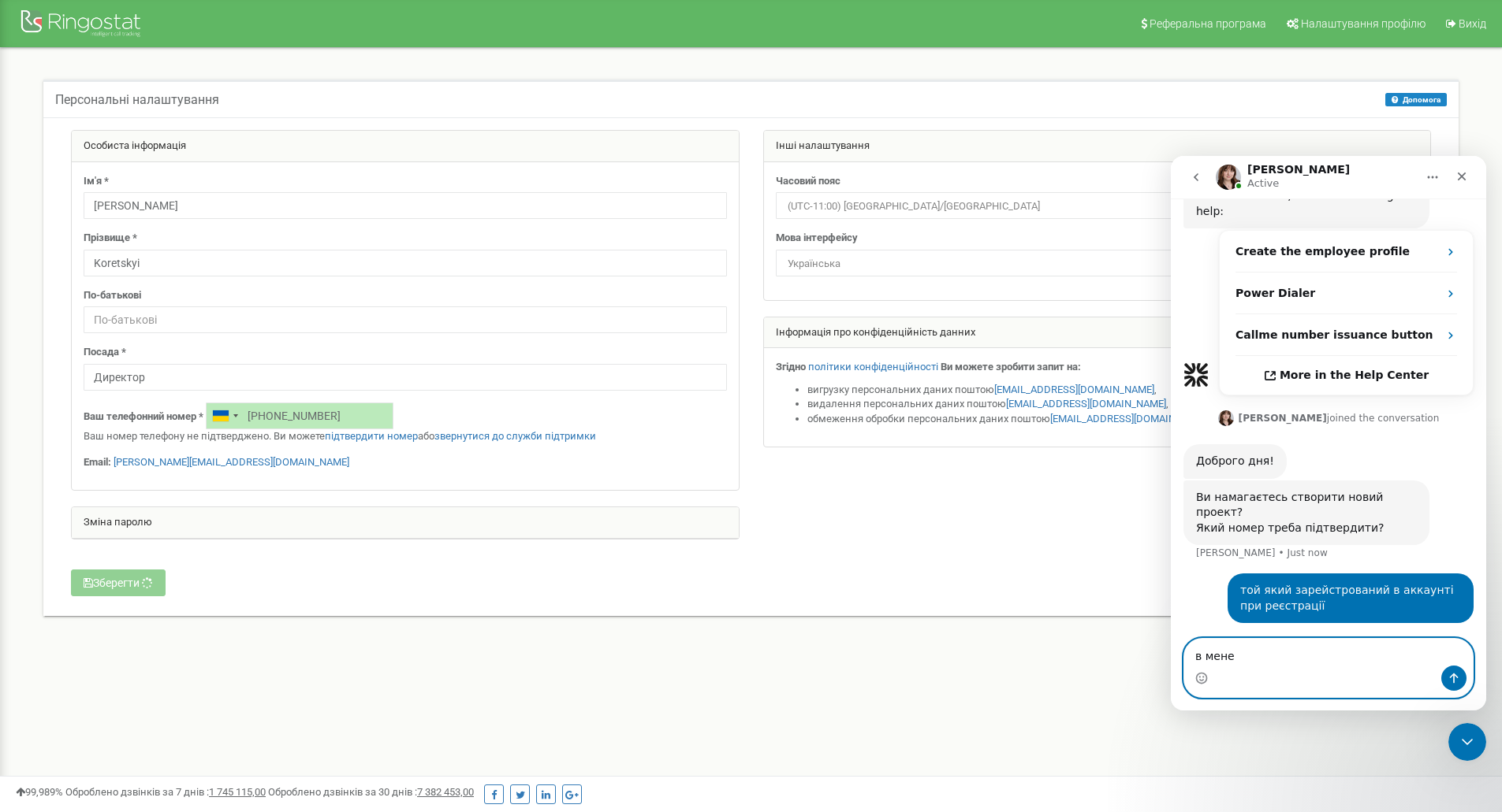
scroll to position [414, 0]
type textarea "в"
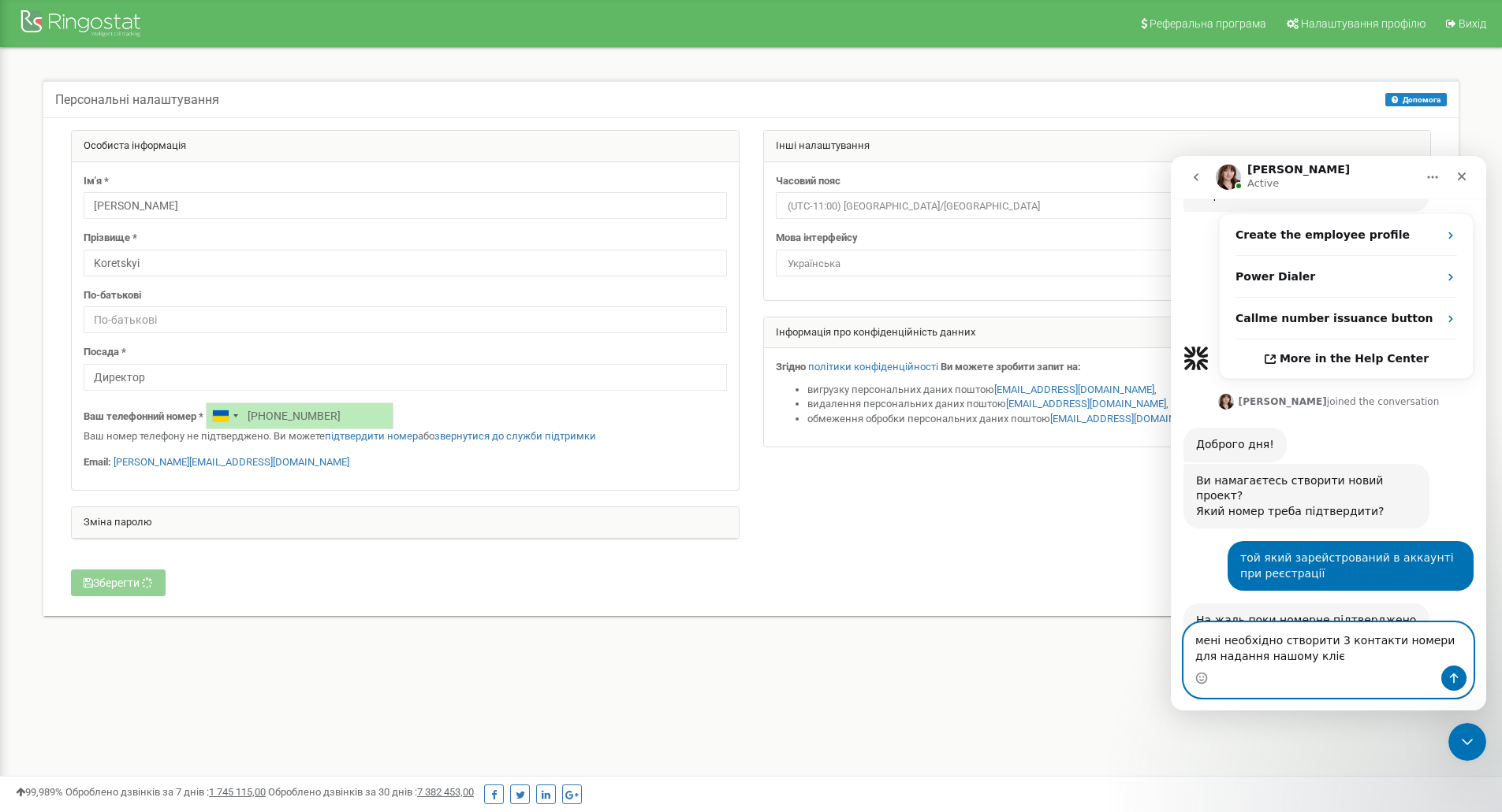
scroll to position [447, 0]
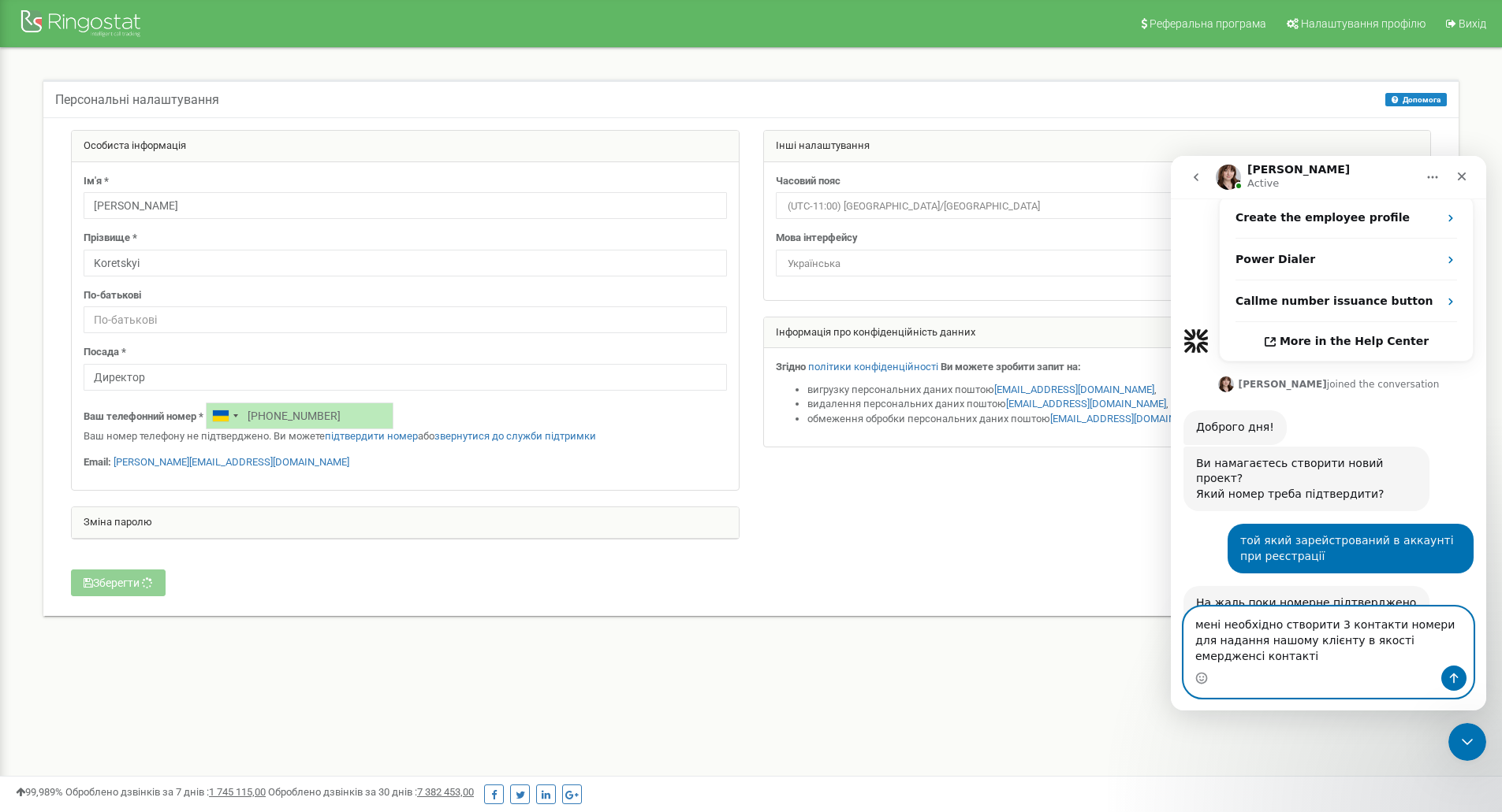
type textarea "мені необхідно створити 3 контакти номери для надання нашому клієнту в якості е…"
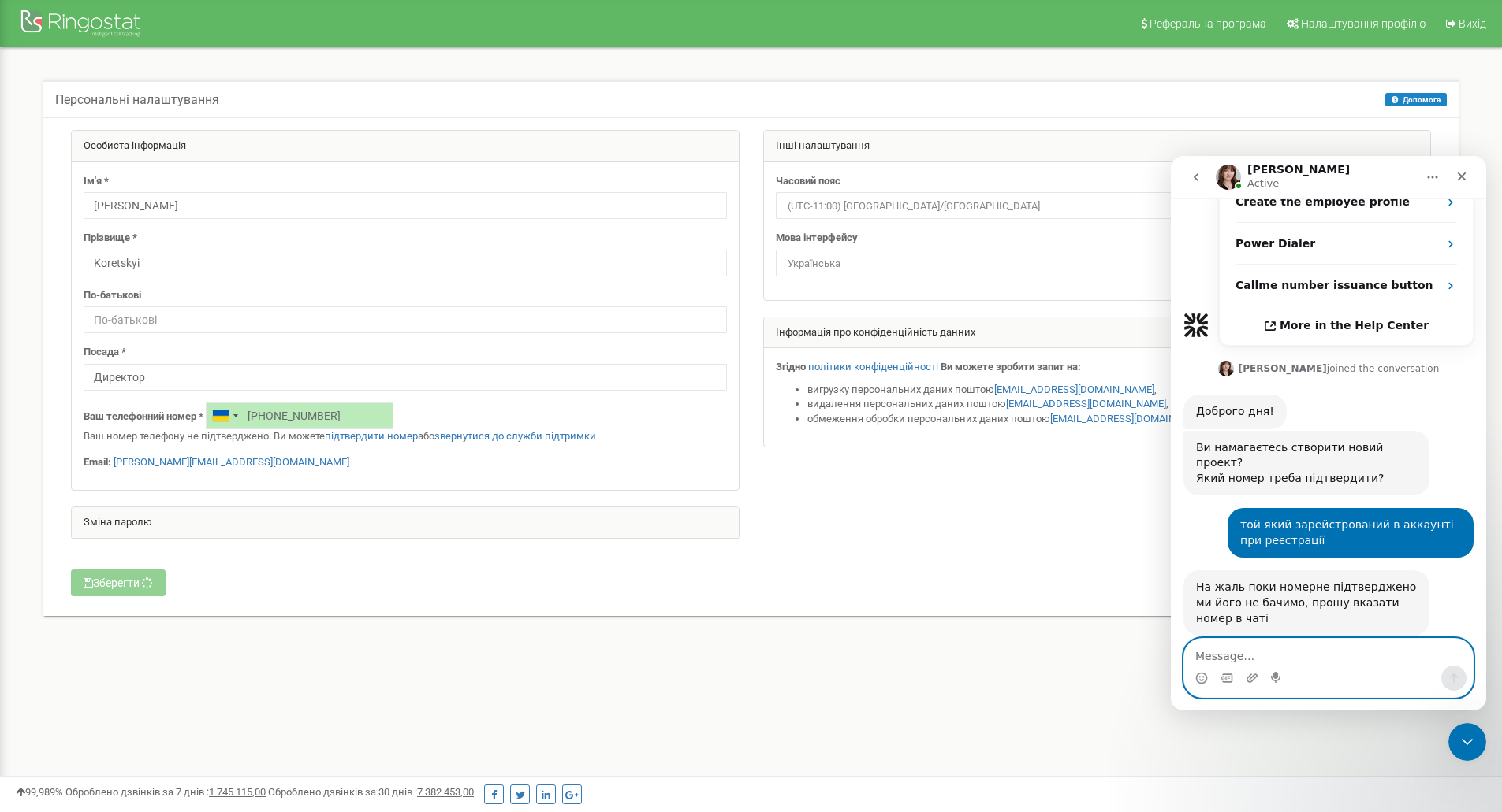
scroll to position [509, 0]
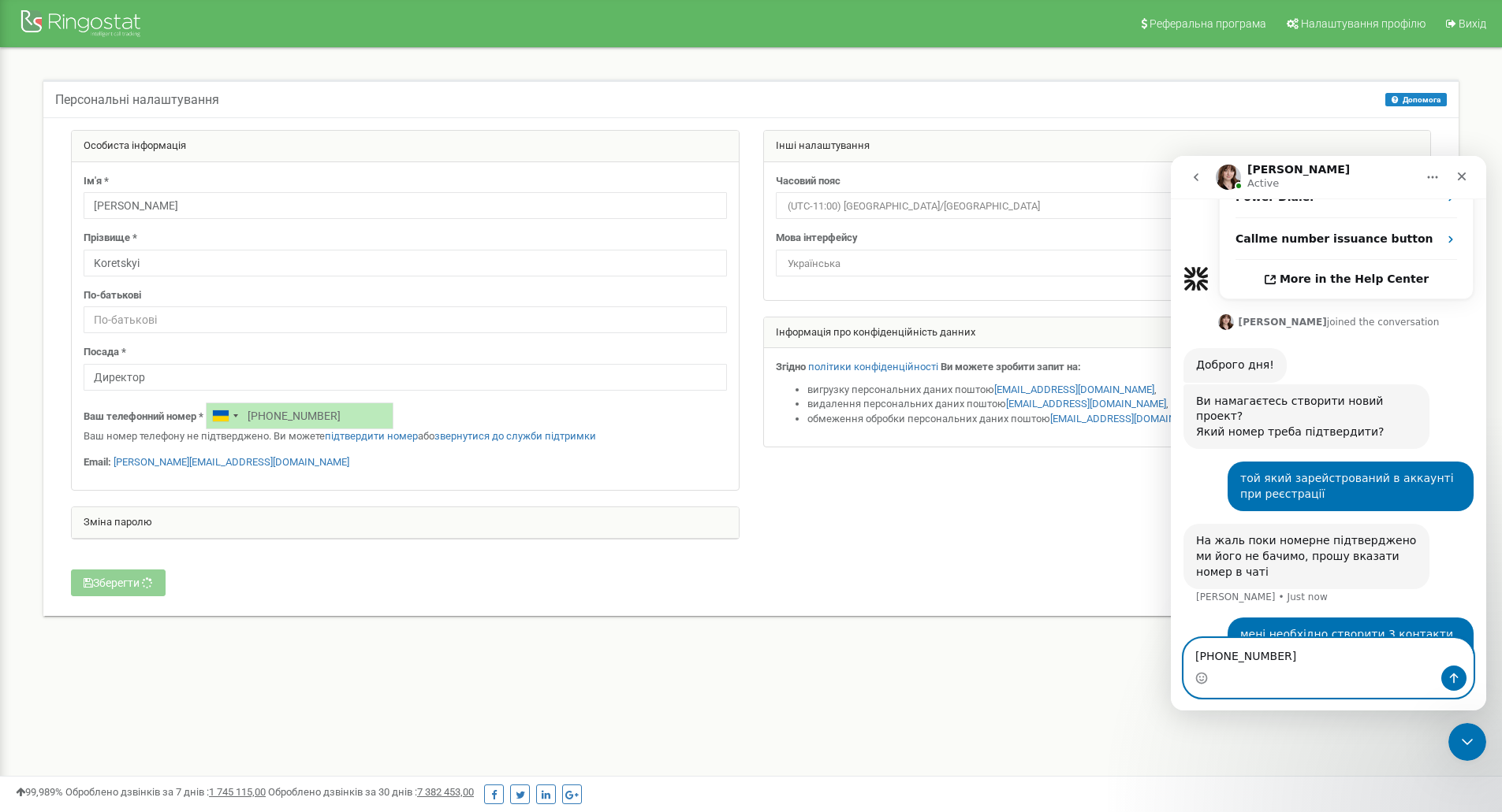
type textarea "[PHONE_NUMBER]"
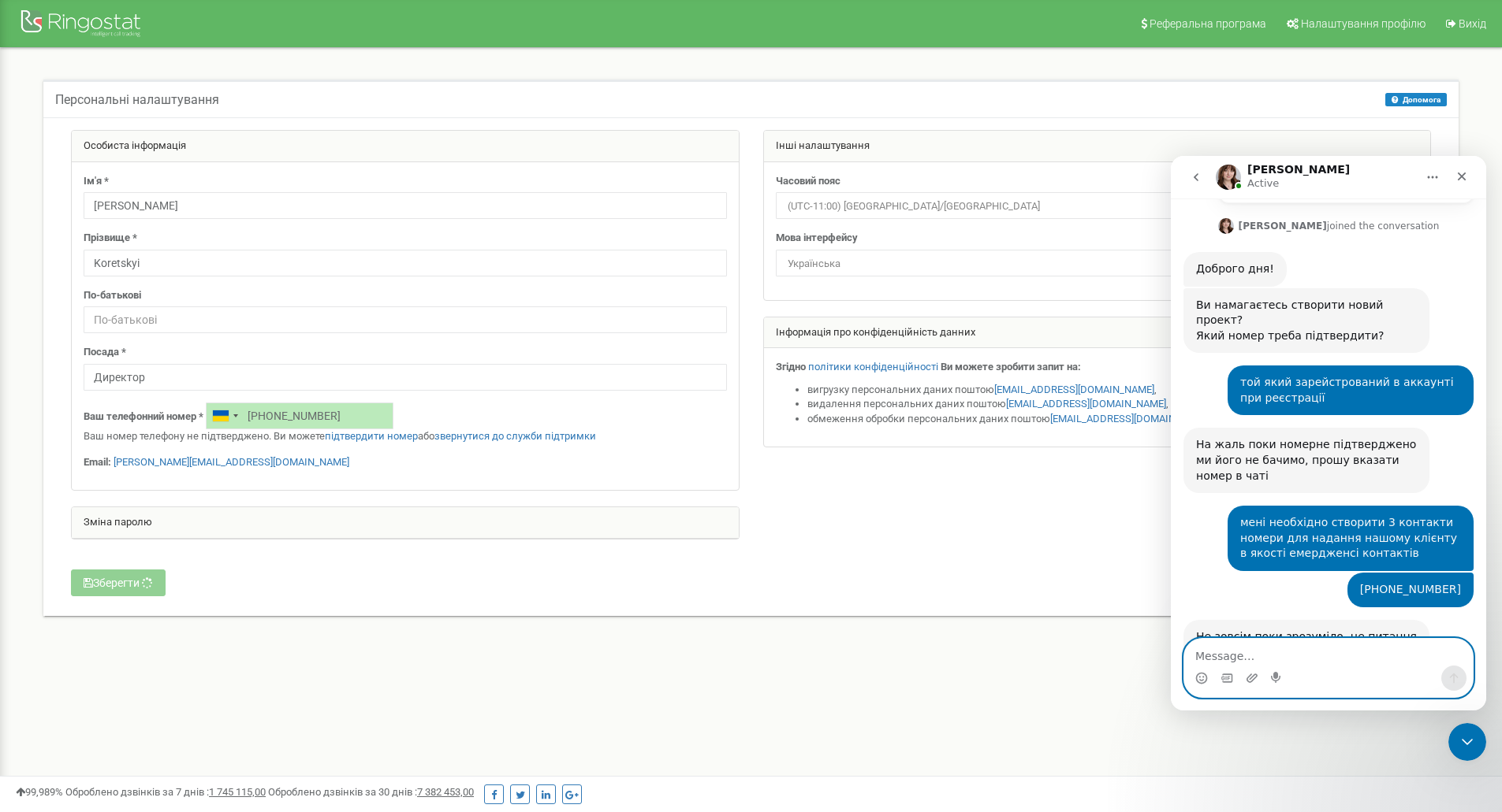
scroll to position [623, 0]
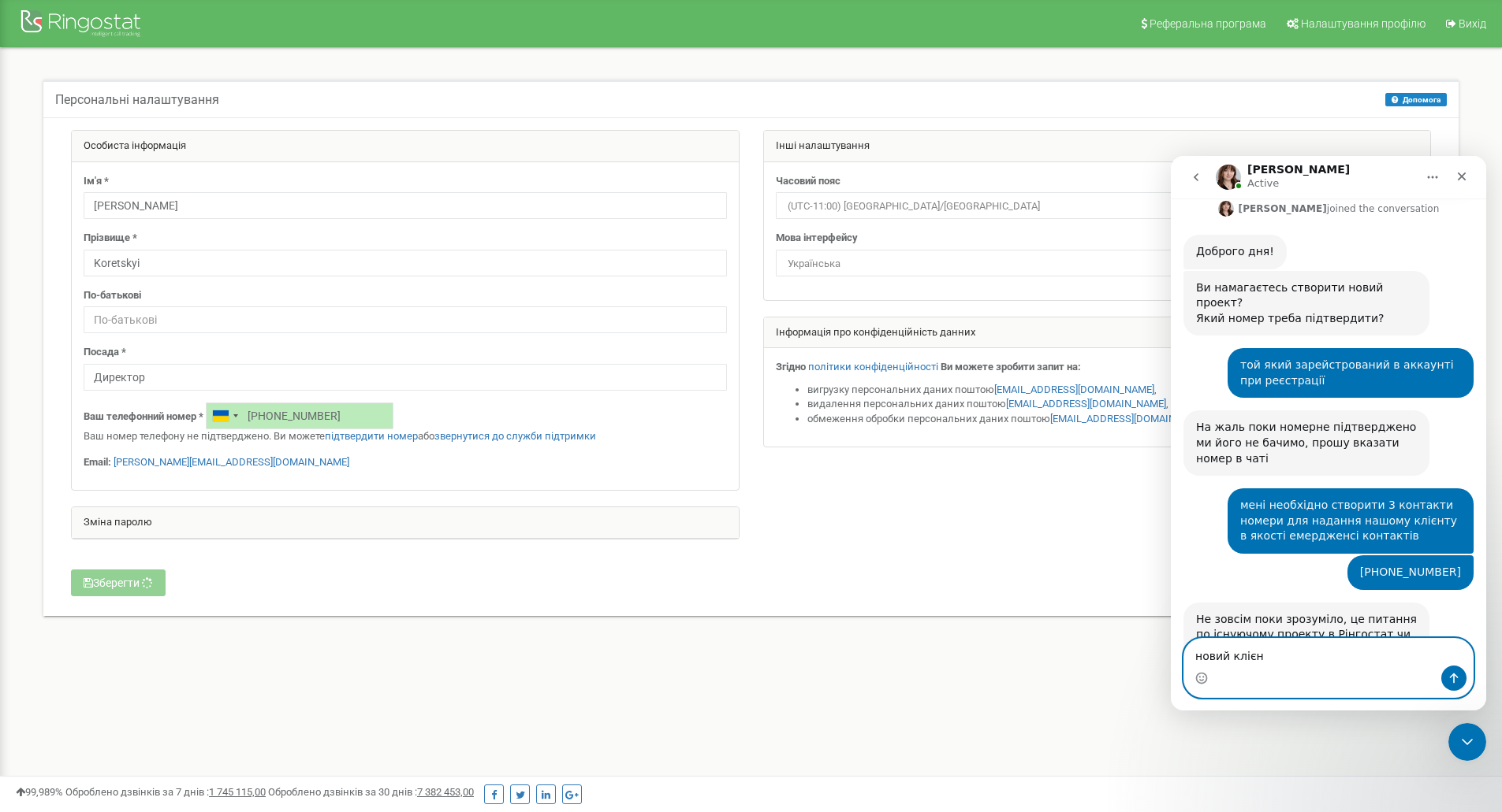
type textarea "новий клієнт"
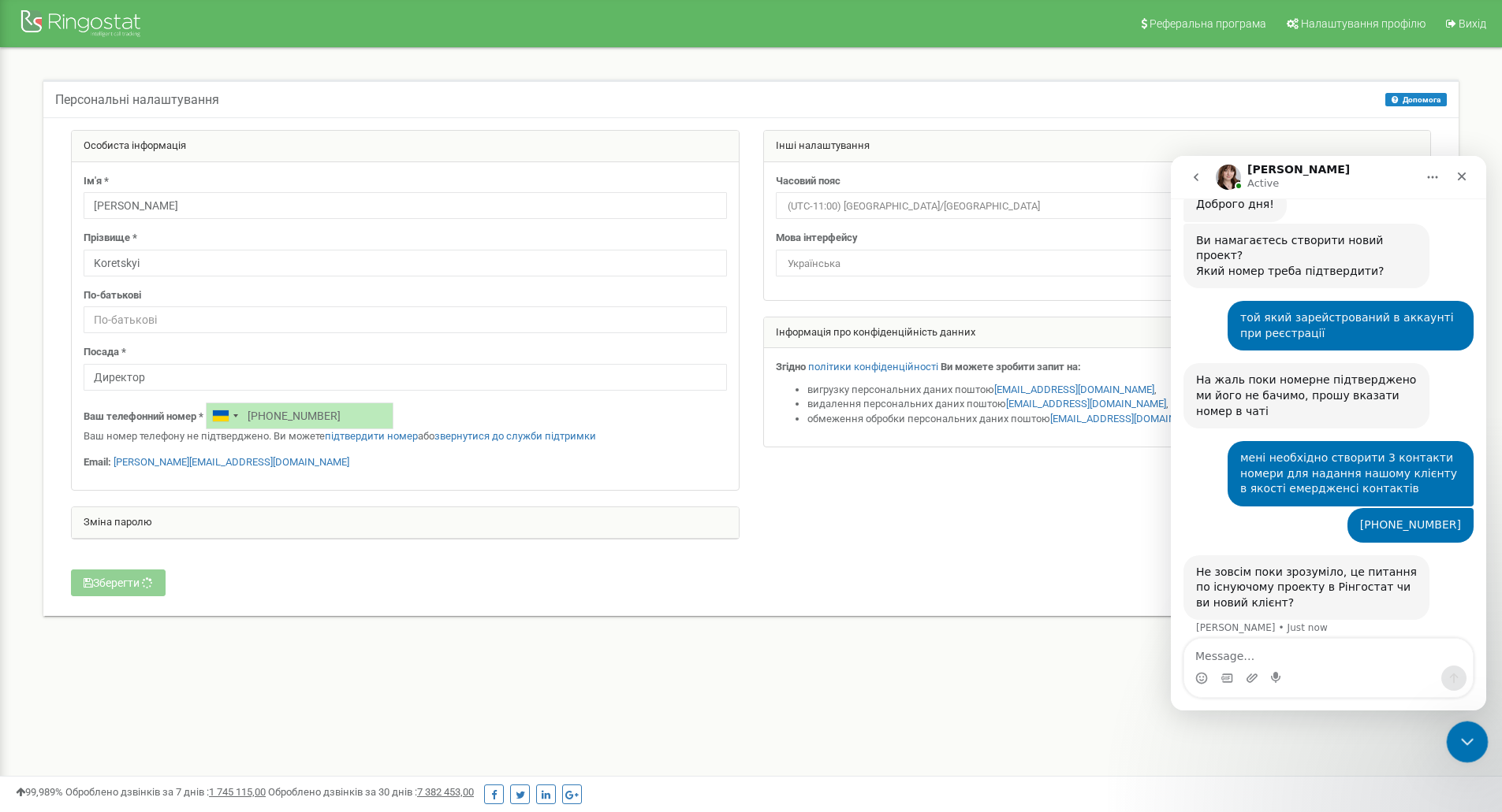
click at [1464, 734] on icon "Close Intercom Messenger" at bounding box center [1465, 740] width 19 height 19
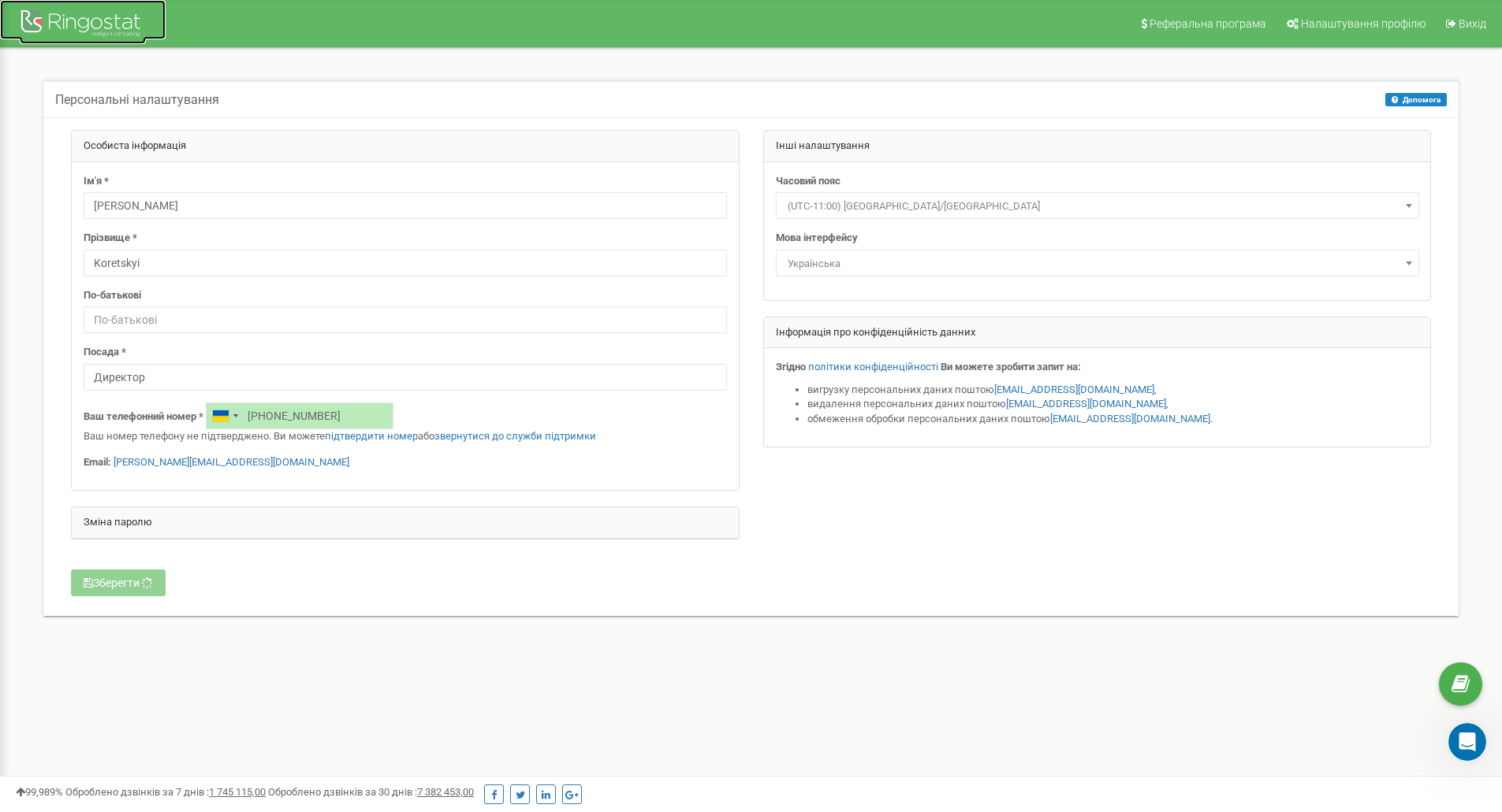
click at [93, 22] on div at bounding box center [82, 26] width 126 height 38
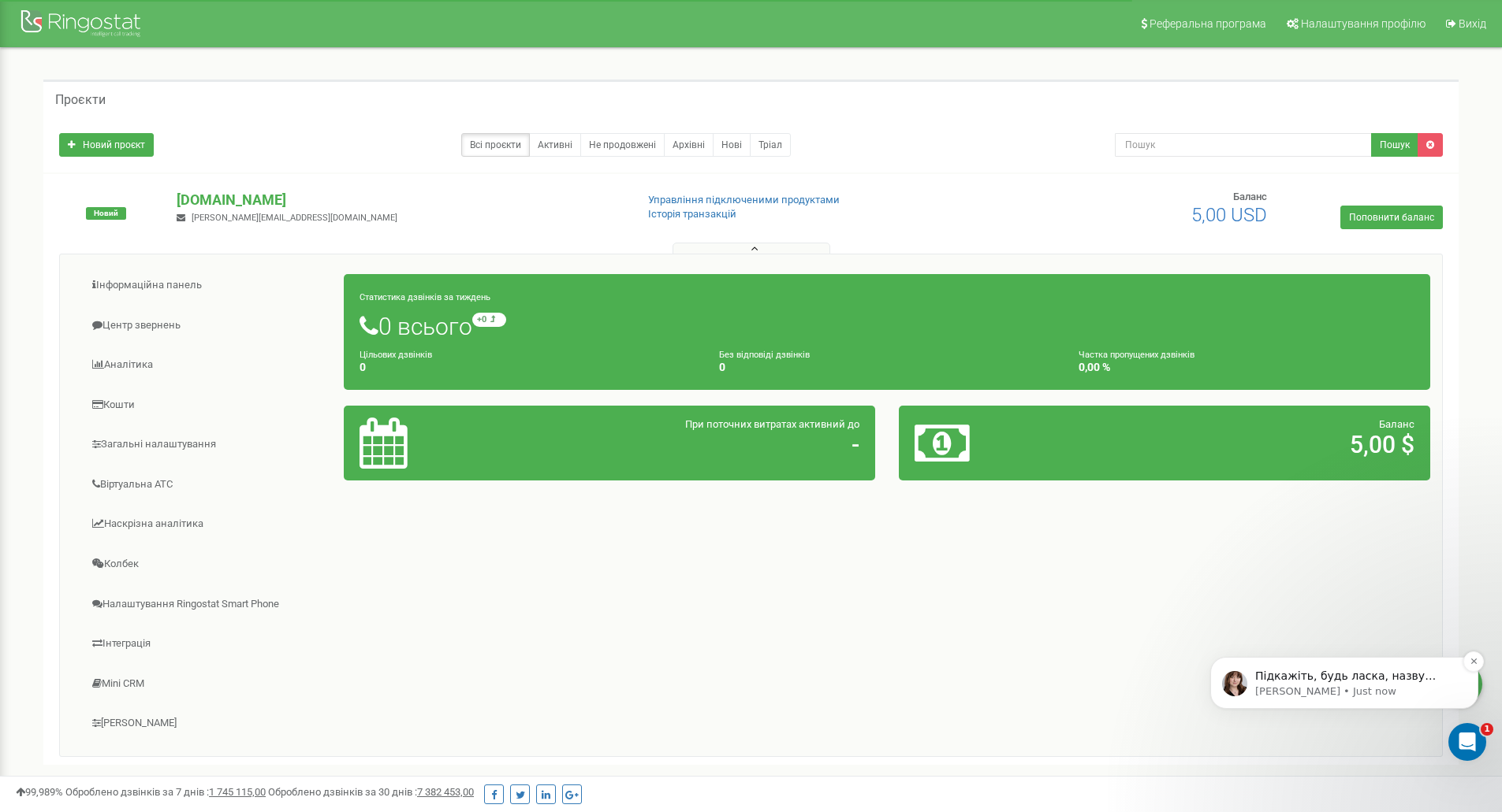
click at [1340, 684] on p "[PERSON_NAME] • Just now" at bounding box center [1356, 691] width 203 height 14
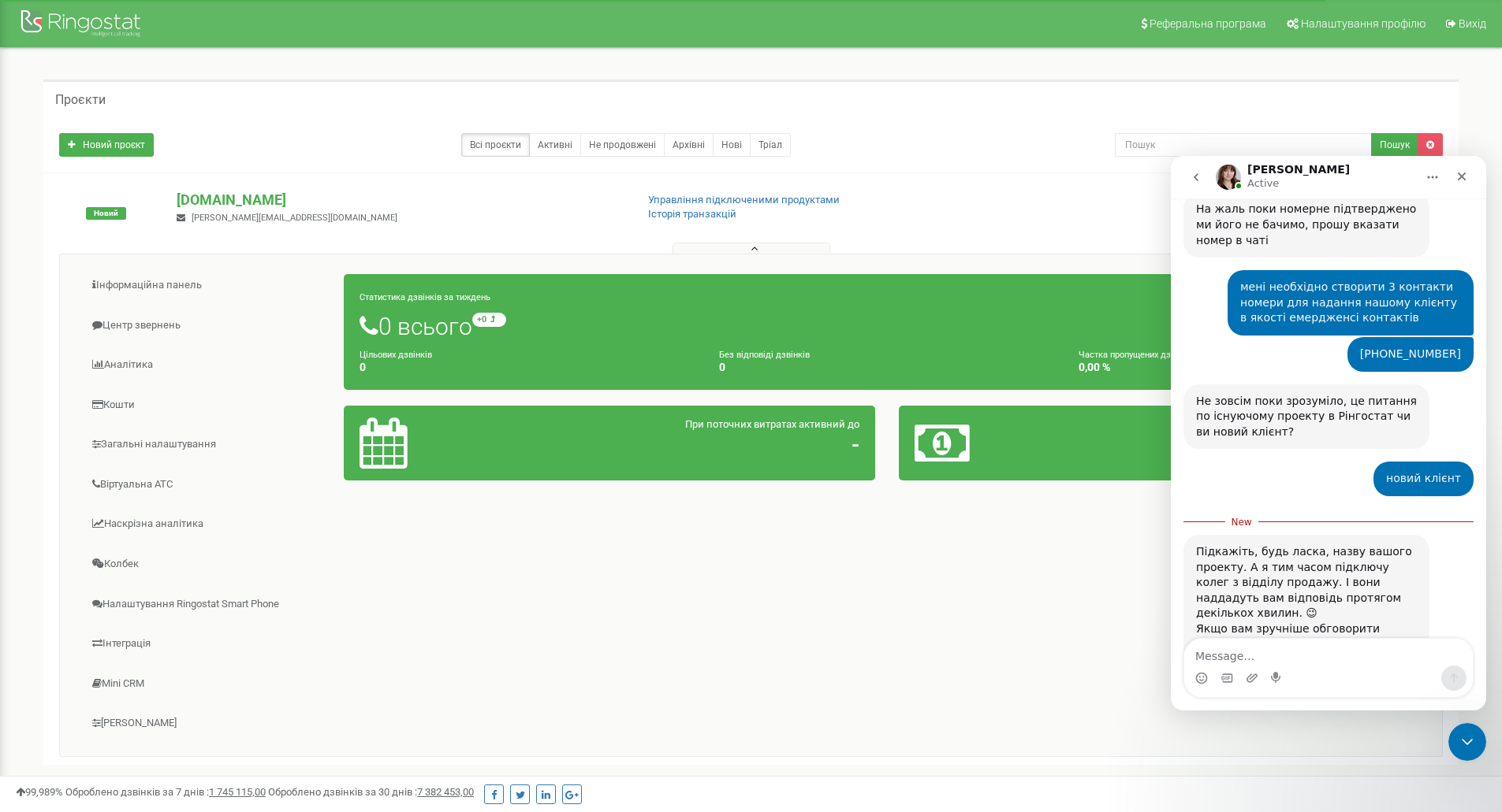
scroll to position [850, 0]
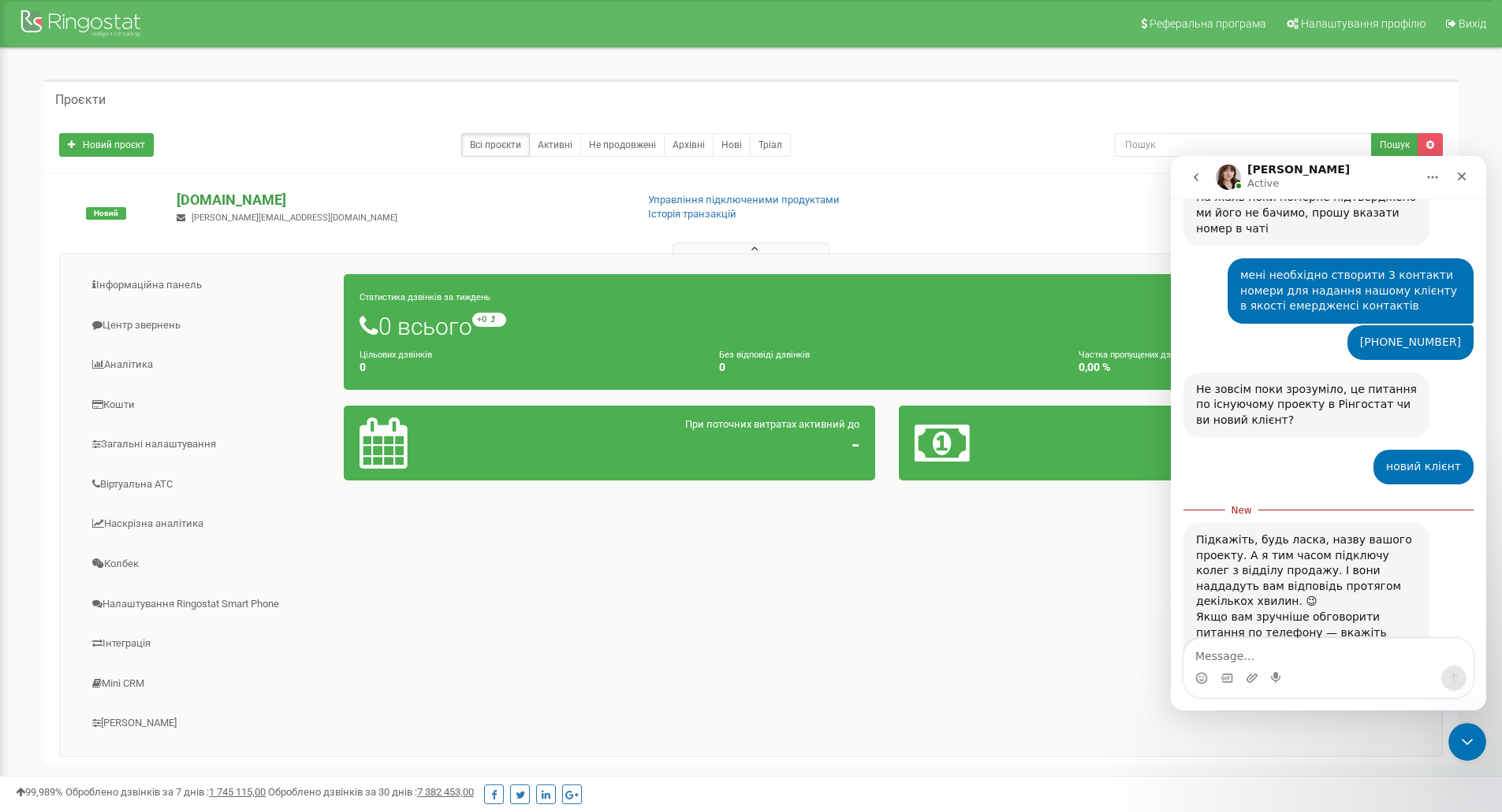
drag, startPoint x: 312, startPoint y: 188, endPoint x: 288, endPoint y: 199, distance: 26.4
click at [288, 199] on div "Новий [DOMAIN_NAME] [PERSON_NAME][EMAIL_ADDRESS][DOMAIN_NAME] Управління підклю…" at bounding box center [751, 469] width 1415 height 591
copy p "[DOMAIN_NAME]"
click at [1253, 657] on textarea "Message…" at bounding box center [1328, 652] width 288 height 26
paste textarea "[DOMAIN_NAME]"
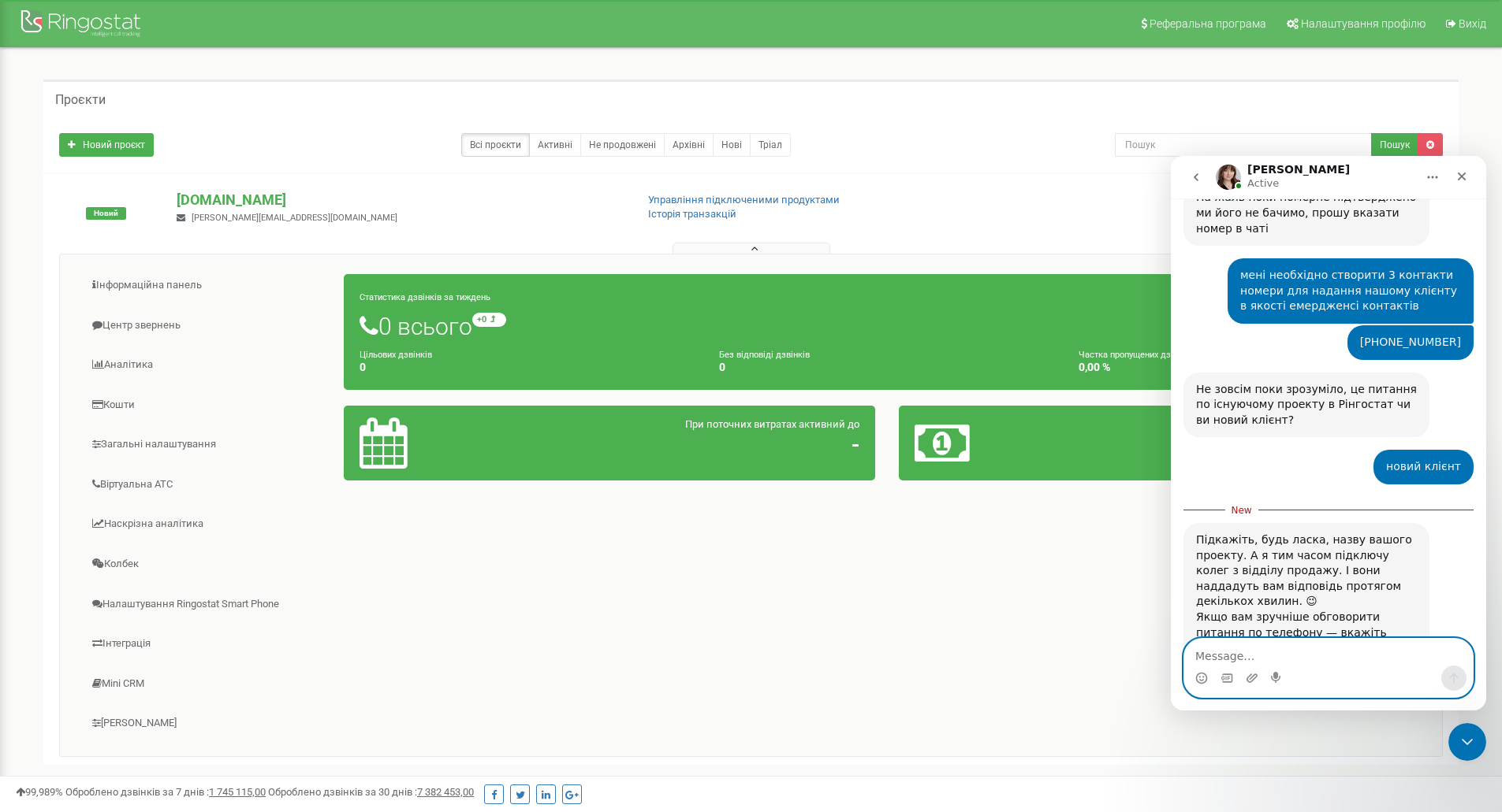
type textarea "[DOMAIN_NAME]"
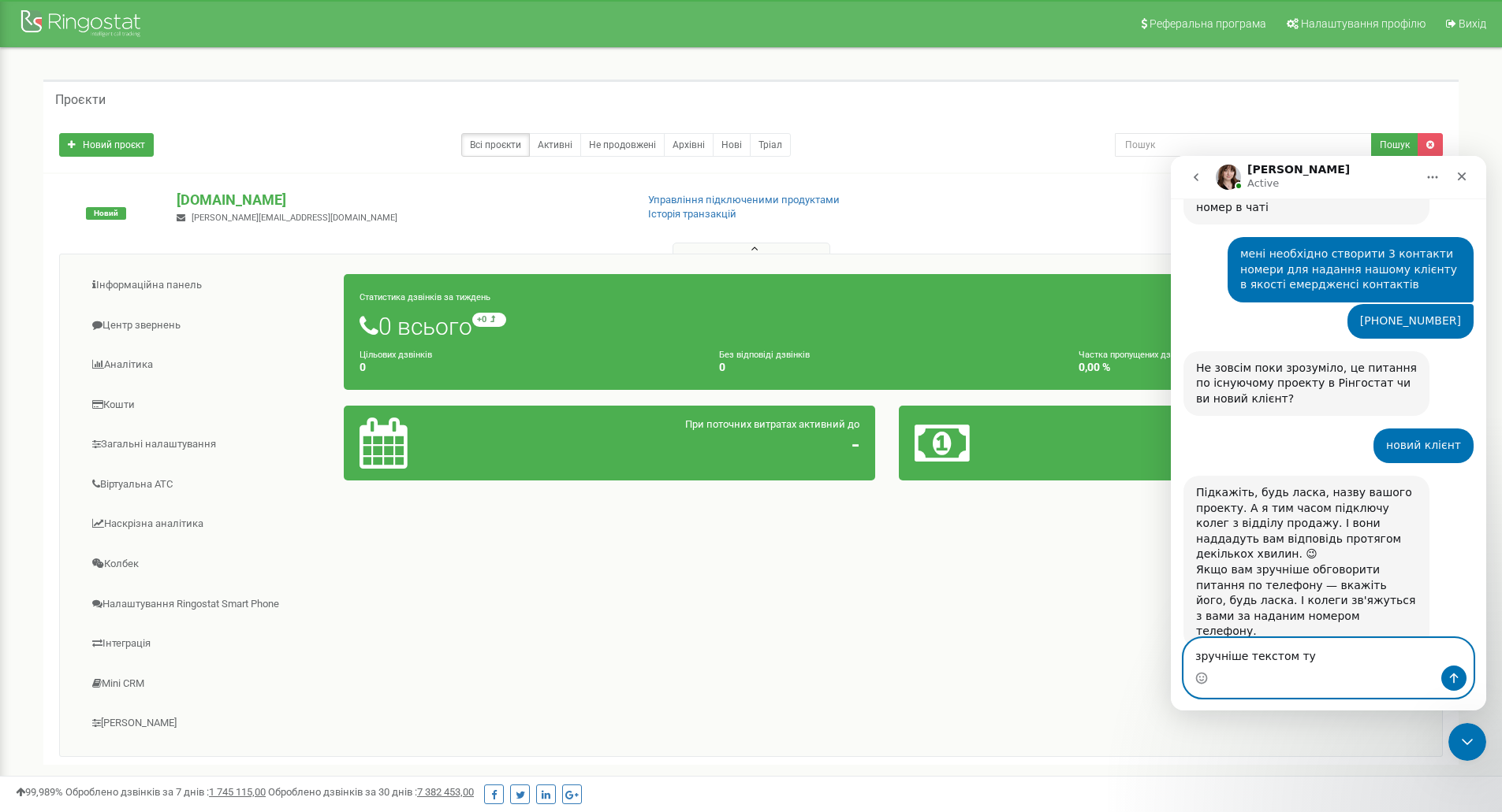
type textarea "зручніше текстом тут"
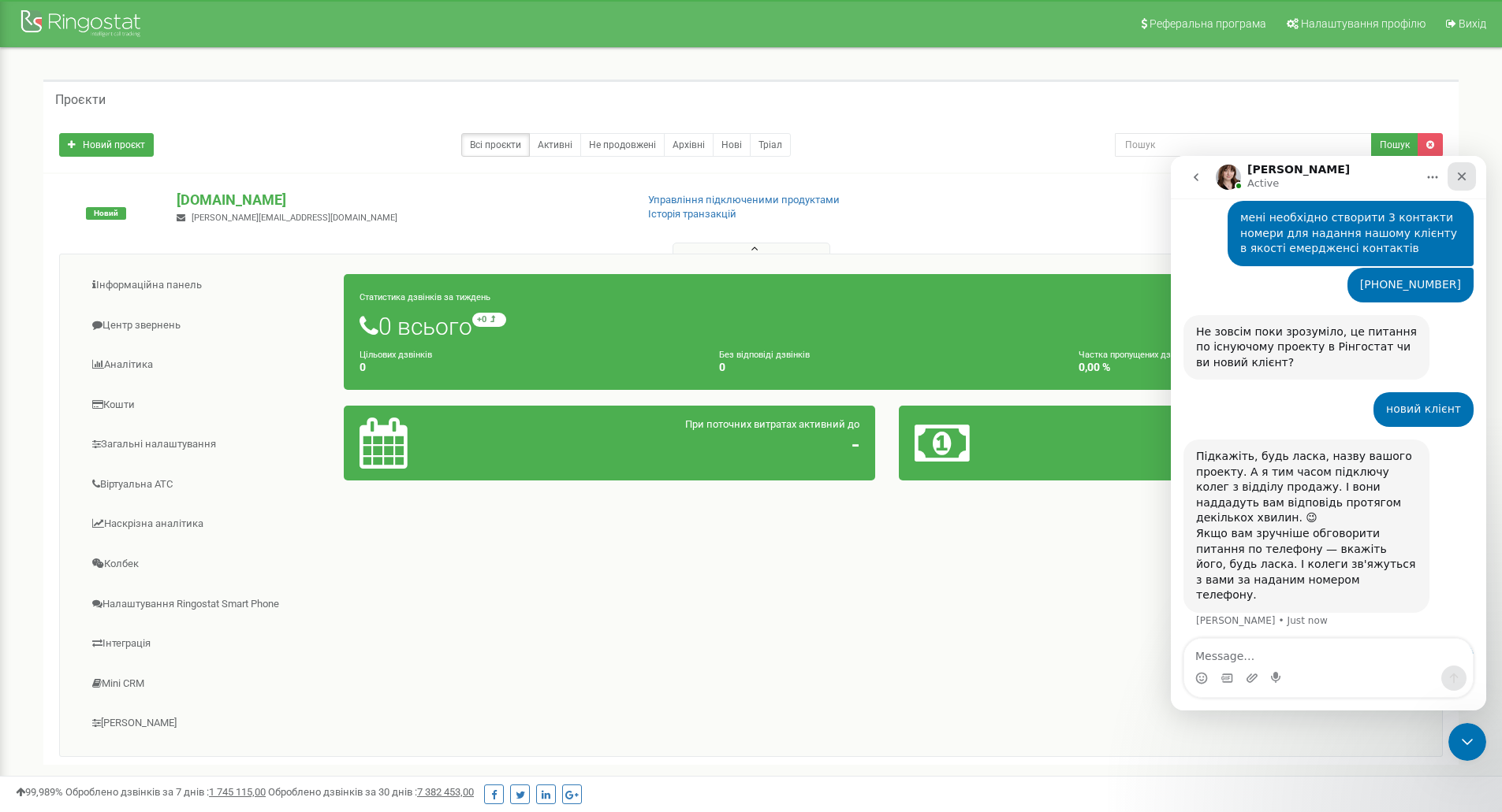
click at [1458, 179] on icon "Close" at bounding box center [1461, 176] width 12 height 12
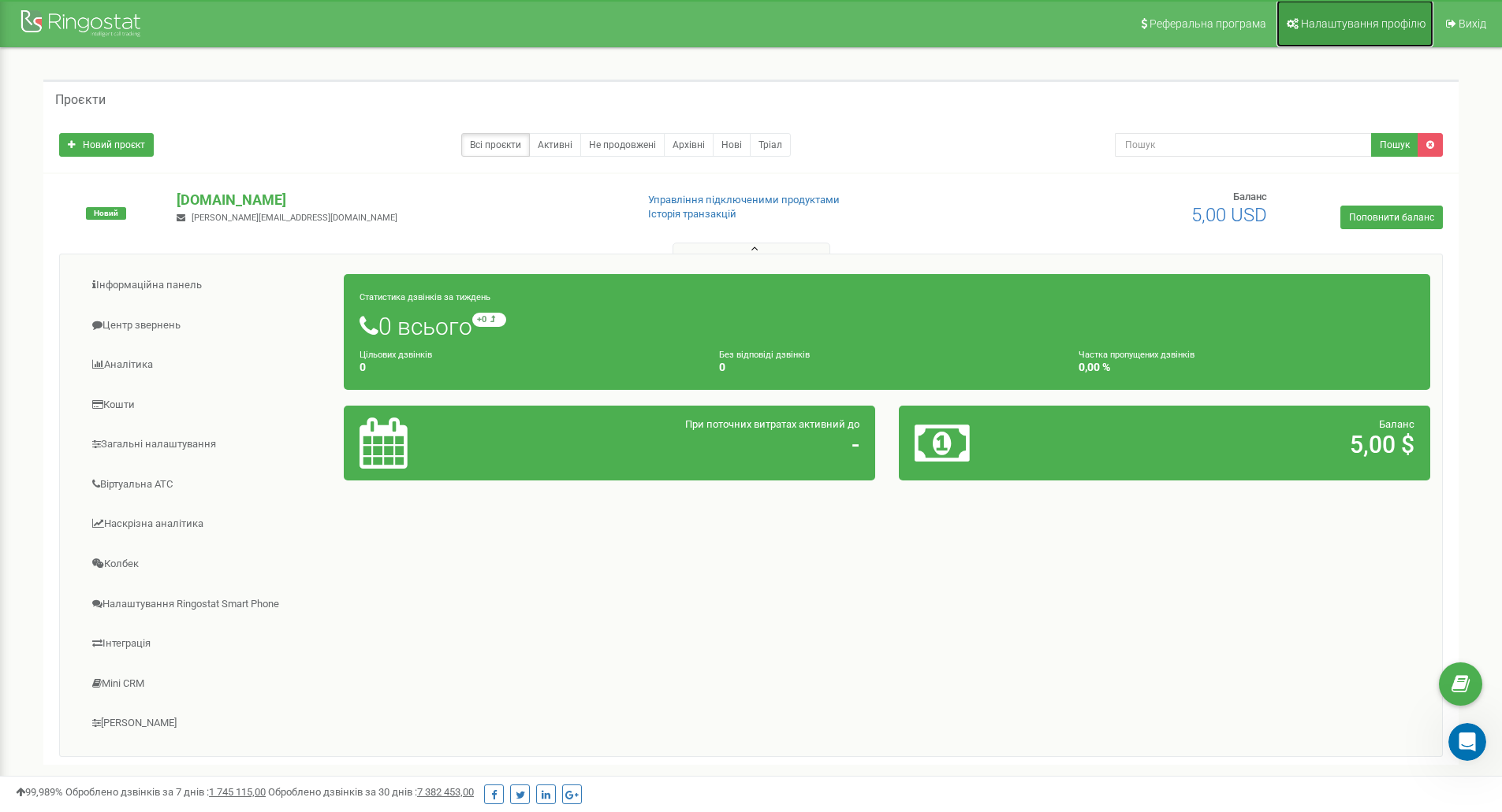
click at [1354, 19] on span "Налаштування профілю" at bounding box center [1363, 23] width 125 height 12
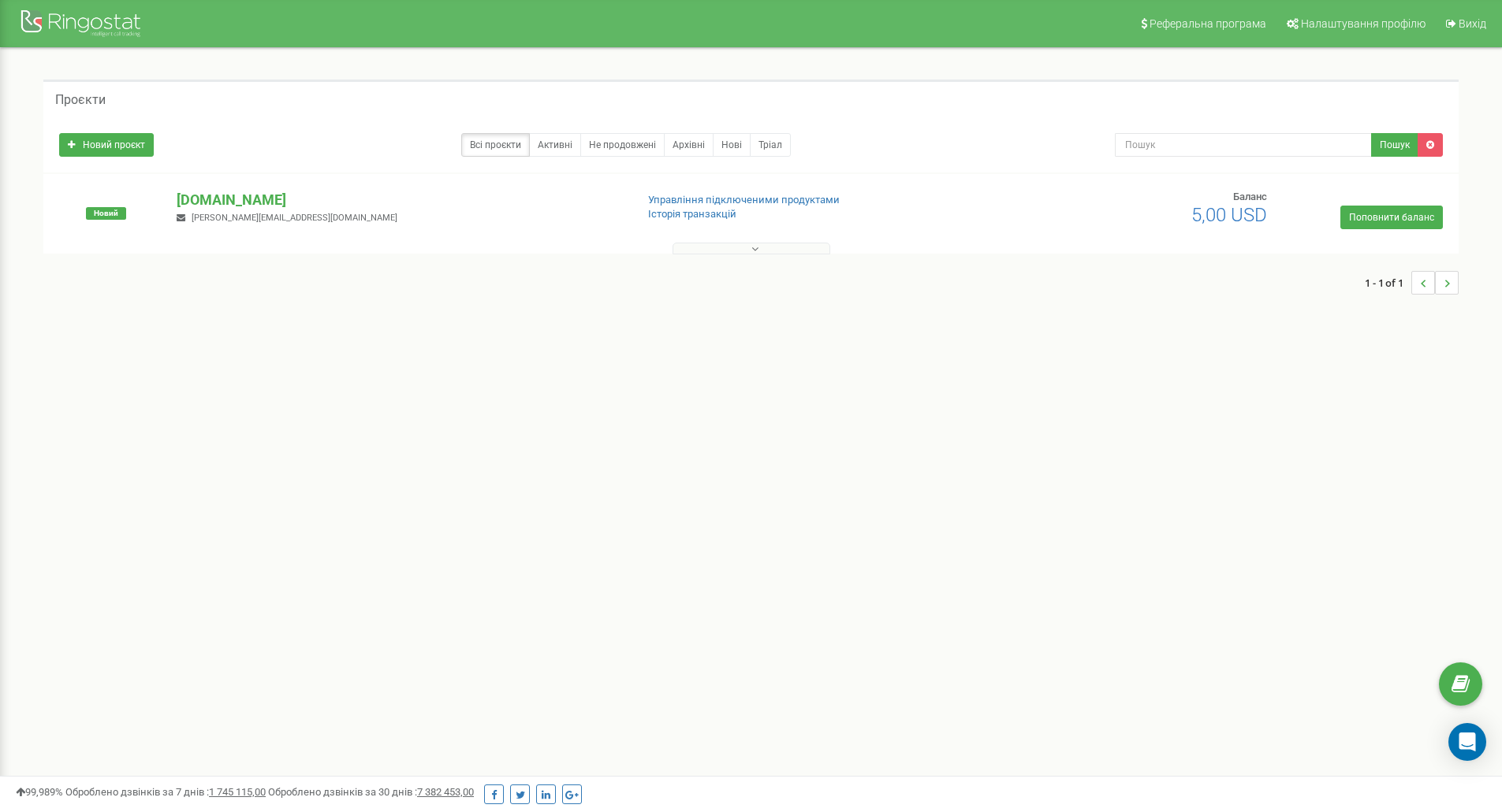
click at [691, 244] on button at bounding box center [751, 249] width 158 height 12
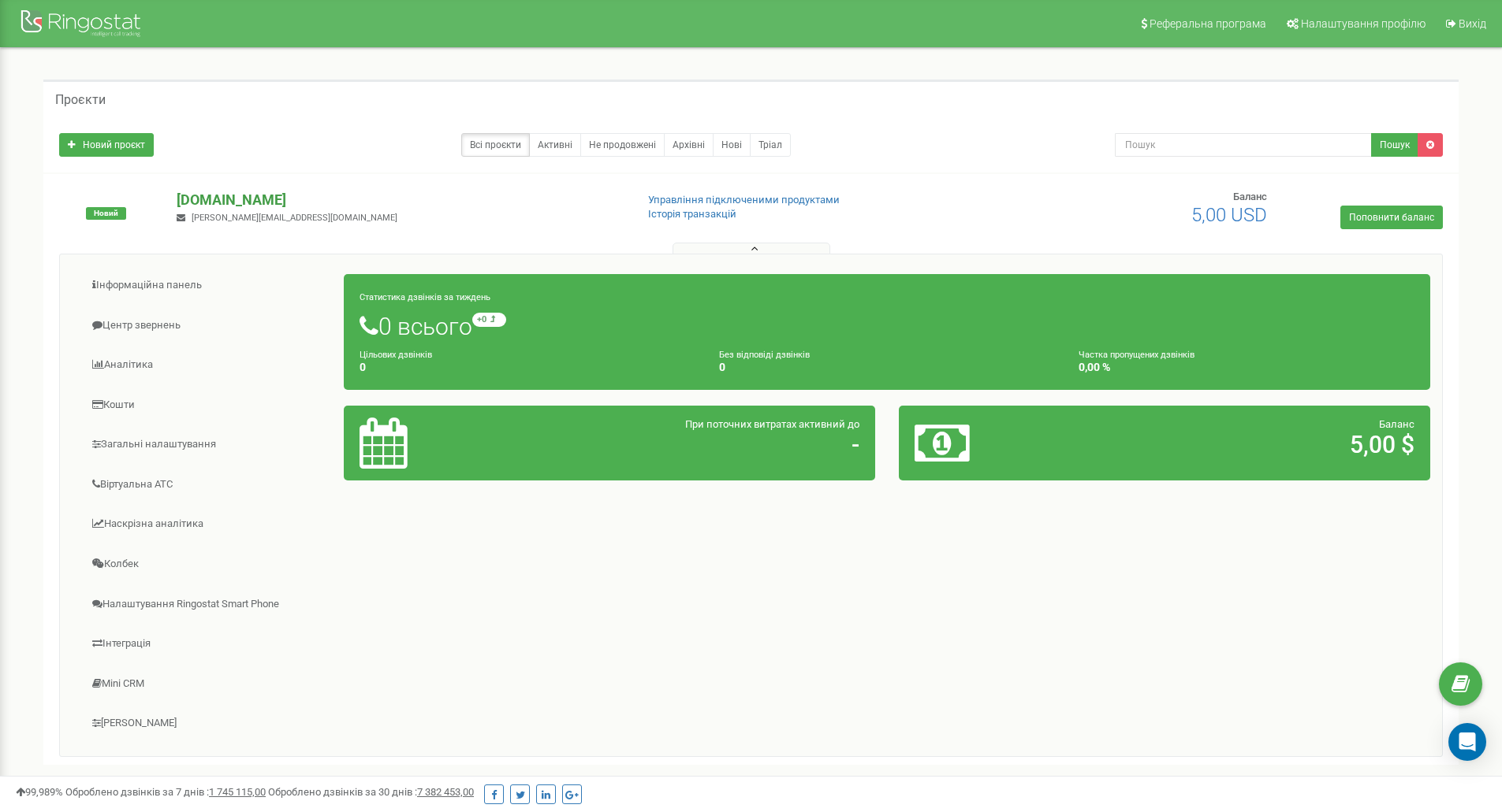
click at [237, 202] on p "[DOMAIN_NAME]" at bounding box center [399, 200] width 445 height 21
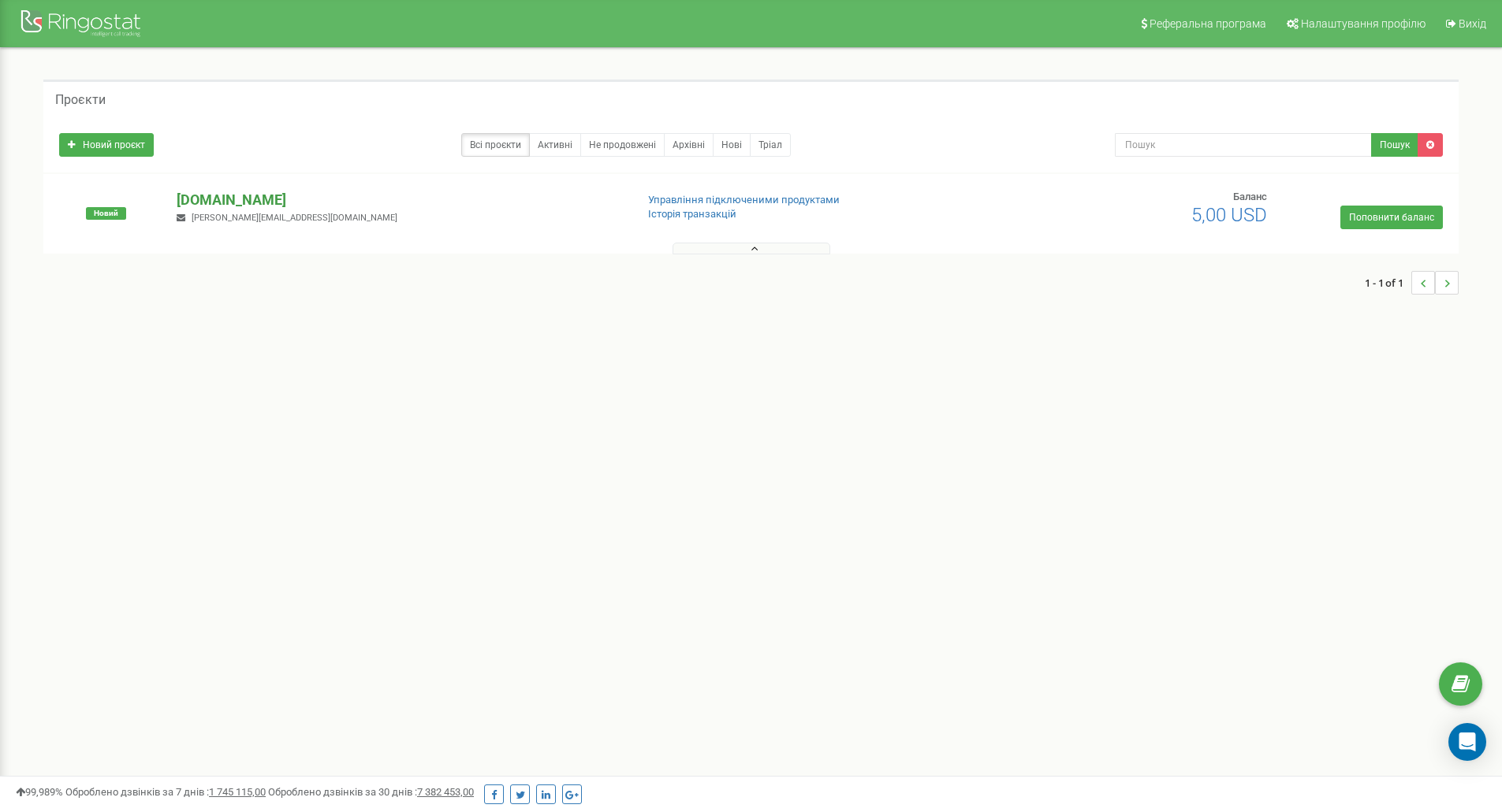
click at [232, 207] on p "[DOMAIN_NAME]" at bounding box center [399, 200] width 445 height 21
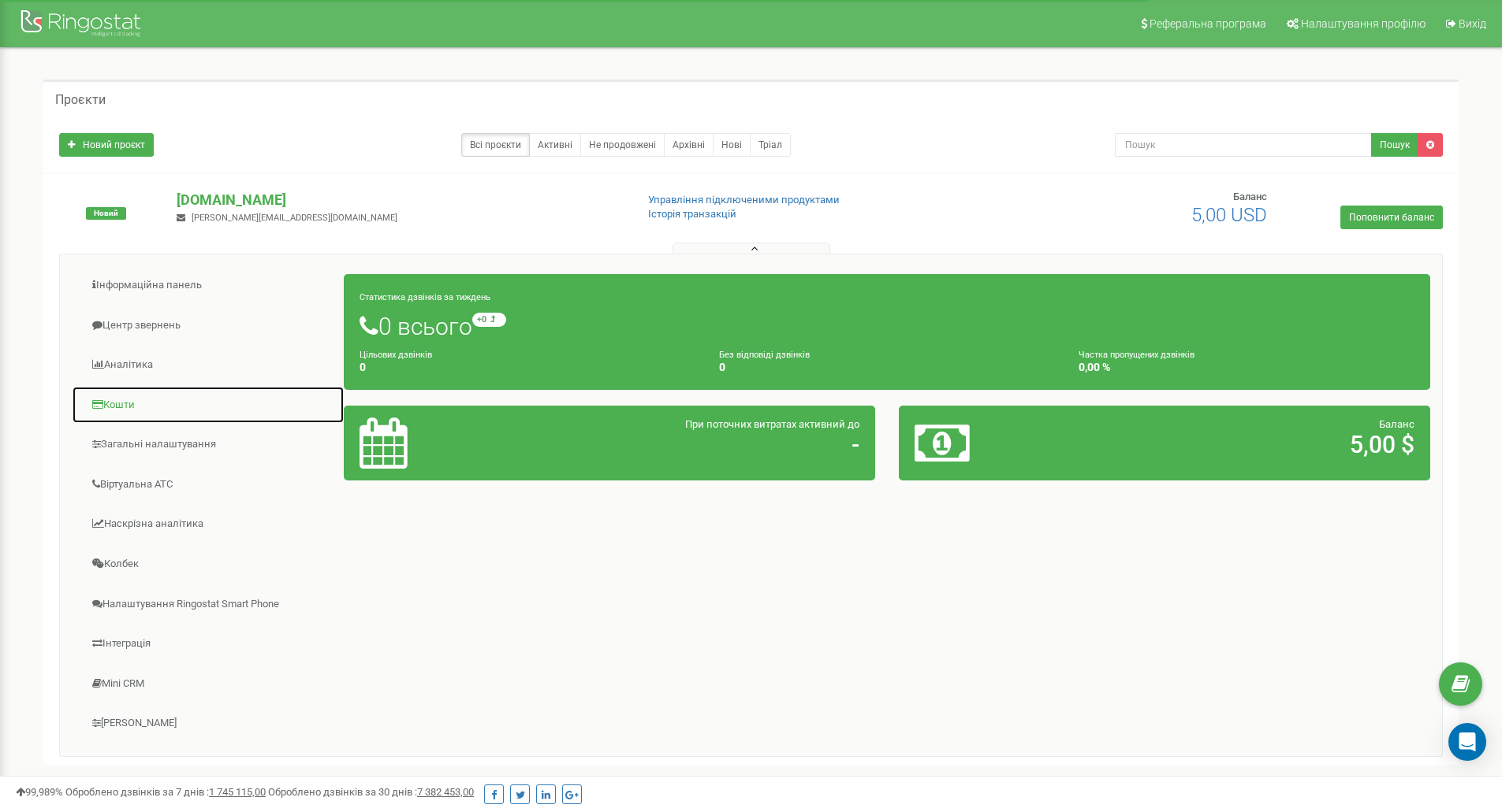
click at [121, 406] on link "Кошти" at bounding box center [208, 405] width 272 height 39
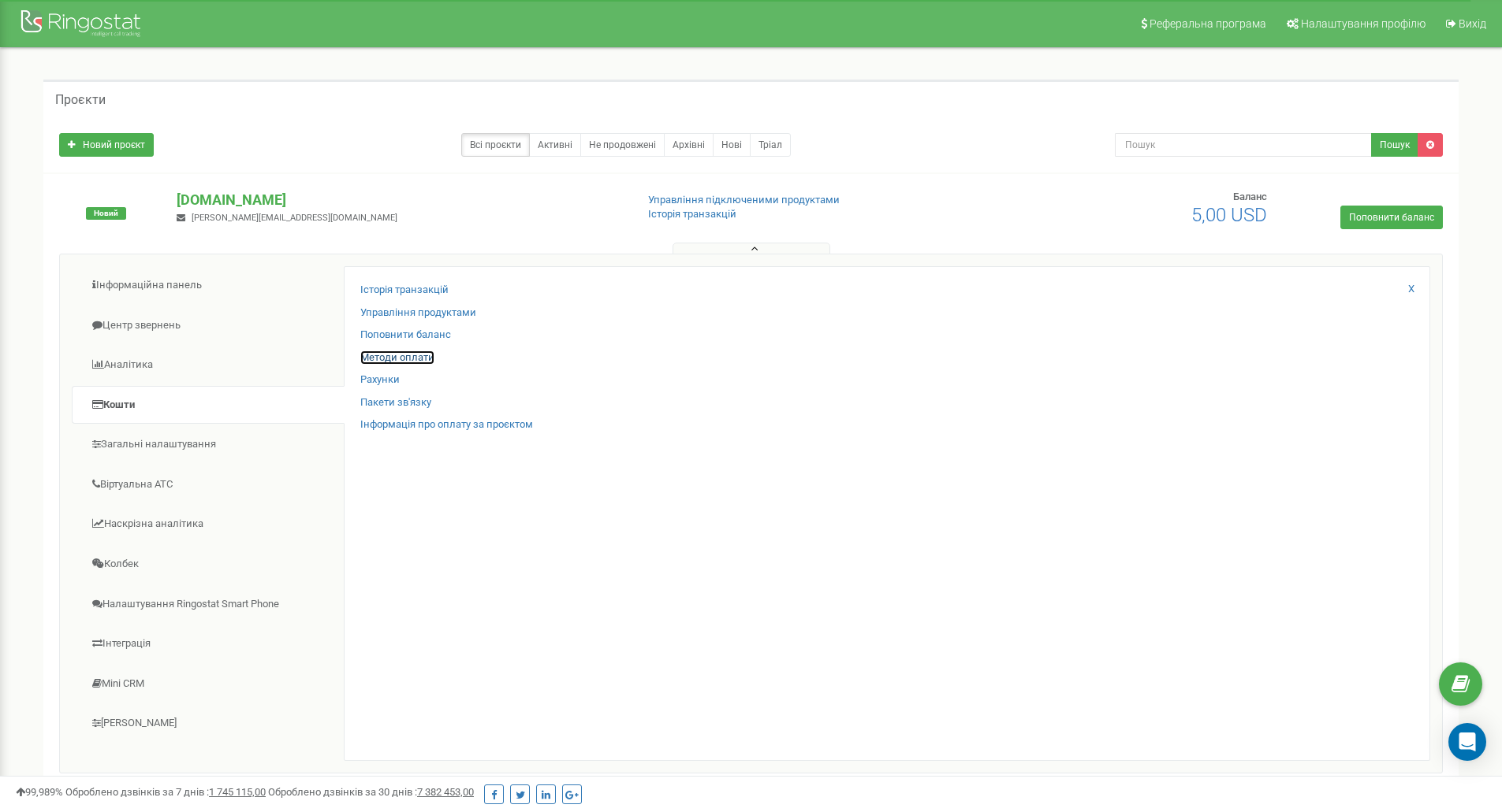
click at [395, 358] on link "Методи оплати" at bounding box center [397, 358] width 74 height 15
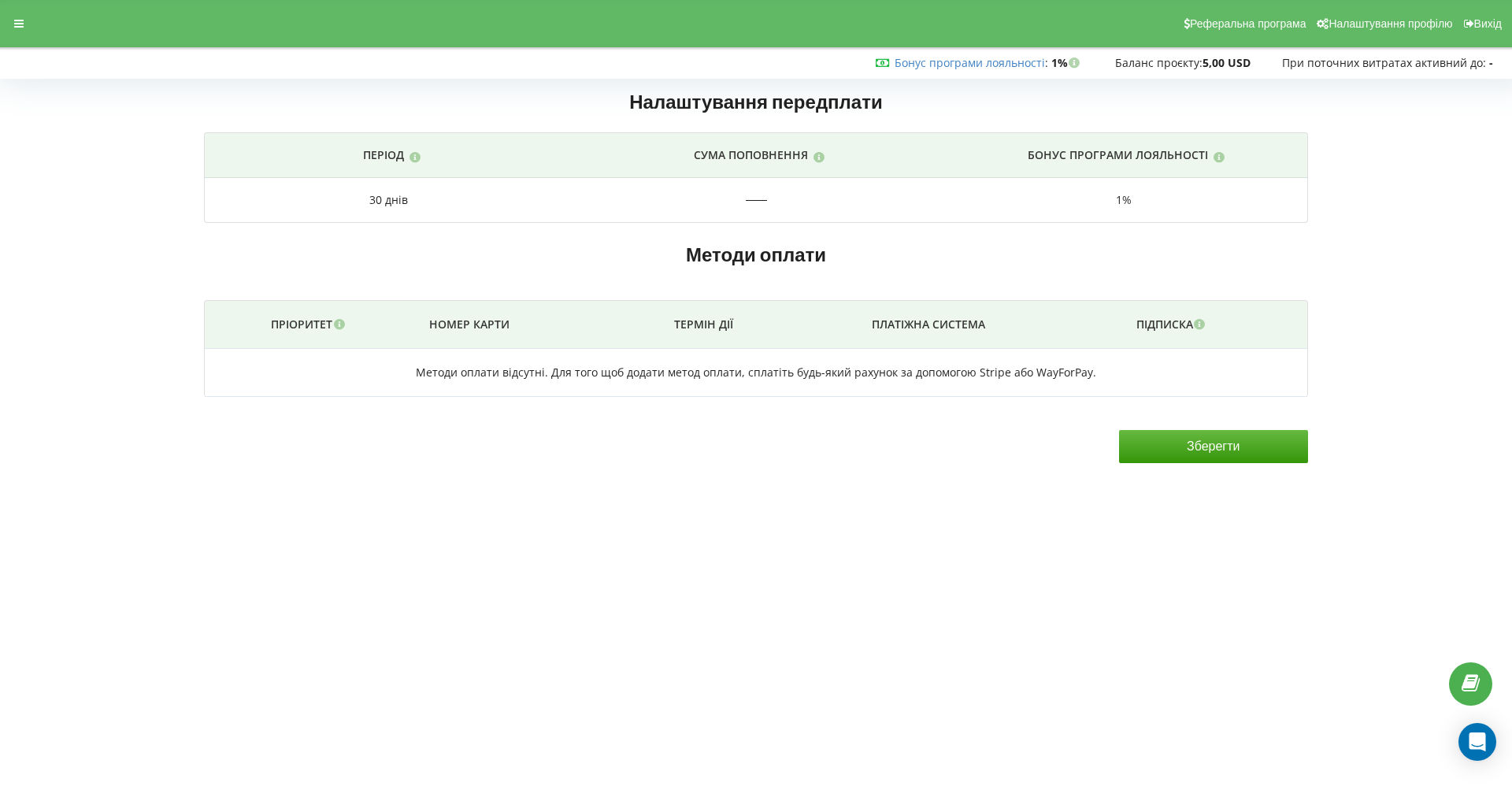
drag, startPoint x: 876, startPoint y: 301, endPoint x: 867, endPoint y: 296, distance: 10.3
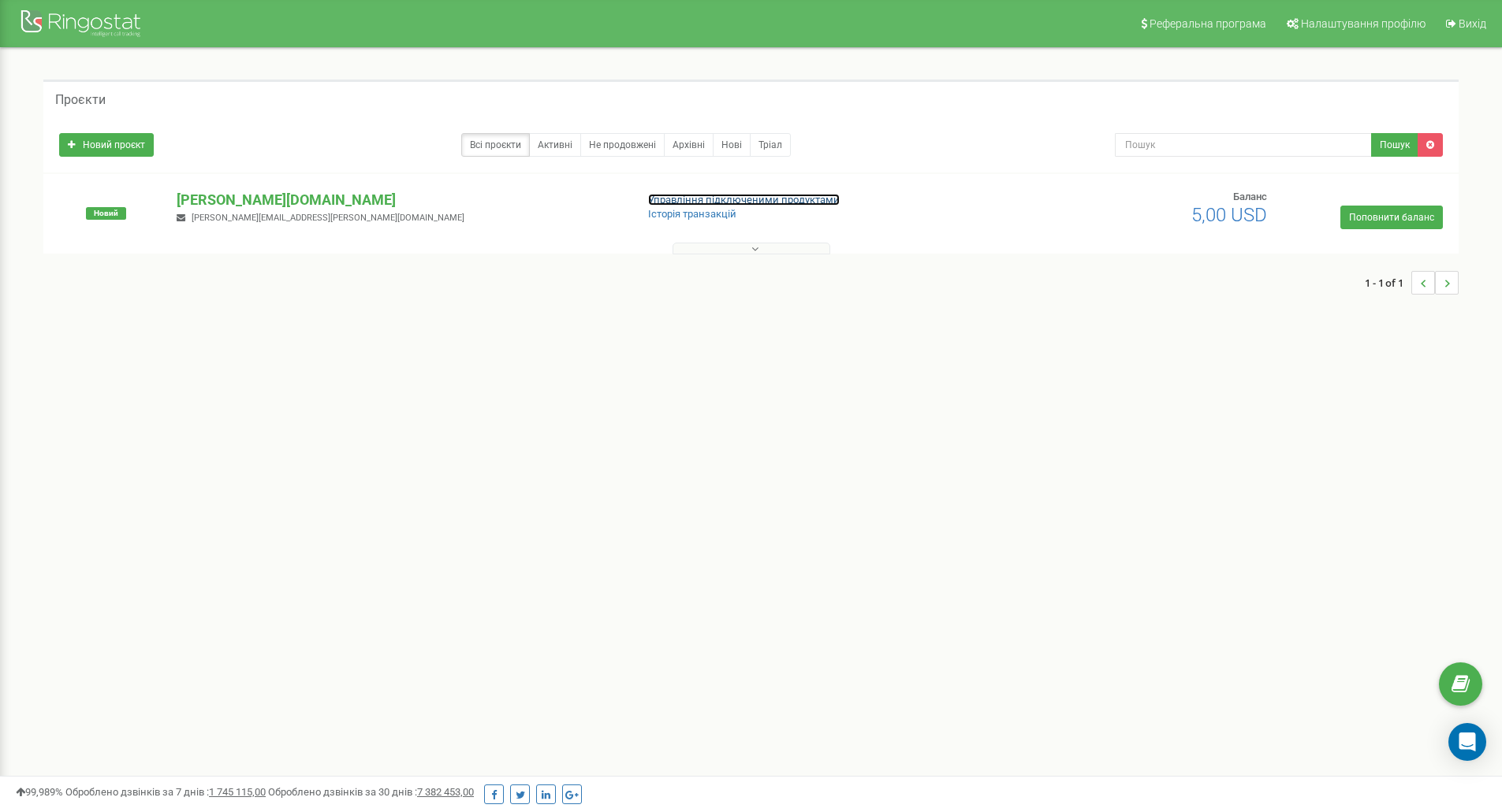
click at [672, 199] on link "Управління підключеними продуктами" at bounding box center [743, 199] width 192 height 12
click at [231, 187] on div "Новий kozak-group.com vladyslav.koretskyi@kozak-group.com Управління підключени…" at bounding box center [751, 214] width 1415 height 79
click at [230, 198] on p "[DOMAIN_NAME]" at bounding box center [399, 200] width 445 height 21
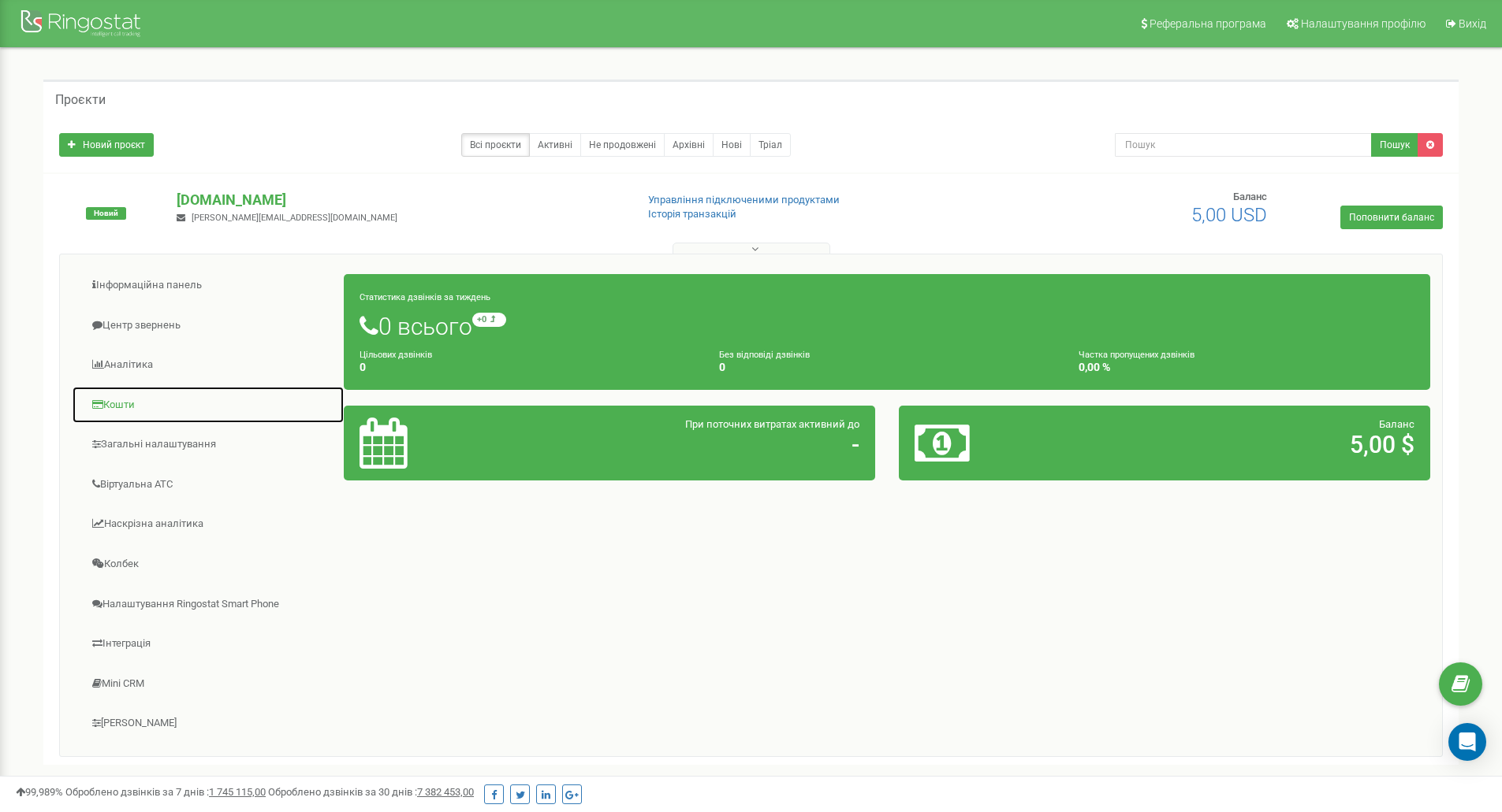
click at [121, 406] on link "Кошти" at bounding box center [208, 405] width 272 height 39
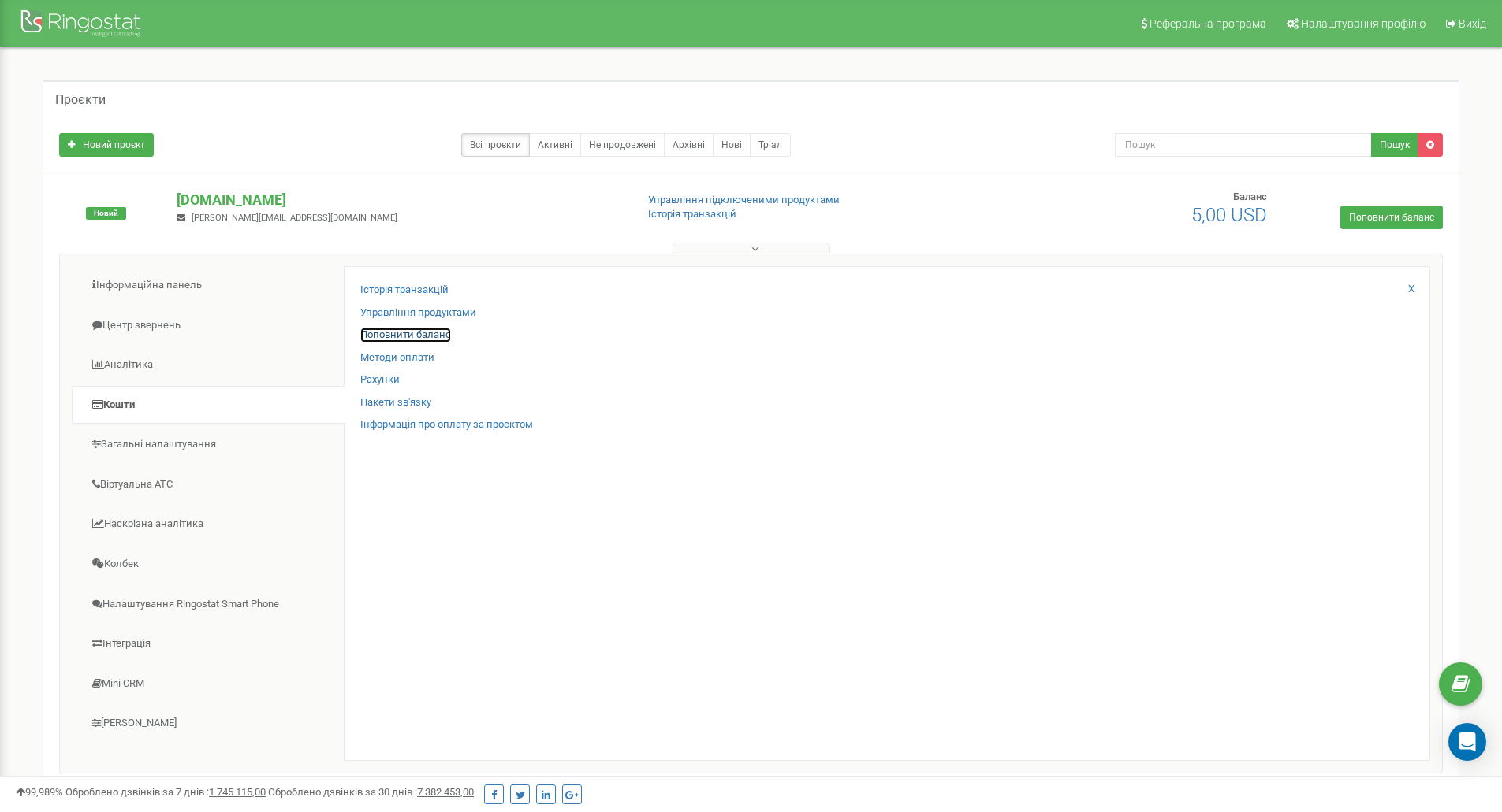
click at [414, 334] on link "Поповнити баланс" at bounding box center [406, 336] width 91 height 15
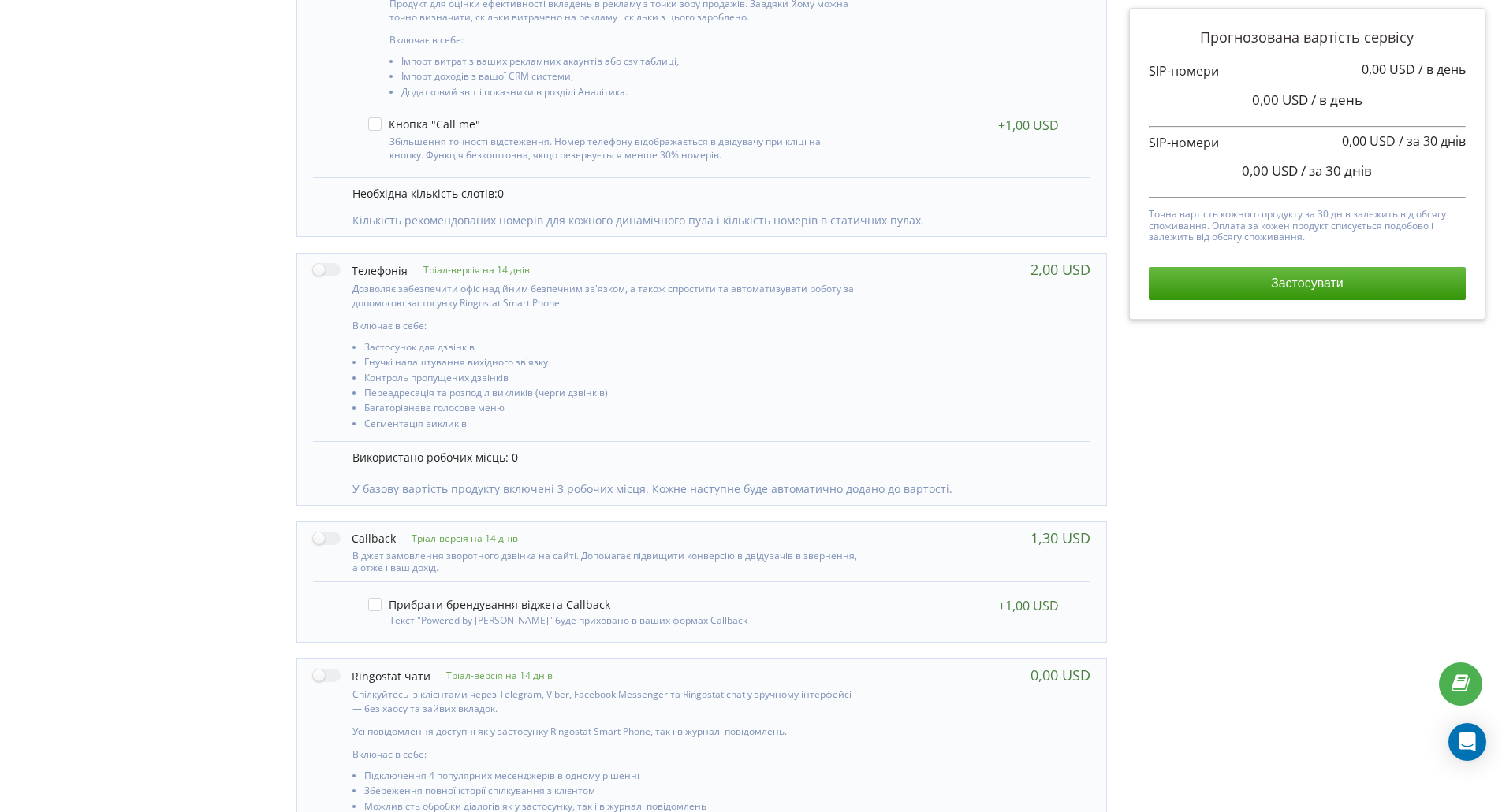
scroll to position [450, 0]
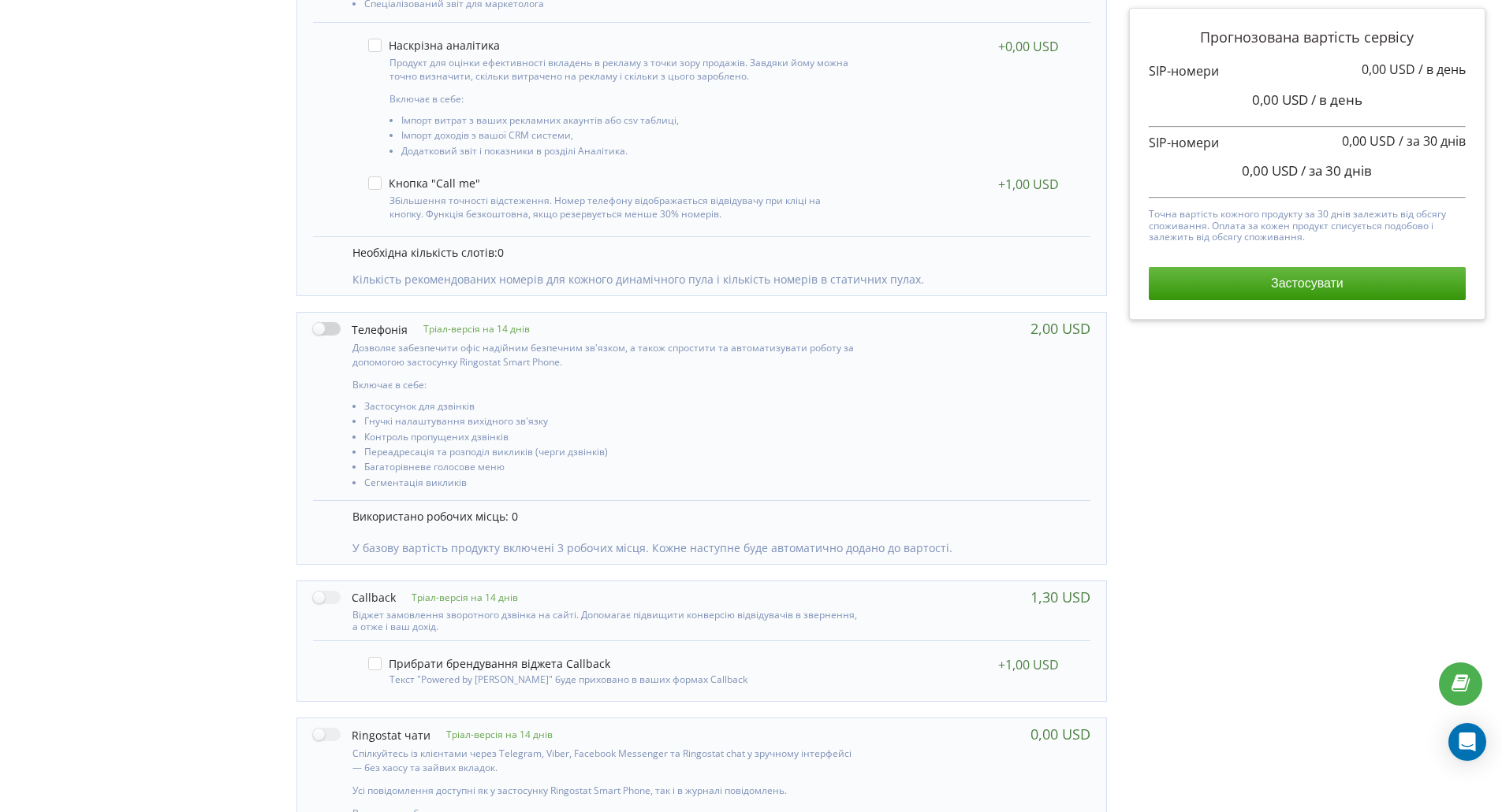
click at [329, 329] on label at bounding box center [360, 329] width 95 height 17
checkbox input "true"
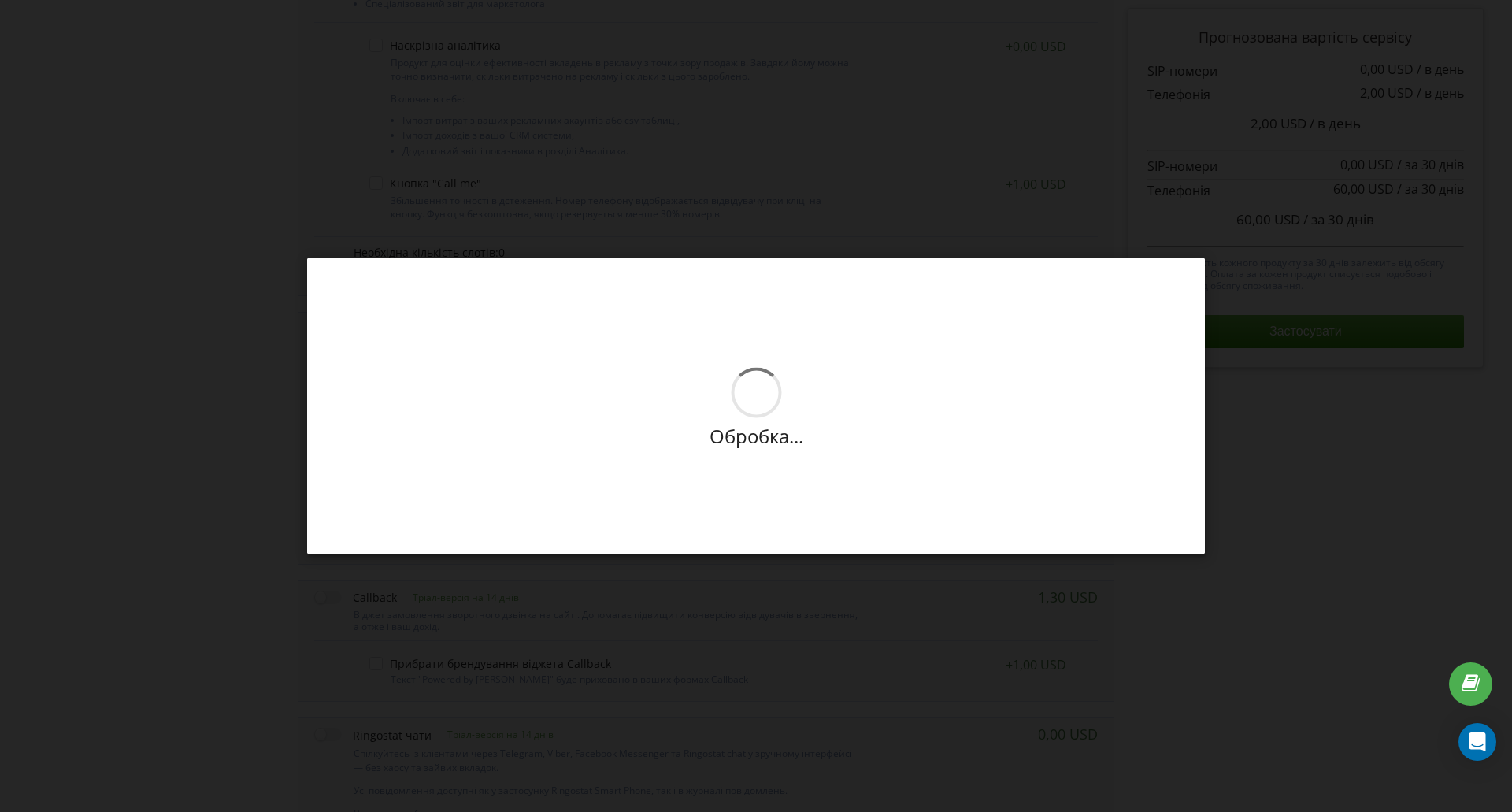
click at [885, 626] on div "Нові умови набудуть чинності з 2025-09-22. На цій сторінці ви у будь-яку мить м…" at bounding box center [756, 406] width 1512 height 812
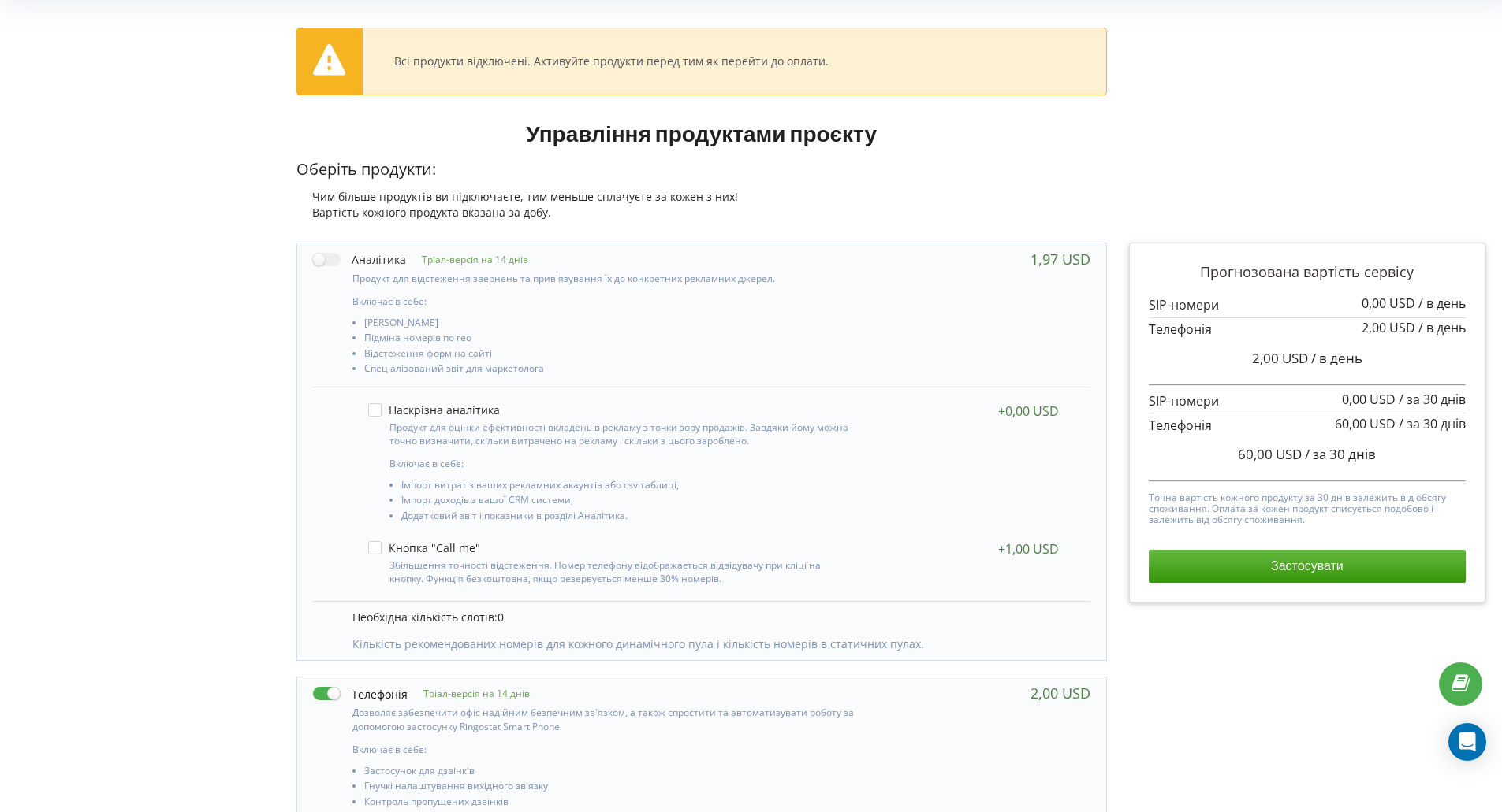
scroll to position [0, 0]
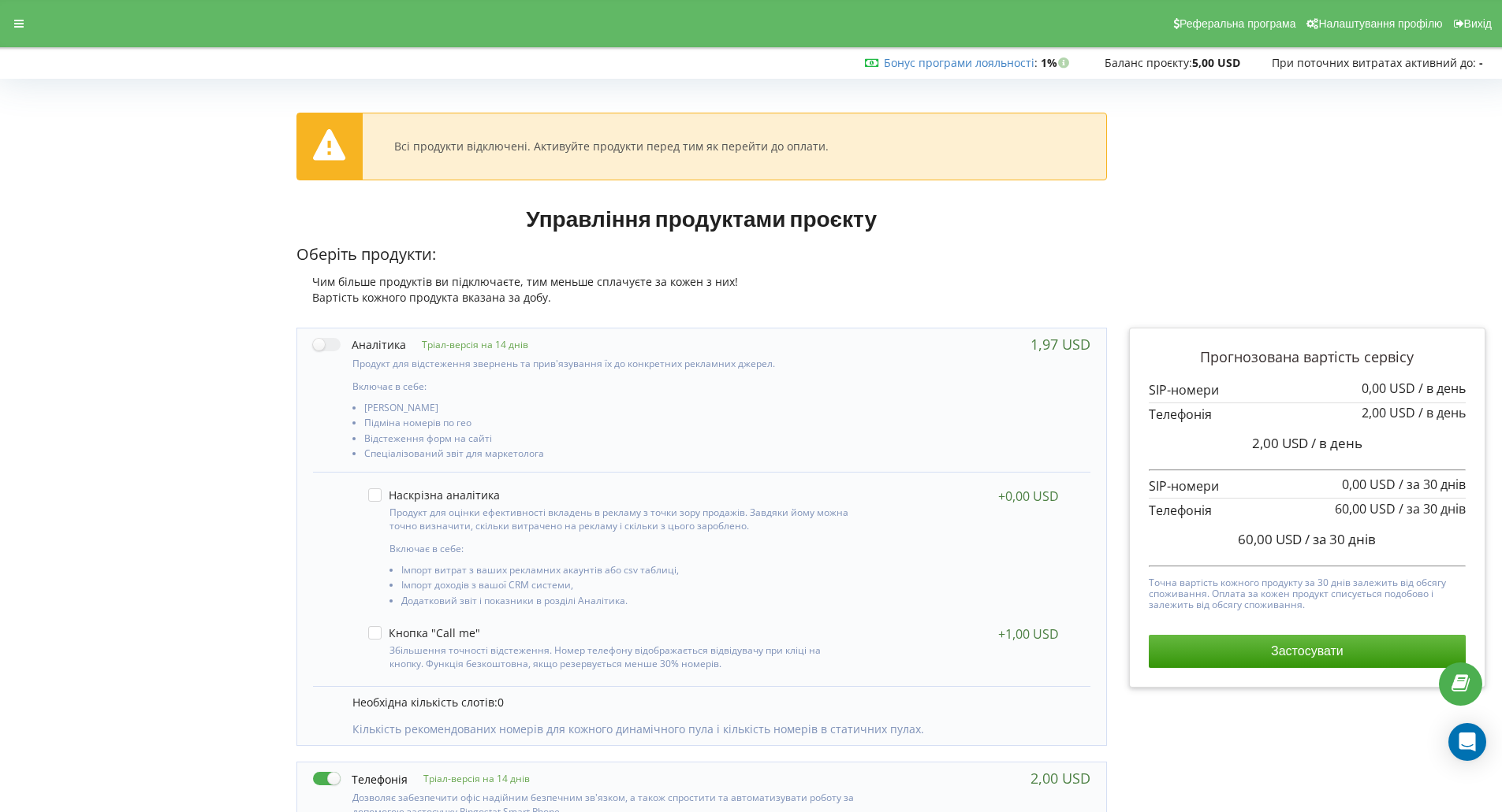
drag, startPoint x: 21, startPoint y: 23, endPoint x: 24, endPoint y: 34, distance: 11.4
click at [21, 23] on icon at bounding box center [19, 24] width 9 height 11
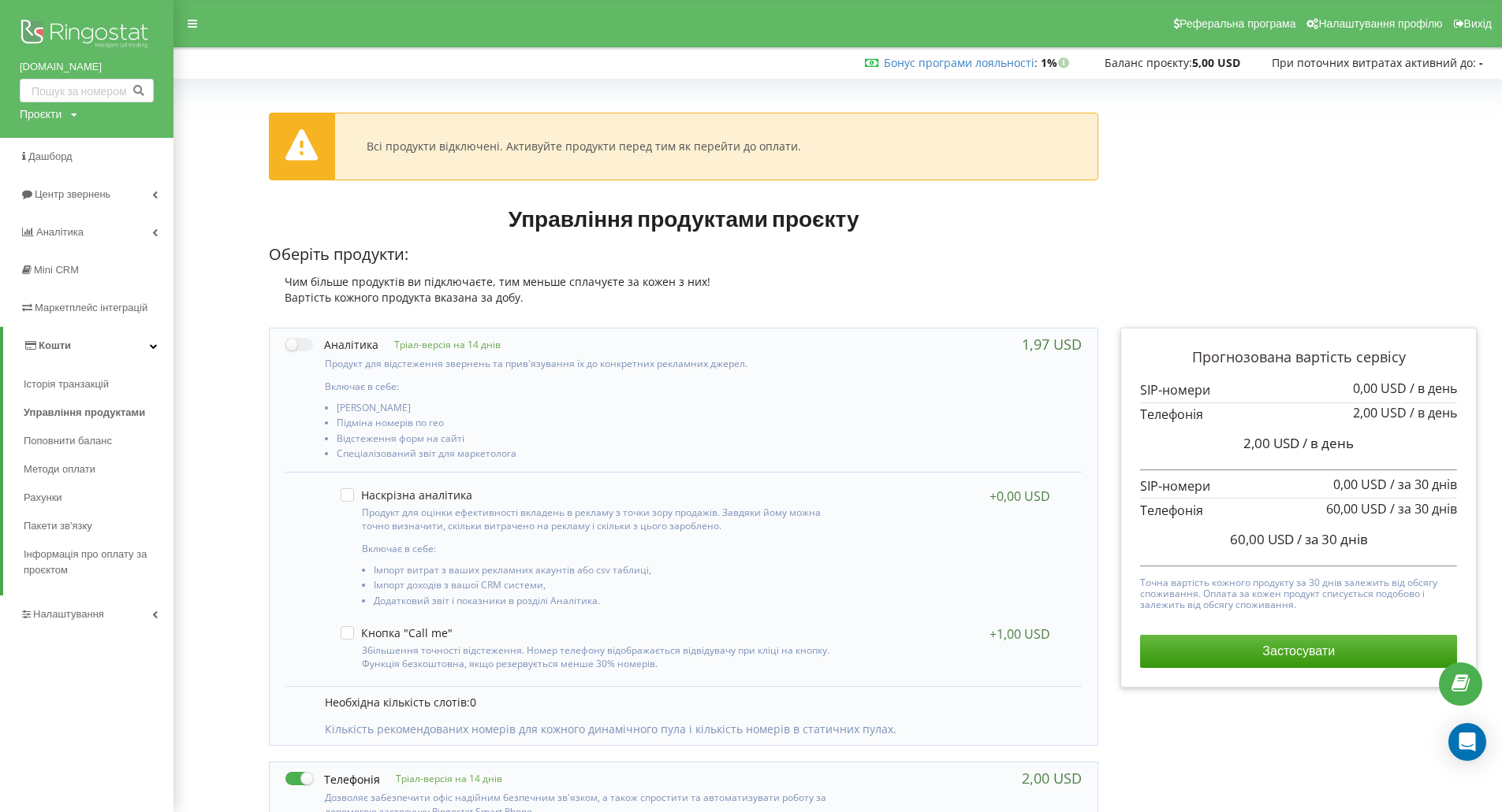
click at [92, 348] on link "Кошти" at bounding box center [88, 346] width 170 height 38
click at [158, 337] on link "Кошти" at bounding box center [86, 346] width 173 height 38
click at [65, 416] on span "Управління продуктами" at bounding box center [84, 412] width 121 height 16
click at [53, 473] on span "Методи оплати" at bounding box center [61, 469] width 77 height 16
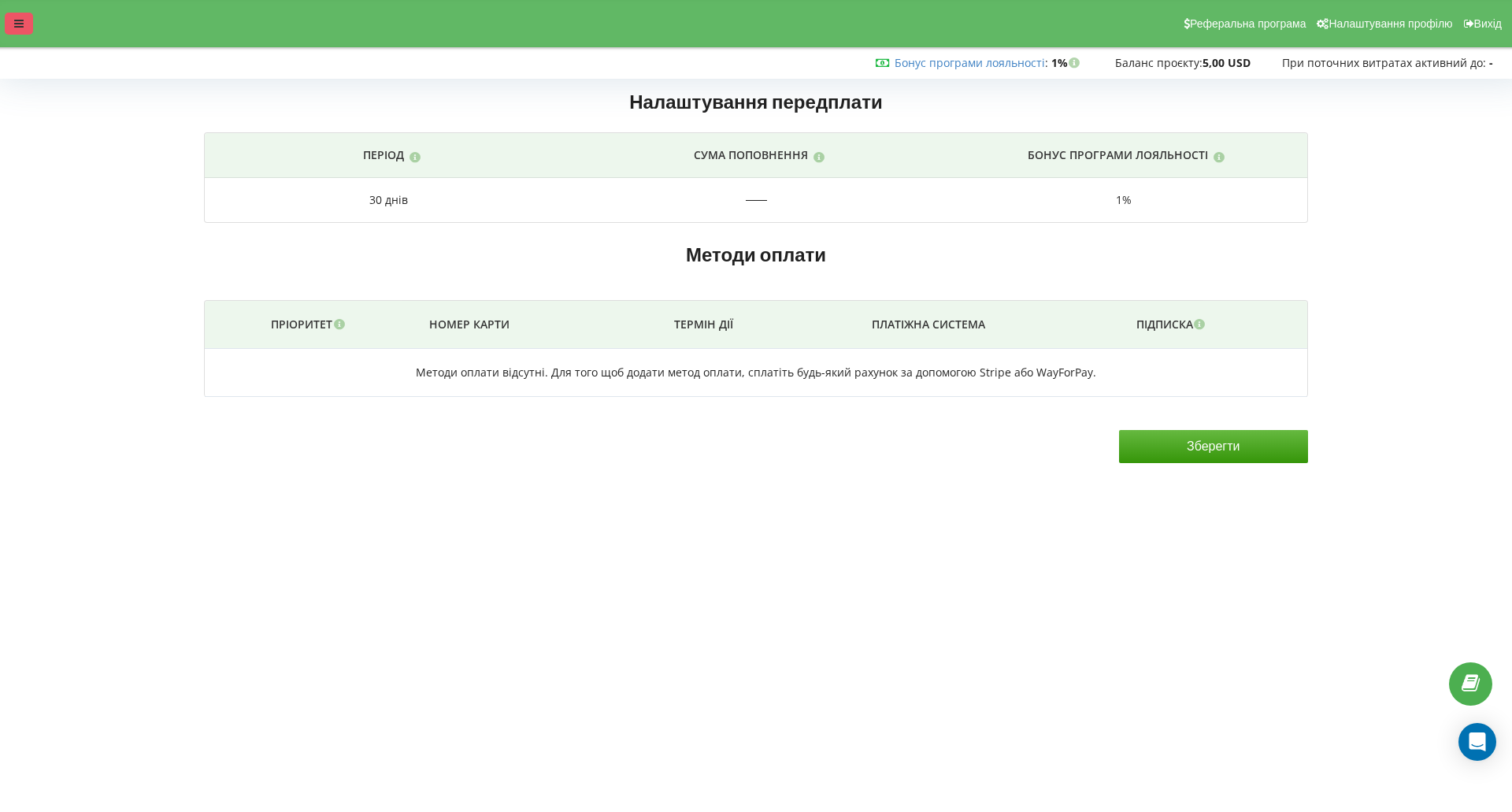
click at [22, 14] on div at bounding box center [19, 23] width 28 height 22
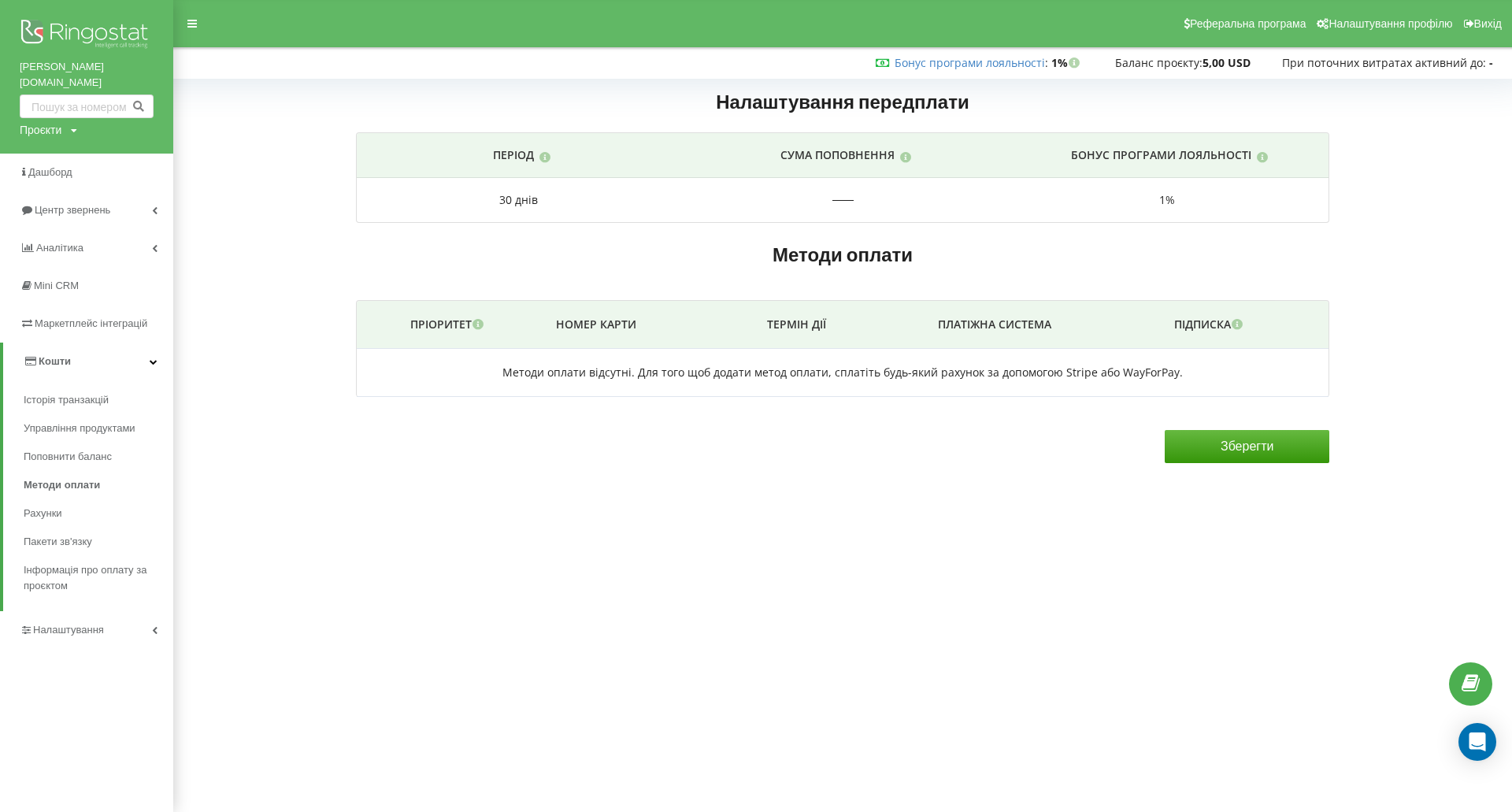
click at [82, 343] on link "Кошти" at bounding box center [88, 362] width 170 height 38
click at [146, 343] on link "Кошти" at bounding box center [86, 362] width 173 height 38
click at [85, 449] on span "Поповнити баланс" at bounding box center [71, 457] width 95 height 16
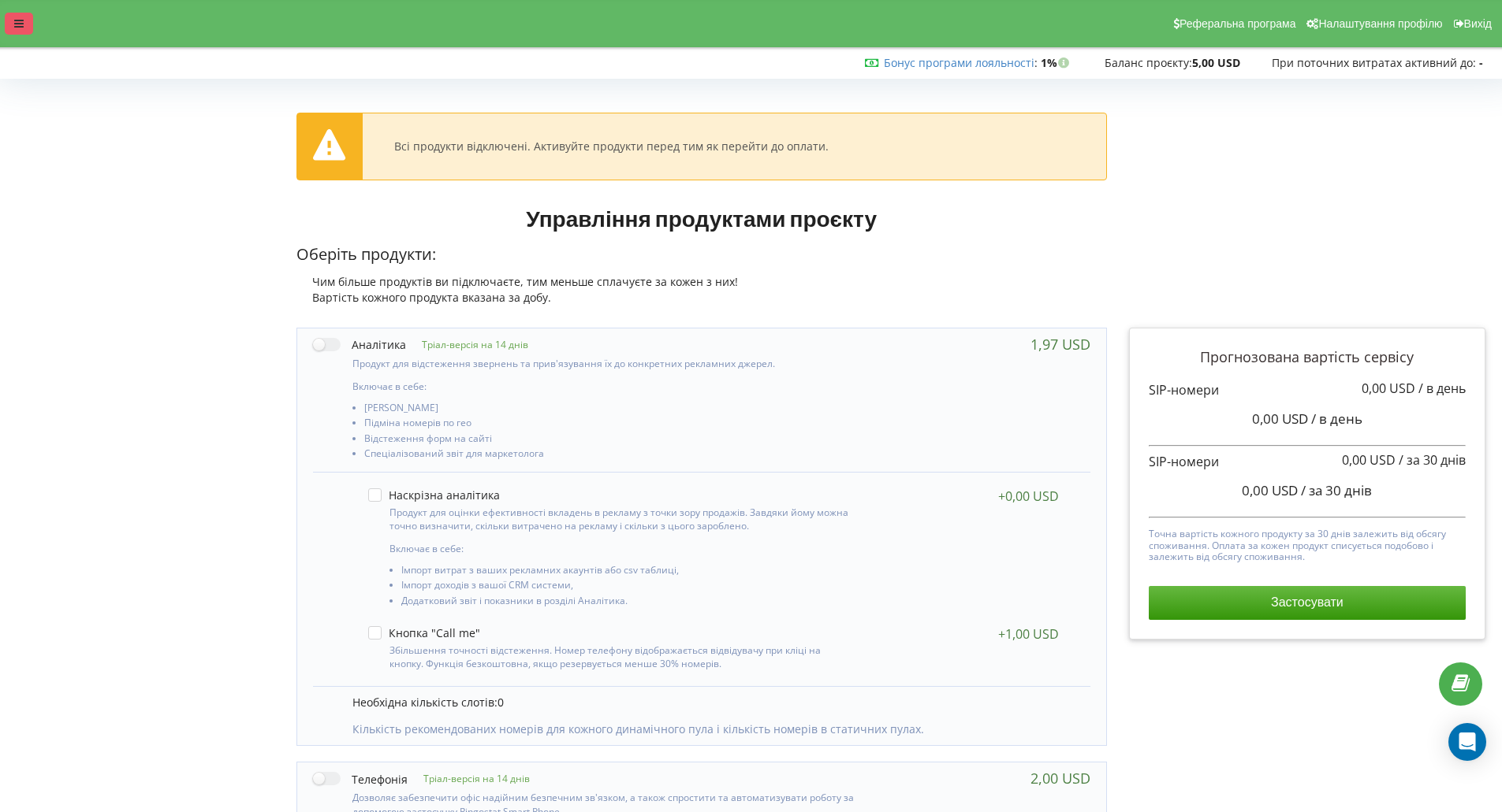
click at [24, 17] on div at bounding box center [19, 23] width 28 height 22
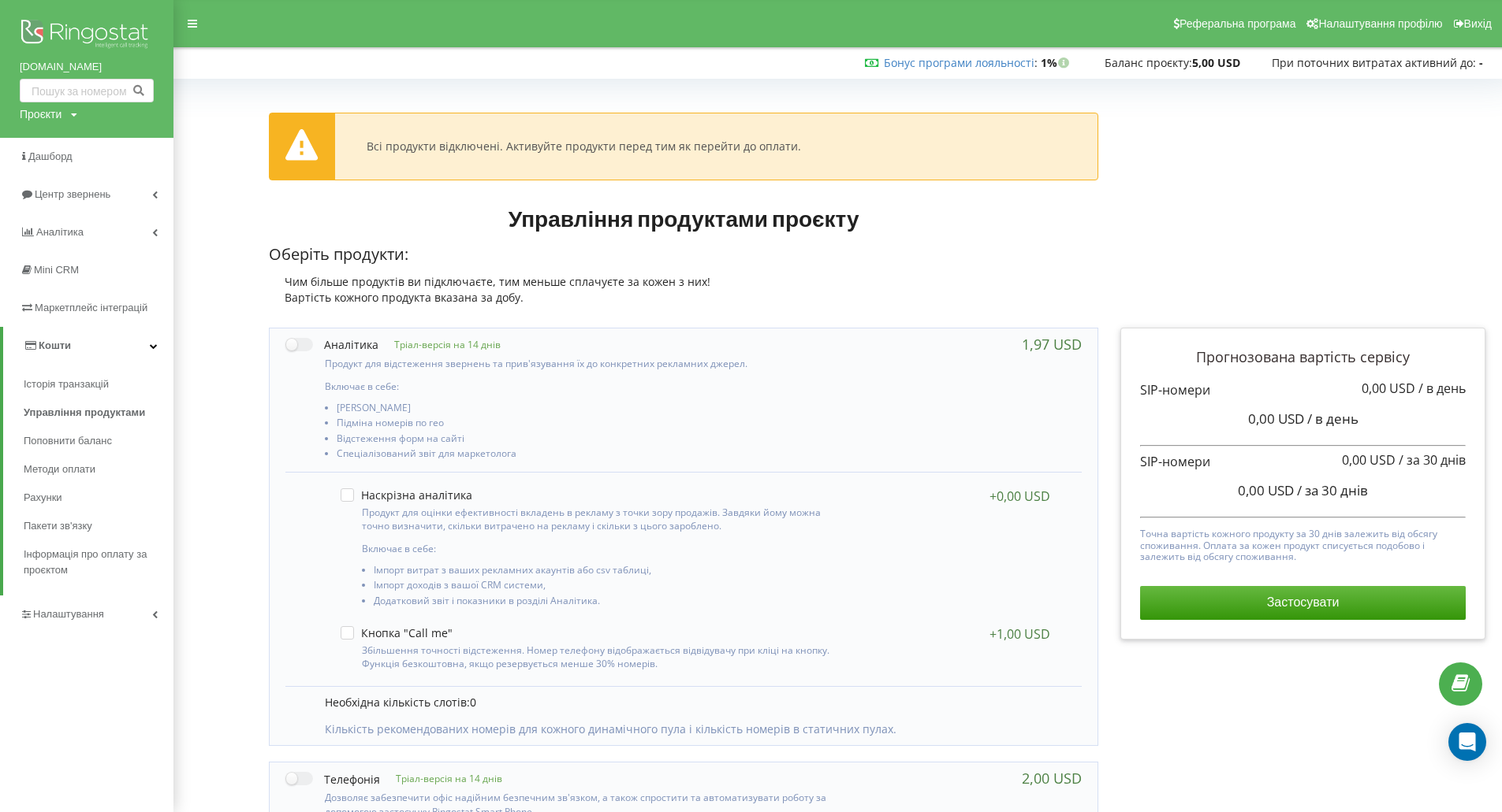
click at [151, 343] on icon at bounding box center [153, 346] width 8 height 8
click at [114, 381] on link "Налаштування" at bounding box center [86, 384] width 173 height 38
click at [85, 568] on span "Налаштування Ringostat Smart Phone" at bounding box center [96, 562] width 114 height 31
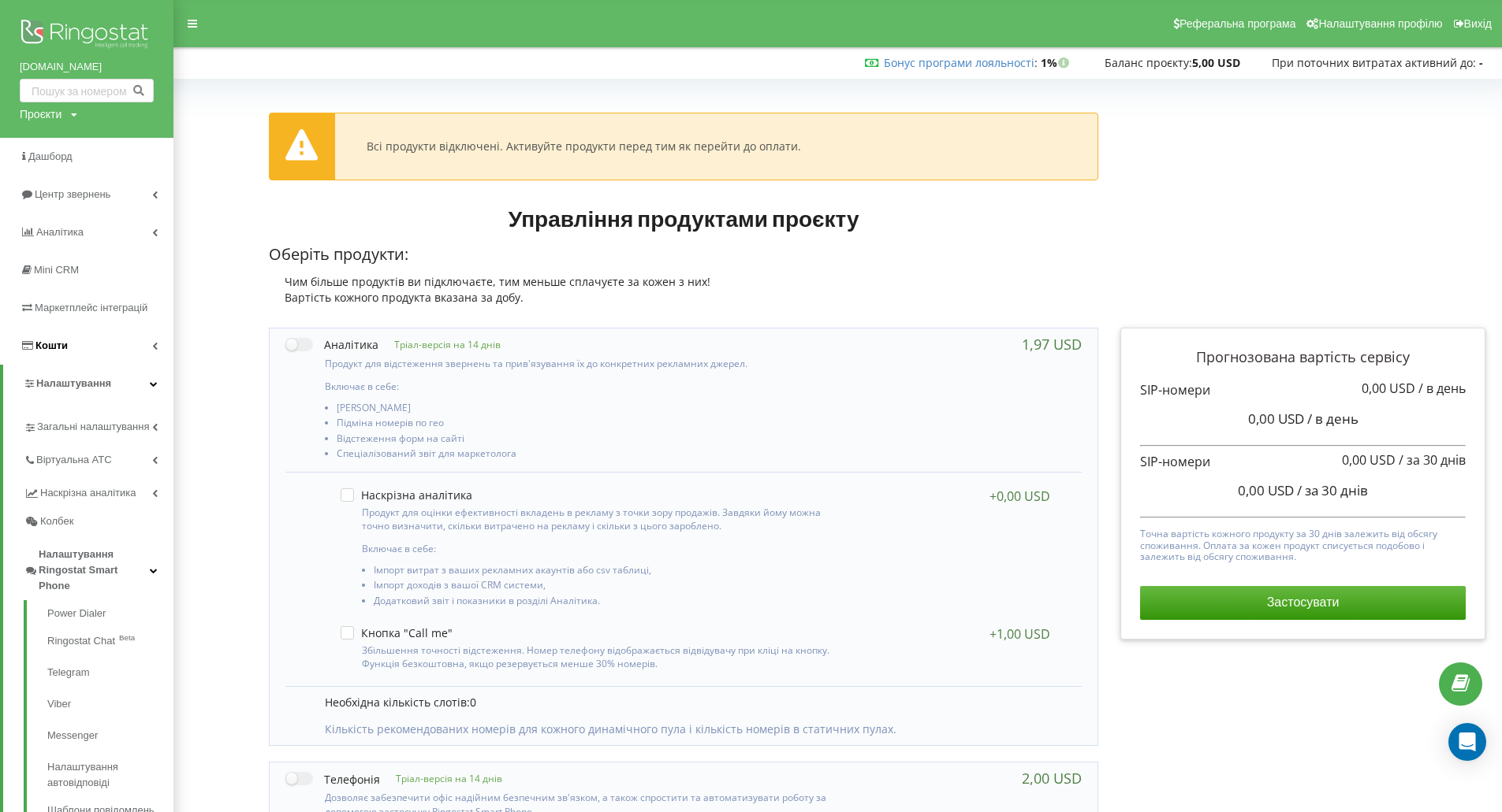
click at [79, 18] on img at bounding box center [87, 36] width 134 height 40
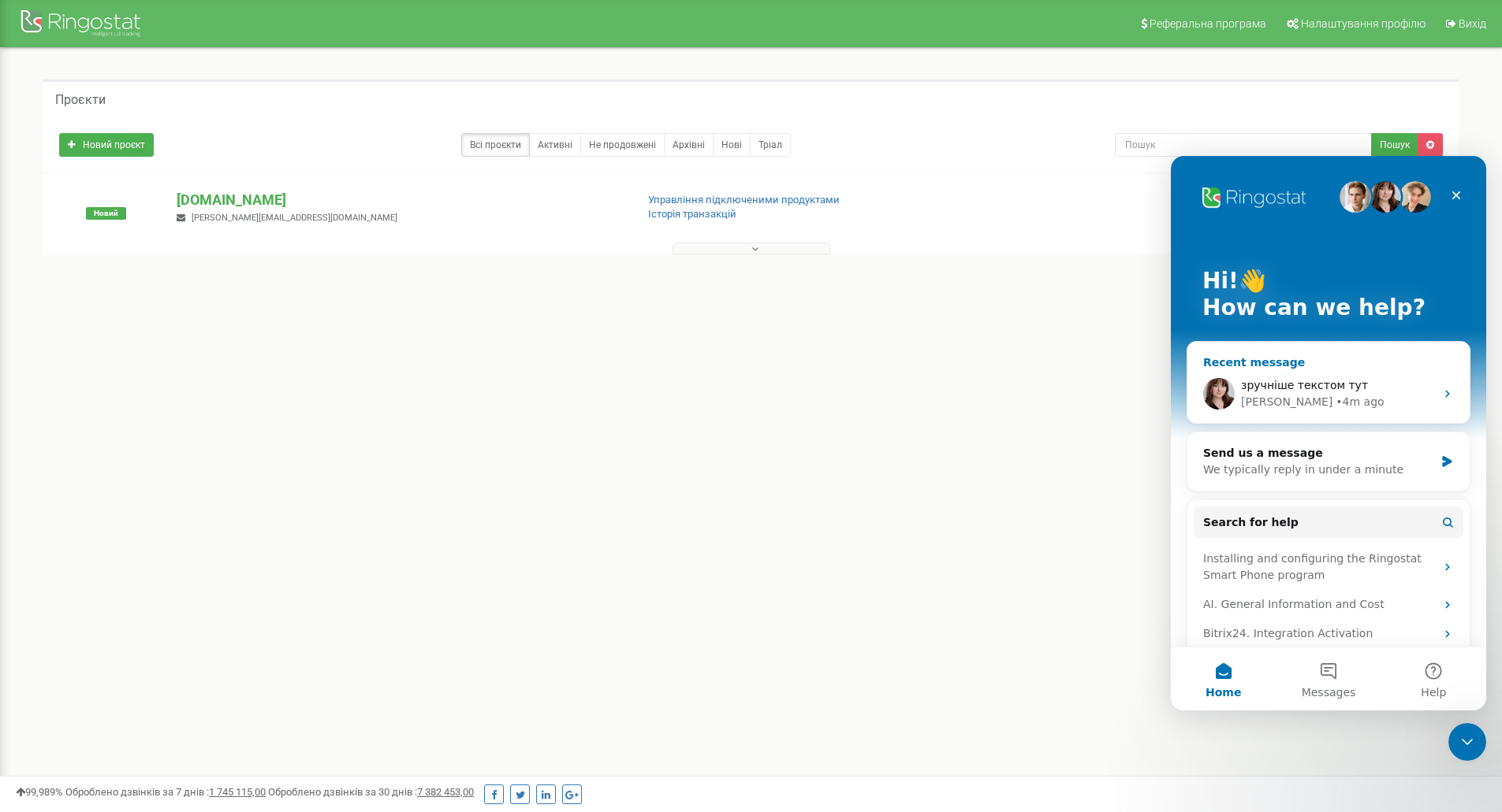
click at [1363, 386] on div "зручніше текстом тут" at bounding box center [1337, 386] width 194 height 17
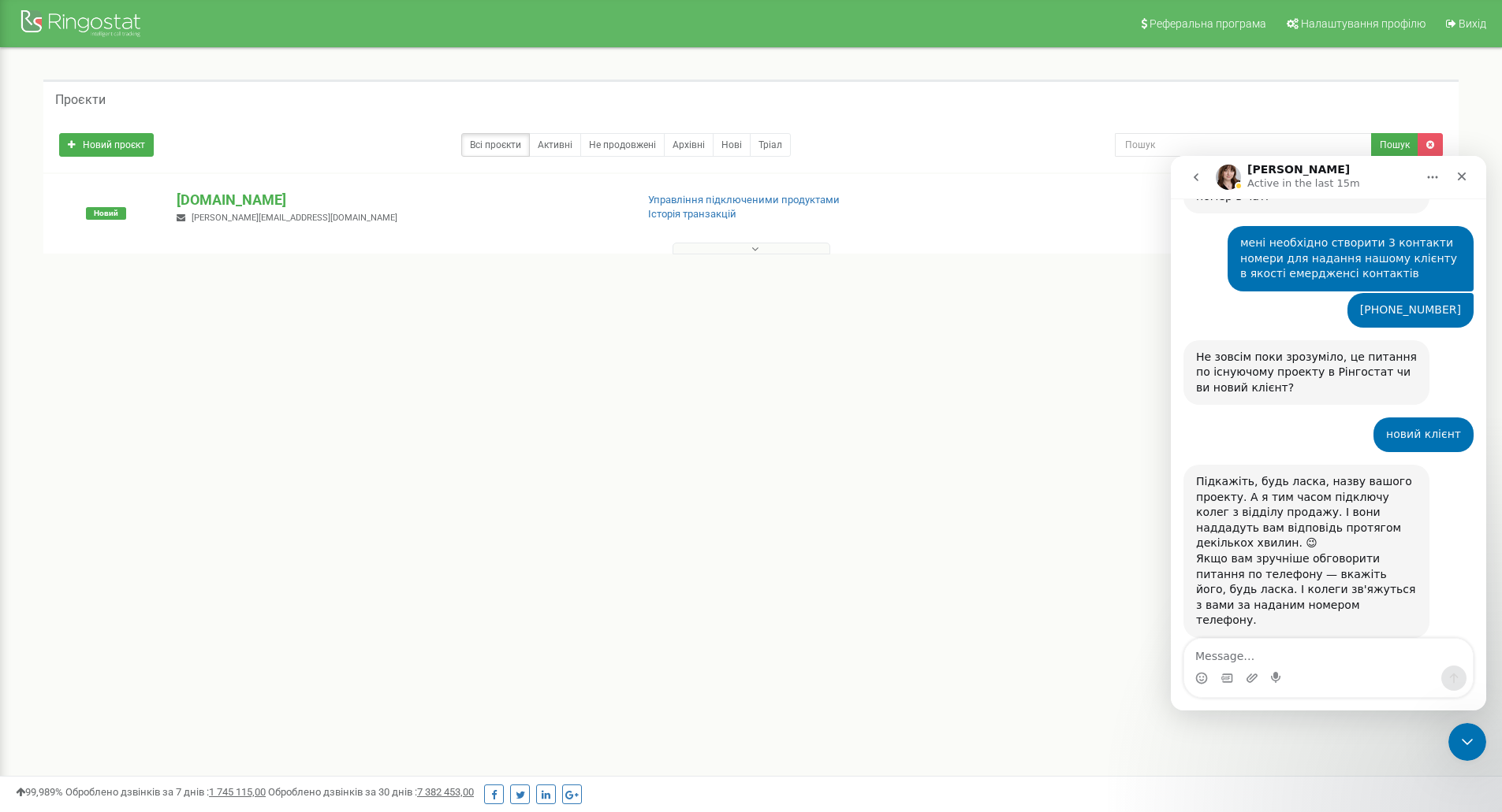
scroll to position [907, 0]
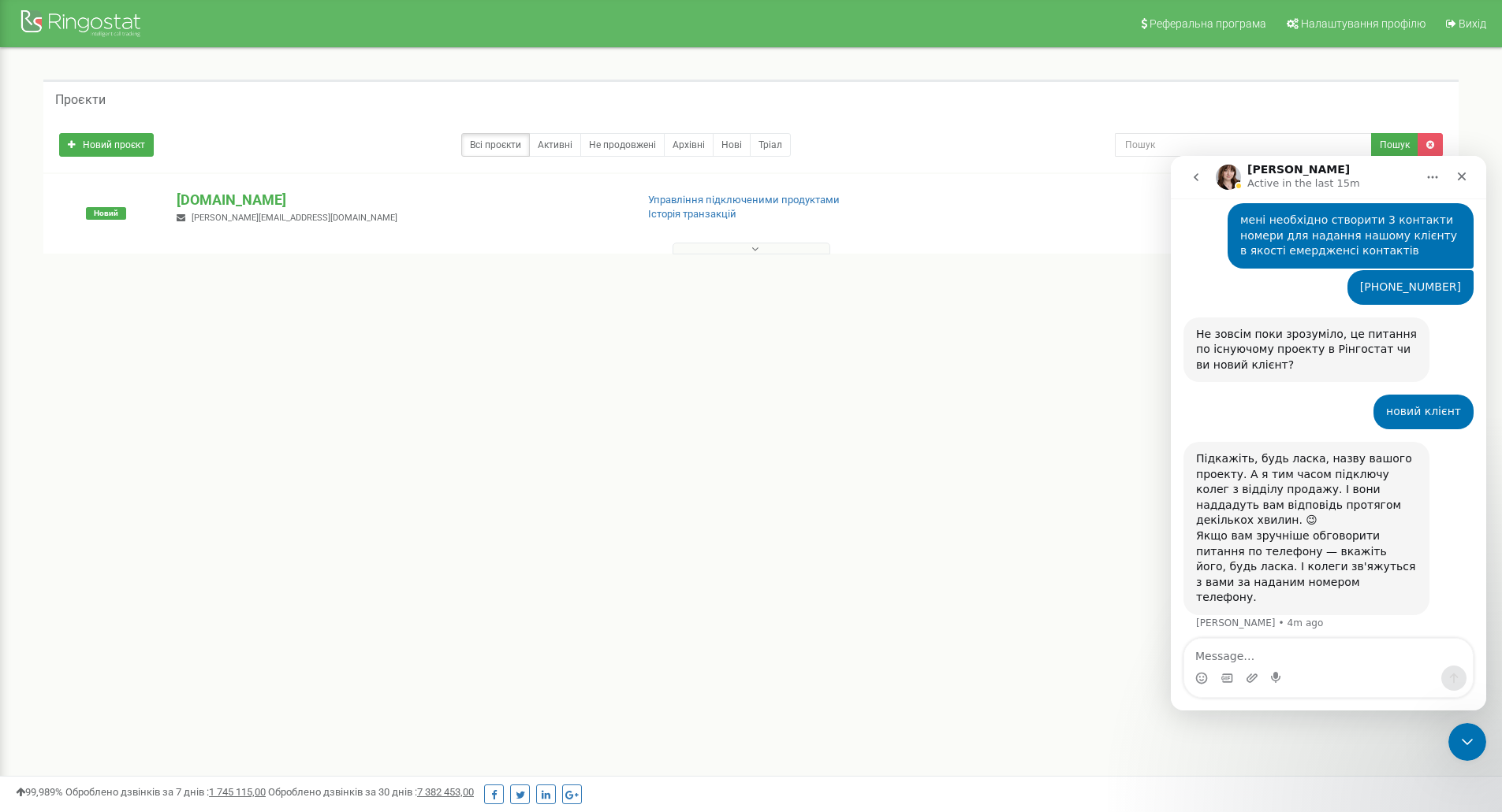
click at [917, 352] on div "Реферальна програма Налаштування профілю Вихід Проєкти Новий проєкт Всі проєкти…" at bounding box center [751, 473] width 1502 height 945
click at [230, 197] on p "[DOMAIN_NAME]" at bounding box center [399, 200] width 445 height 21
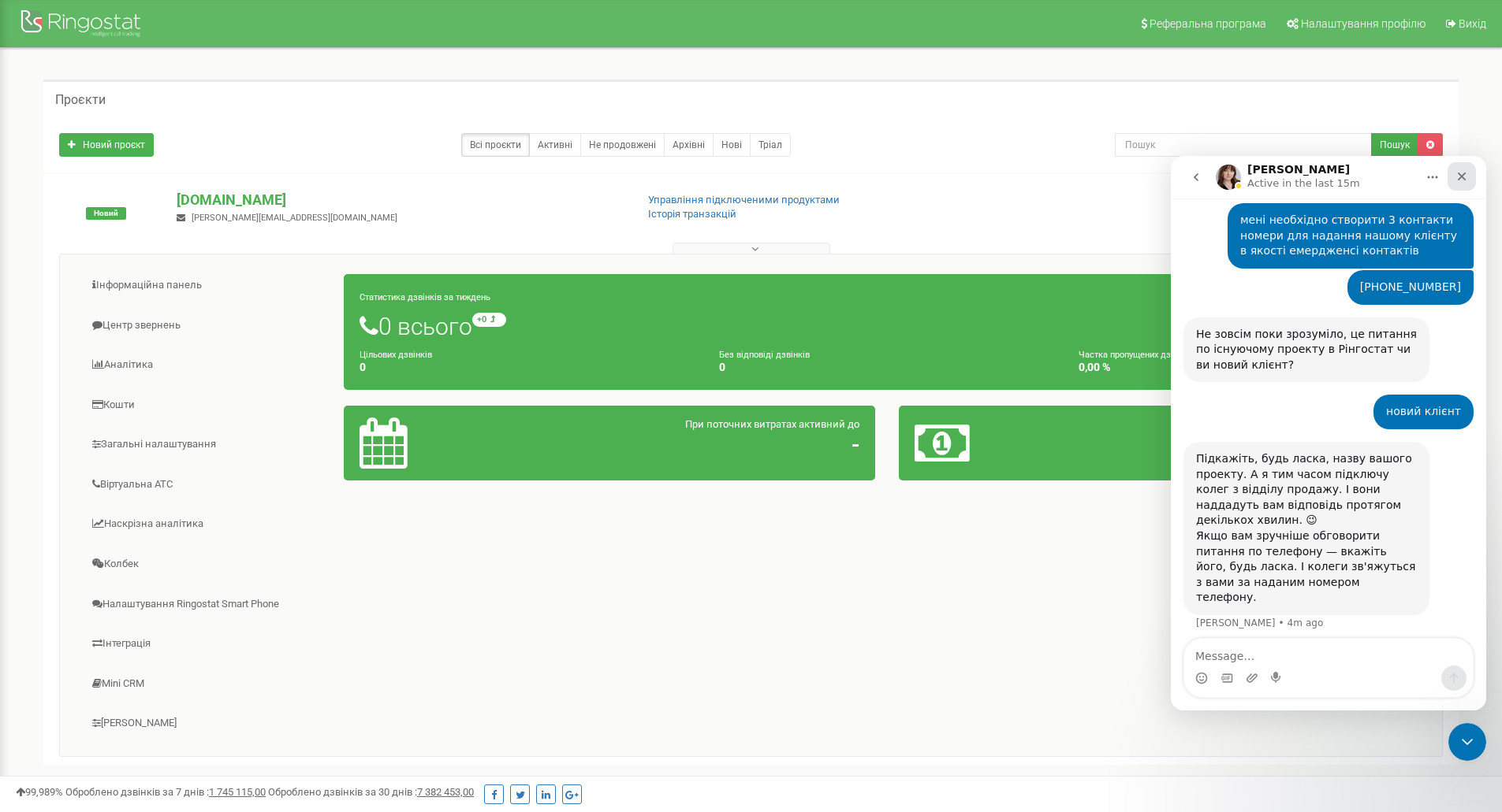
click at [1463, 173] on icon "Close" at bounding box center [1461, 176] width 12 height 12
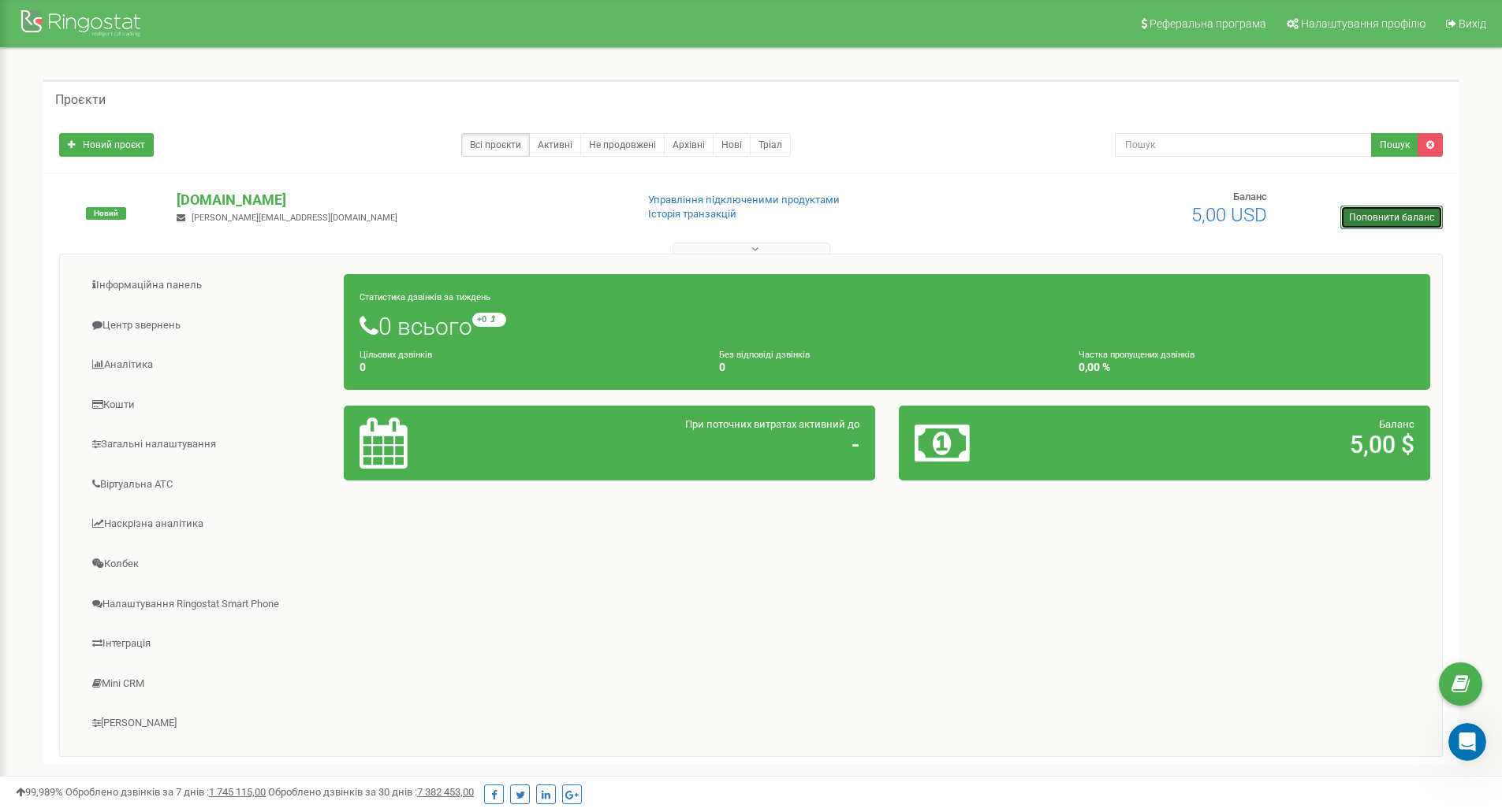
click at [1371, 213] on link "Поповнити баланс" at bounding box center [1391, 217] width 102 height 24
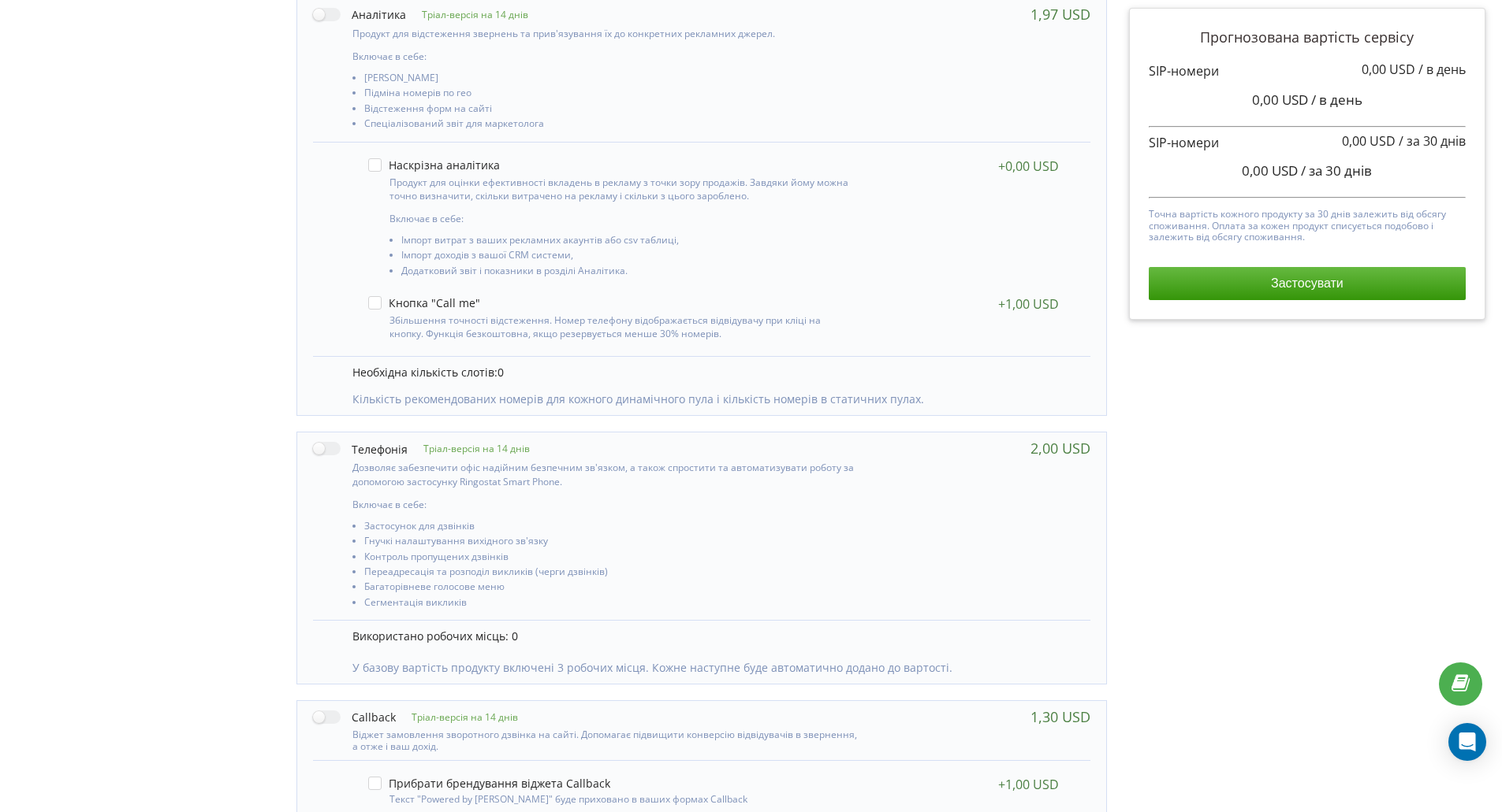
scroll to position [552, 0]
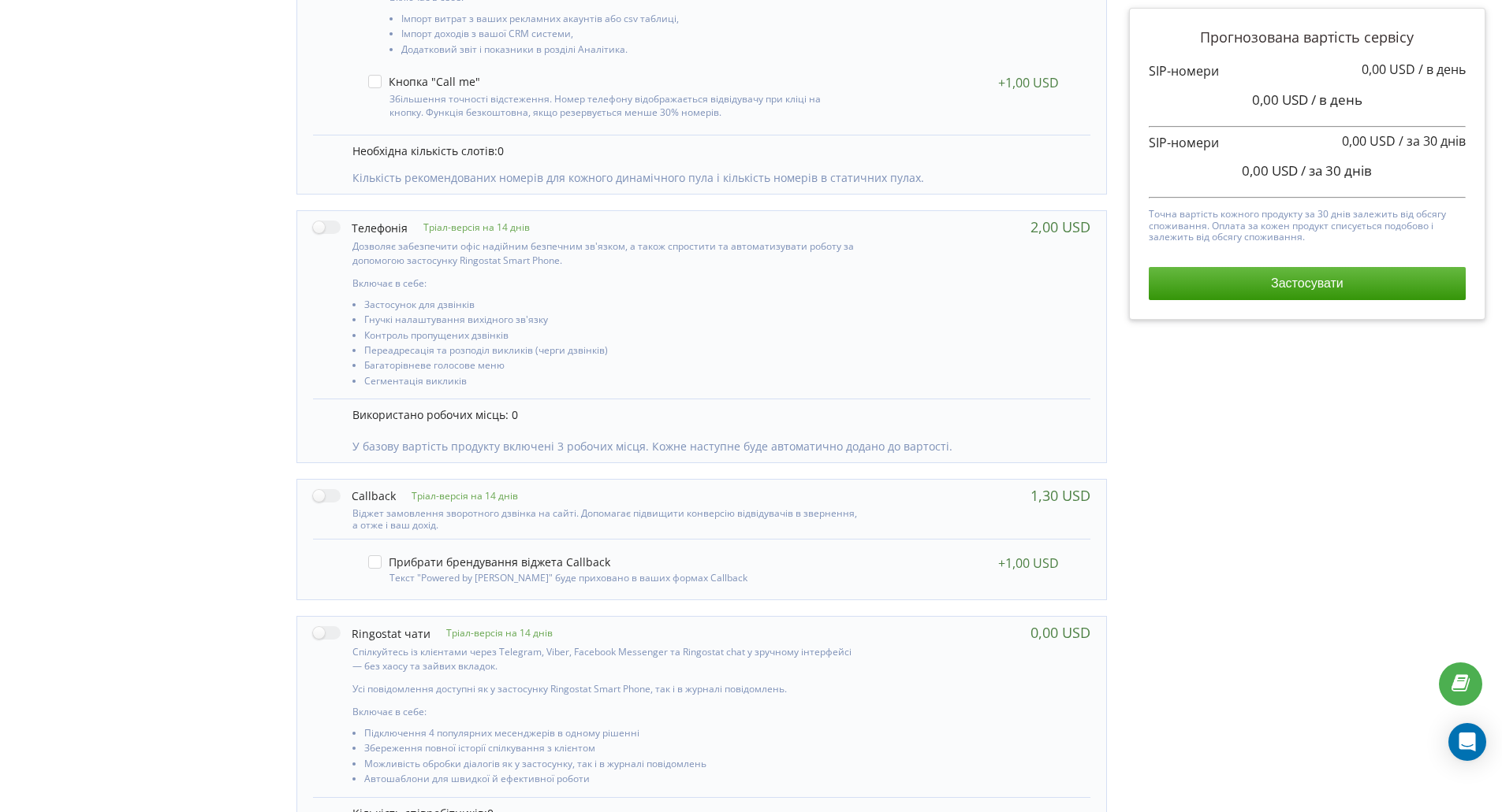
click at [324, 231] on label at bounding box center [360, 228] width 95 height 17
checkbox input "true"
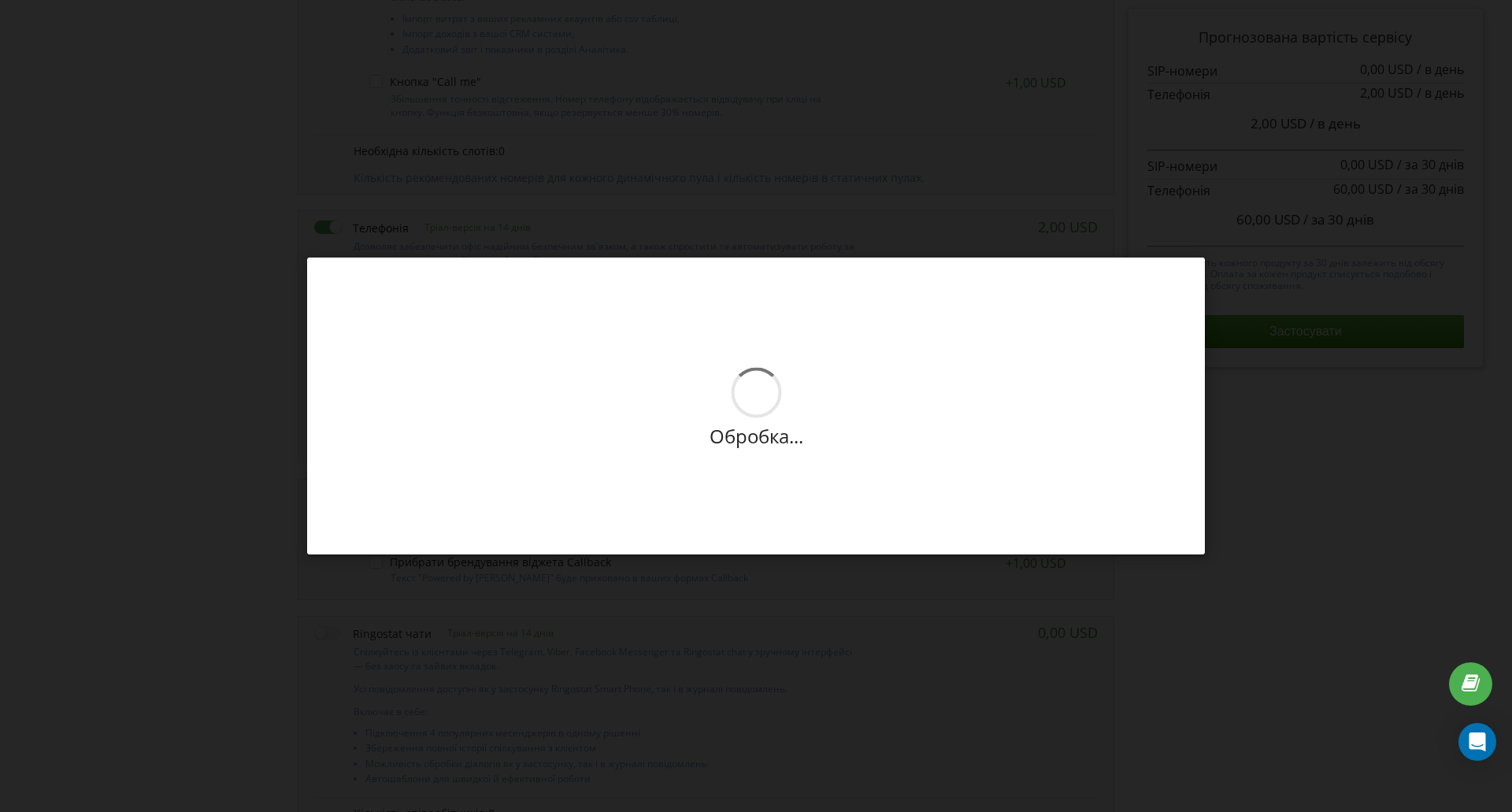
click at [965, 609] on div "Нові умови набудуть чинності з 2025-09-22. На цій сторінці ви у будь-яку мить м…" at bounding box center [756, 406] width 1512 height 812
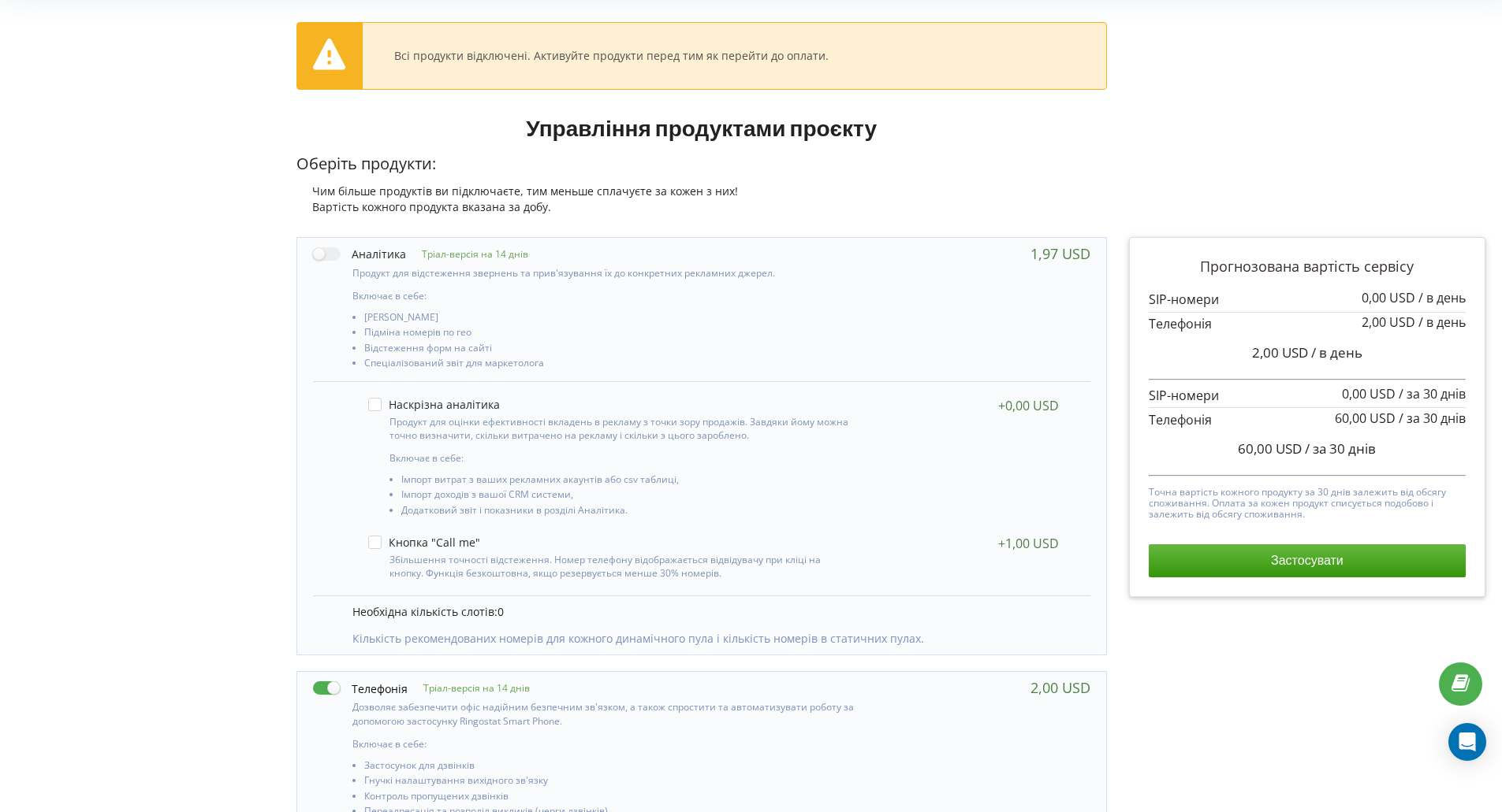
scroll to position [0, 0]
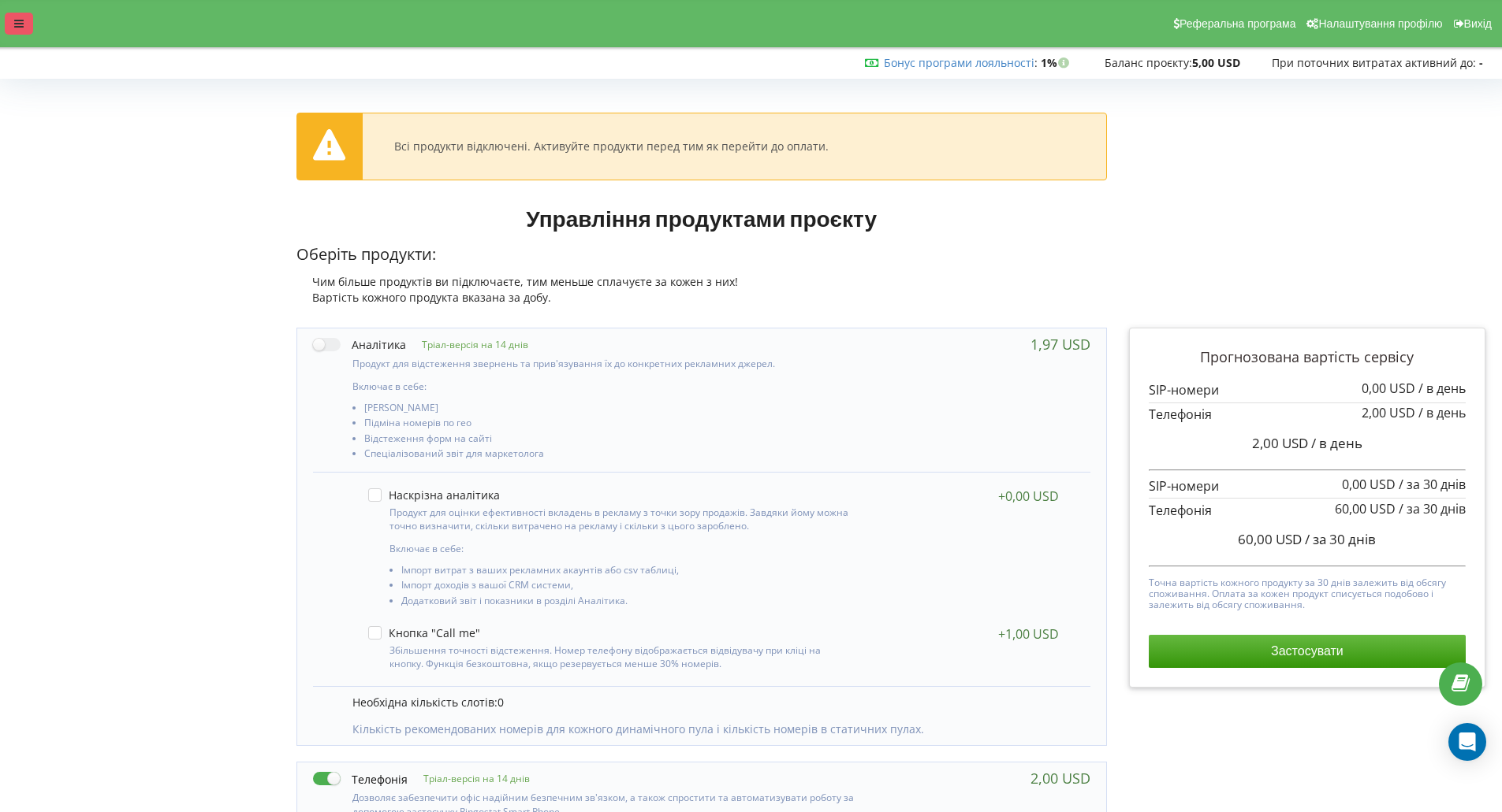
click at [22, 24] on icon at bounding box center [19, 24] width 9 height 11
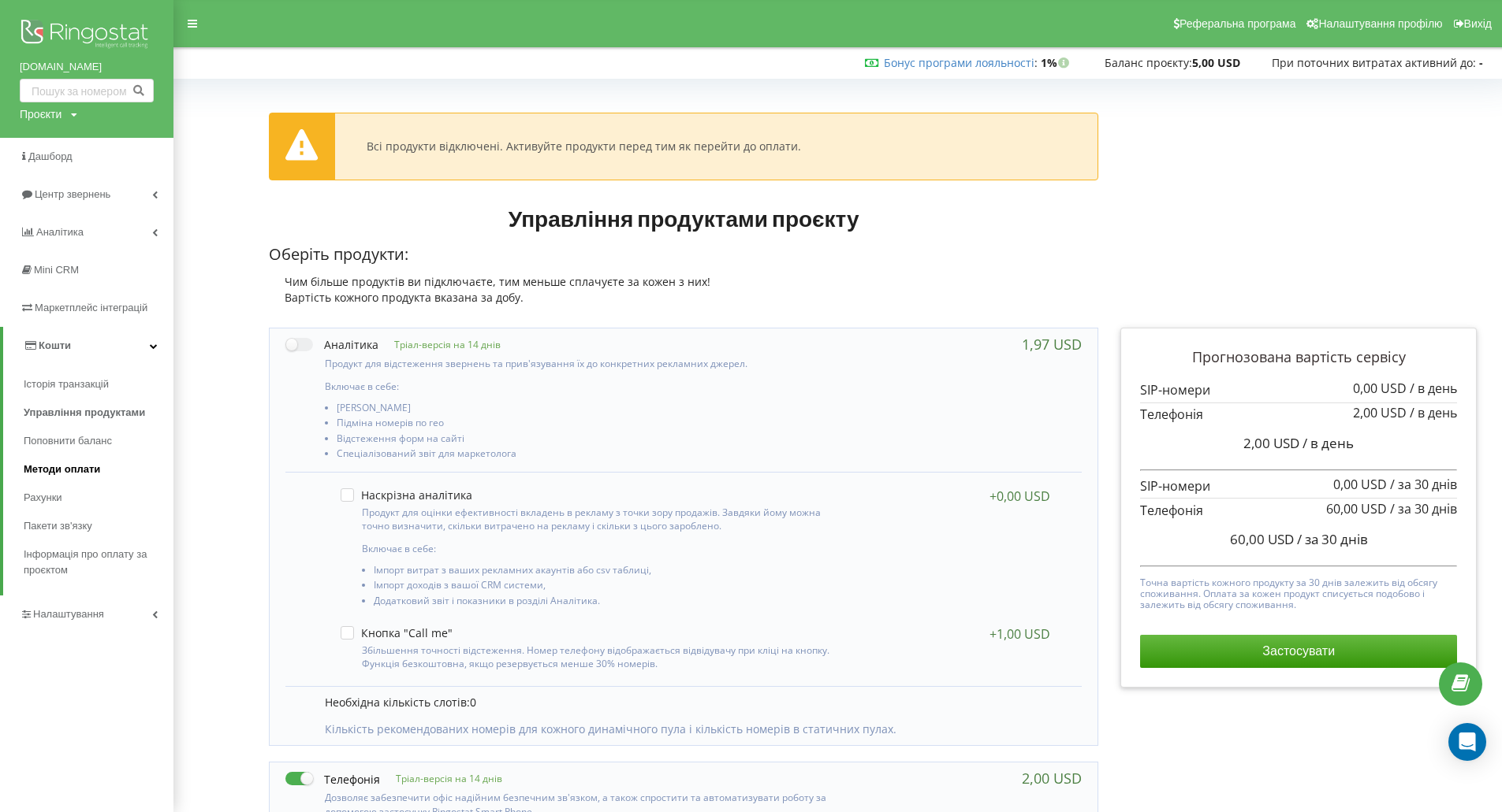
click at [75, 469] on span "Методи оплати" at bounding box center [61, 469] width 77 height 16
click at [1457, 746] on icon "Open Intercom Messenger" at bounding box center [1467, 742] width 21 height 21
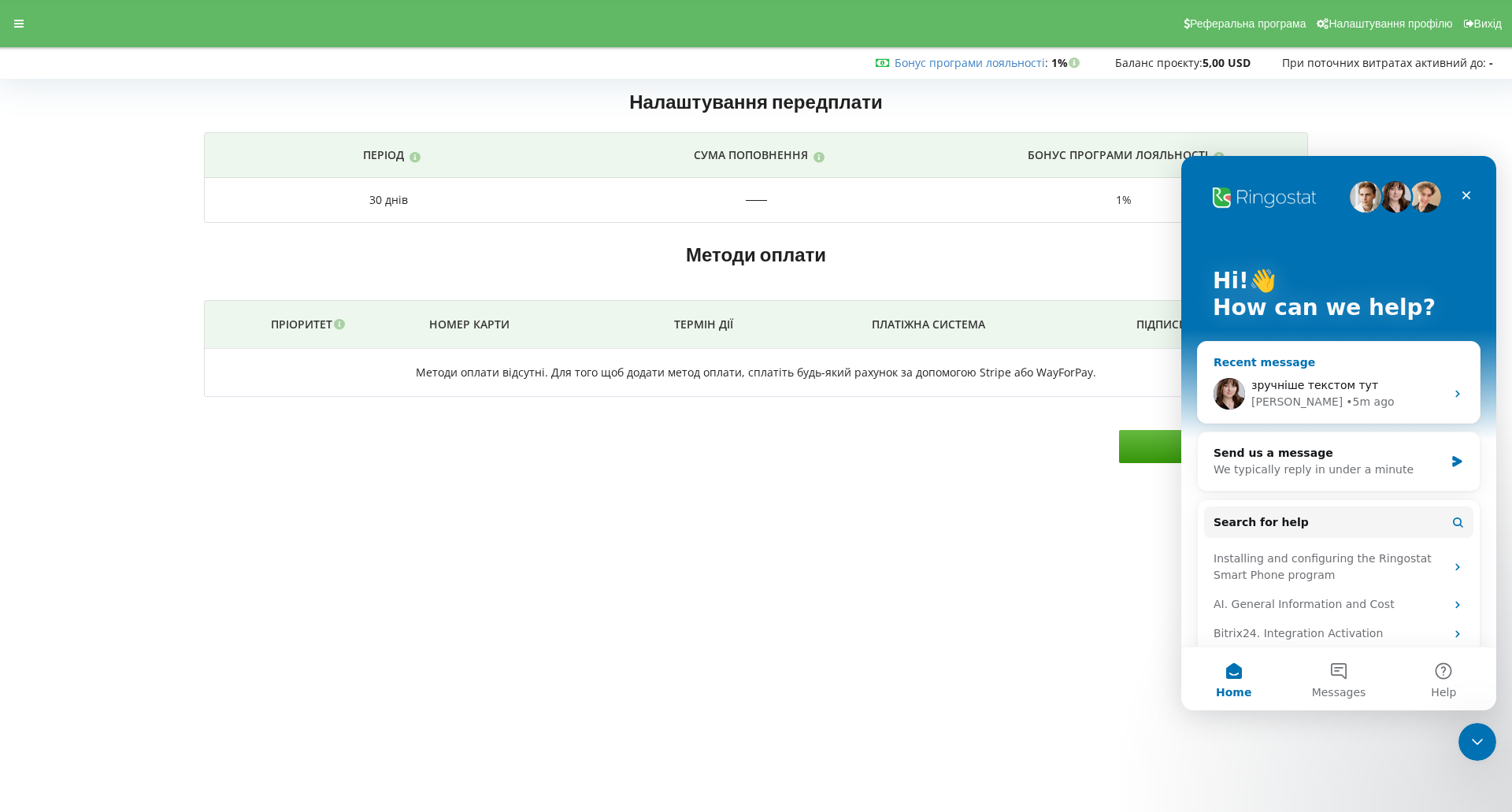
click at [1315, 367] on div "зручніше текстом тут [PERSON_NAME] • 5m ago" at bounding box center [1339, 394] width 282 height 59
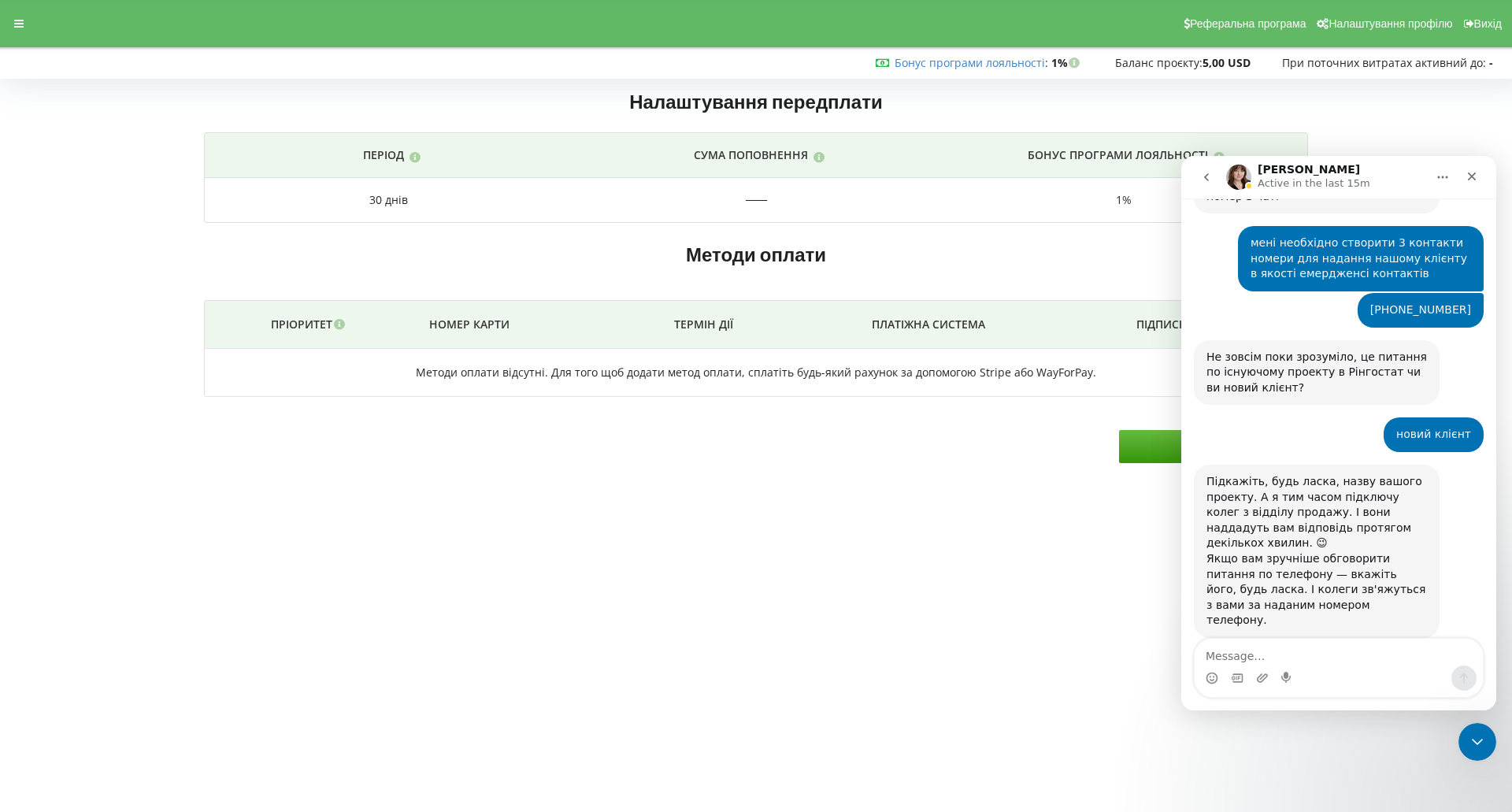
scroll to position [907, 0]
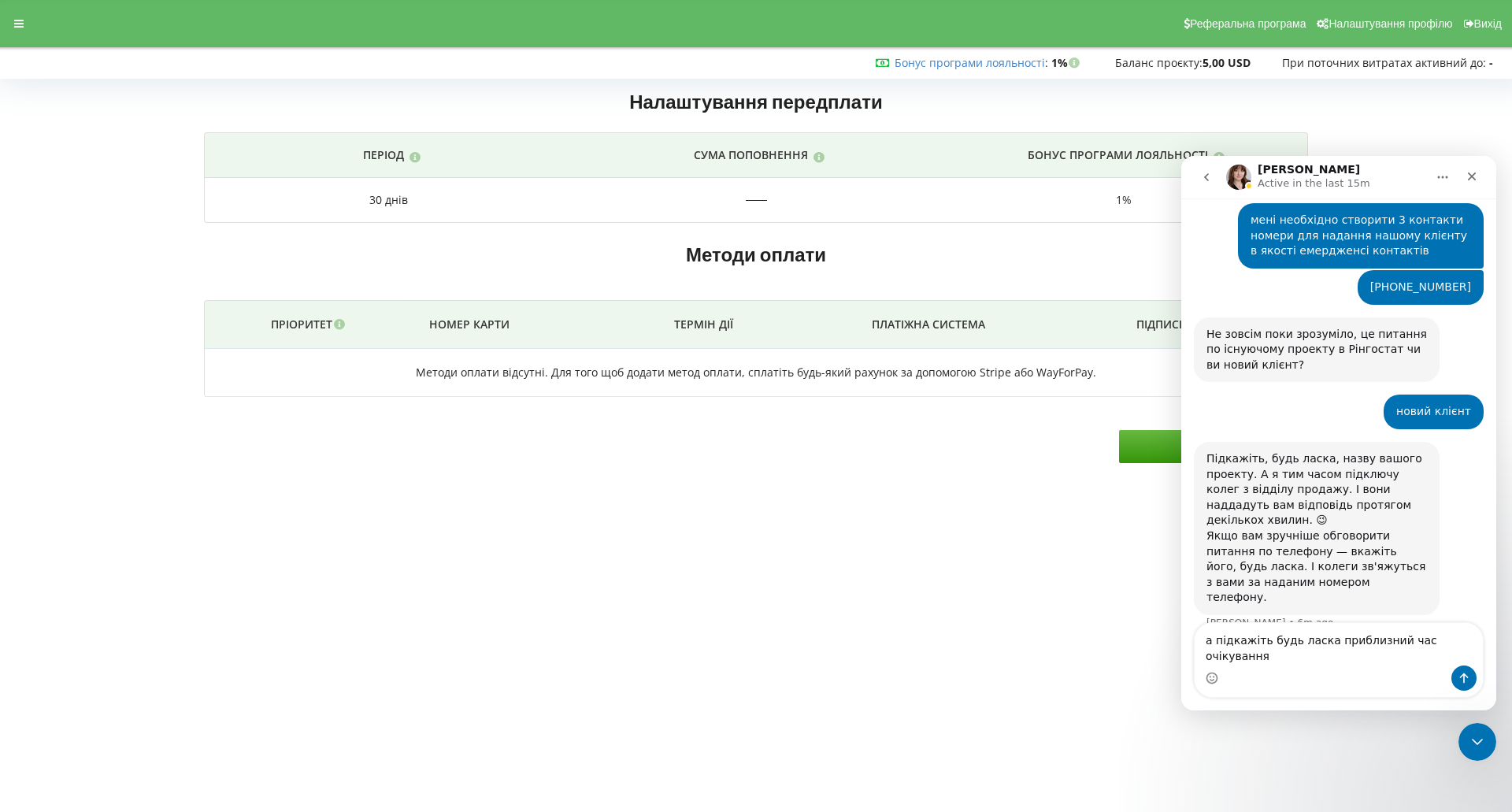
type textarea "а підкажіть будь ласка приблизний час очікування?"
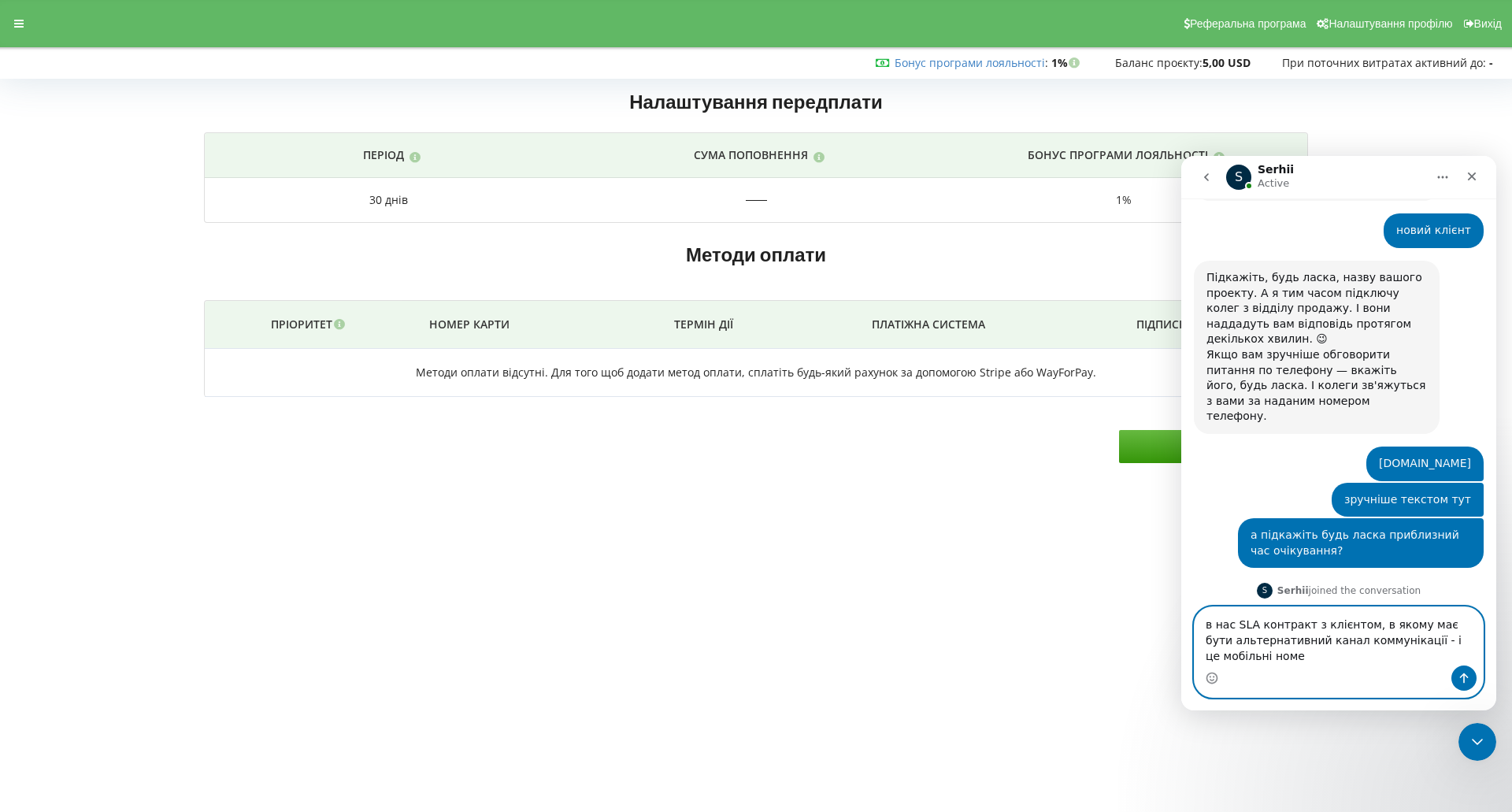
scroll to position [1105, 0]
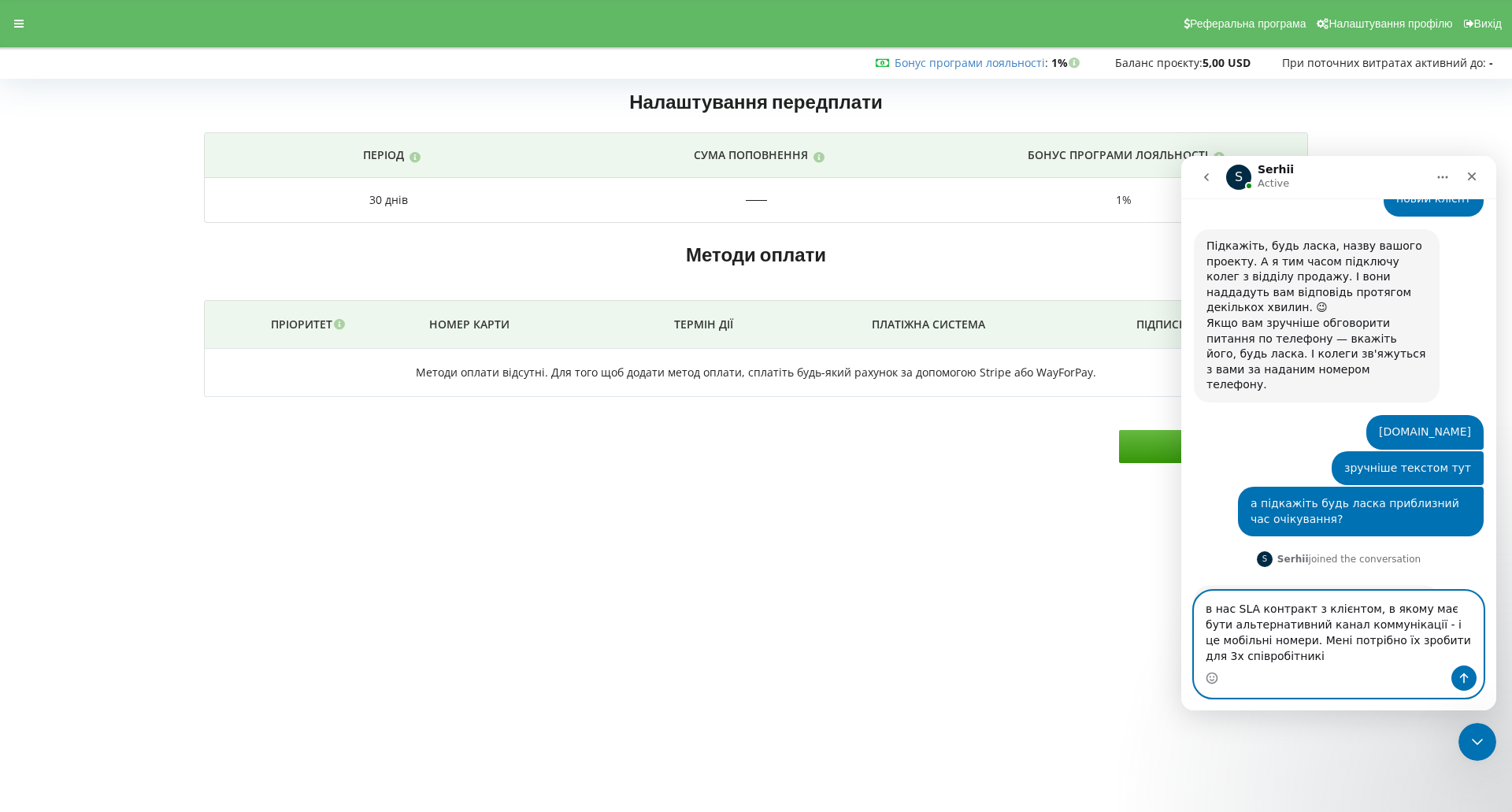
type textarea "в нас SLA контракт з клієнтом, в якому має бути альтернативний канал коммунікац…"
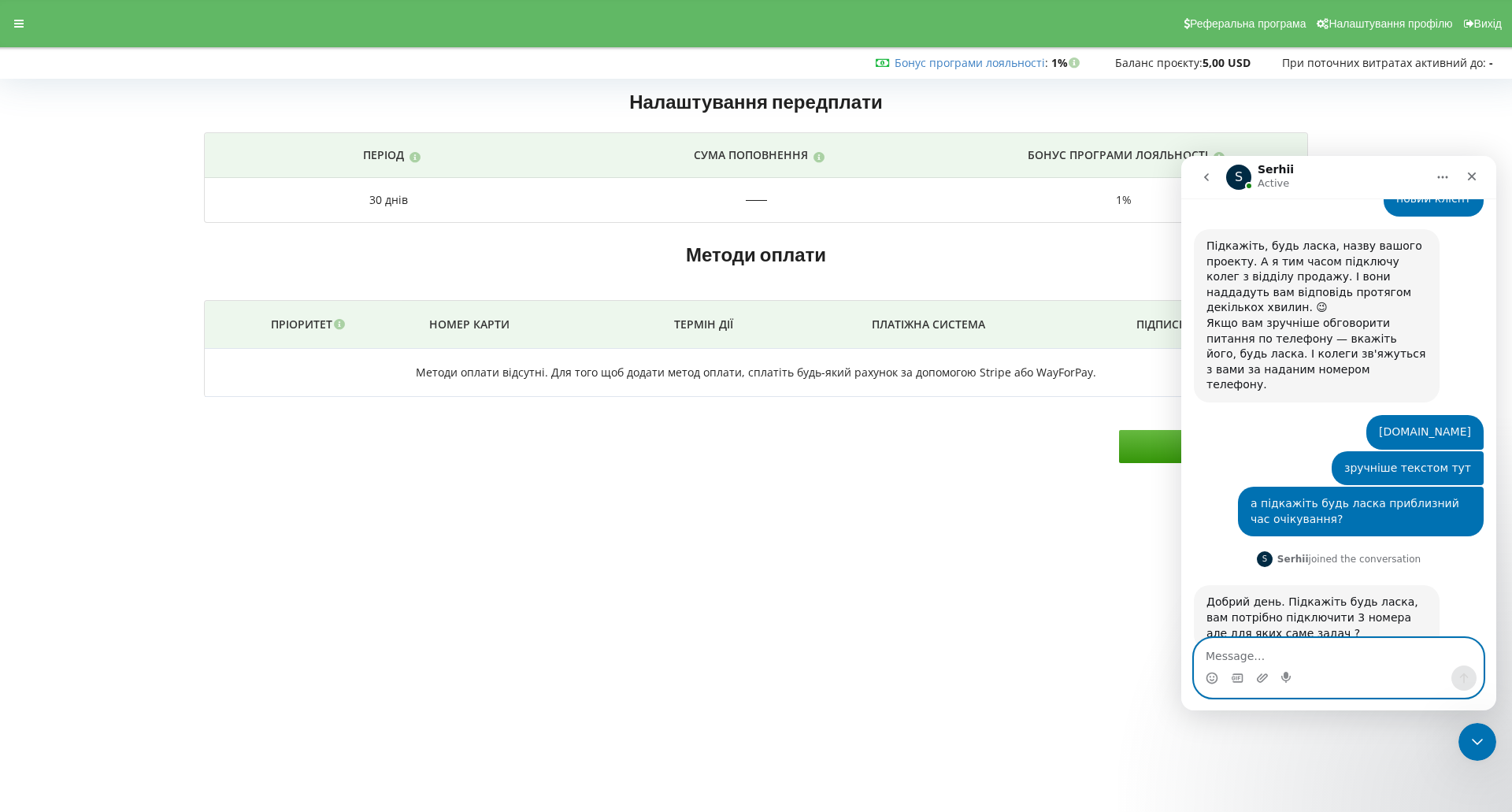
scroll to position [1166, 0]
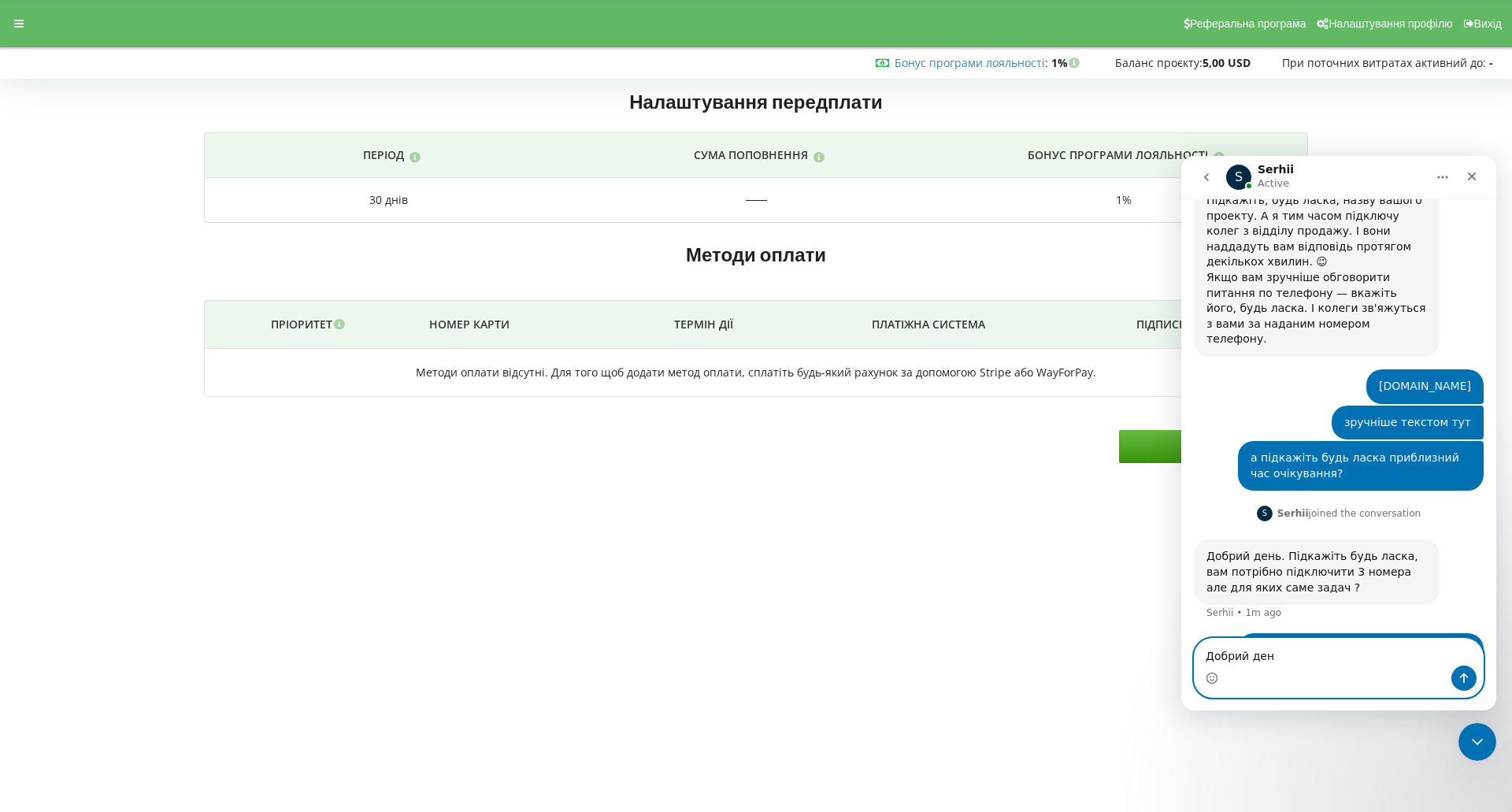
type textarea "Добрий день"
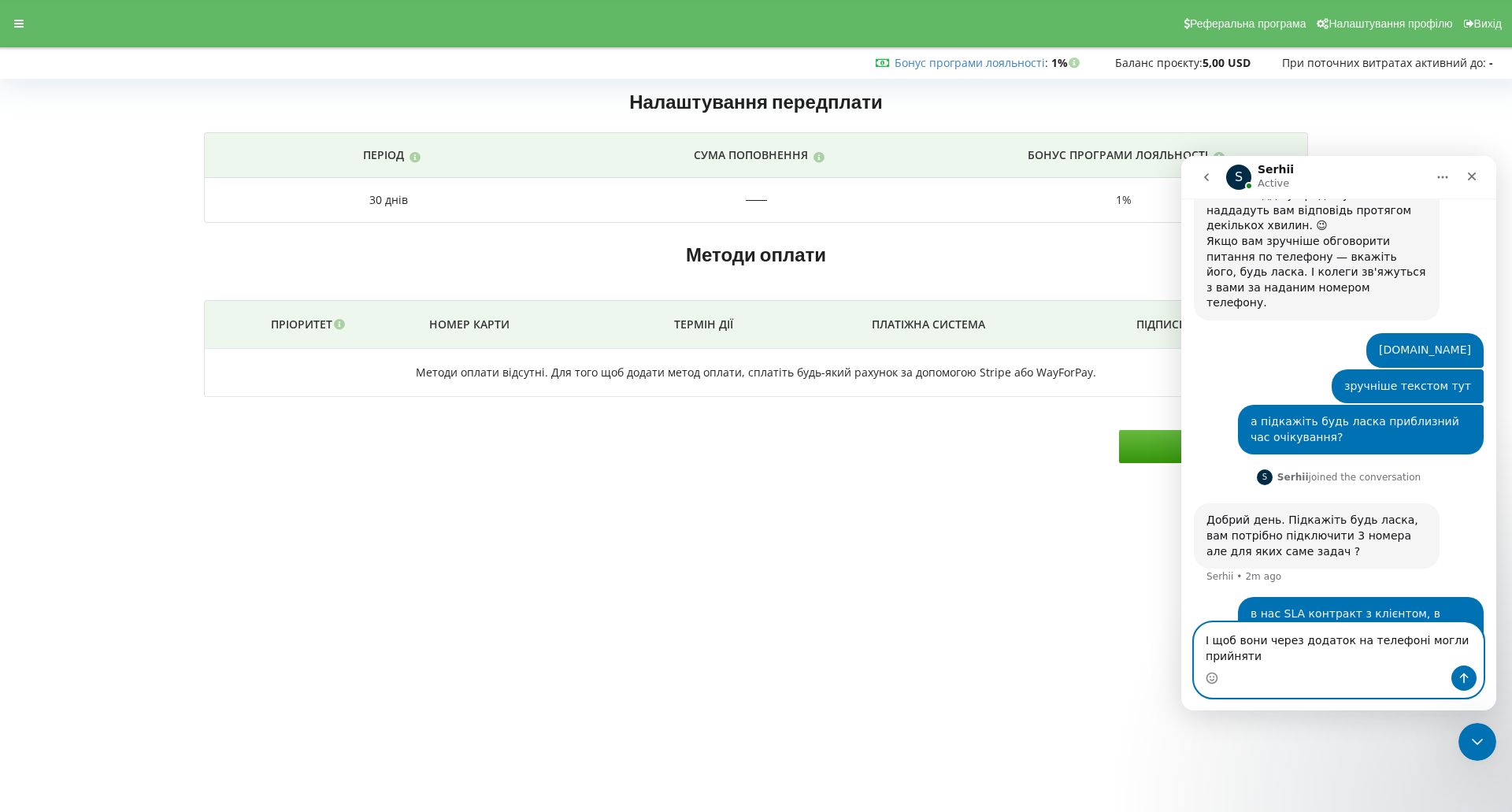
scroll to position [1218, 0]
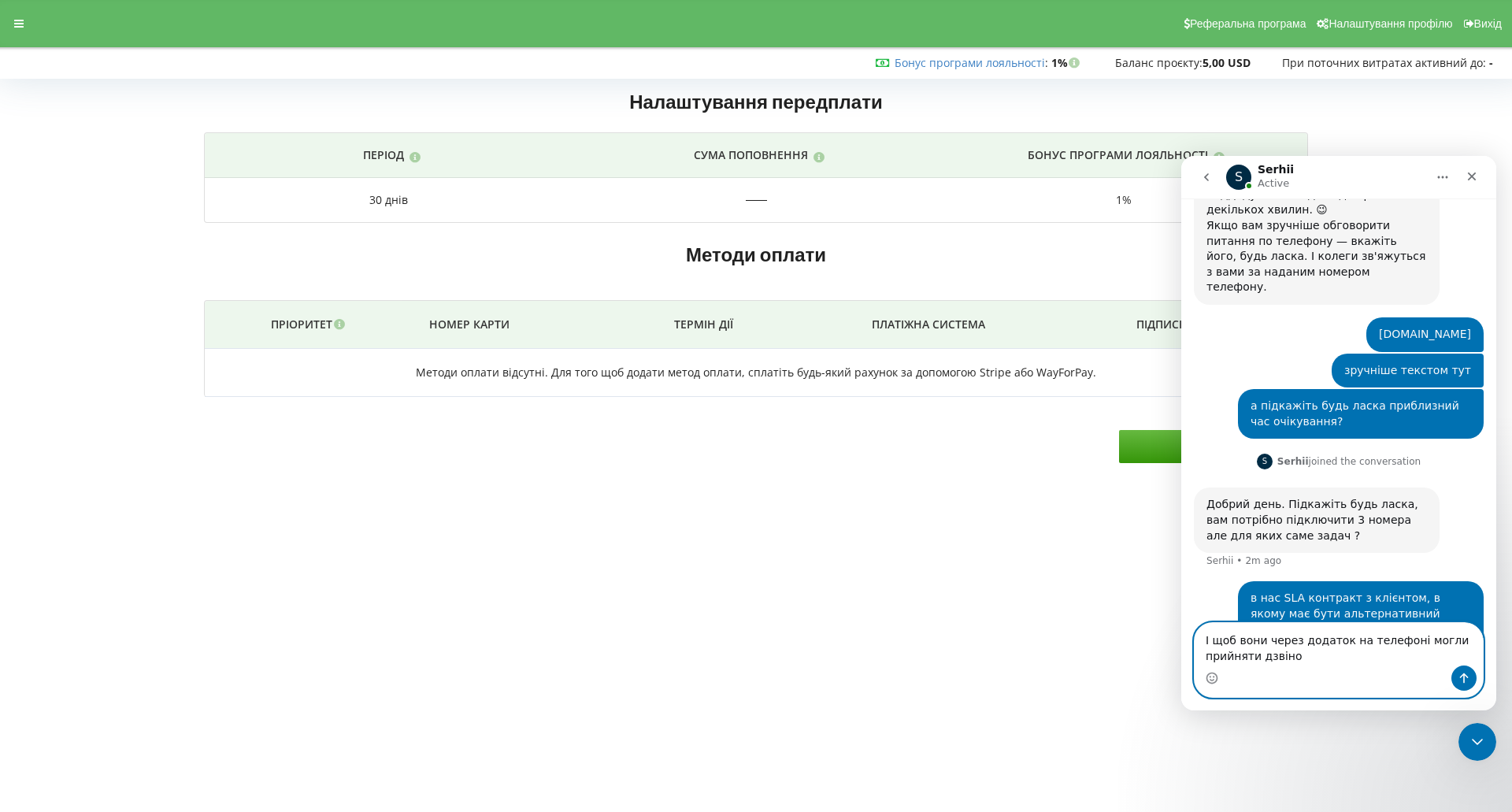
type textarea "І щоб вони через додаток на телефоні могли прийняти дзвінок"
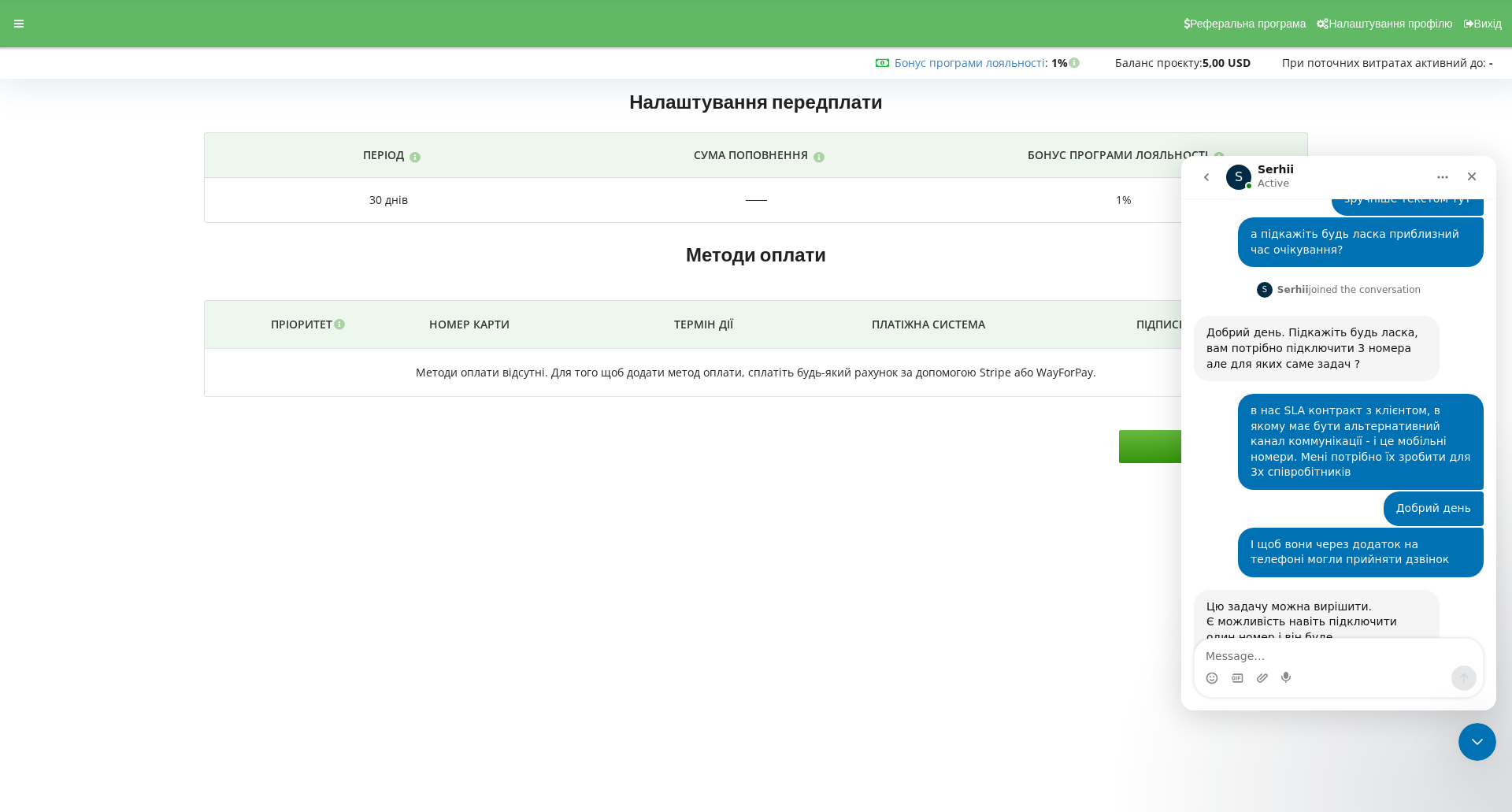
scroll to position [1393, 0]
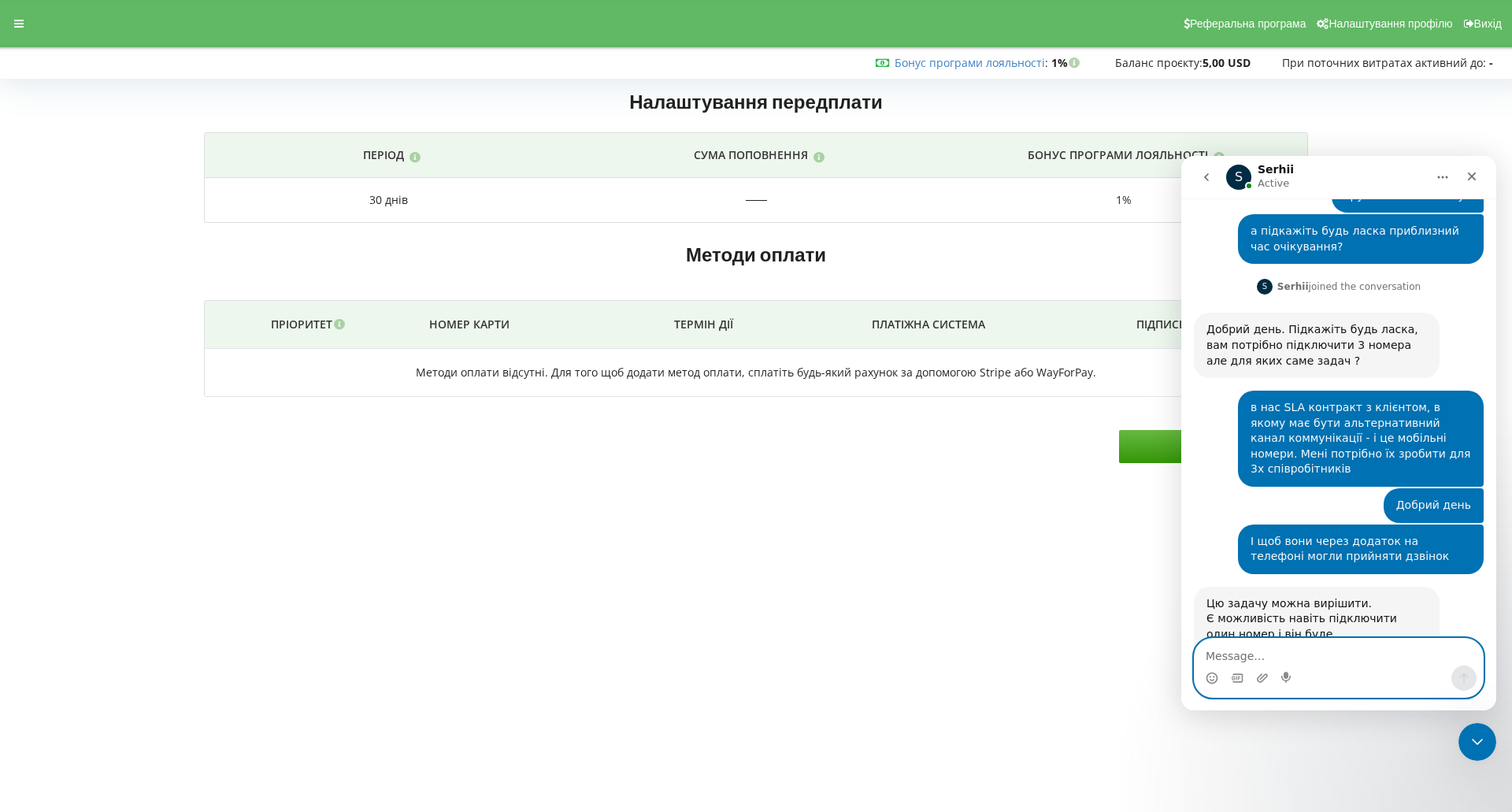
click at [1233, 648] on textarea "Message…" at bounding box center [1339, 652] width 288 height 26
type textarea "супер, як це налаштувати?"
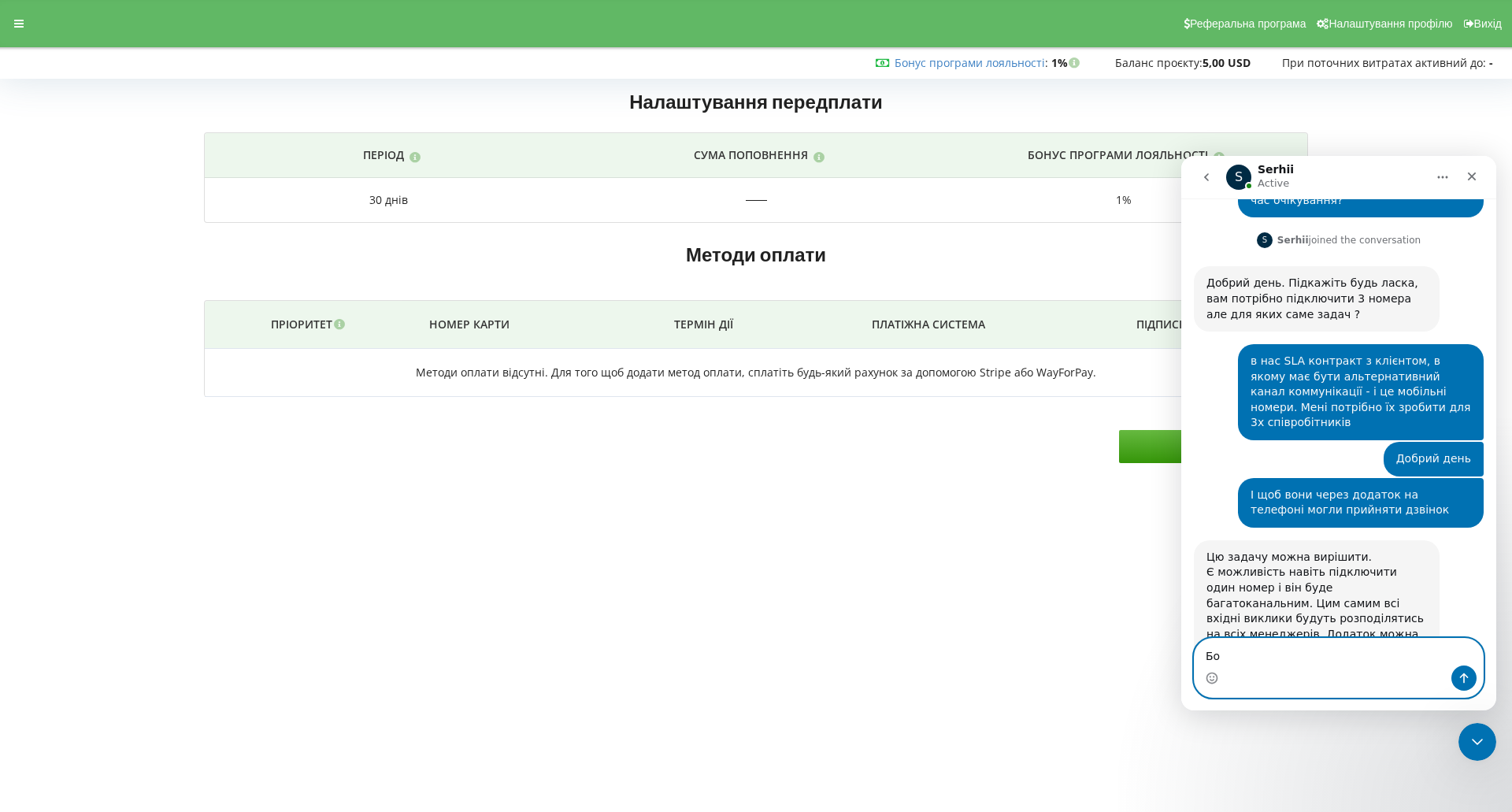
type textarea "Б"
click at [0, 25] on div "Реферальна програма Налаштування профілю Вихід" at bounding box center [756, 24] width 1535 height 47
click at [16, 22] on icon at bounding box center [19, 24] width 9 height 11
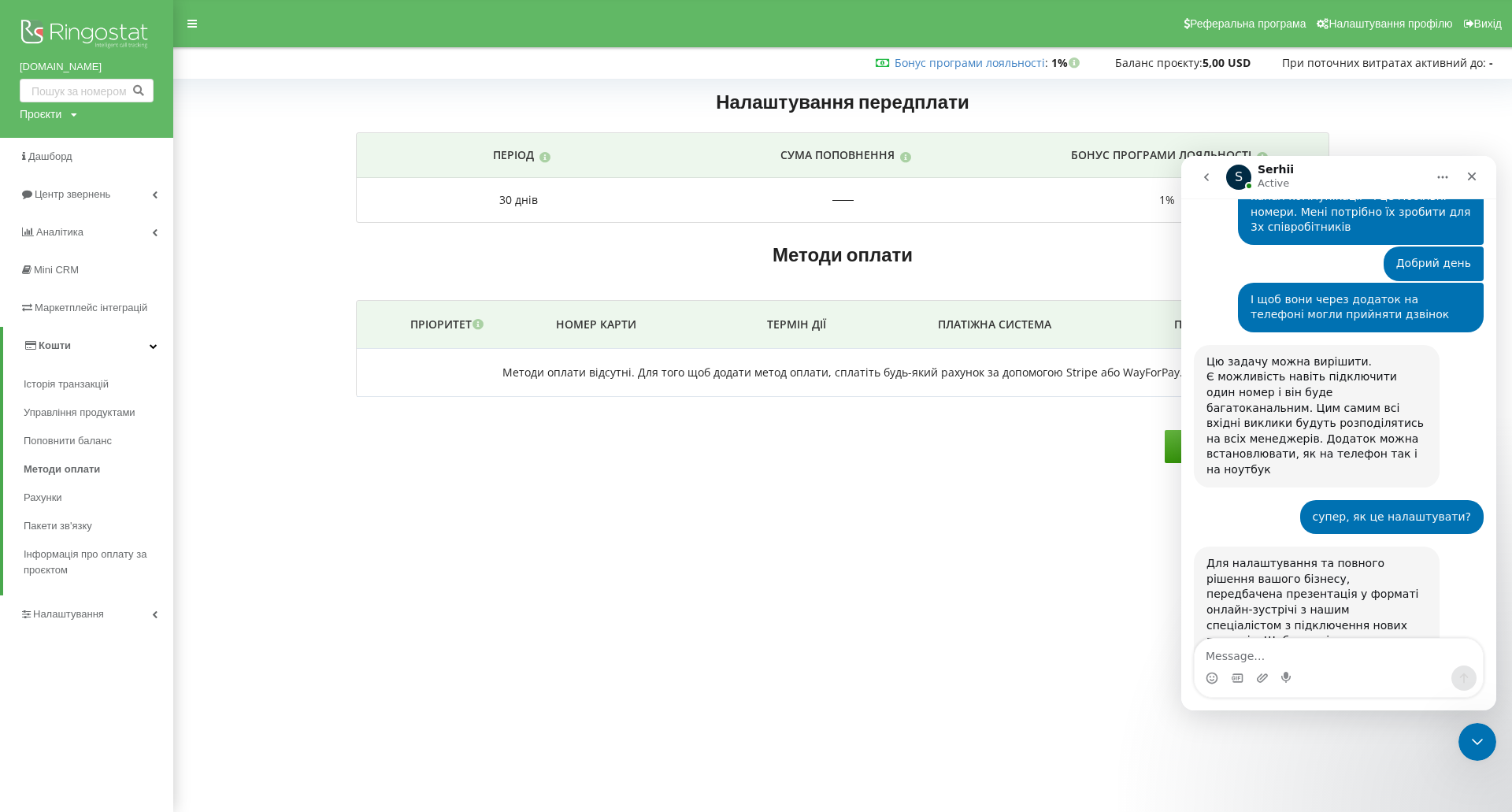
scroll to position [1657, 0]
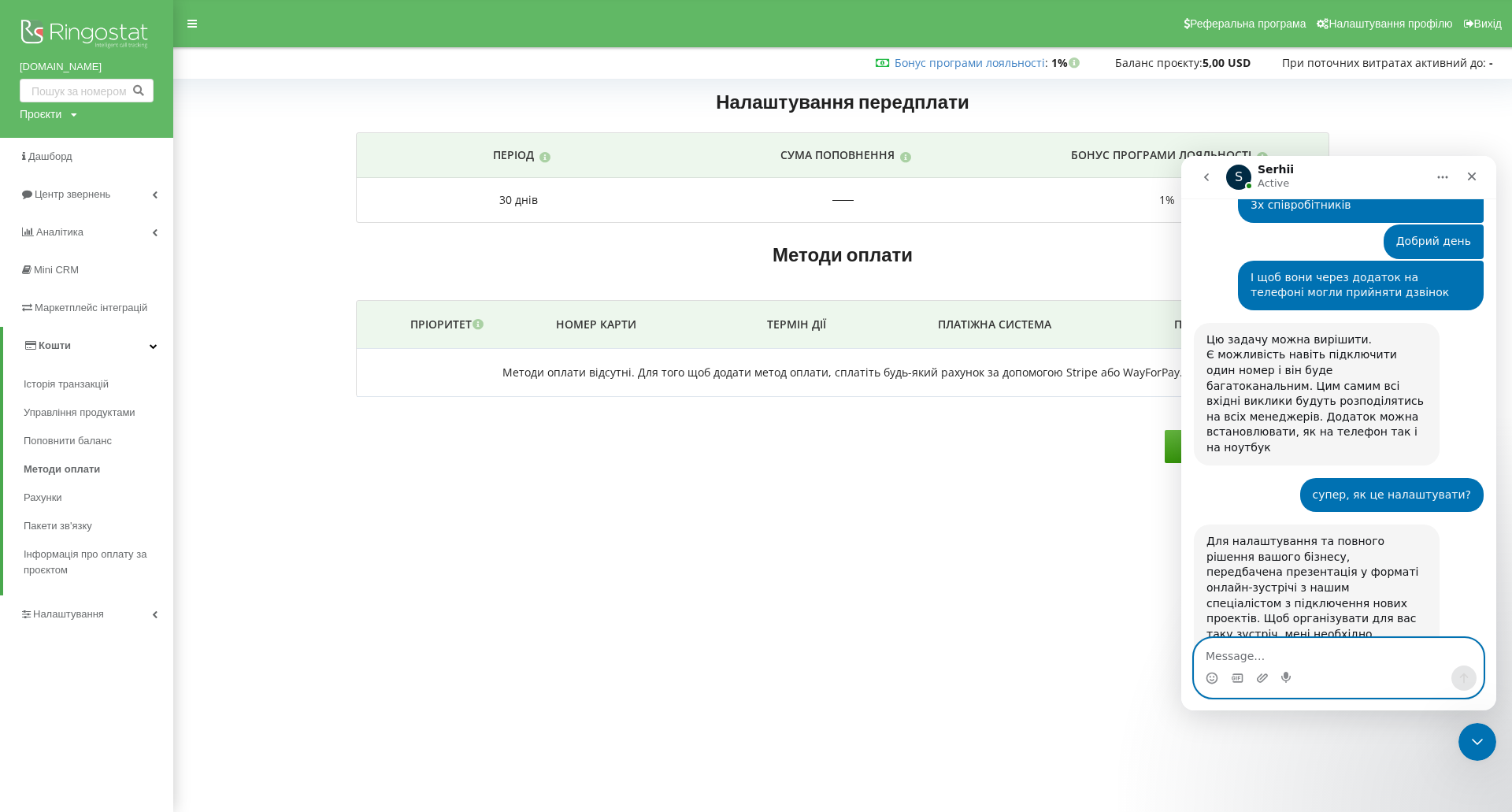
click at [1241, 659] on textarea "Message…" at bounding box center [1339, 652] width 288 height 26
type textarea "так"
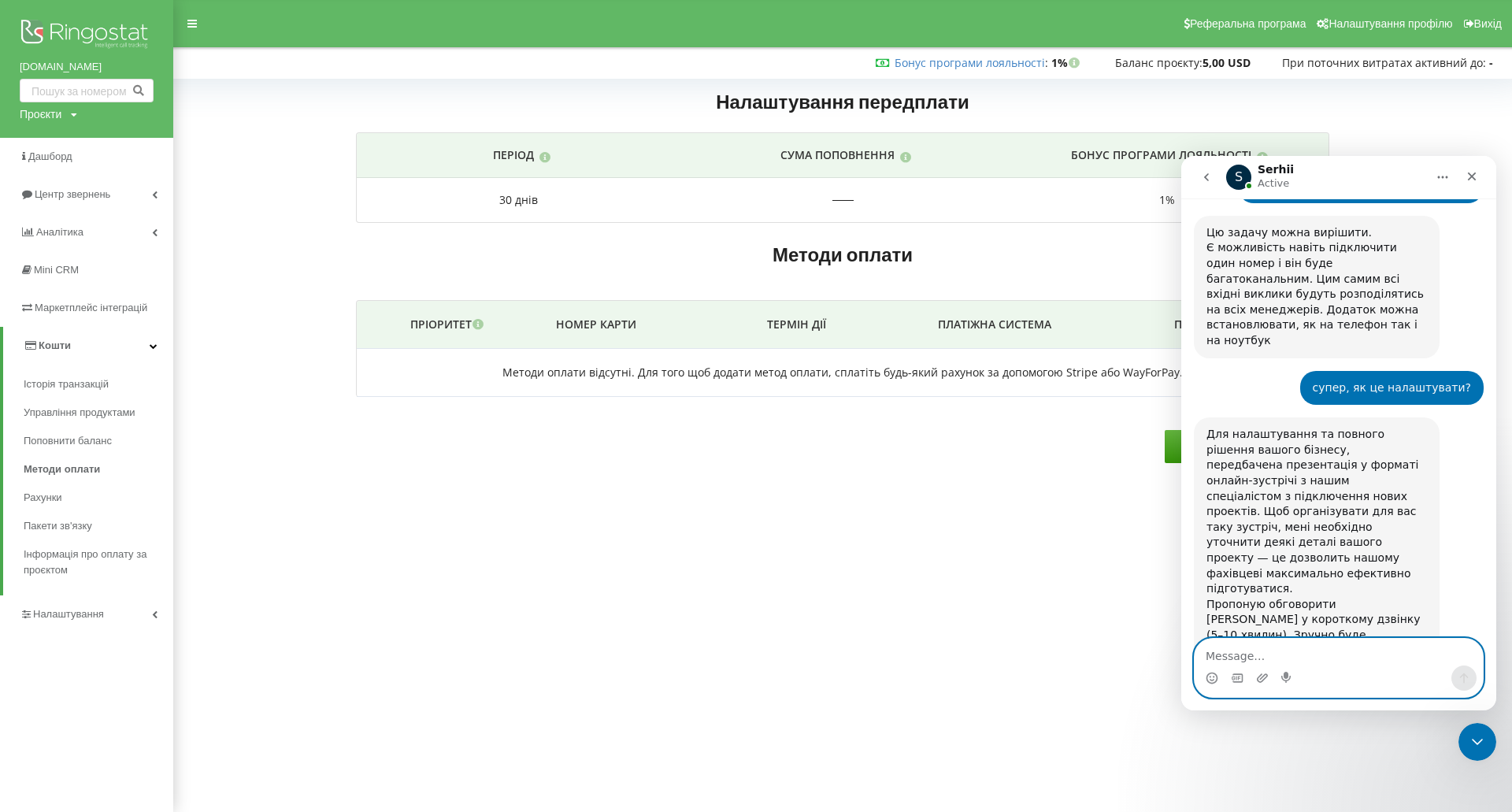
scroll to position [1766, 0]
type textarea "[PHONE_NUMBER]"
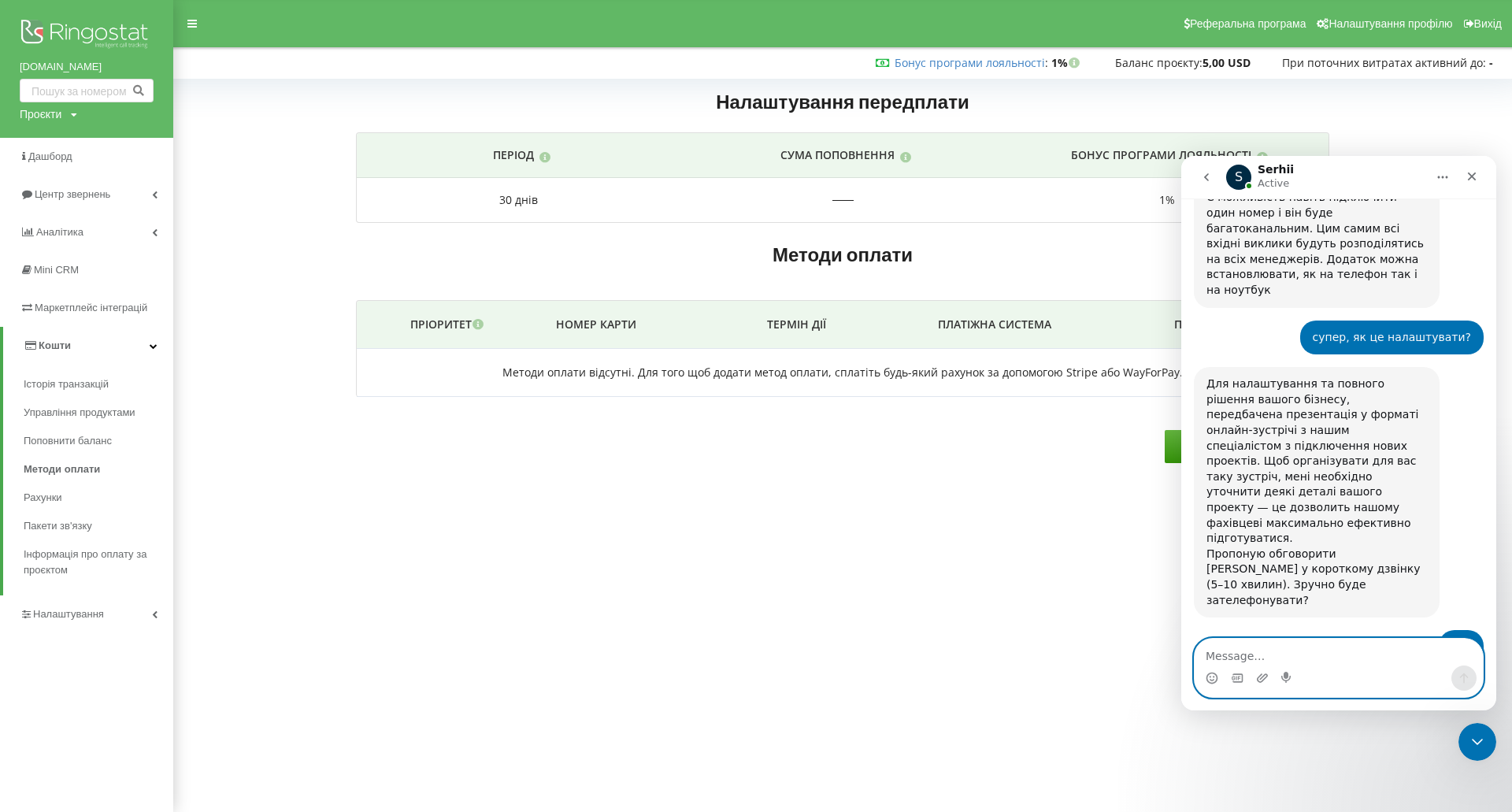
scroll to position [1813, 0]
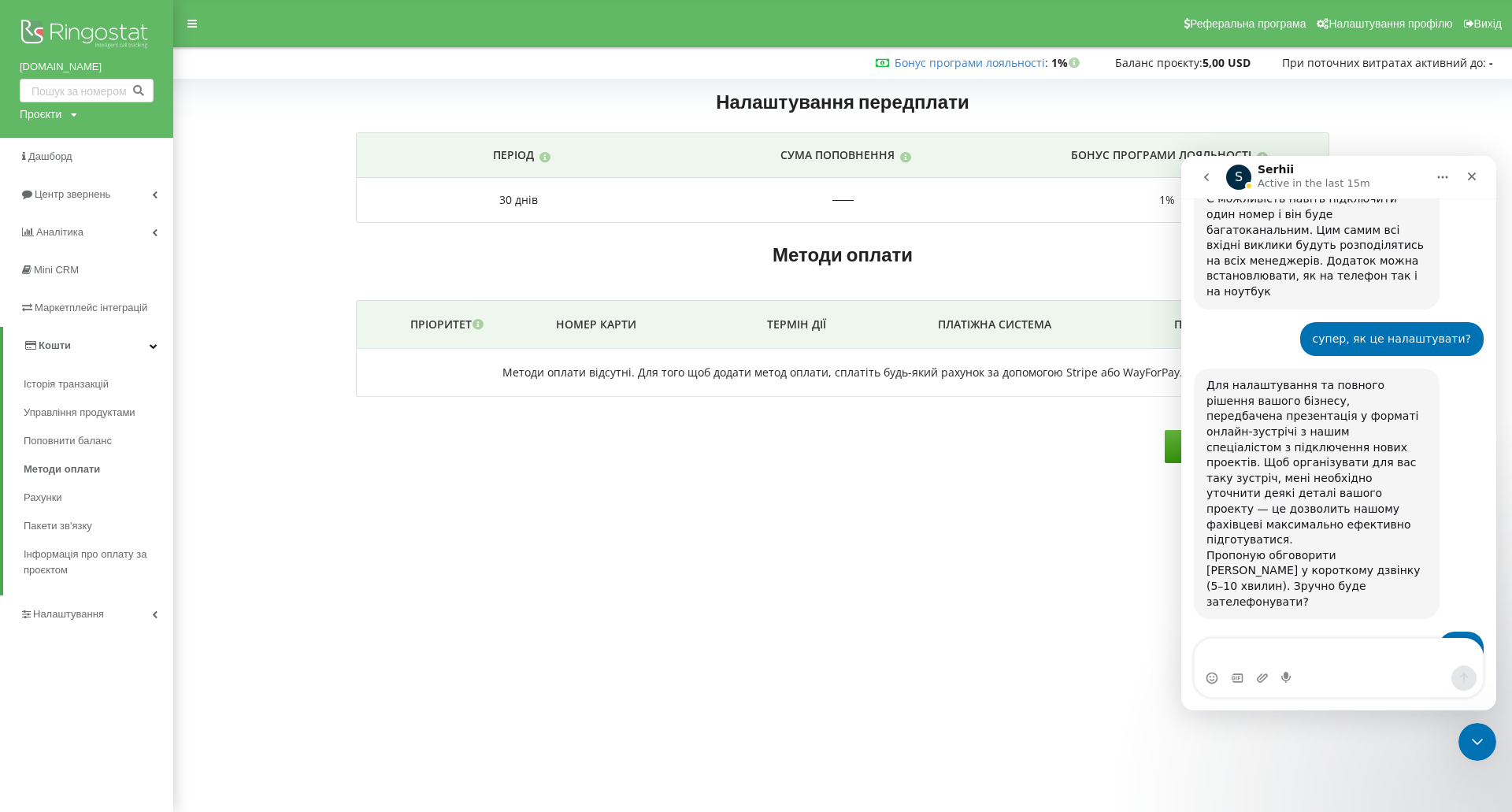
click at [1032, 535] on body "Реферальна програма Налаштування профілю Вихід Бонус програми лояльності : Бону…" at bounding box center [756, 406] width 1512 height 812
drag, startPoint x: 1476, startPoint y: 747, endPoint x: 1463, endPoint y: 741, distance: 14.3
click at [1477, 747] on icon "Close Intercom Messenger" at bounding box center [1475, 740] width 19 height 19
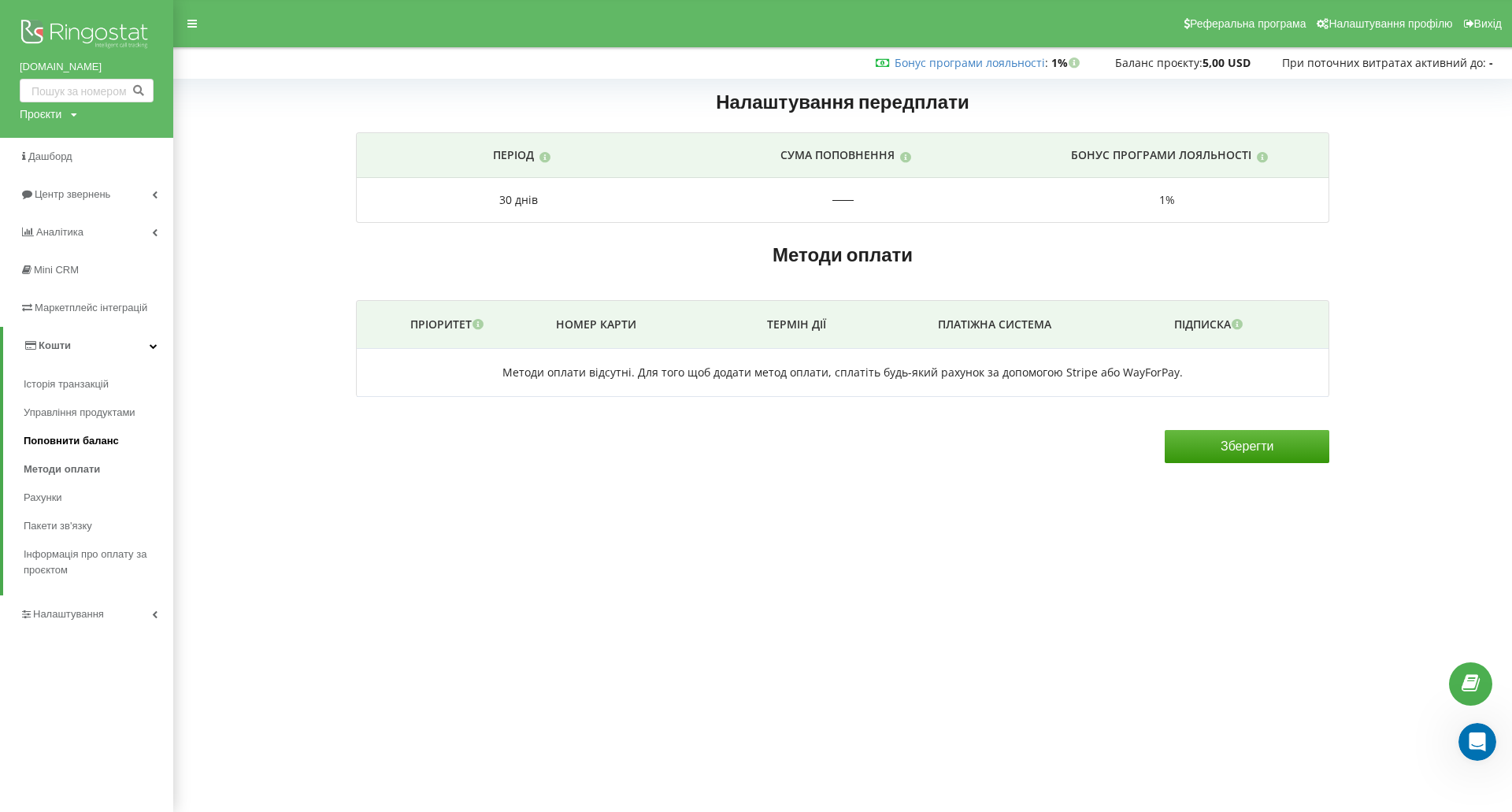
click at [104, 447] on span "Поповнити баланс" at bounding box center [71, 441] width 95 height 16
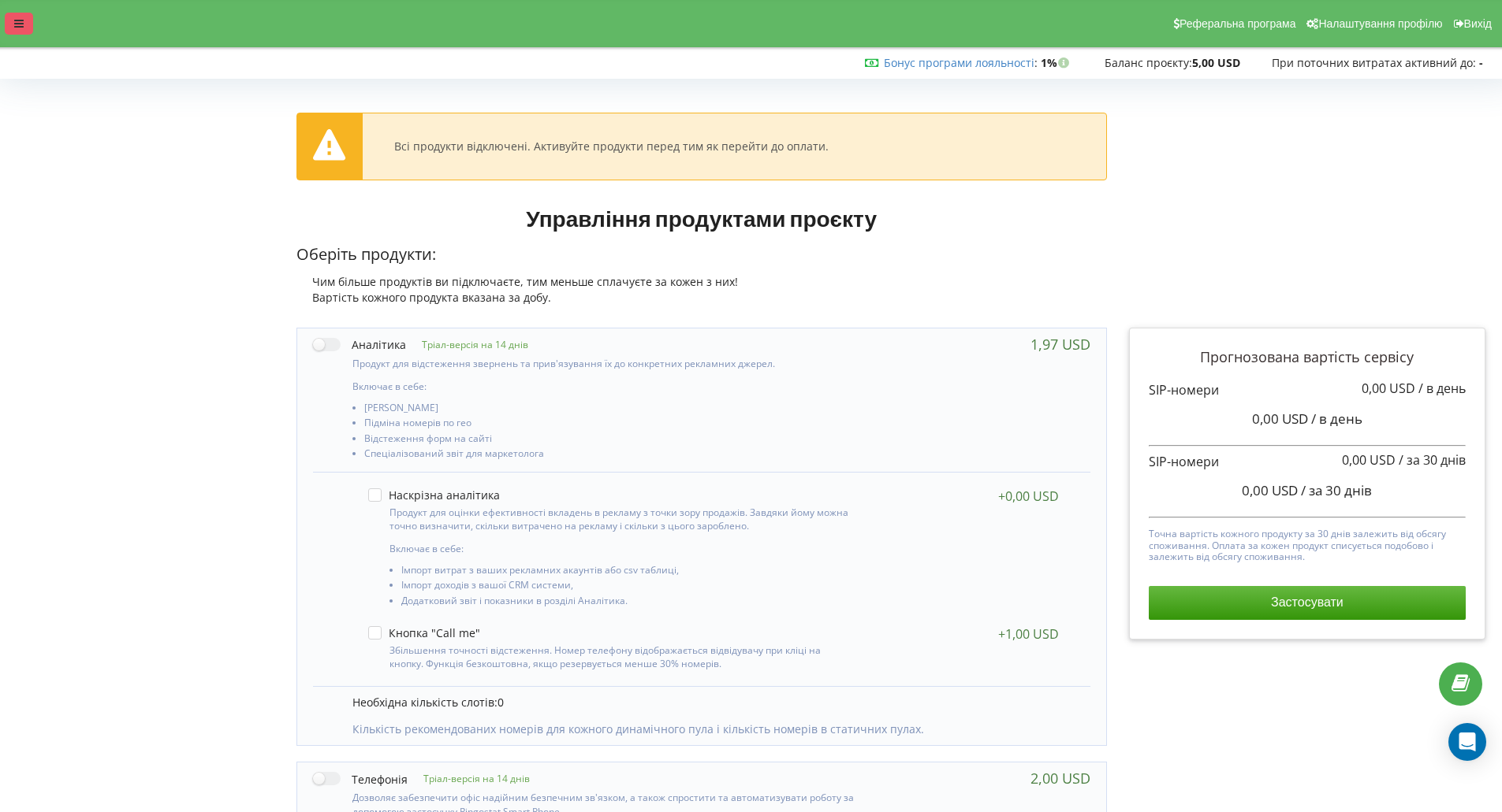
click at [12, 15] on div at bounding box center [19, 23] width 28 height 22
